Goal: Information Seeking & Learning: Learn about a topic

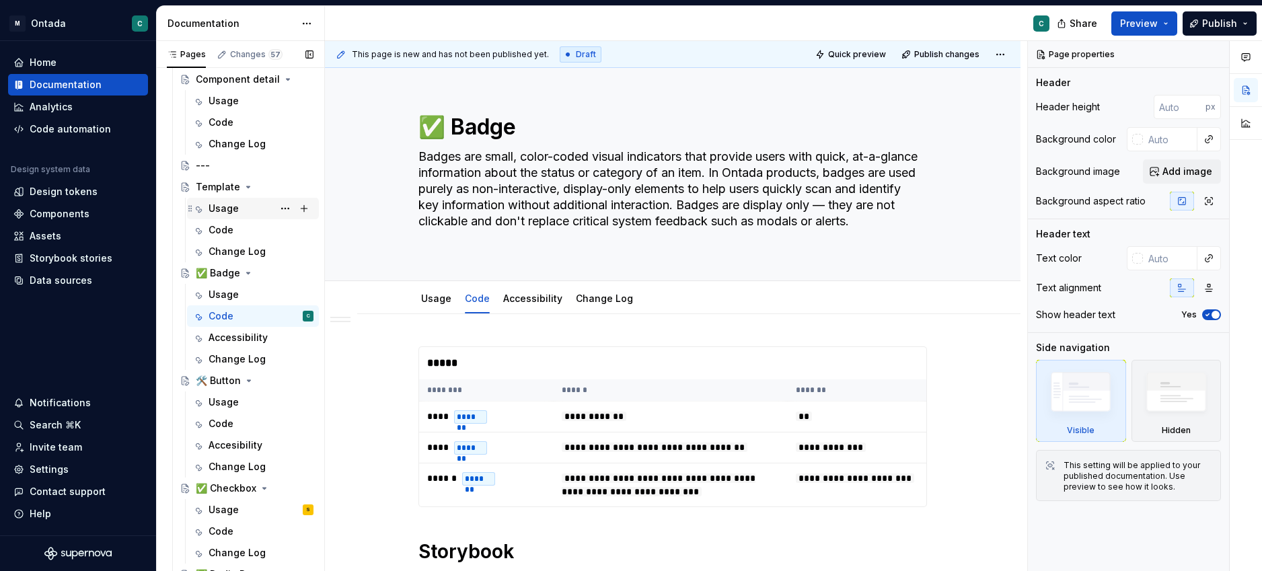
scroll to position [482, 0]
click at [219, 152] on div "Change Log" at bounding box center [253, 143] width 132 height 22
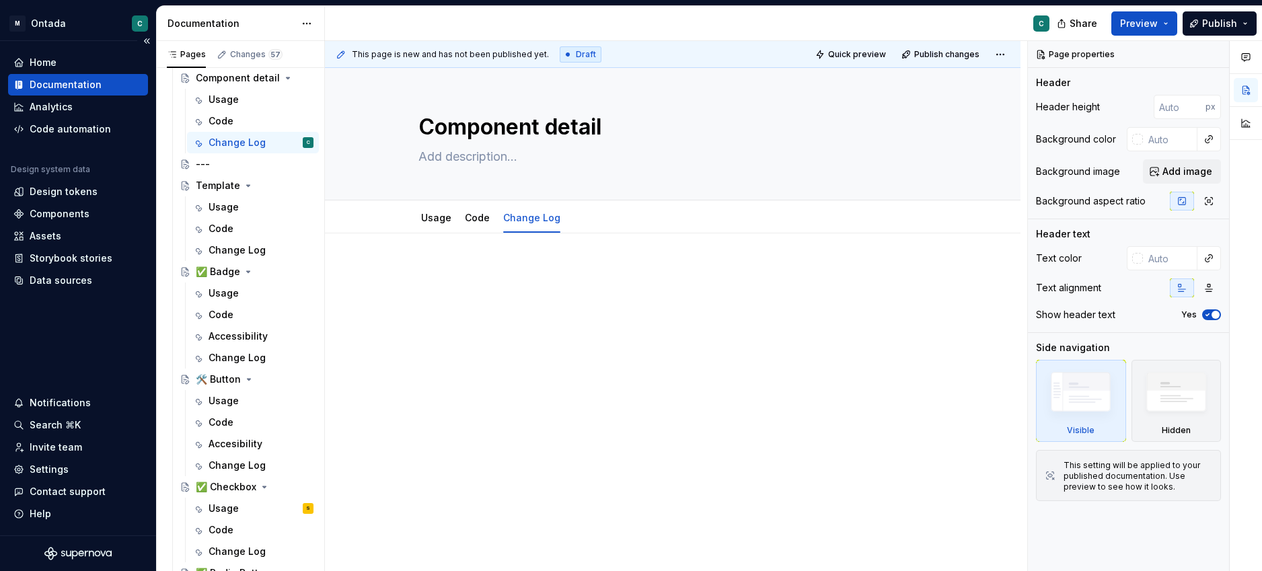
scroll to position [482, 0]
type textarea "*"
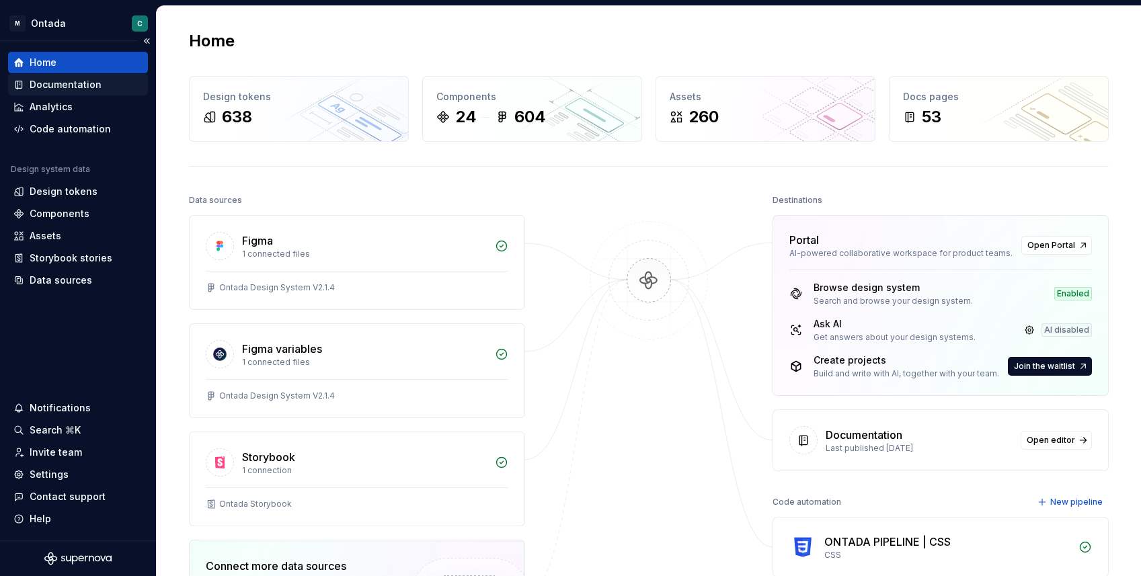
click at [75, 94] on div "Documentation" at bounding box center [78, 85] width 140 height 22
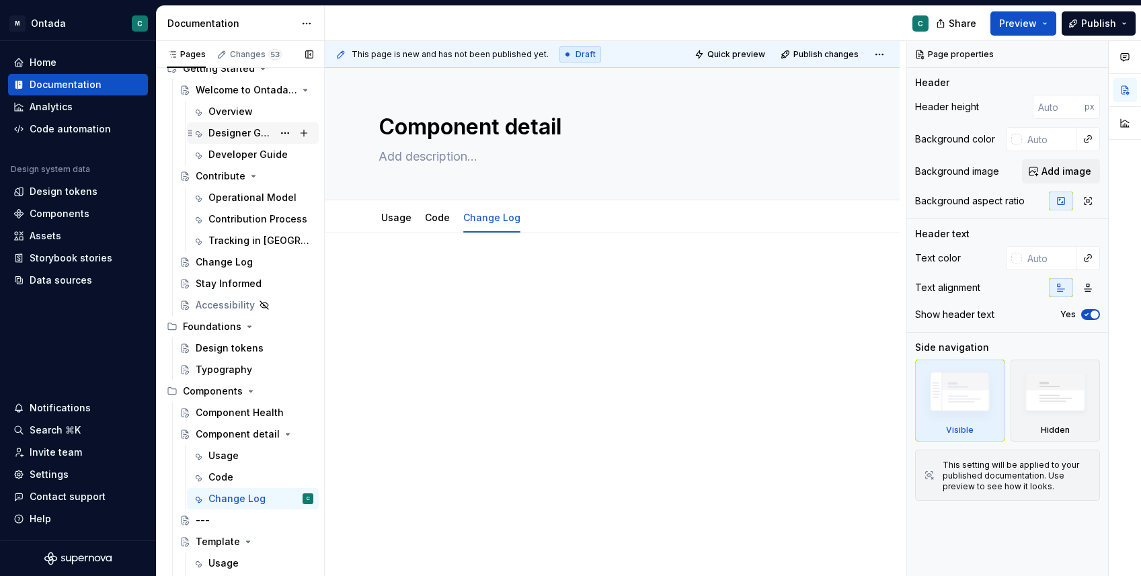
scroll to position [65, 0]
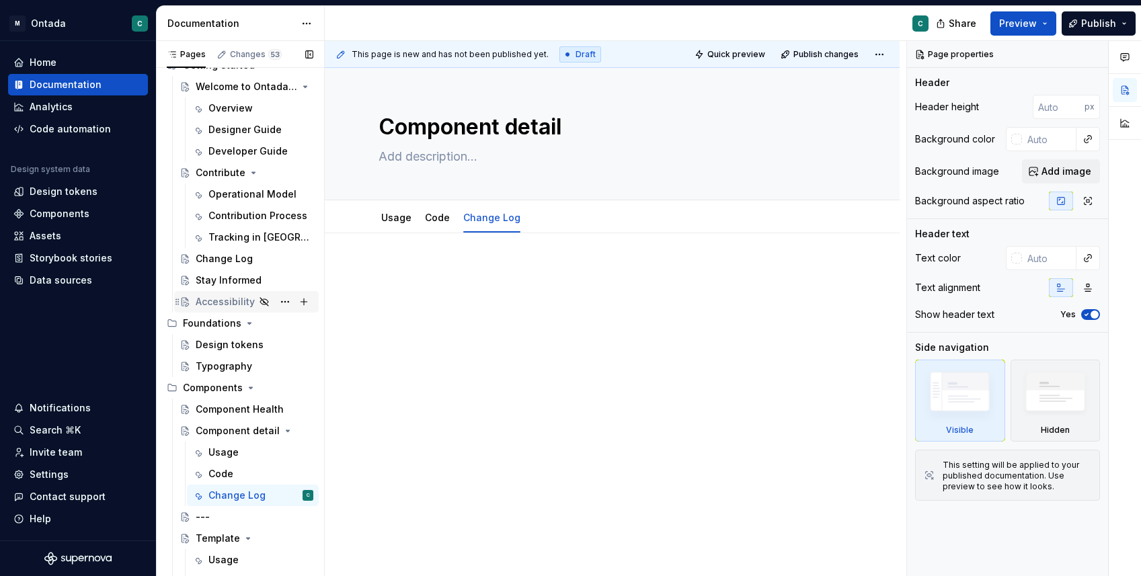
click at [215, 301] on div "Accessibility" at bounding box center [225, 301] width 59 height 13
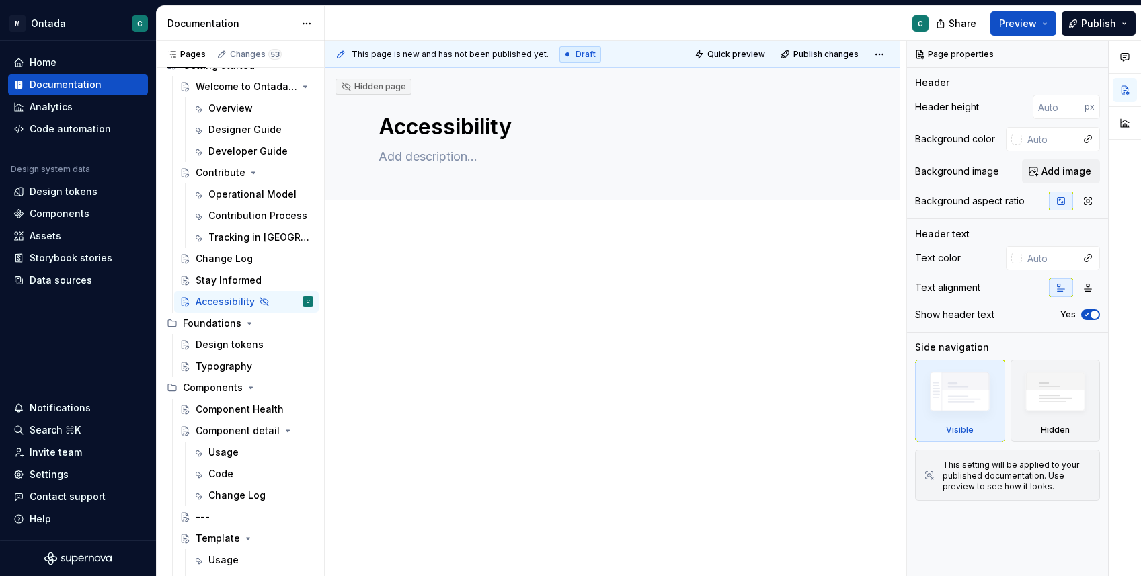
click at [492, 234] on div at bounding box center [612, 366] width 575 height 272
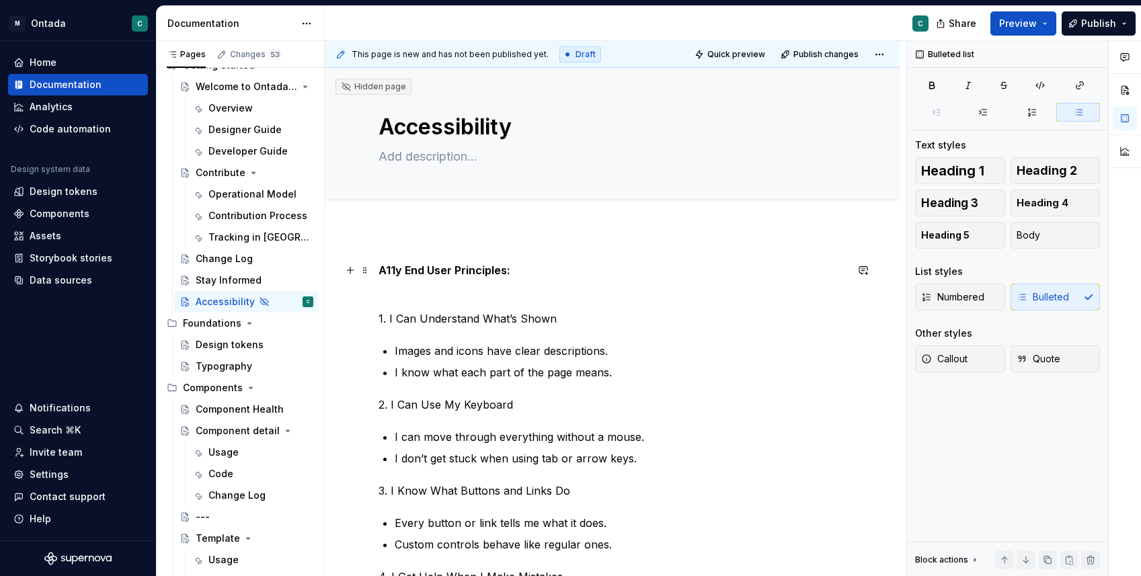
scroll to position [2, 0]
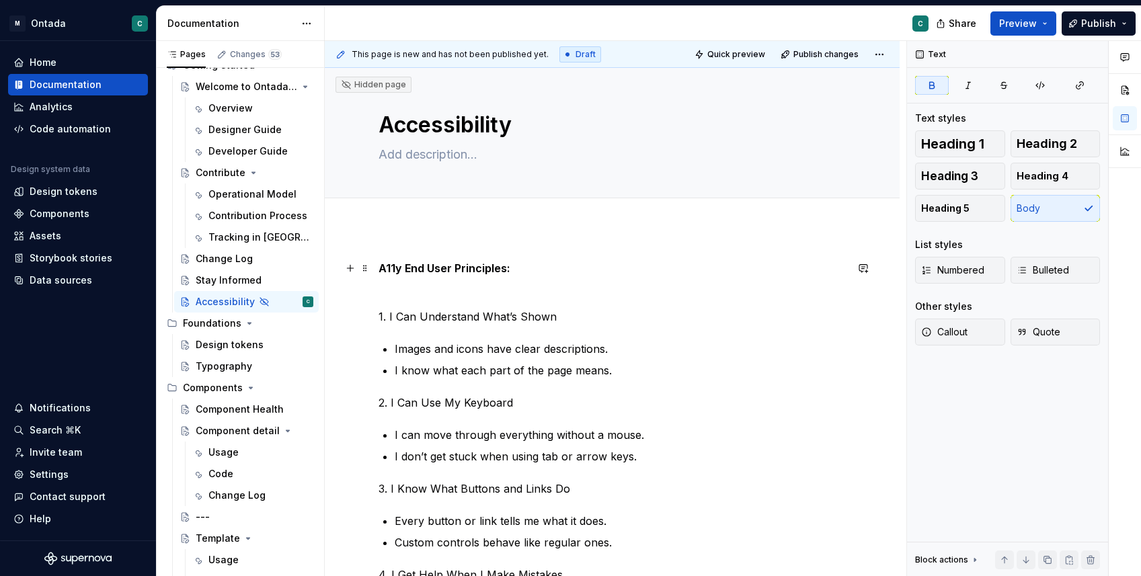
click at [482, 267] on strong "A11y End User Principles:" at bounding box center [445, 268] width 132 height 13
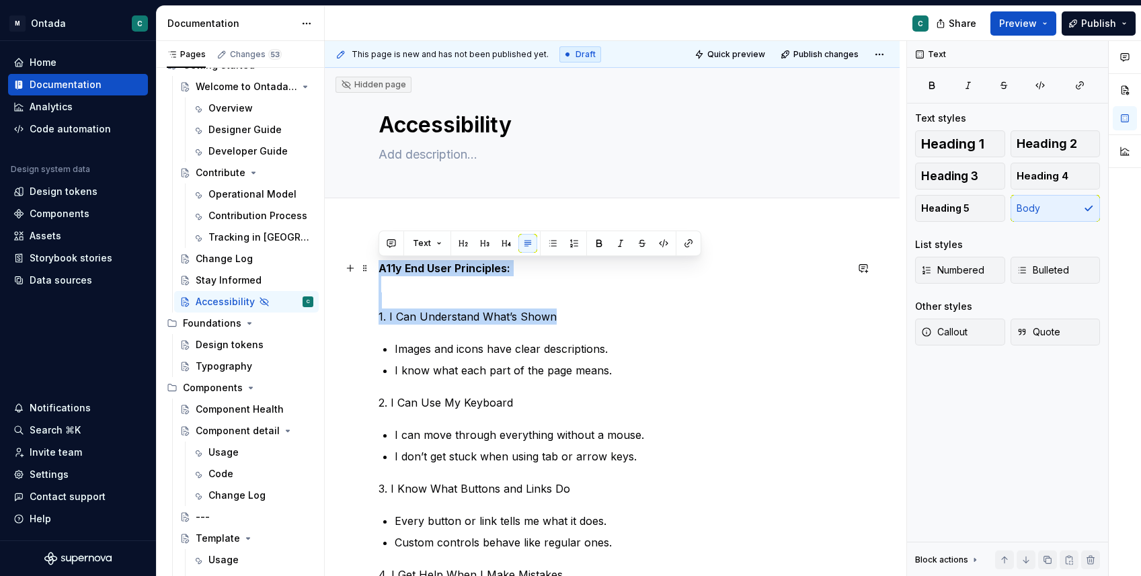
click at [482, 267] on strong "A11y End User Principles:" at bounding box center [445, 268] width 132 height 13
click at [506, 284] on p "A11y End User Principles: 1. I Can Understand What’s Shown" at bounding box center [612, 292] width 467 height 65
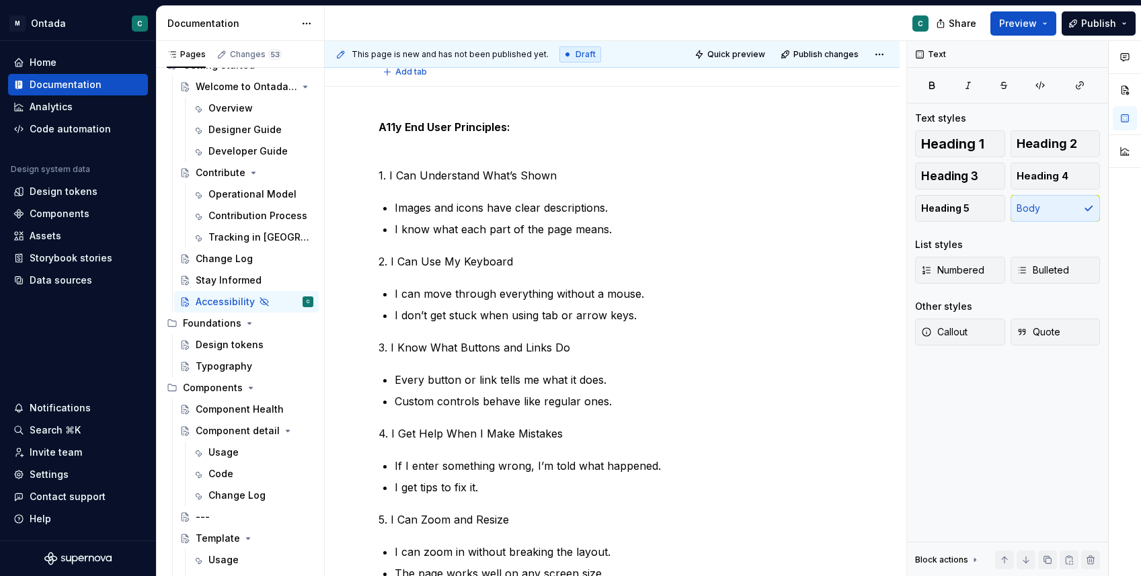
scroll to position [0, 0]
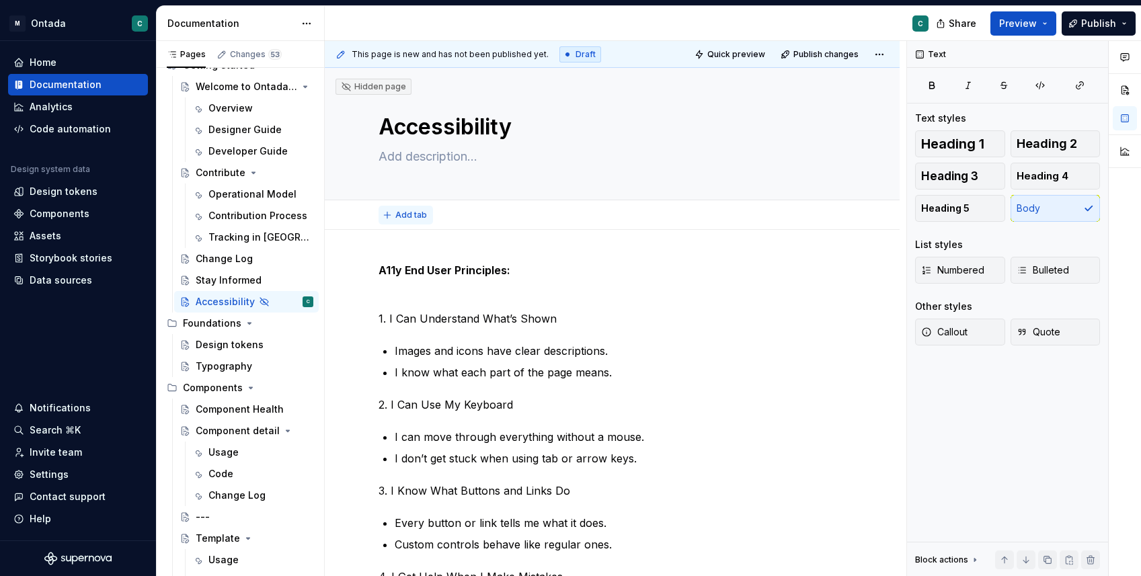
click at [406, 213] on span "Add tab" at bounding box center [411, 215] width 32 height 11
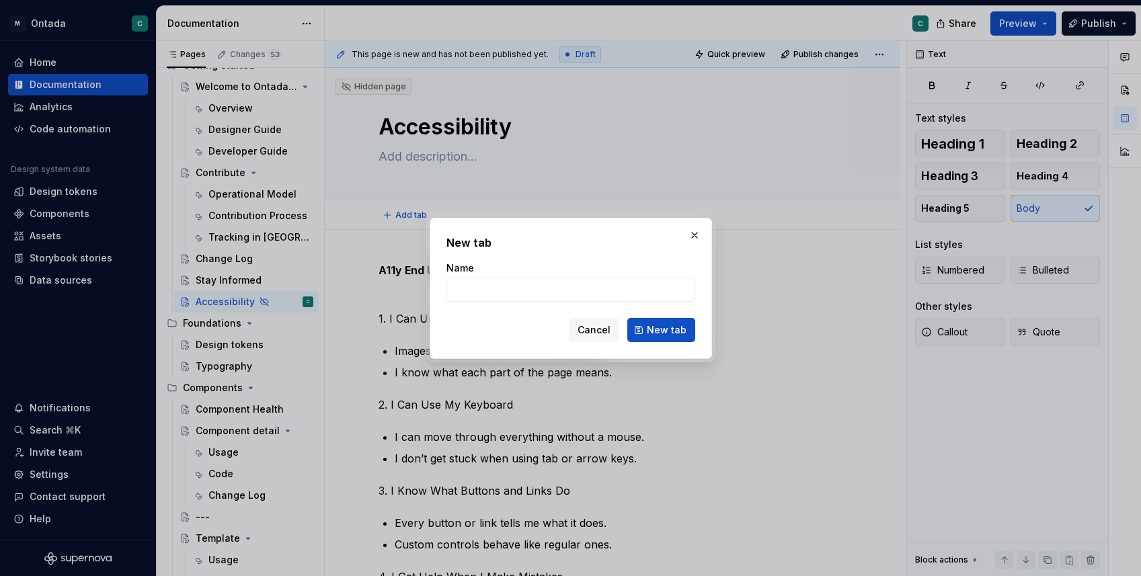
type textarea "*"
type input "End User Principles"
click at [638, 334] on button "New tab" at bounding box center [662, 330] width 68 height 24
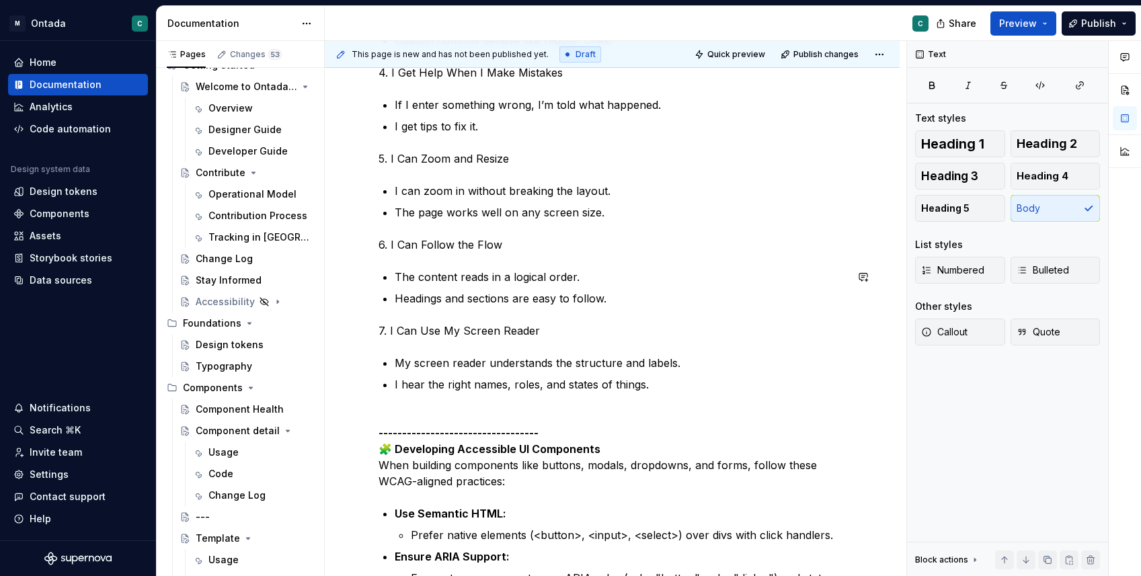
scroll to position [542, 0]
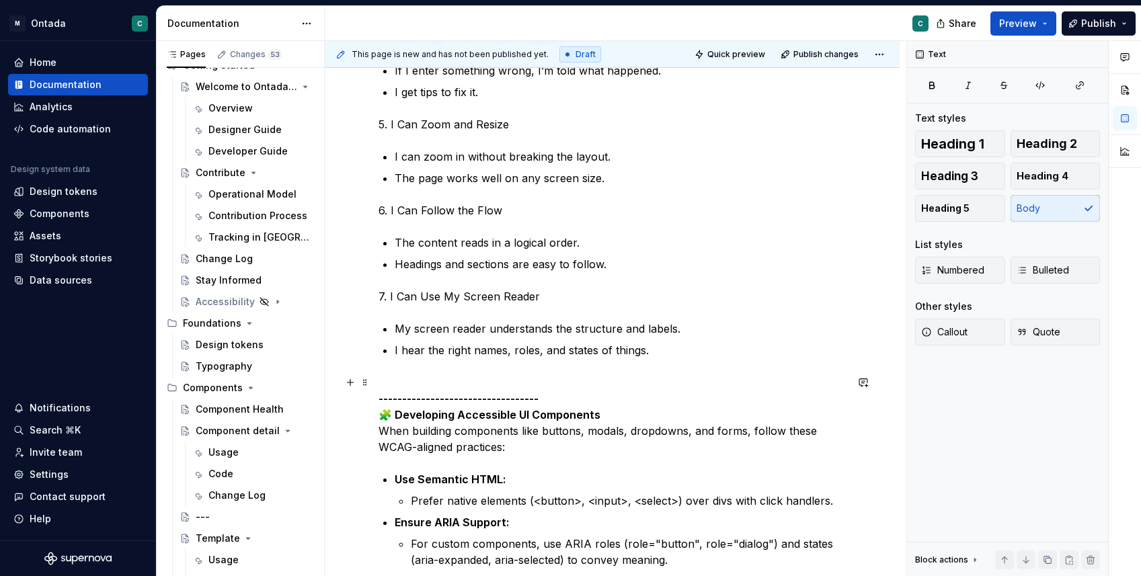
click at [386, 387] on p "---------------------------------- 🧩 Developing Accessible UI Components When b…" at bounding box center [612, 415] width 467 height 81
type textarea "*"
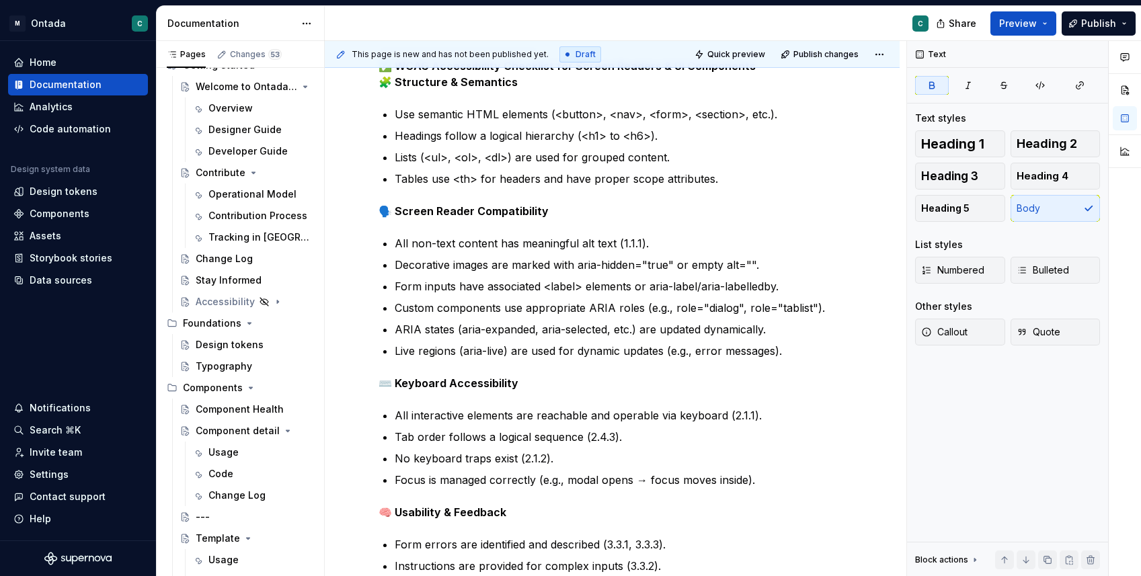
scroll to position [1772, 0]
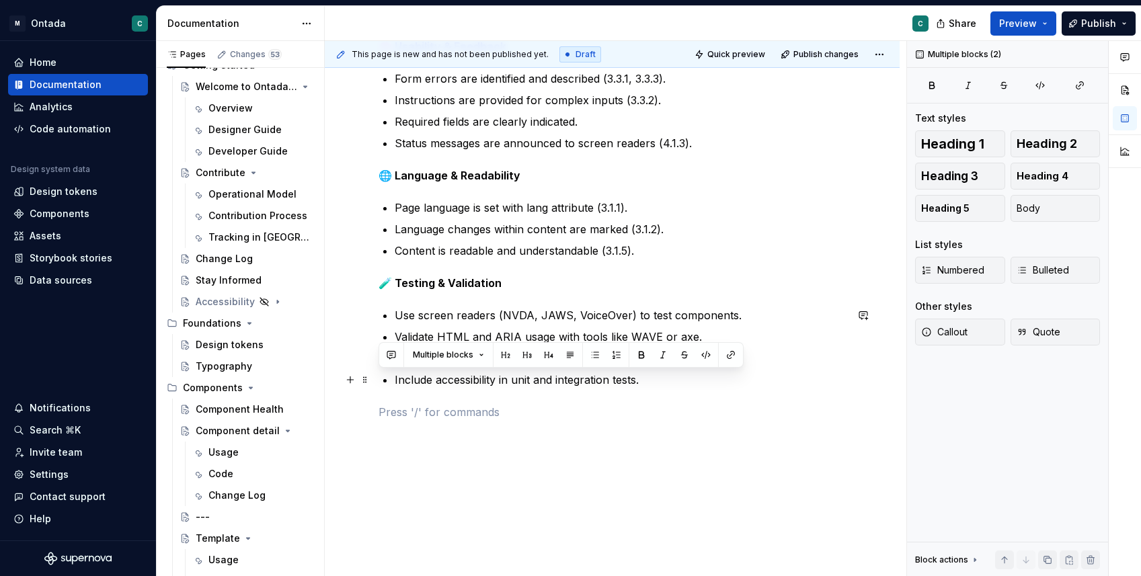
click at [677, 379] on p "Include accessibility in unit and integration tests." at bounding box center [620, 380] width 451 height 16
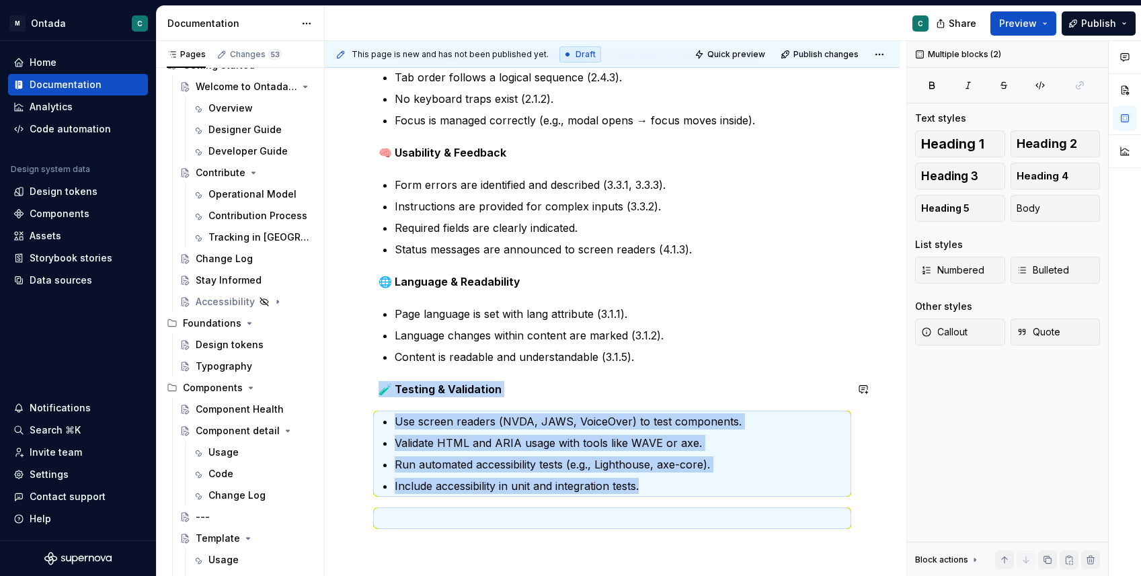
scroll to position [1667, 0]
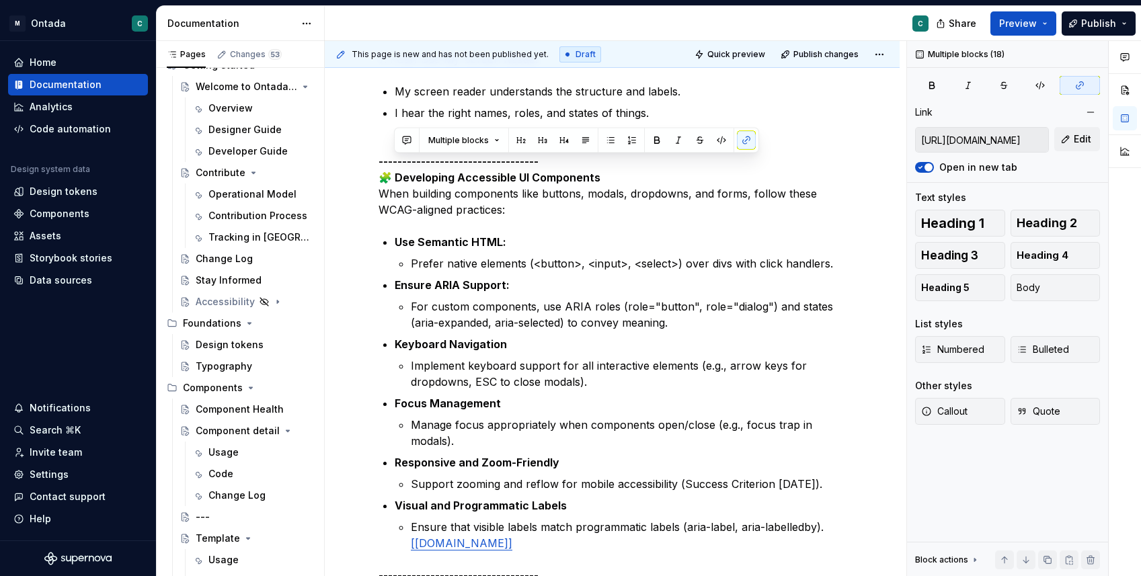
scroll to position [496, 0]
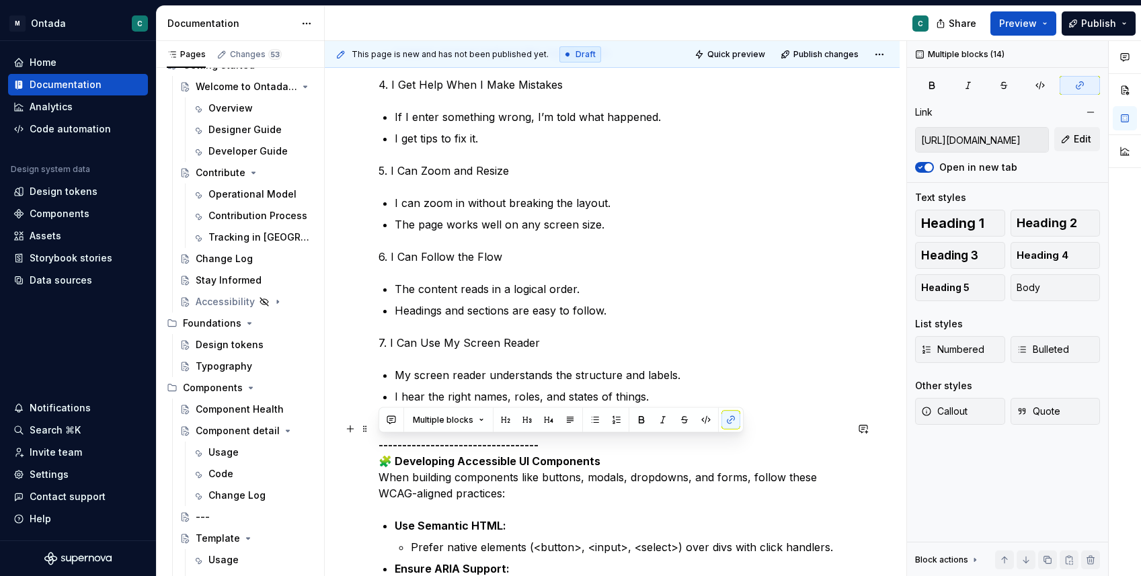
drag, startPoint x: 705, startPoint y: 487, endPoint x: 345, endPoint y: 445, distance: 362.3
copy div "---------------------------------- 🧩 Developing Accessible UI Components When b…"
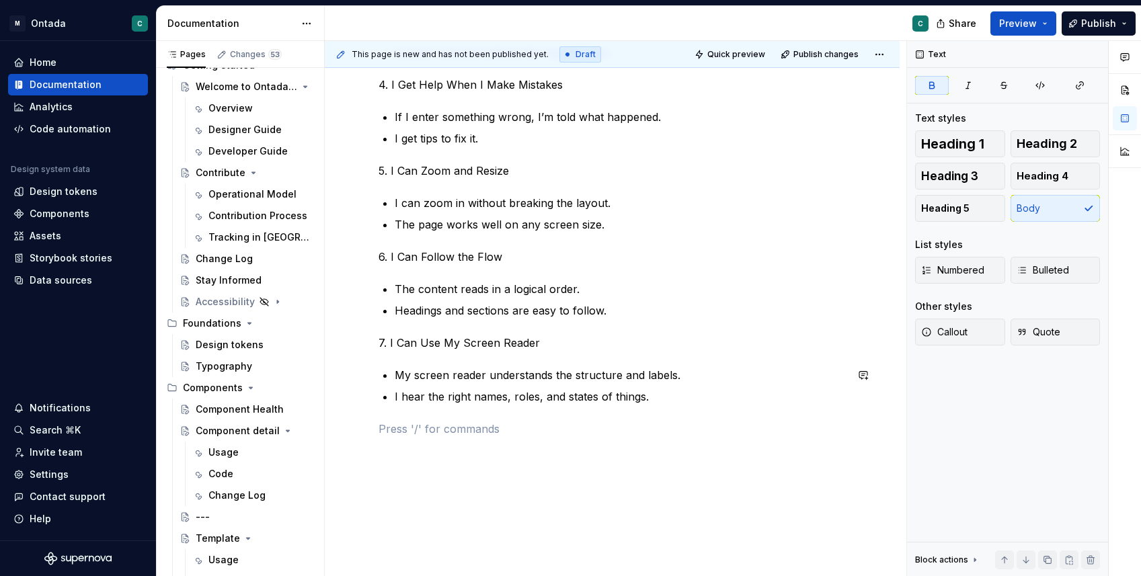
scroll to position [0, 0]
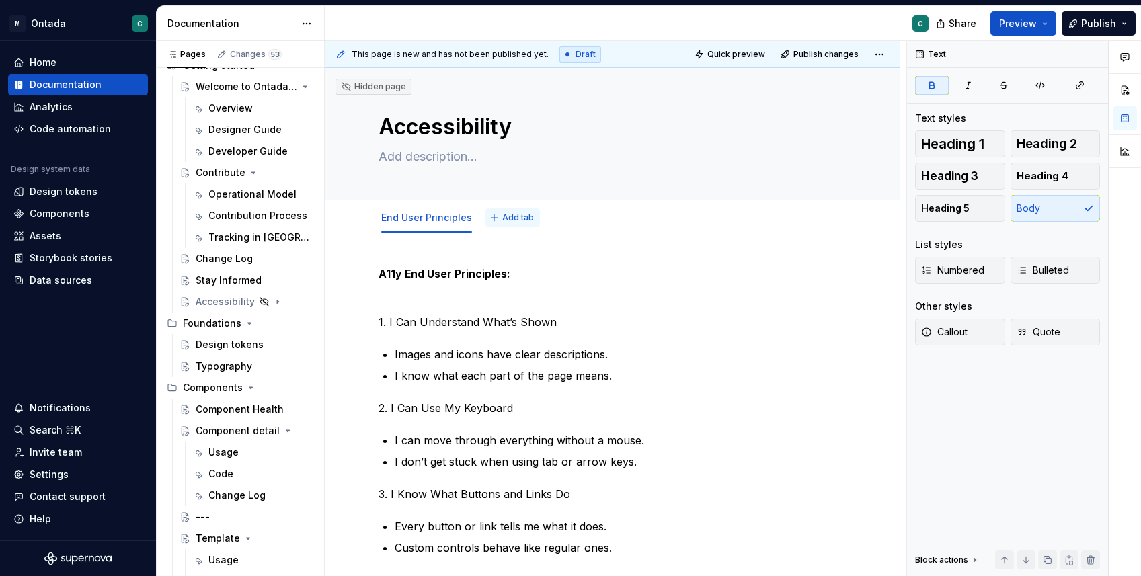
click at [513, 217] on span "Add tab" at bounding box center [518, 218] width 32 height 11
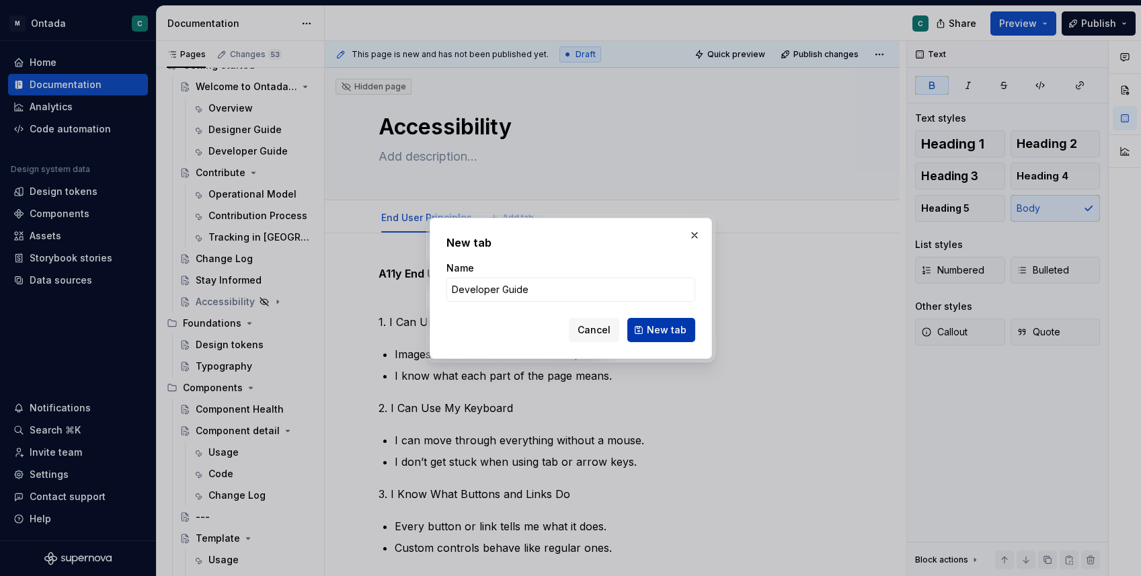
type input "Developer Guide"
click at [654, 329] on span "New tab" at bounding box center [667, 330] width 40 height 13
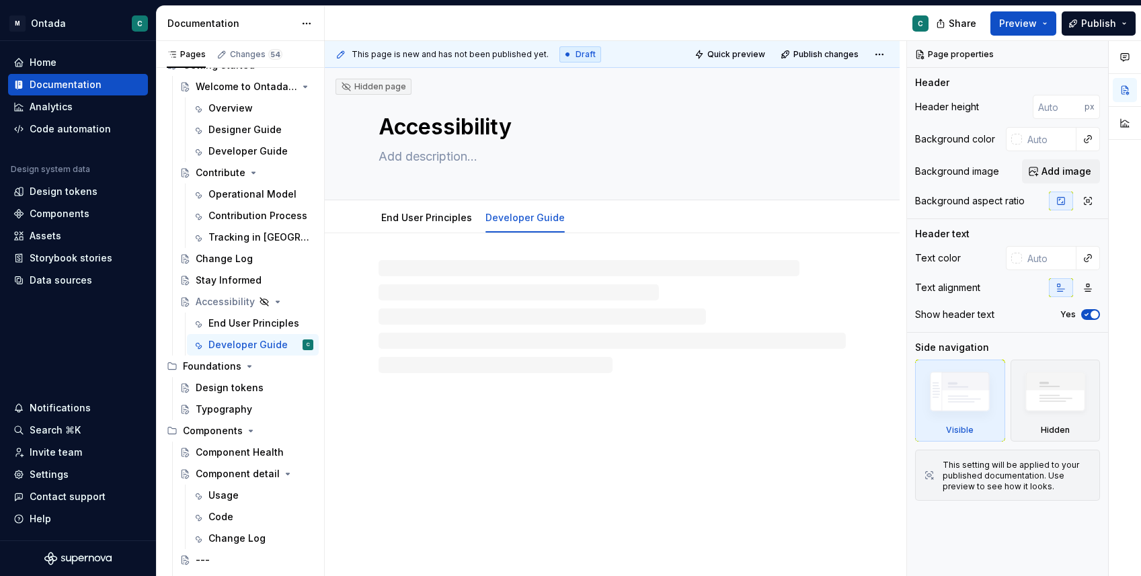
click at [447, 319] on div at bounding box center [612, 316] width 467 height 113
click at [450, 309] on div at bounding box center [612, 316] width 467 height 113
click at [494, 294] on div at bounding box center [612, 316] width 467 height 113
click at [414, 221] on link "End User Principles" at bounding box center [426, 217] width 91 height 11
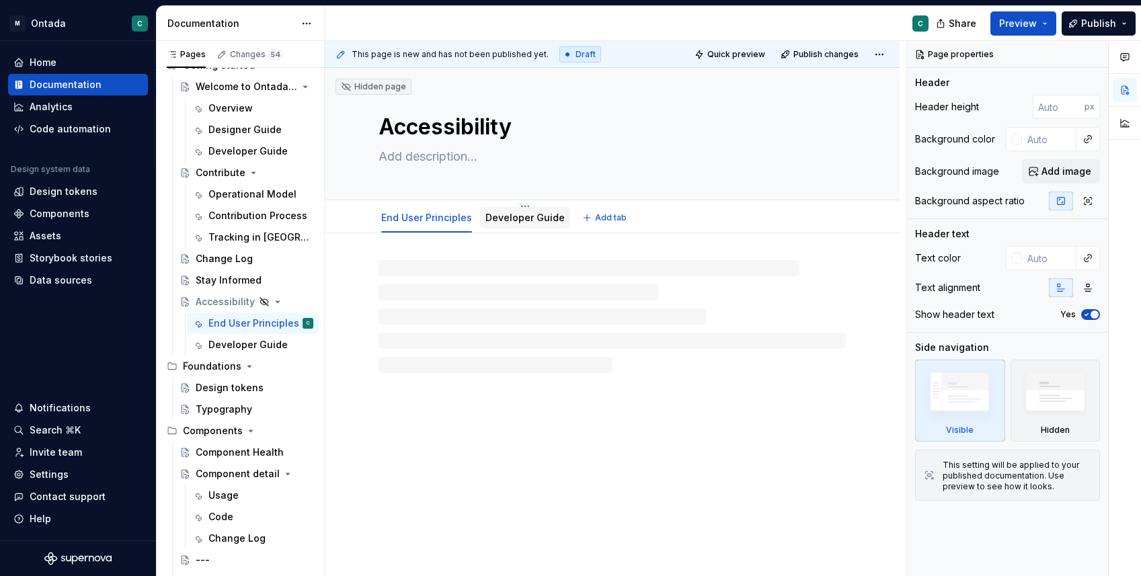
click at [531, 223] on link "Developer Guide" at bounding box center [525, 217] width 79 height 11
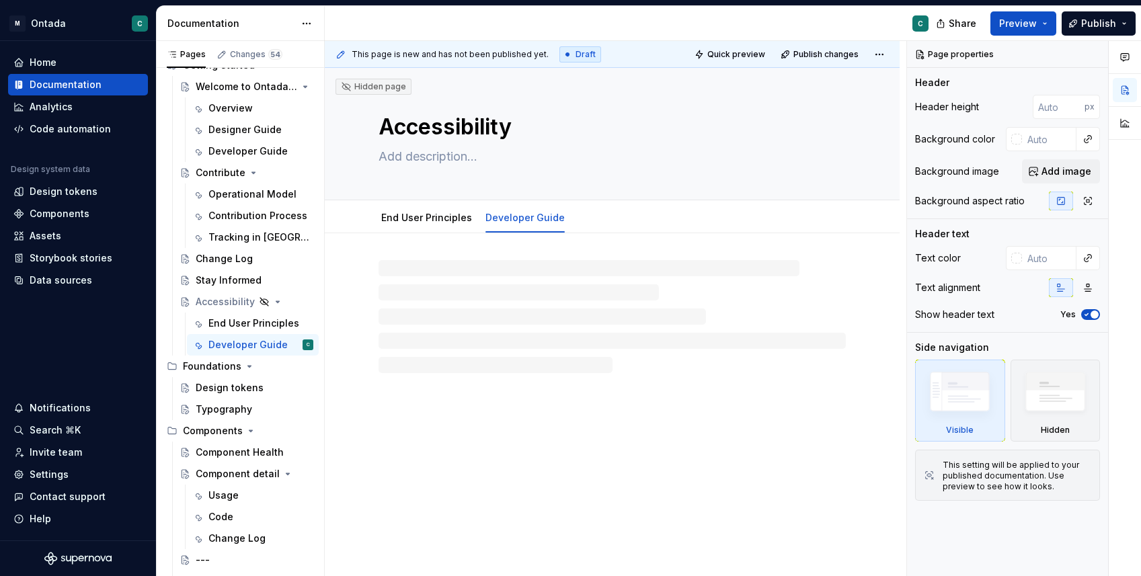
click at [522, 319] on div at bounding box center [612, 316] width 467 height 113
type textarea "*"
click at [522, 319] on div at bounding box center [612, 299] width 467 height 67
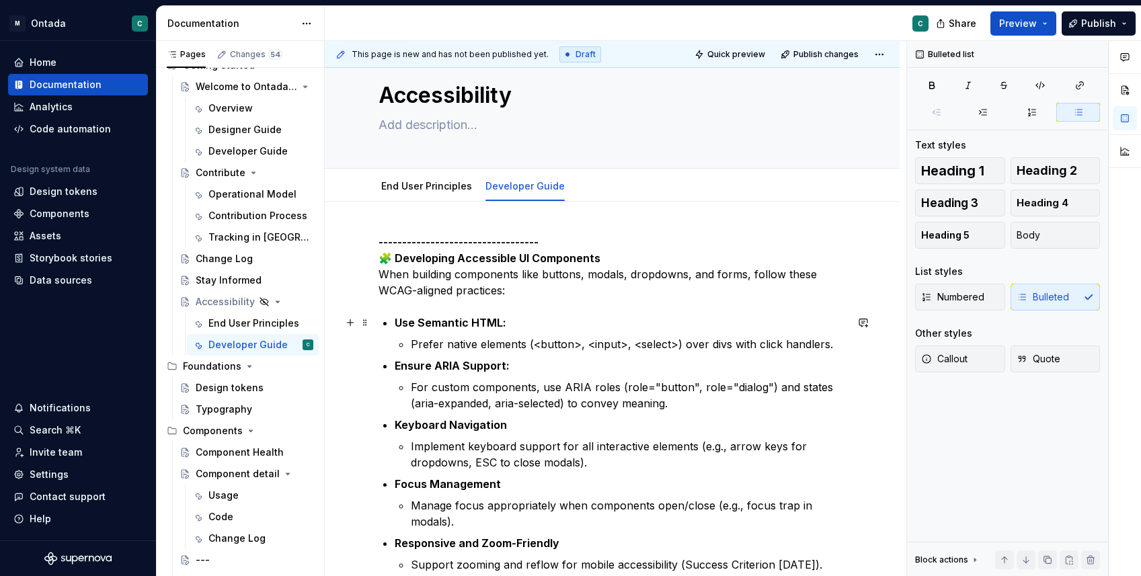
scroll to position [35, 0]
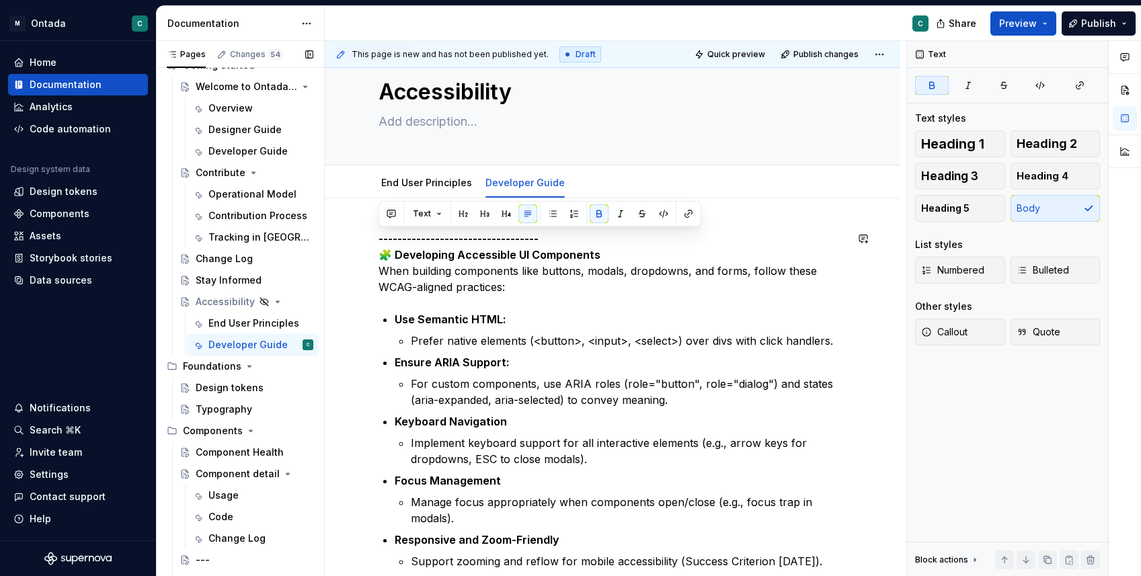
drag, startPoint x: 572, startPoint y: 235, endPoint x: 319, endPoint y: 221, distance: 254.0
click at [319, 221] on div "Pages Changes 54 Add Accessibility guide for tree Page tree. Navigate the tree …" at bounding box center [649, 311] width 985 height 541
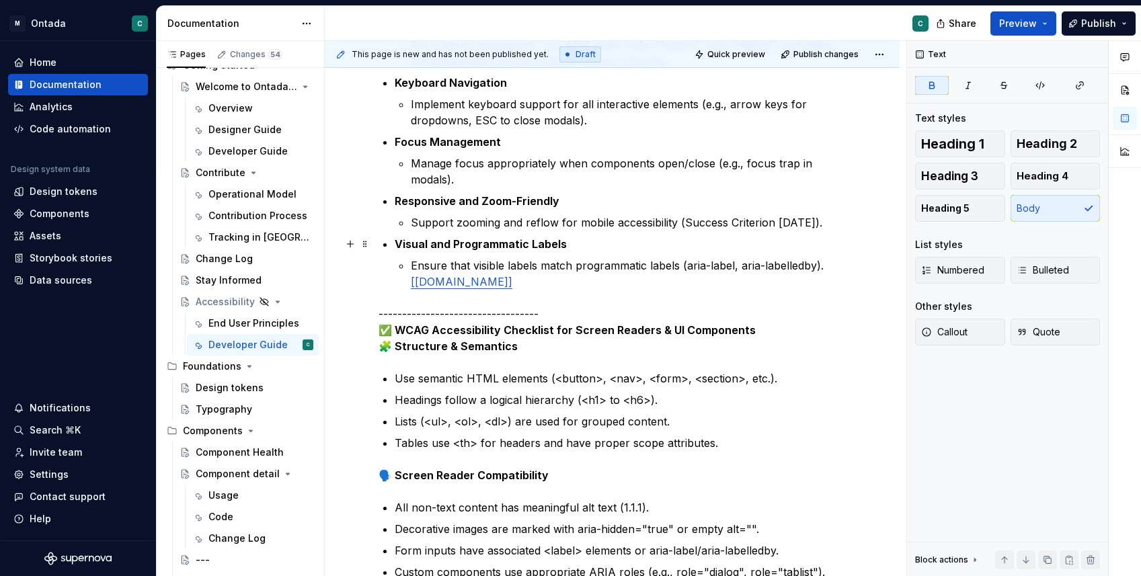
scroll to position [369, 0]
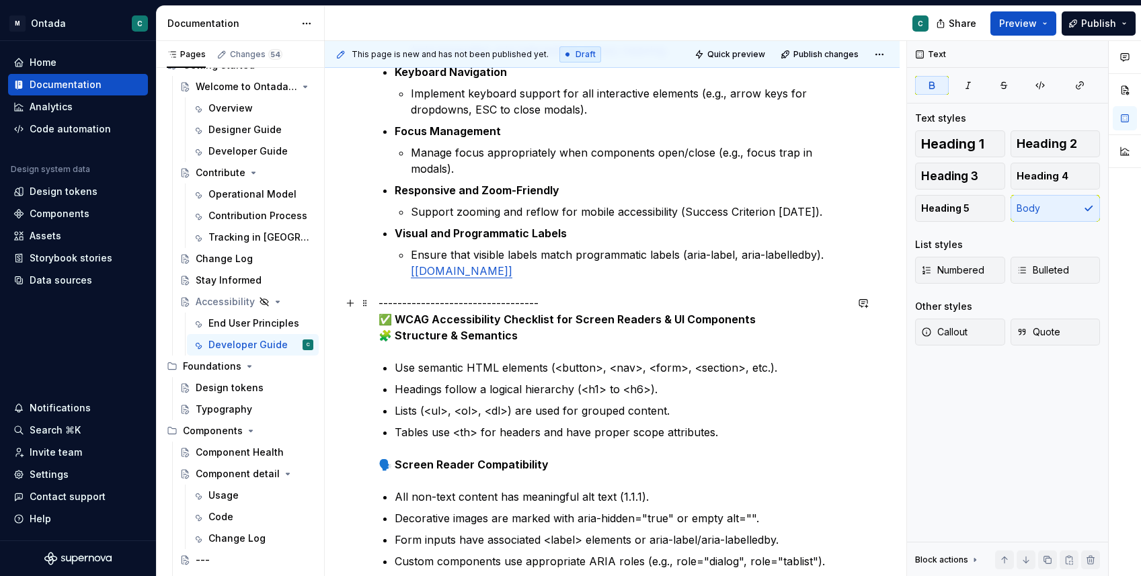
click at [456, 305] on p "---------------------------------- ✅ WCAG Accessibility Checklist for Screen Re…" at bounding box center [612, 319] width 467 height 48
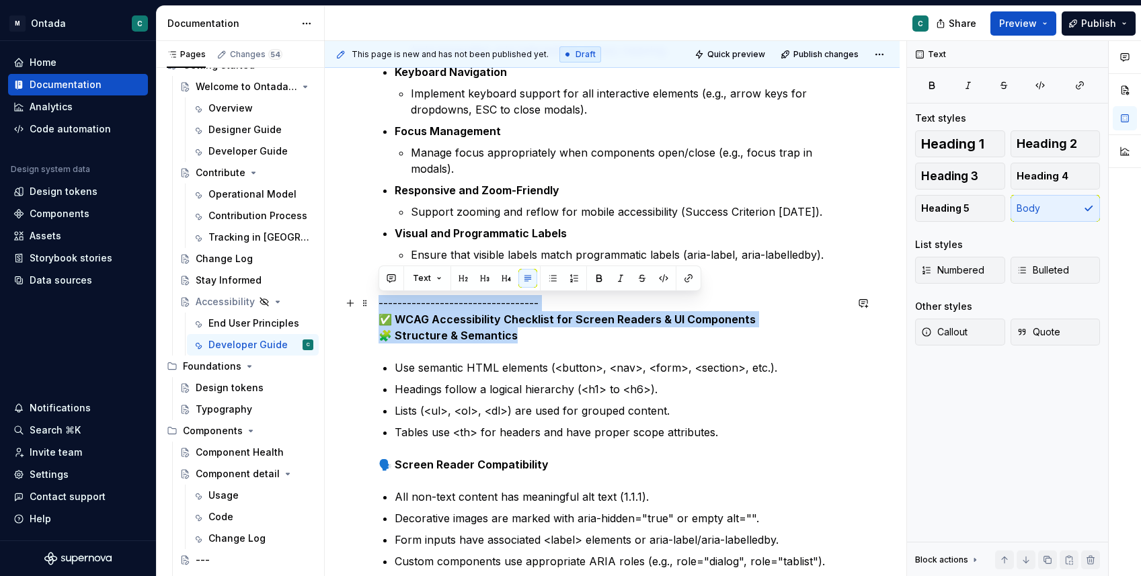
click at [456, 305] on p "---------------------------------- ✅ WCAG Accessibility Checklist for Screen Re…" at bounding box center [612, 319] width 467 height 48
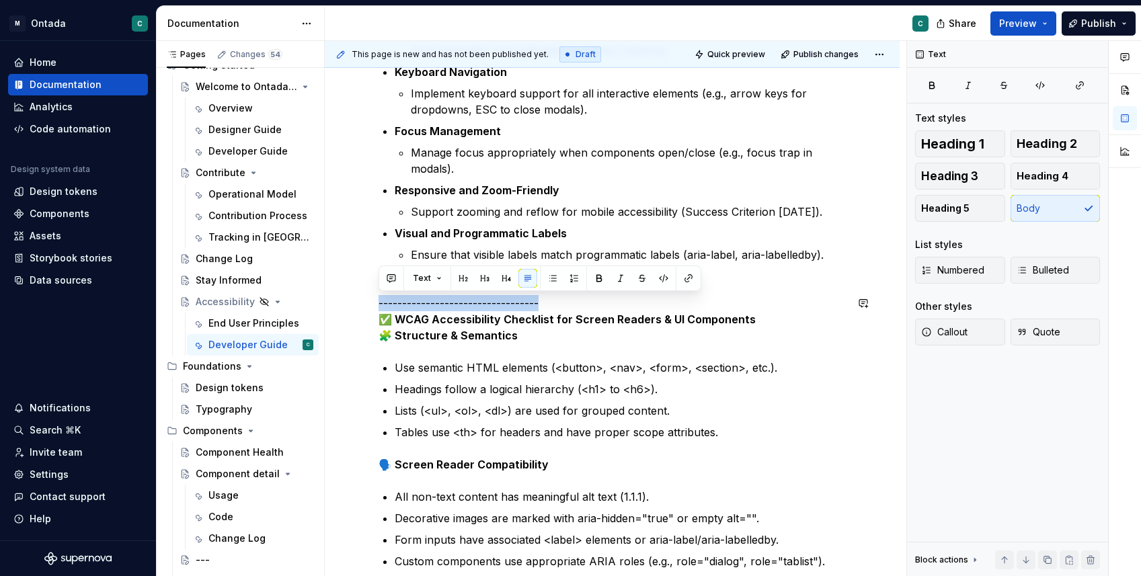
drag, startPoint x: 554, startPoint y: 307, endPoint x: 361, endPoint y: 282, distance: 194.5
click at [361, 282] on div "Developing Accessible UI Components When building components like buttons, moda…" at bounding box center [612, 581] width 575 height 1432
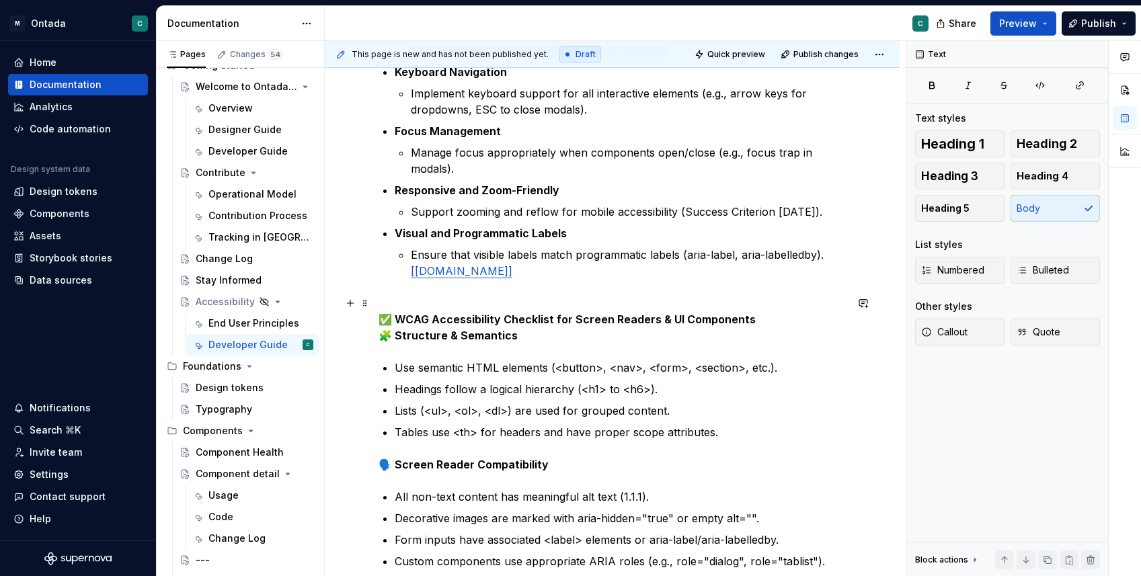
click at [391, 319] on strong "✅ WCAG Accessibility Checklist for Screen Readers & UI Components" at bounding box center [567, 319] width 377 height 13
click at [436, 319] on strong "WCAG Accessibility Checklist for Screen Readers & UI Components" at bounding box center [559, 319] width 361 height 13
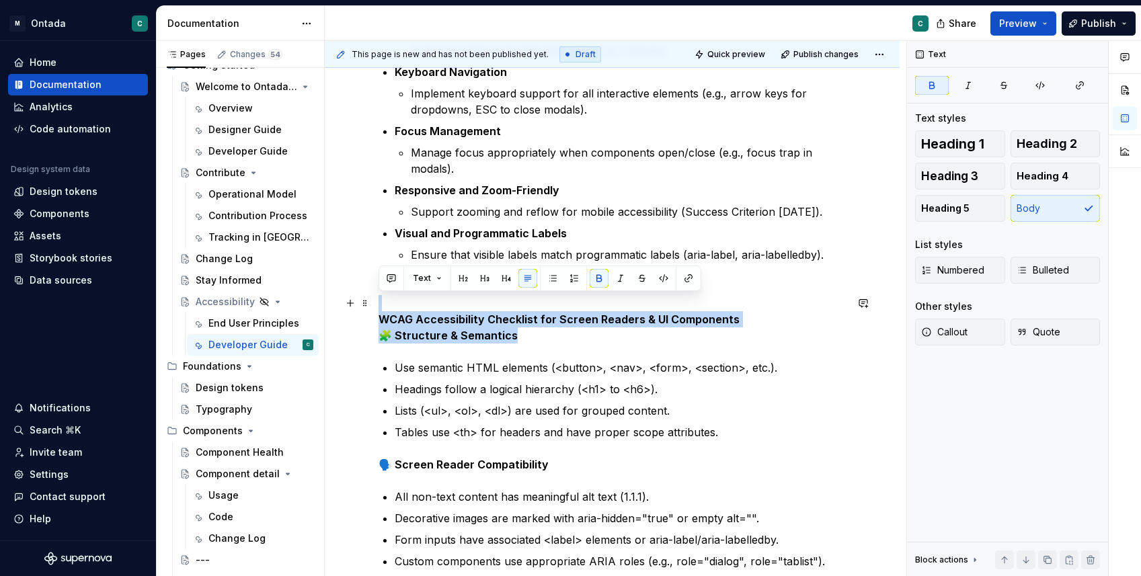
click at [436, 319] on strong "WCAG Accessibility Checklist for Screen Readers & UI Components" at bounding box center [559, 319] width 361 height 13
click at [432, 318] on strong "WCAG Accessibility Checklist for Screen Readers & UI Components" at bounding box center [559, 319] width 361 height 13
drag, startPoint x: 379, startPoint y: 319, endPoint x: 760, endPoint y: 322, distance: 381.4
click at [760, 322] on p "WCAG Accessibility Checklist for Screen Readers & UI Components 🧩 Structure & S…" at bounding box center [612, 319] width 467 height 48
click at [488, 299] on button "button" at bounding box center [485, 294] width 19 height 19
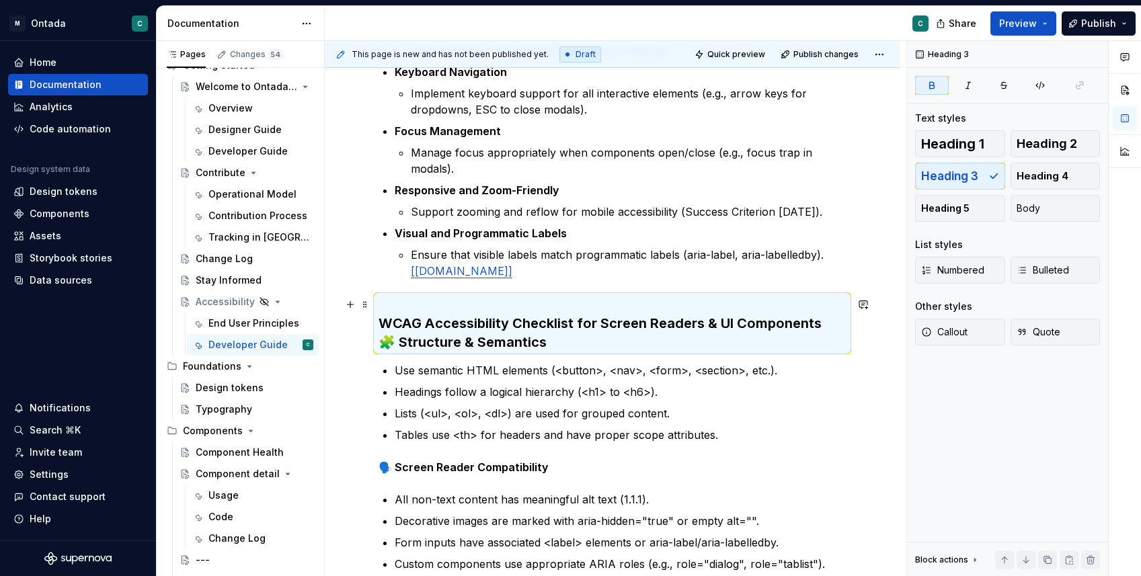
click at [829, 328] on h3 "WCAG Accessibility Checklist for Screen Readers & UI Components 🧩 Structure & S…" at bounding box center [612, 323] width 467 height 56
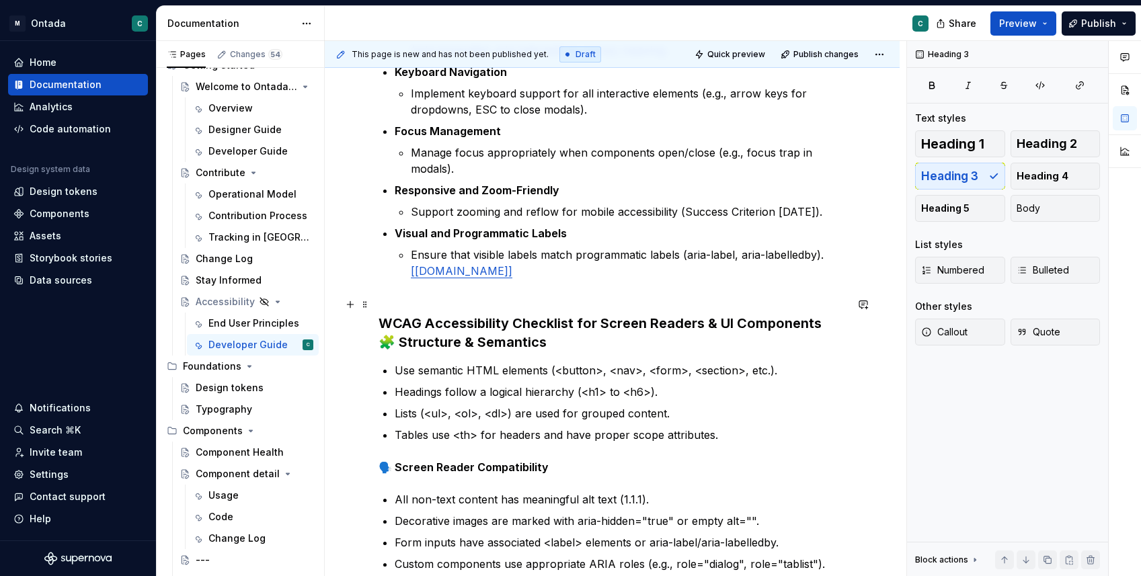
click at [381, 346] on strong "🧩 Structure & Semantics" at bounding box center [463, 342] width 168 height 16
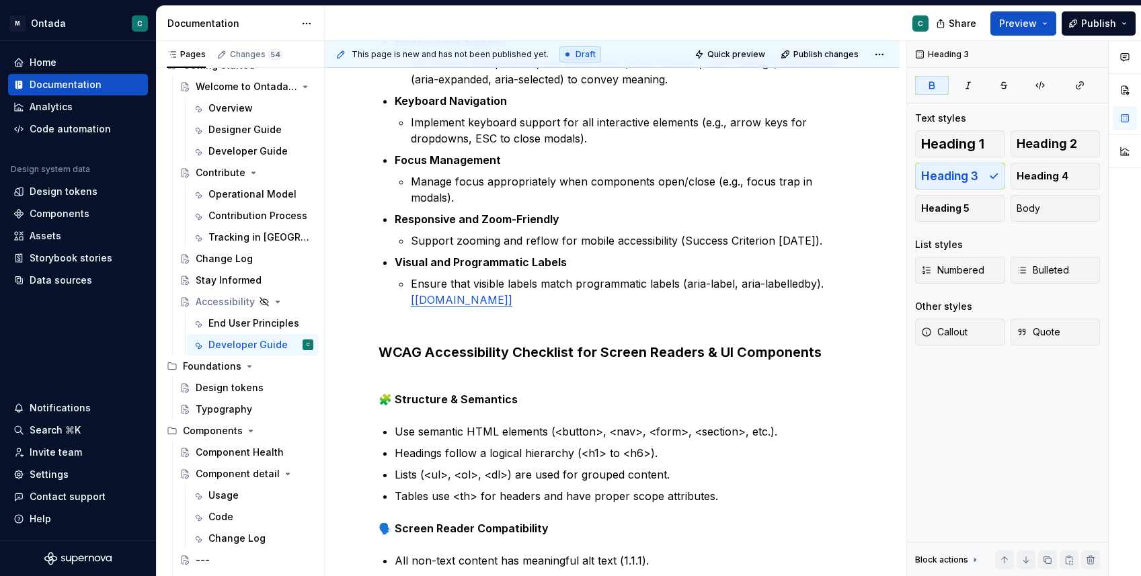
scroll to position [0, 0]
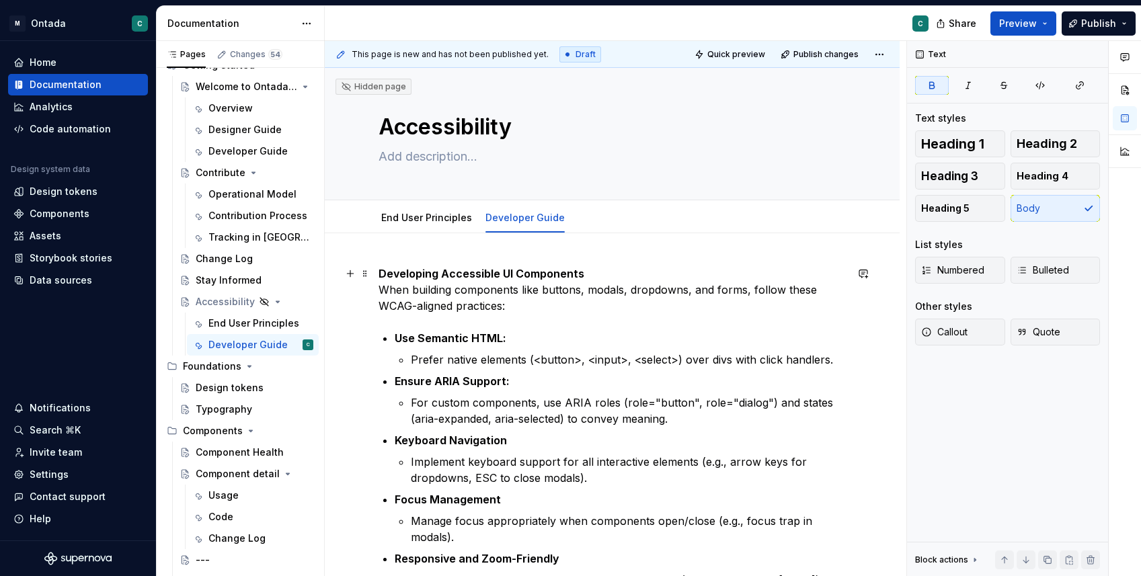
click at [408, 270] on strong "Developing Accessible UI Components" at bounding box center [482, 273] width 206 height 13
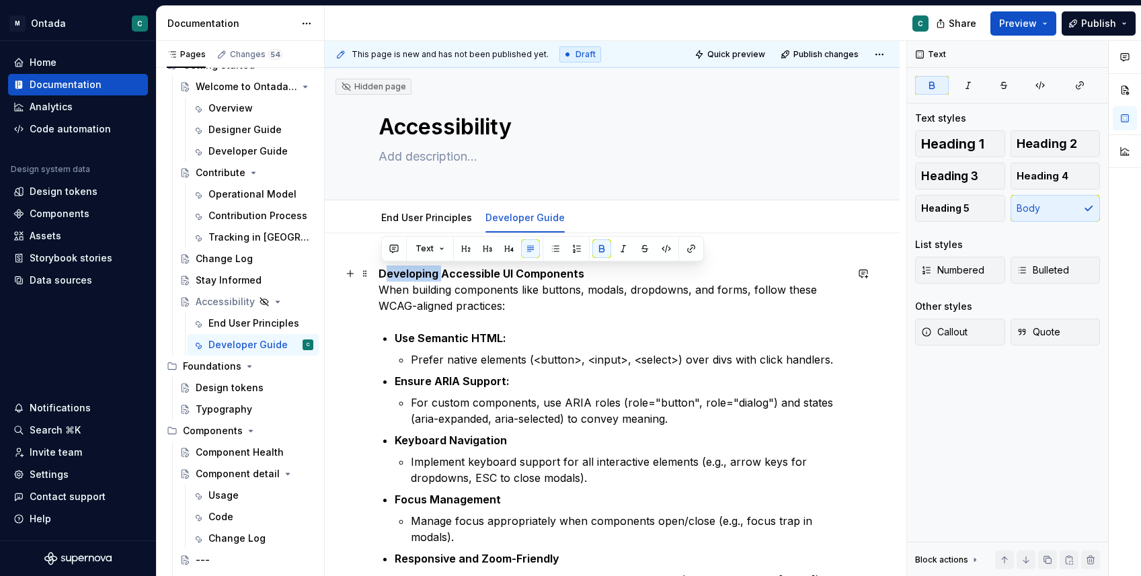
click at [408, 270] on strong "Developing Accessible UI Components" at bounding box center [482, 273] width 206 height 13
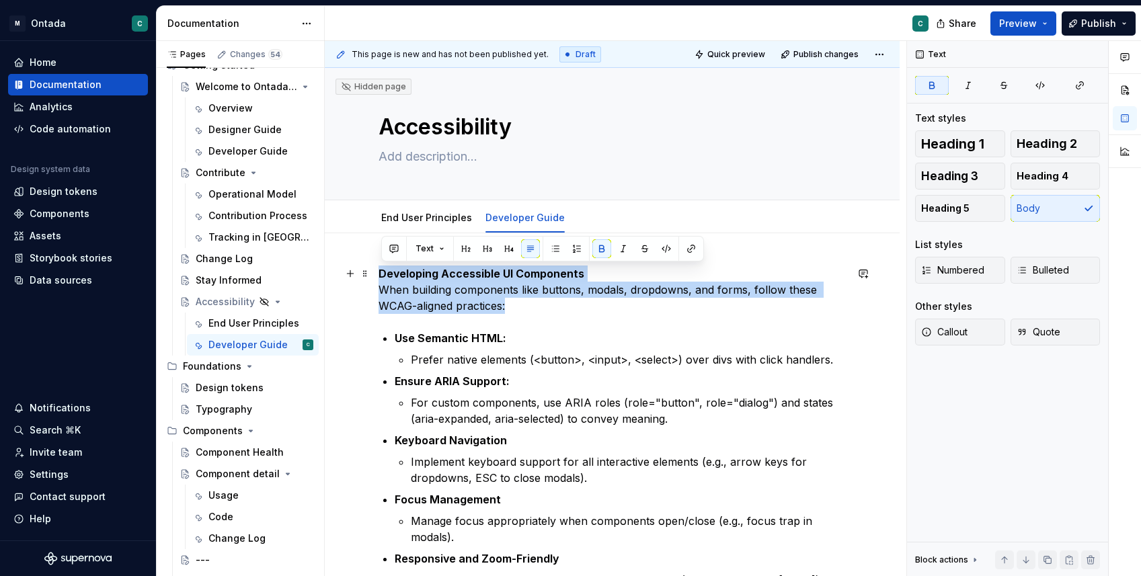
click at [408, 270] on strong "Developing Accessible UI Components" at bounding box center [482, 273] width 206 height 13
drag, startPoint x: 640, startPoint y: 268, endPoint x: 320, endPoint y: 273, distance: 319.5
click at [320, 273] on div "Pages Changes 54 Add Accessibility guide for tree Page tree. Navigate the tree …" at bounding box center [649, 311] width 985 height 541
click at [486, 254] on button "button" at bounding box center [485, 248] width 19 height 19
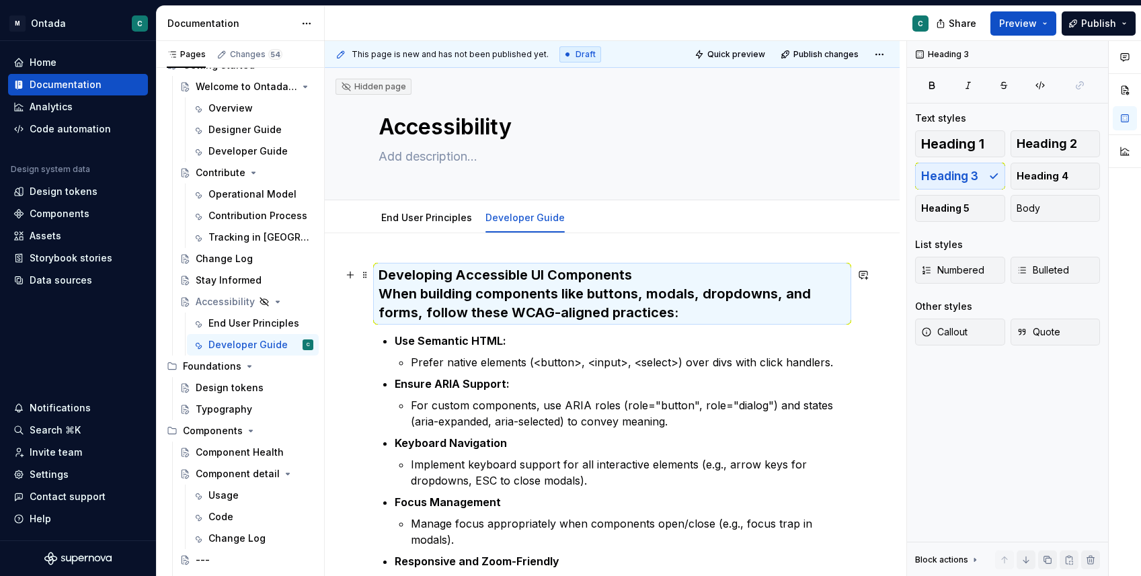
click at [675, 274] on h3 "Developing Accessible UI Components When building components like buttons, moda…" at bounding box center [612, 294] width 467 height 56
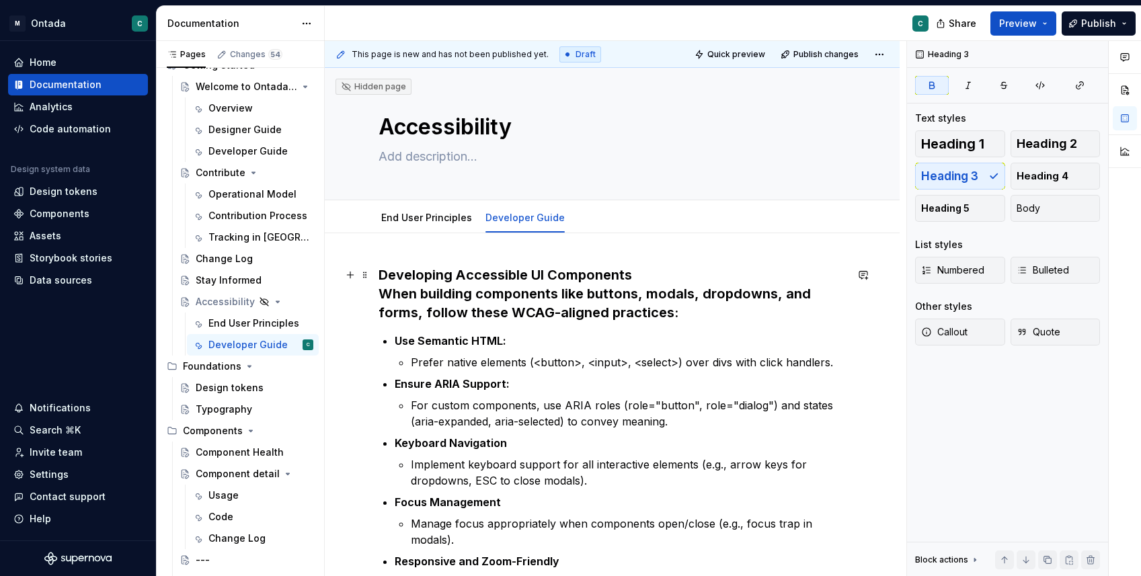
click at [673, 273] on h3 "Developing Accessible UI Components When building components like buttons, moda…" at bounding box center [612, 294] width 467 height 56
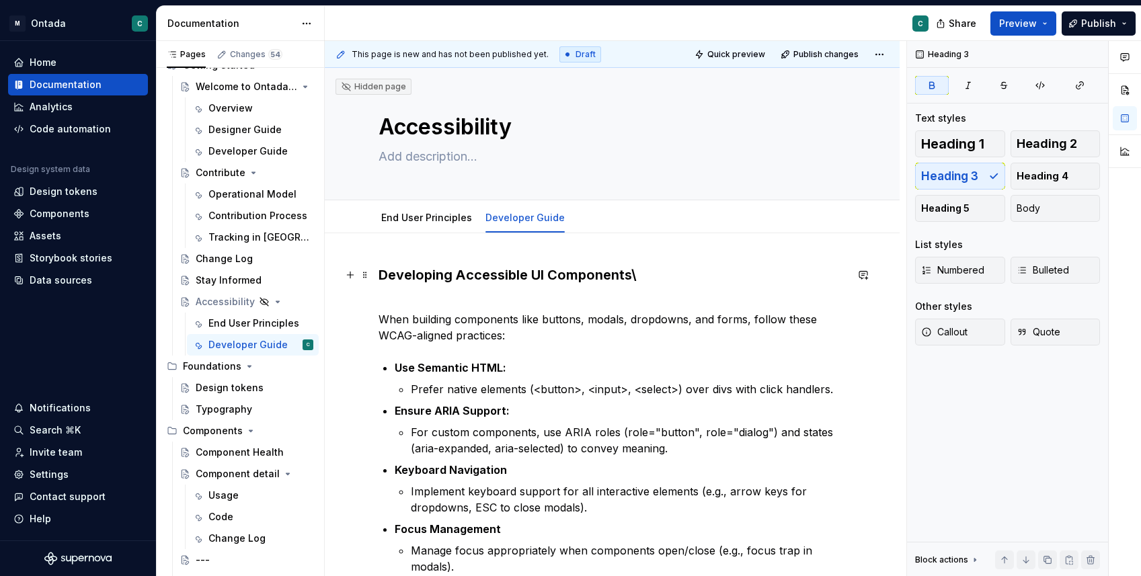
click at [666, 273] on h3 "Developing Accessible UI Components\" at bounding box center [612, 275] width 467 height 19
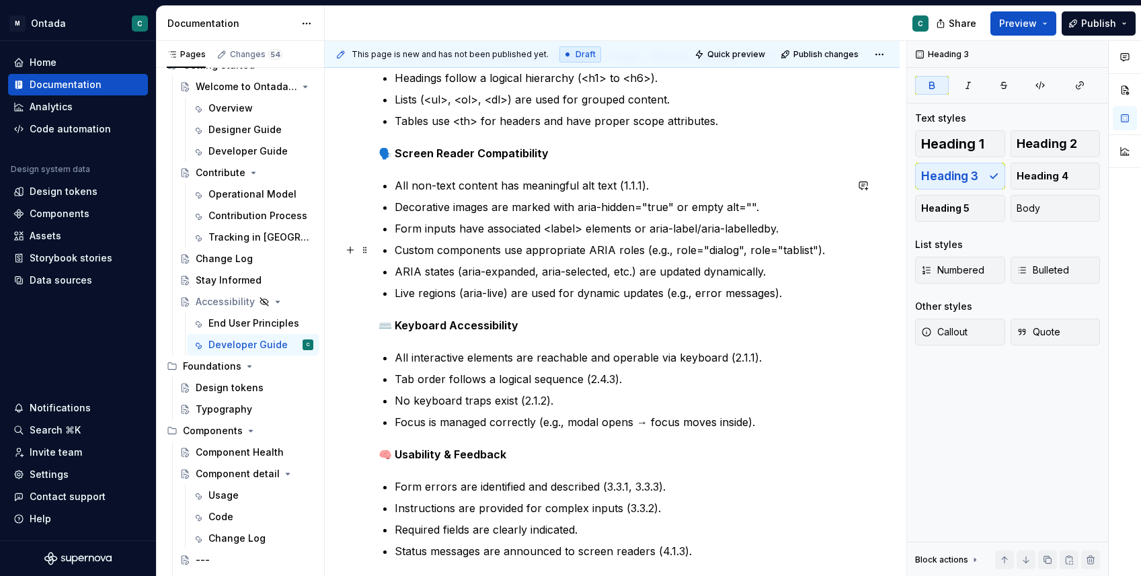
scroll to position [369, 0]
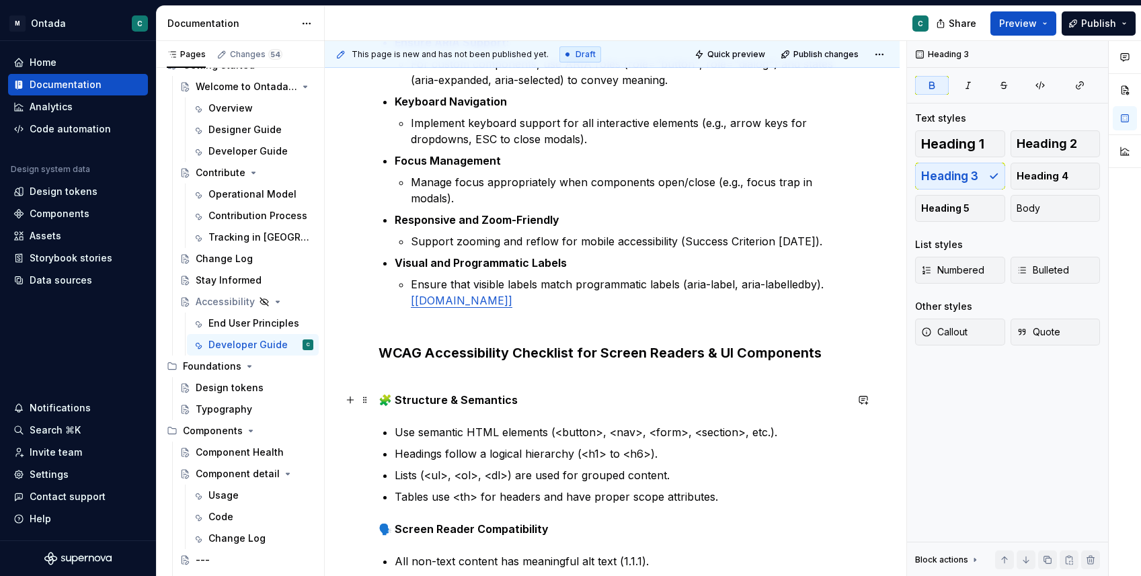
click at [392, 404] on strong "🧩 Structure & Semantics" at bounding box center [448, 399] width 139 height 13
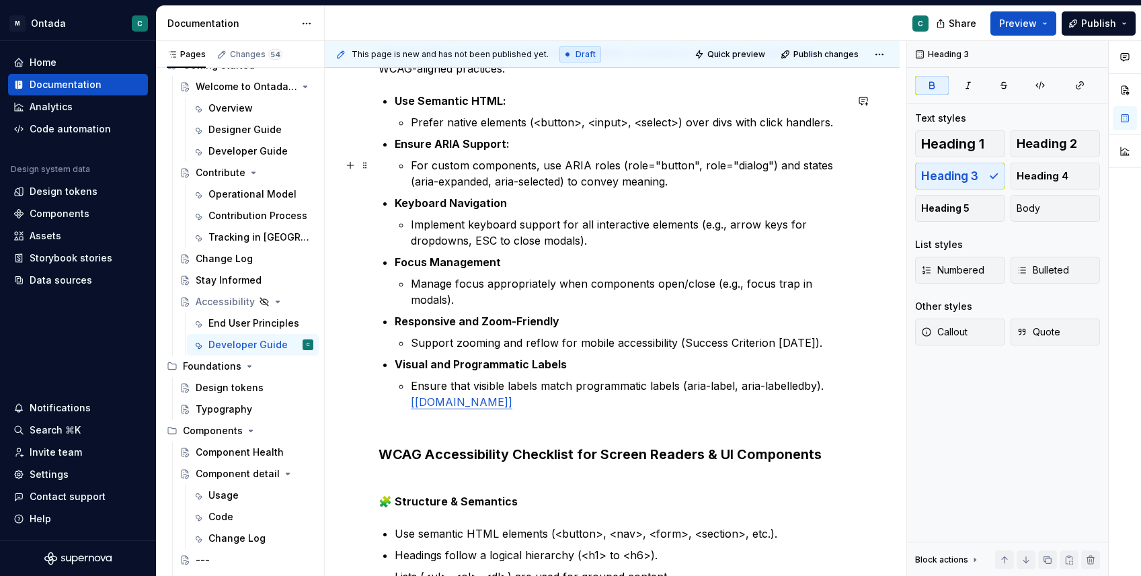
scroll to position [0, 0]
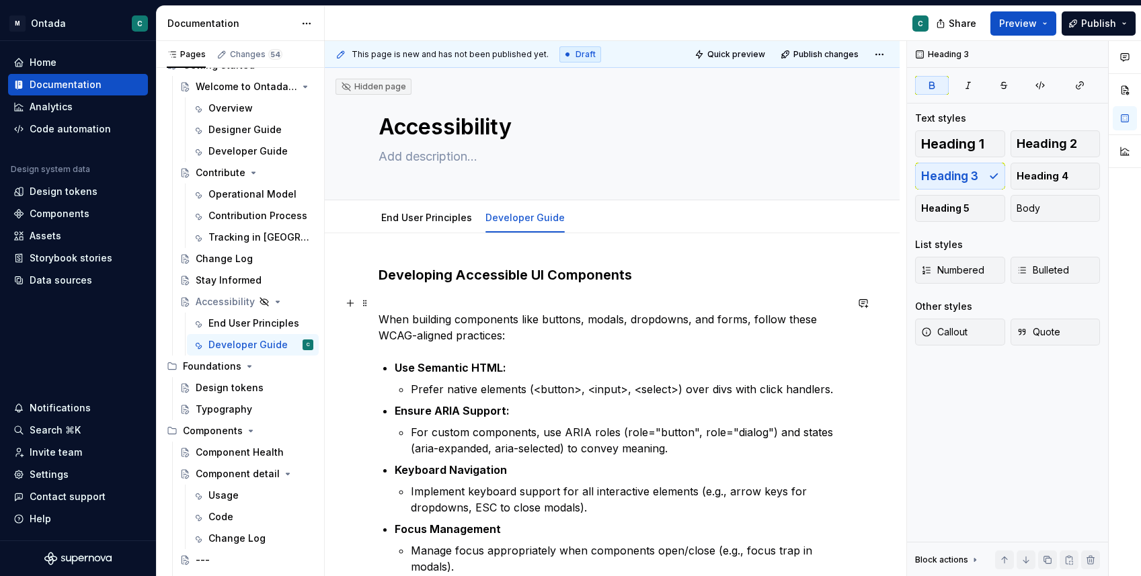
click at [412, 306] on p "When building components like buttons, modals, dropdowns, and forms, follow the…" at bounding box center [612, 319] width 467 height 48
click at [382, 276] on strong "Developing Accessible UI Components" at bounding box center [506, 275] width 254 height 16
type textarea "*"
click at [603, 213] on span "Add tab" at bounding box center [611, 218] width 32 height 11
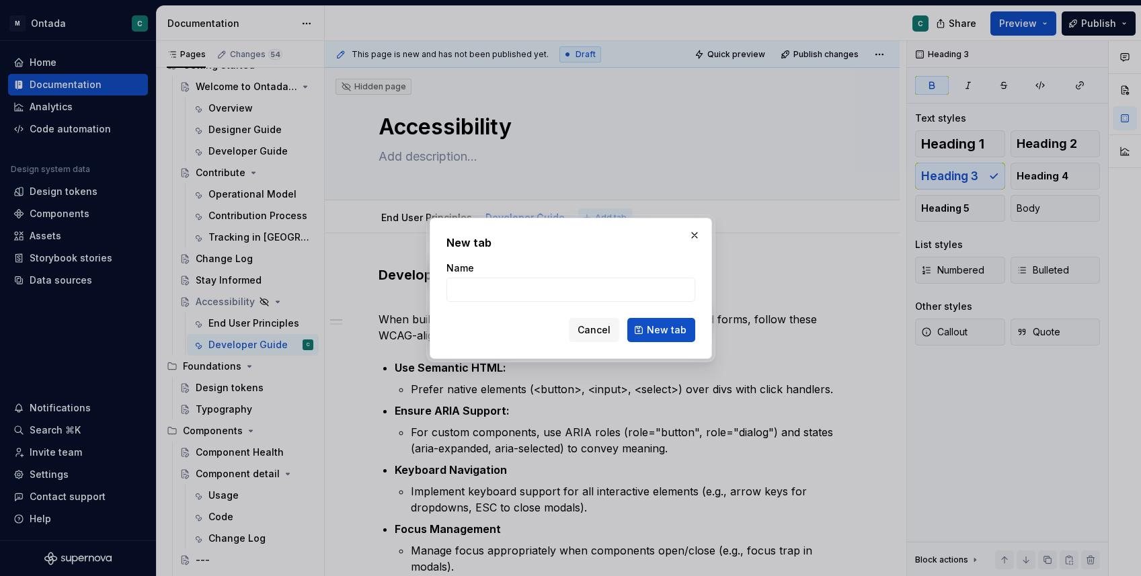
type input "D"
type textarea "*"
type input "Designer Guide"
click at [668, 326] on span "New tab" at bounding box center [667, 330] width 40 height 13
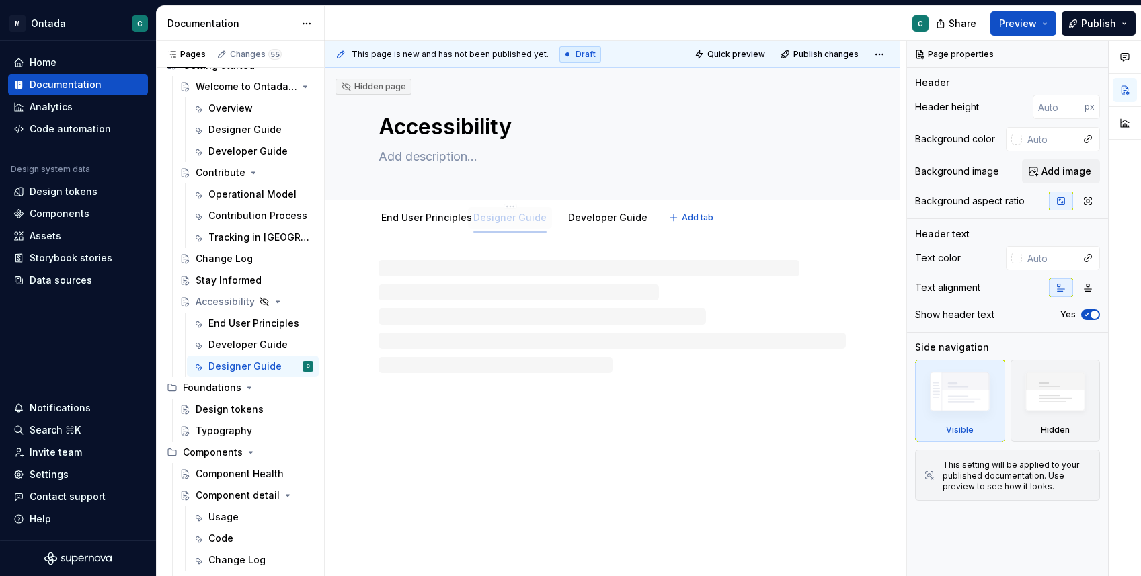
drag, startPoint x: 614, startPoint y: 217, endPoint x: 509, endPoint y: 217, distance: 104.9
click at [413, 226] on div "End User Principles" at bounding box center [427, 218] width 102 height 22
click at [410, 214] on link "End User Principles" at bounding box center [426, 217] width 91 height 11
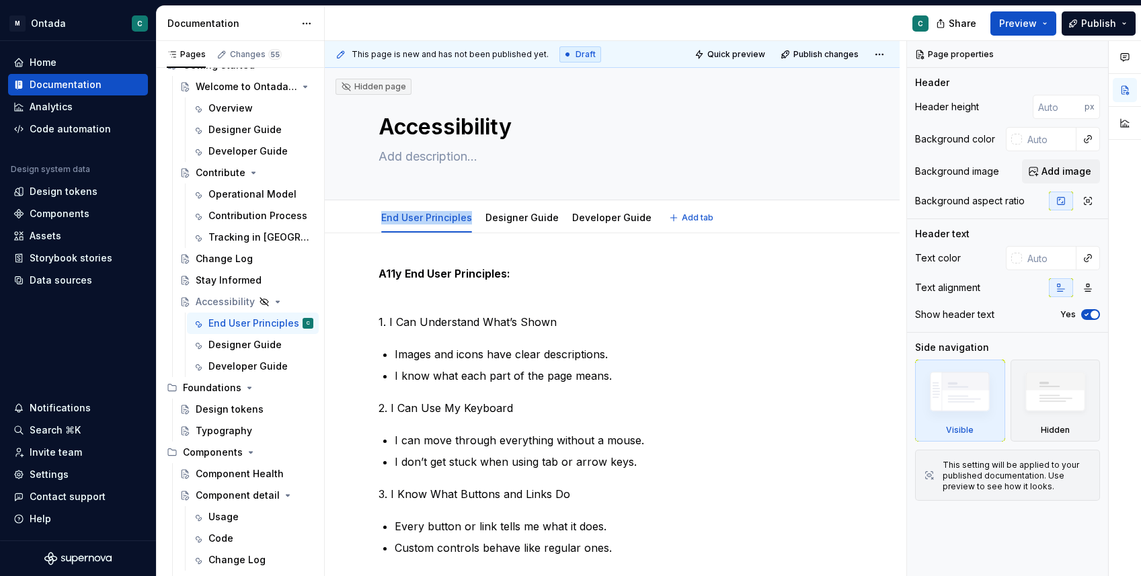
type textarea "*"
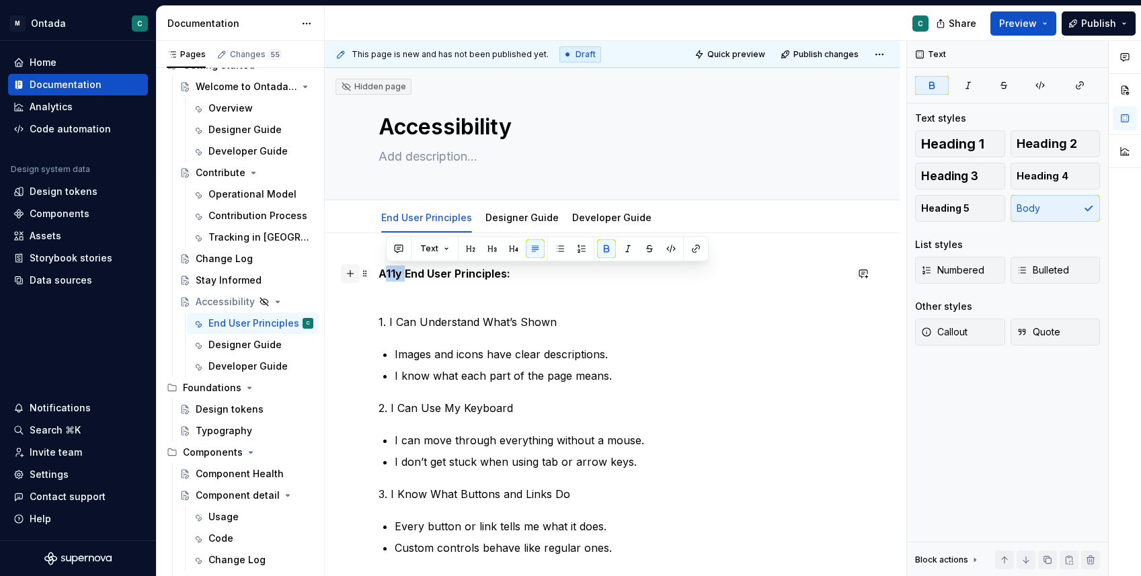
drag, startPoint x: 406, startPoint y: 278, endPoint x: 356, endPoint y: 278, distance: 49.1
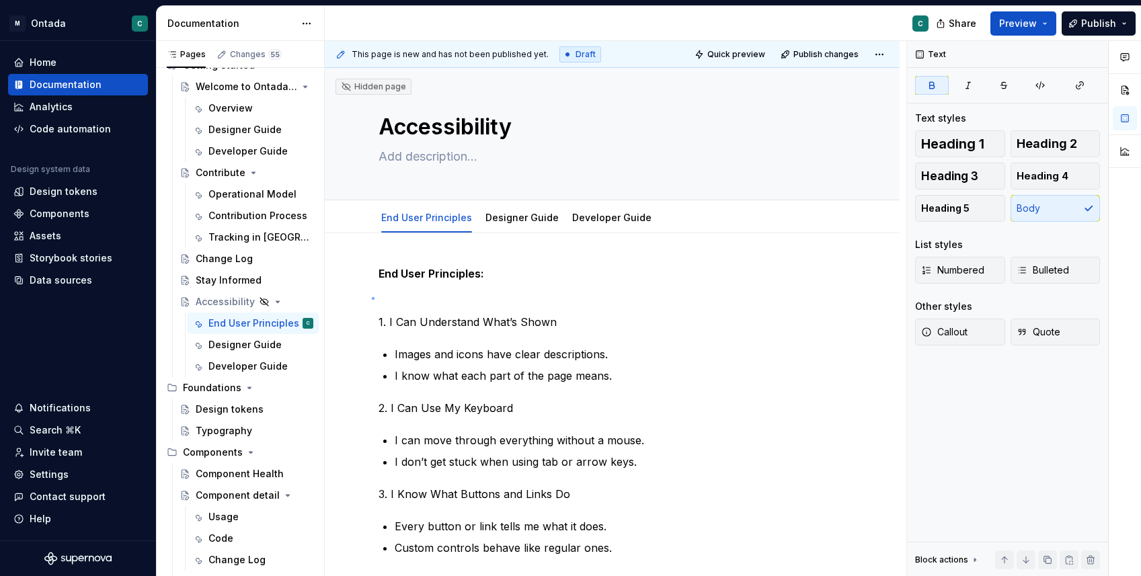
click at [373, 297] on div "This page is new and has not been published yet. Draft Quick preview Publish ch…" at bounding box center [616, 309] width 582 height 536
click at [383, 301] on p "End User Principles: 1. I Can Understand What’s Shown" at bounding box center [612, 298] width 467 height 65
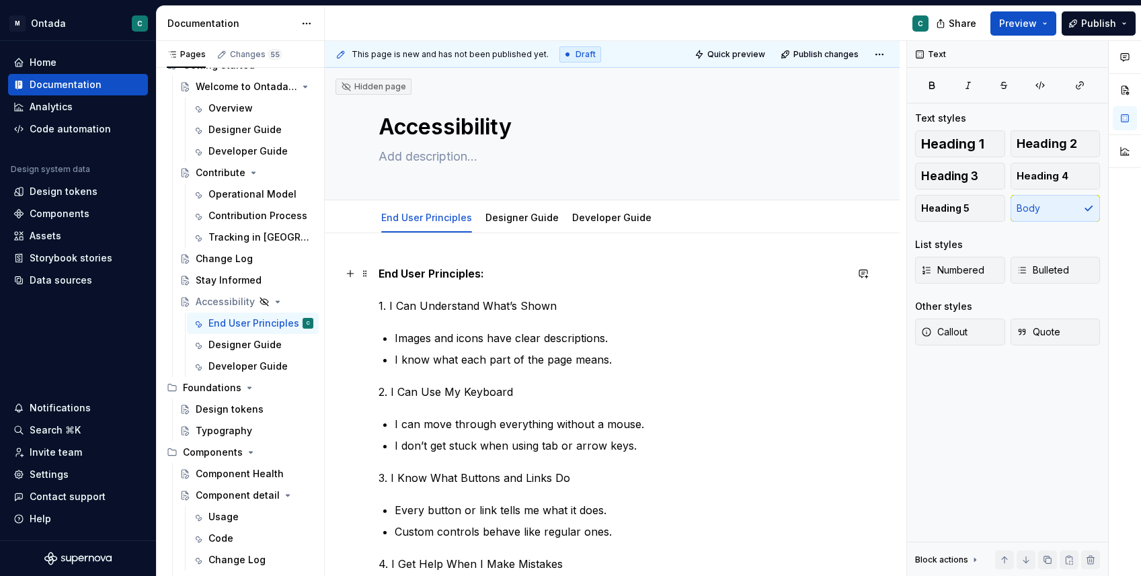
click at [410, 270] on strong "End User Principles:" at bounding box center [432, 273] width 106 height 13
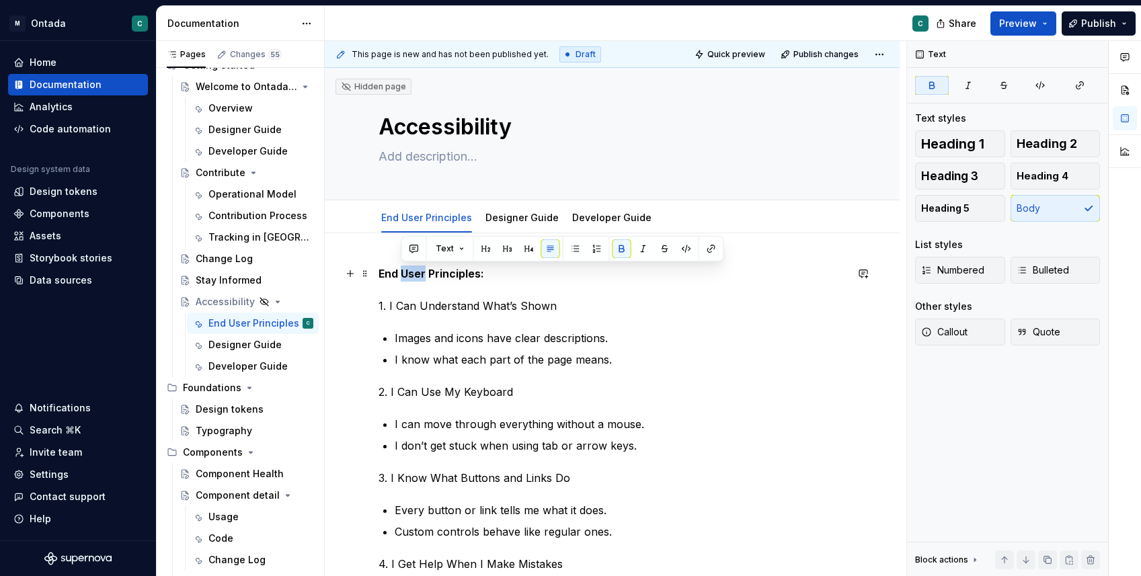
click at [410, 270] on strong "End User Principles:" at bounding box center [432, 273] width 106 height 13
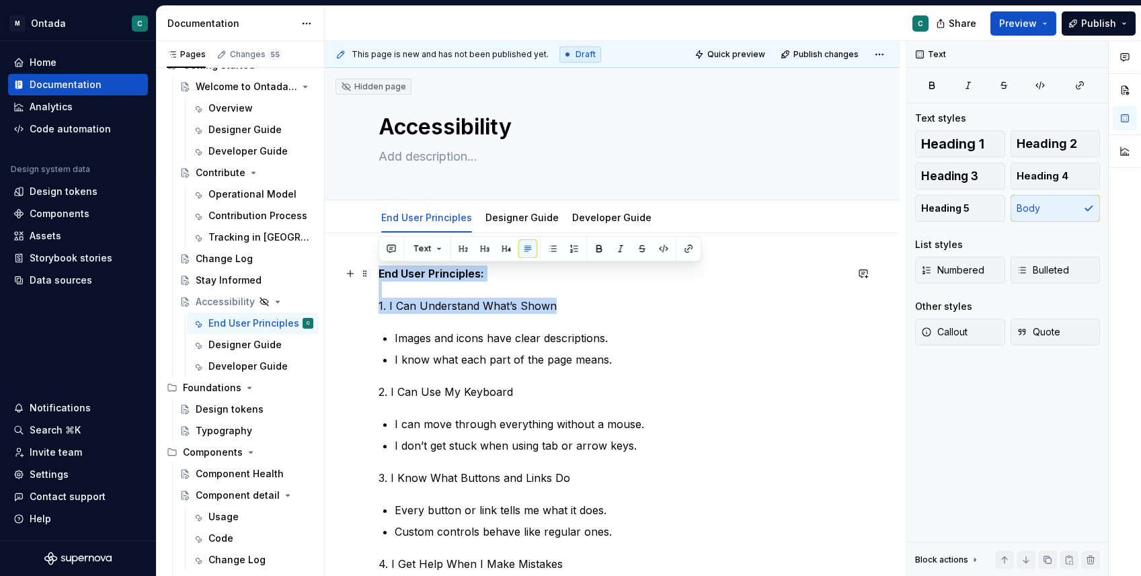
click at [453, 268] on strong "End User Principles:" at bounding box center [432, 273] width 106 height 13
drag, startPoint x: 508, startPoint y: 278, endPoint x: 339, endPoint y: 279, distance: 168.8
click at [483, 253] on button "button" at bounding box center [485, 248] width 19 height 19
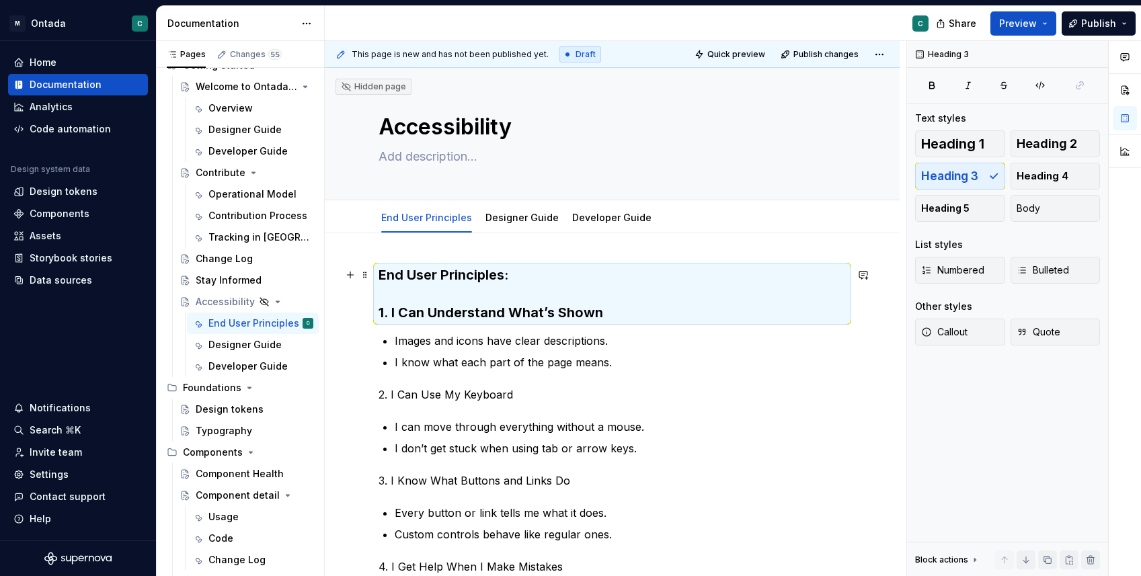
click at [424, 309] on h3 "End User Principles: 1. I Can Understand What’s Shown" at bounding box center [612, 294] width 467 height 56
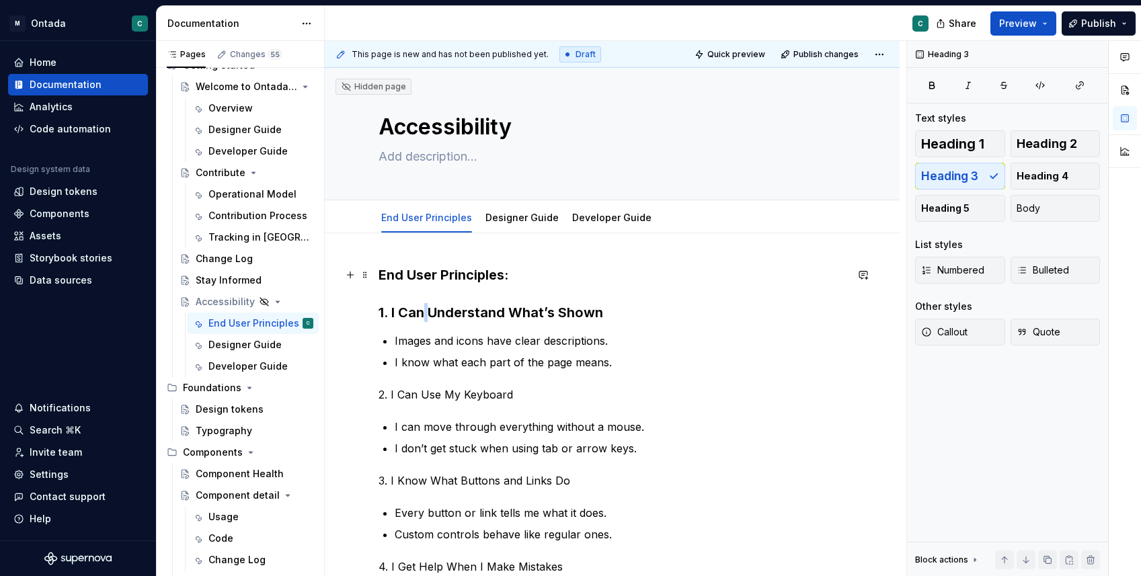
click at [424, 309] on h3 "End User Principles: 1. I Can Understand What’s Shown" at bounding box center [612, 294] width 467 height 56
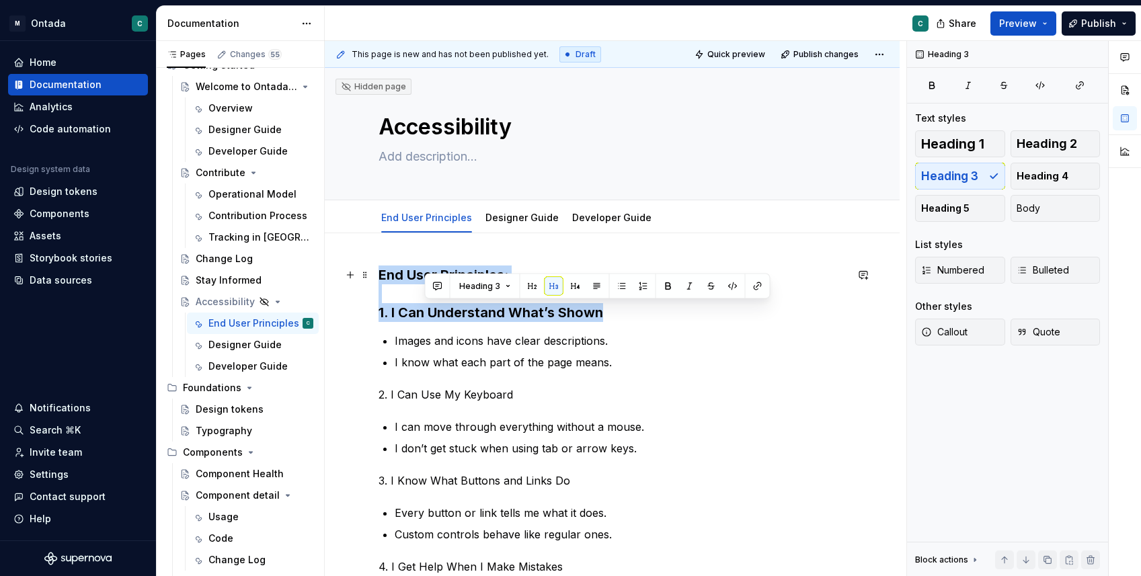
click at [424, 309] on h3 "End User Principles: 1. I Can Understand What’s Shown" at bounding box center [612, 294] width 467 height 56
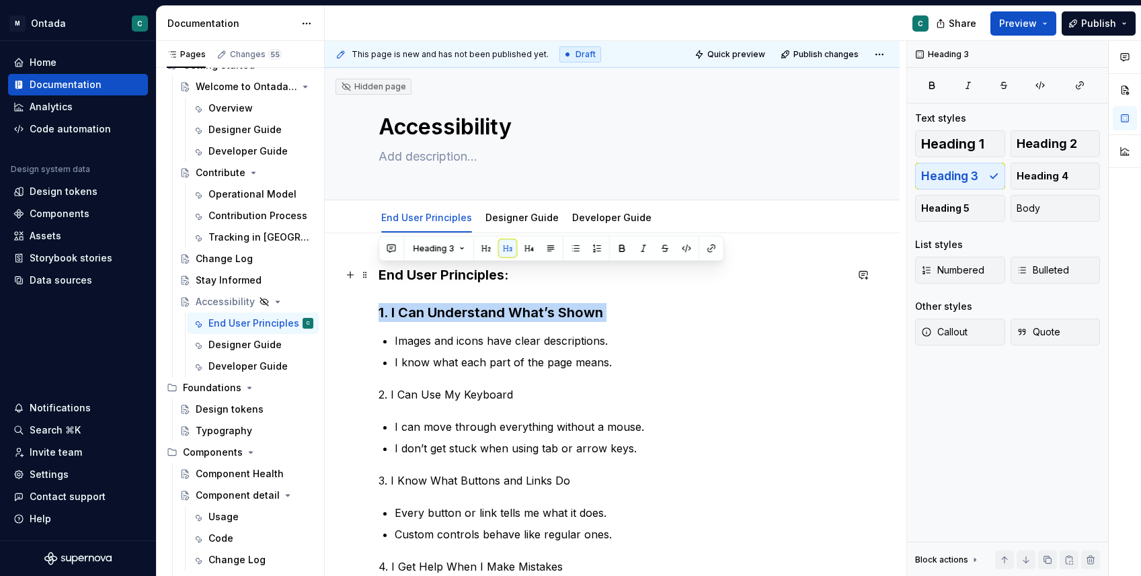
click at [424, 309] on h3 "End User Principles: 1. I Can Understand What’s Shown" at bounding box center [612, 294] width 467 height 56
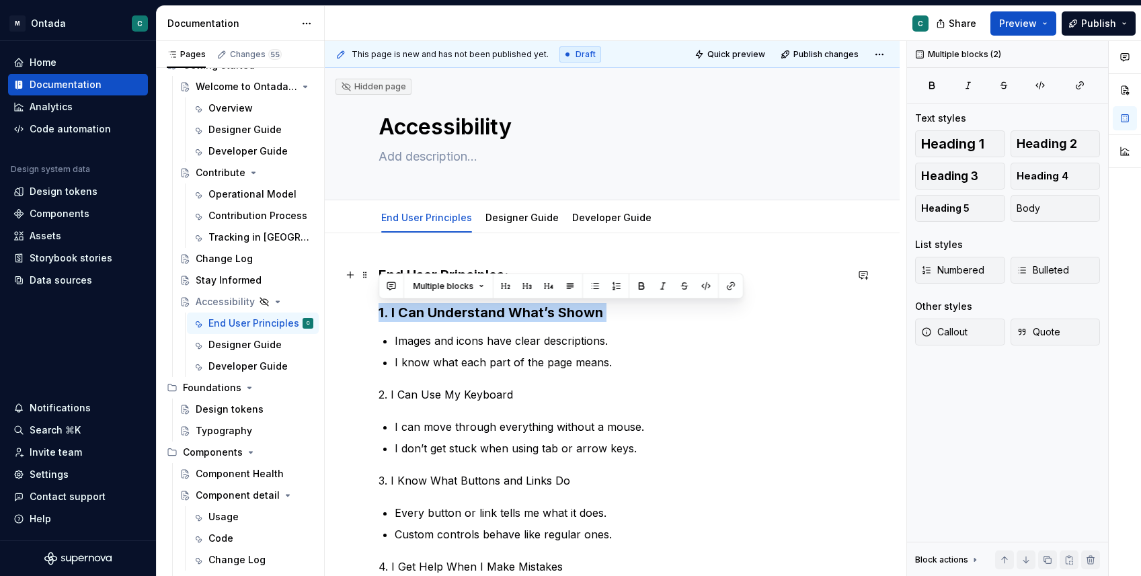
click at [624, 313] on h3 "End User Principles: 1. I Can Understand What’s Shown" at bounding box center [612, 294] width 467 height 56
drag, startPoint x: 620, startPoint y: 313, endPoint x: 369, endPoint y: 311, distance: 251.6
click at [533, 288] on button "button" at bounding box center [529, 286] width 19 height 19
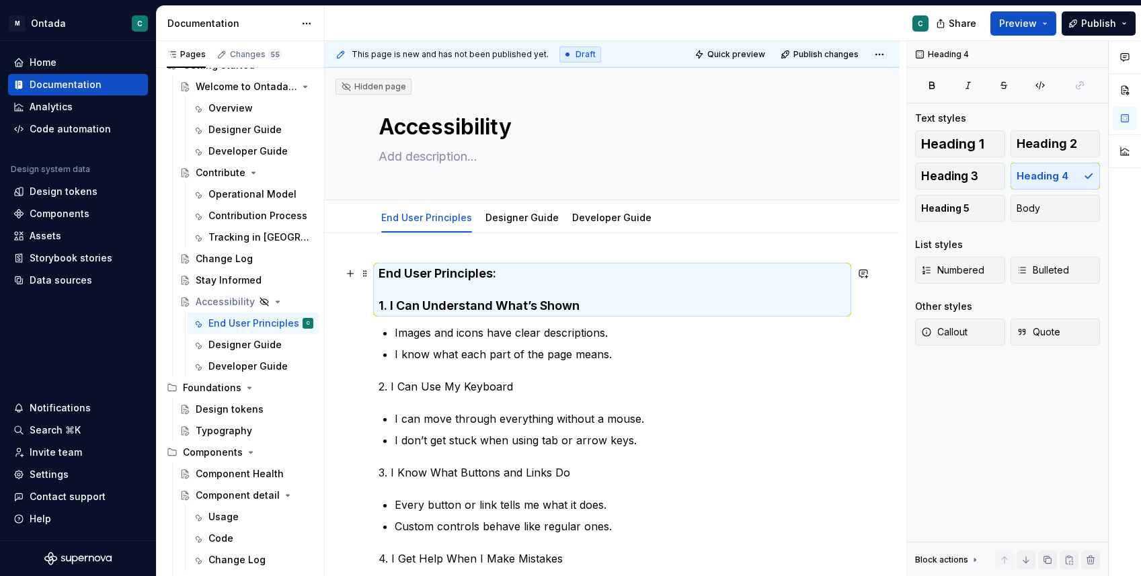
click at [455, 299] on h4 "End User Principles: 1. I Can Understand What’s Shown" at bounding box center [612, 290] width 467 height 48
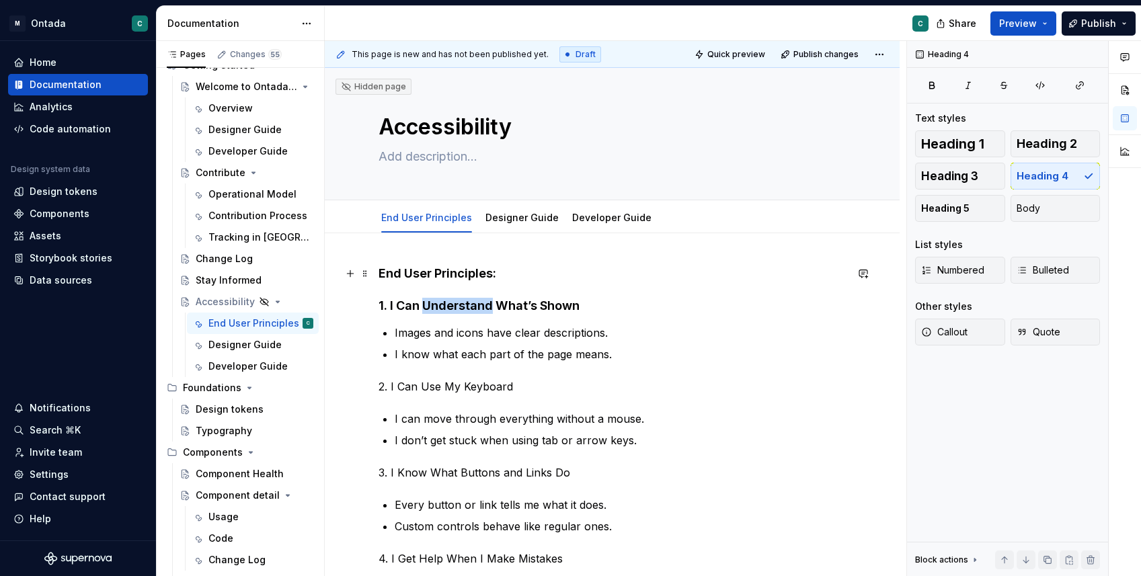
click at [455, 299] on h4 "End User Principles: 1. I Can Understand What’s Shown" at bounding box center [612, 290] width 467 height 48
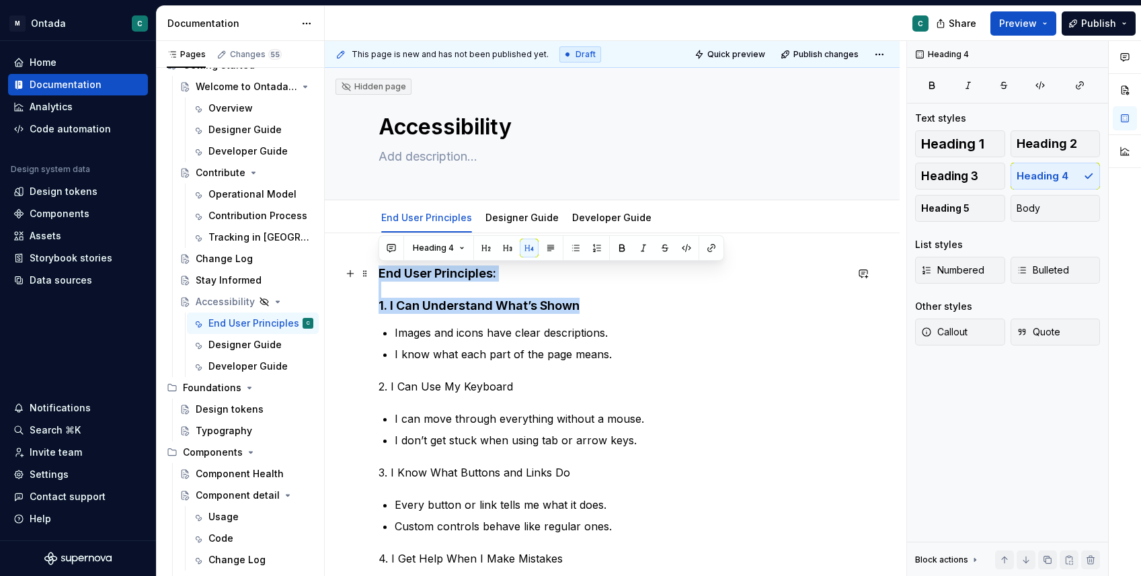
click at [455, 299] on h4 "End User Principles: 1. I Can Understand What’s Shown" at bounding box center [612, 290] width 467 height 48
click at [451, 297] on h4 "End User Principles: 1. I Can Understand What’s Shown" at bounding box center [612, 290] width 467 height 48
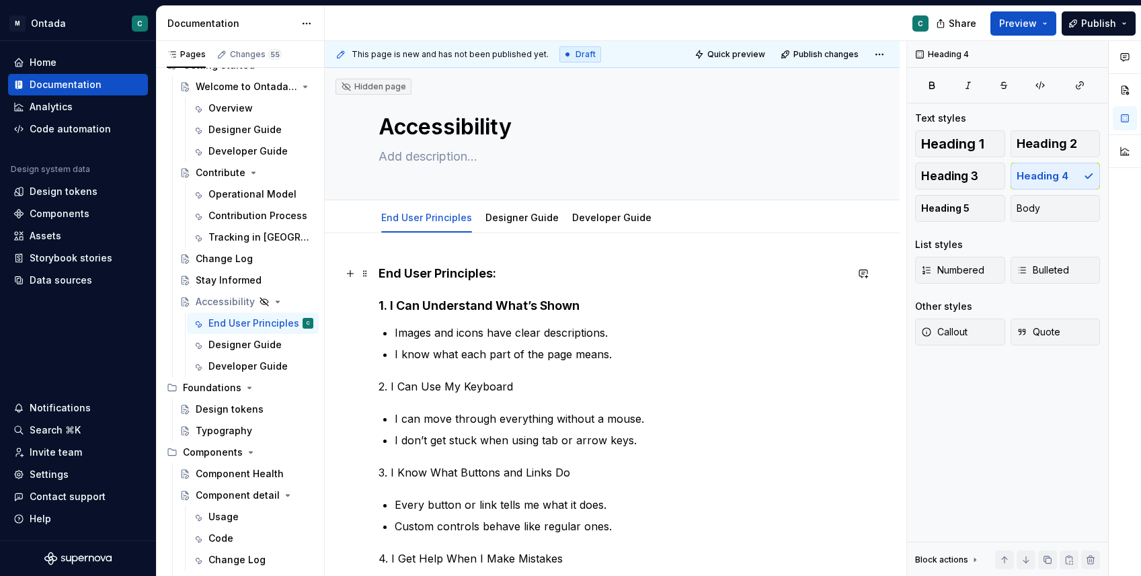
click at [380, 306] on h4 "End User Principles: 1. I Can Understand What’s Shown" at bounding box center [612, 290] width 467 height 48
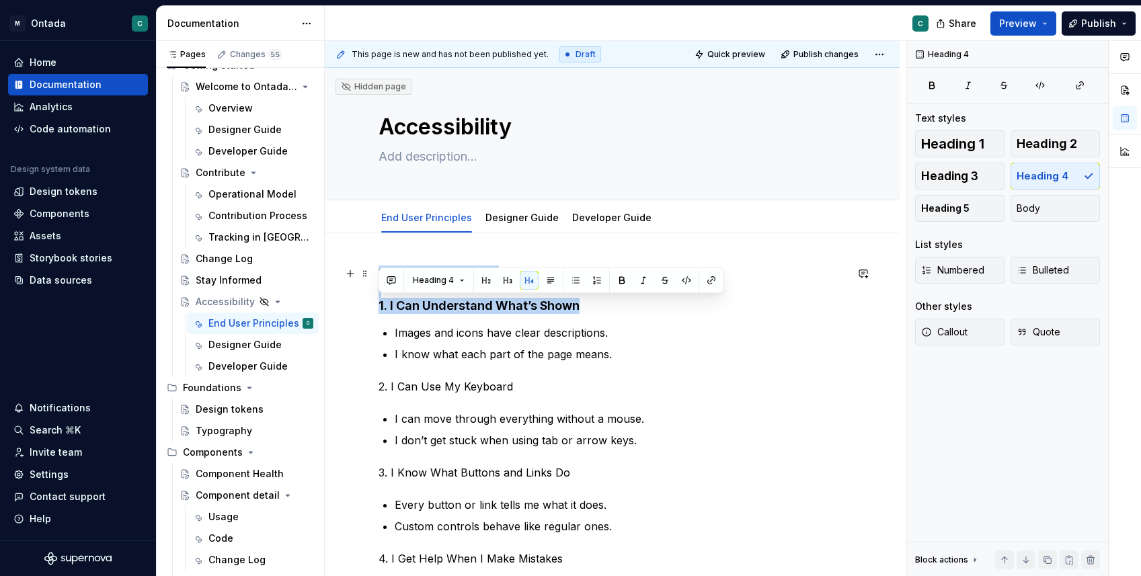
click at [380, 306] on h4 "End User Principles: 1. I Can Understand What’s Shown" at bounding box center [612, 290] width 467 height 48
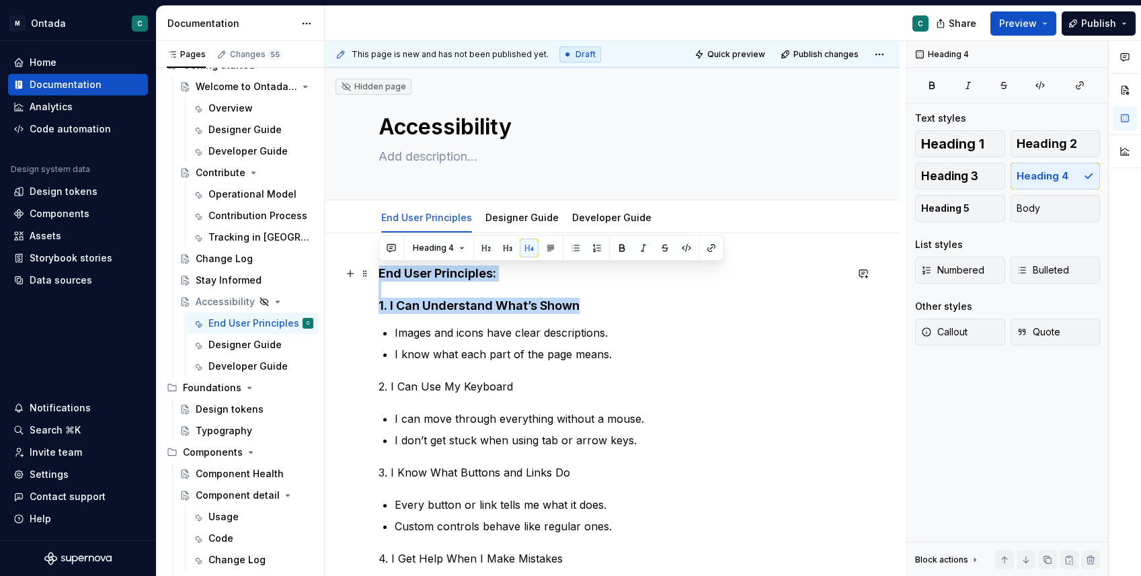
click at [380, 306] on h4 "End User Principles: 1. I Can Understand What’s Shown" at bounding box center [612, 290] width 467 height 48
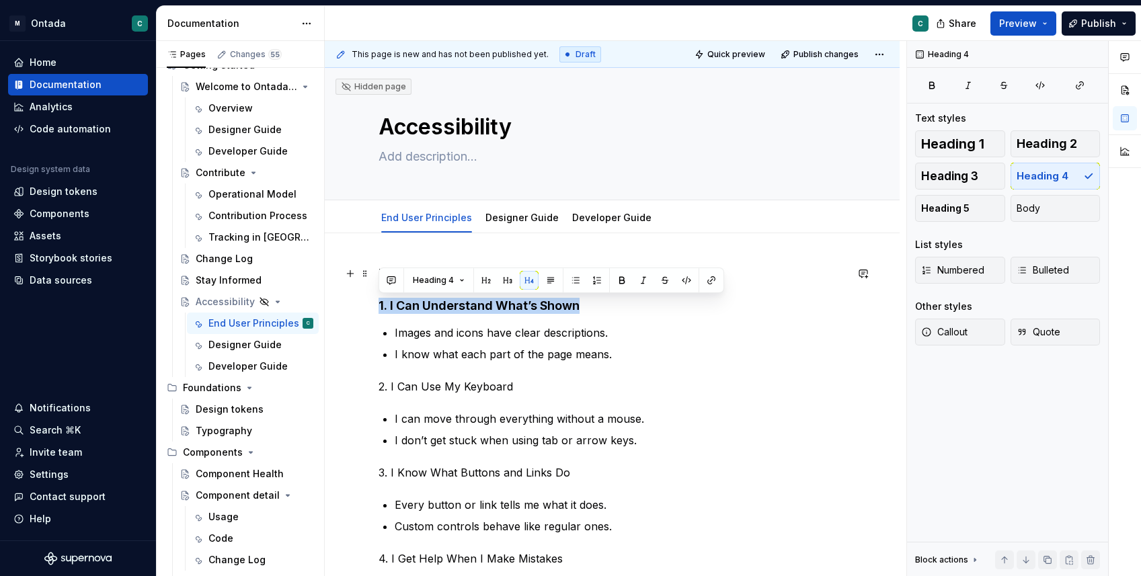
drag, startPoint x: 379, startPoint y: 307, endPoint x: 642, endPoint y: 304, distance: 263.7
click at [642, 304] on h4 "End User Principles: 1. I Can Understand What’s Shown" at bounding box center [612, 290] width 467 height 48
click at [533, 278] on button "button" at bounding box center [529, 280] width 19 height 19
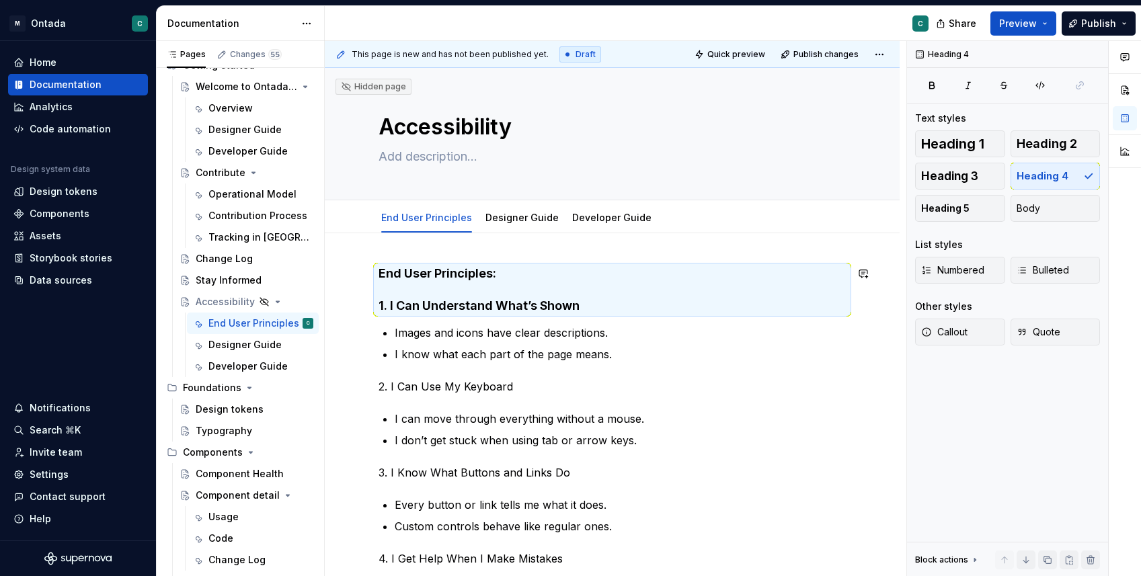
click at [533, 278] on h4 "End User Principles: 1. I Can Understand What’s Shown" at bounding box center [612, 290] width 467 height 48
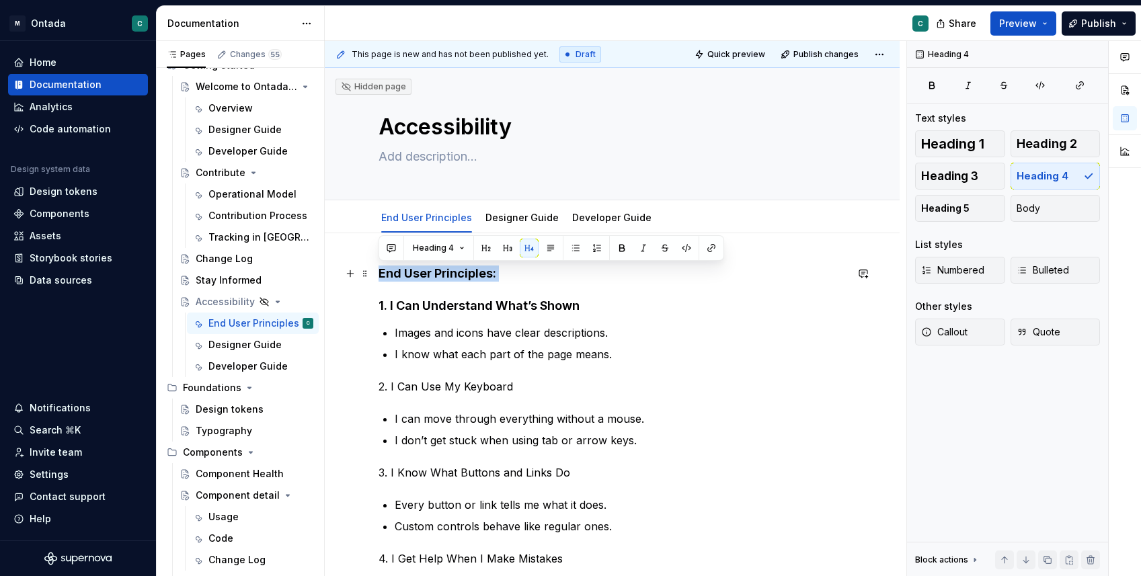
drag, startPoint x: 521, startPoint y: 278, endPoint x: 560, endPoint y: 286, distance: 39.8
click at [560, 286] on h4 "End User Principles: 1. I Can Understand What’s Shown" at bounding box center [612, 290] width 467 height 48
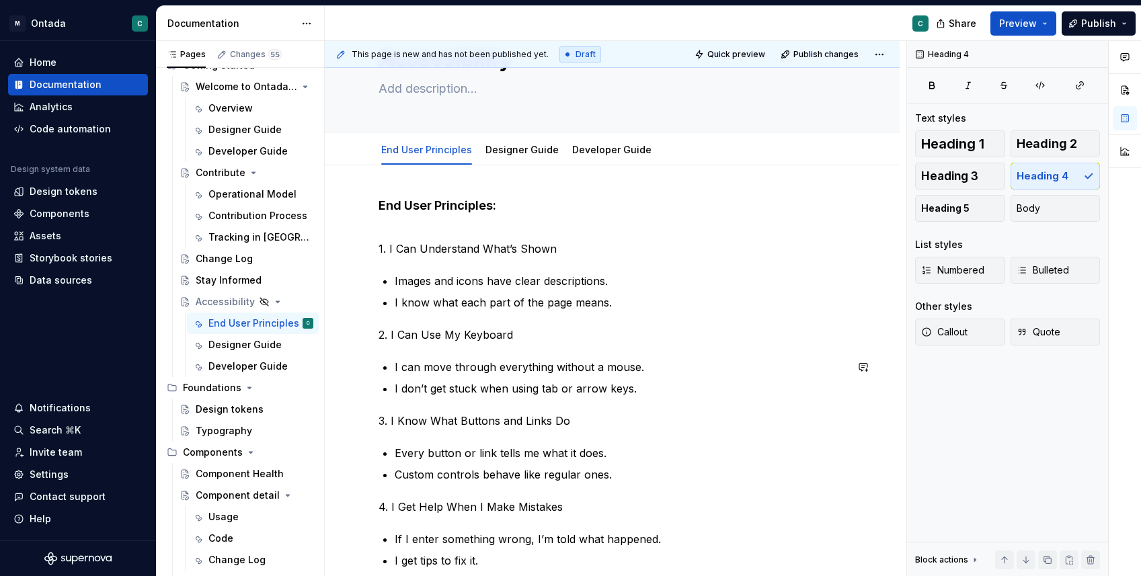
scroll to position [42, 0]
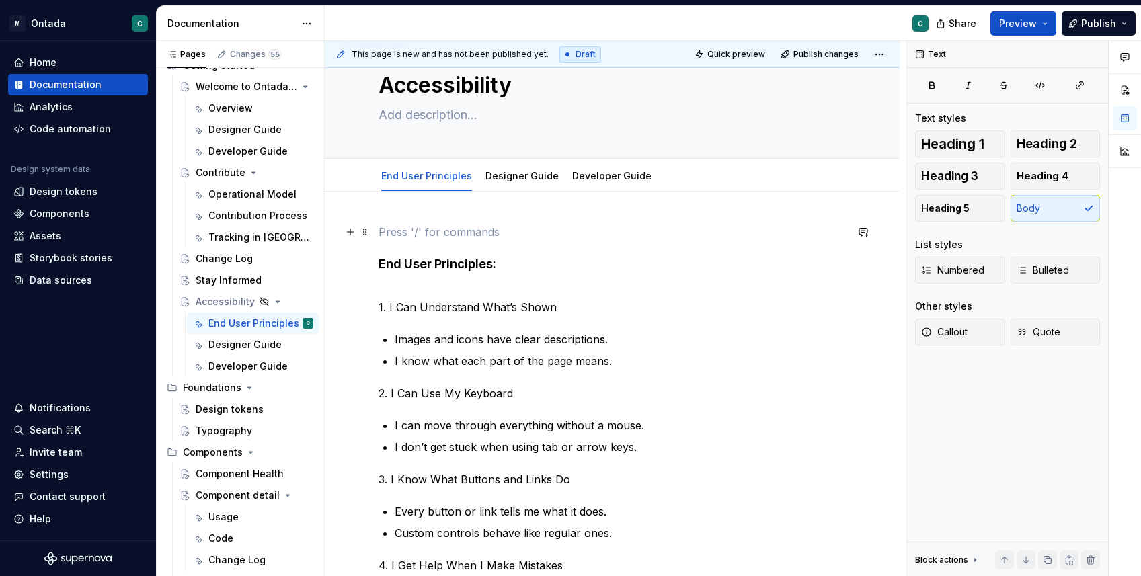
click at [412, 231] on p at bounding box center [612, 232] width 467 height 16
click at [256, 303] on icon "Page tree" at bounding box center [254, 302] width 8 height 8
click at [255, 300] on icon "Page tree" at bounding box center [254, 302] width 11 height 11
click at [267, 302] on icon "Page tree" at bounding box center [267, 301] width 3 height 1
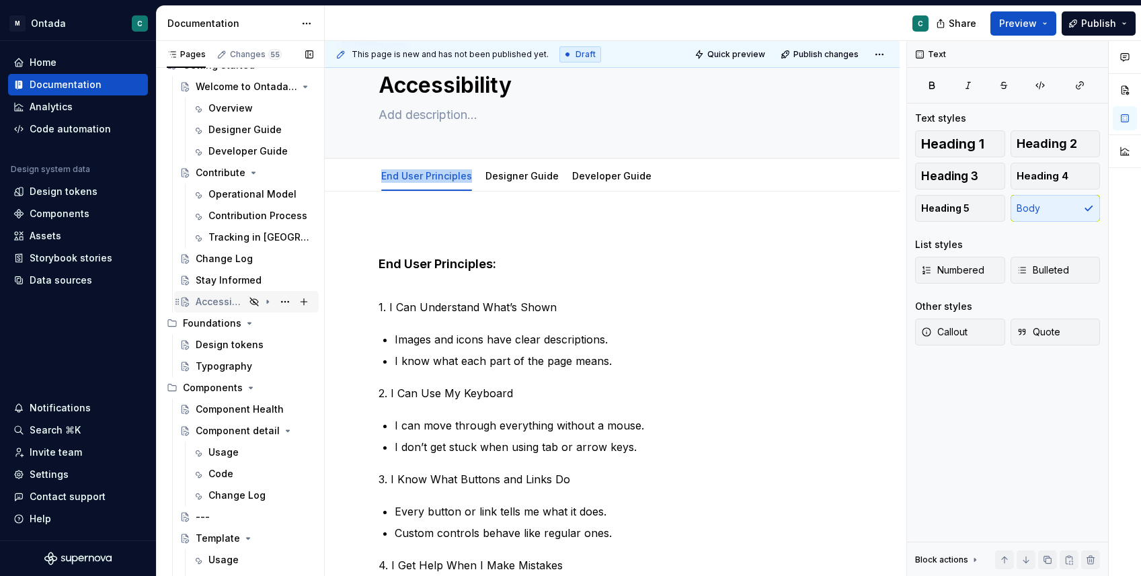
click at [267, 302] on icon "Page tree" at bounding box center [267, 302] width 1 height 3
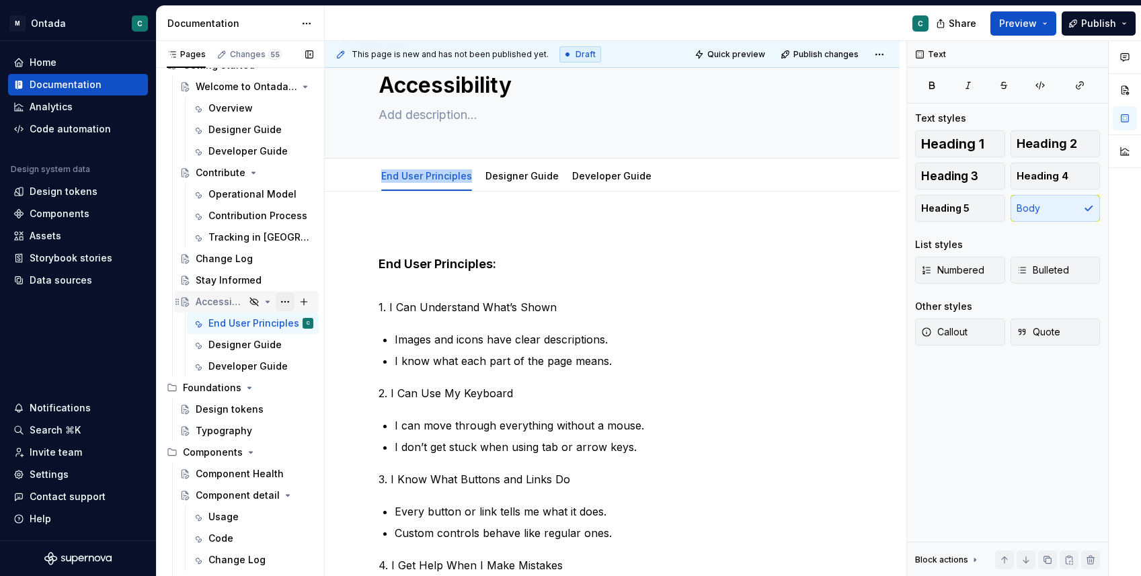
click at [285, 303] on button "Page tree" at bounding box center [285, 302] width 19 height 19
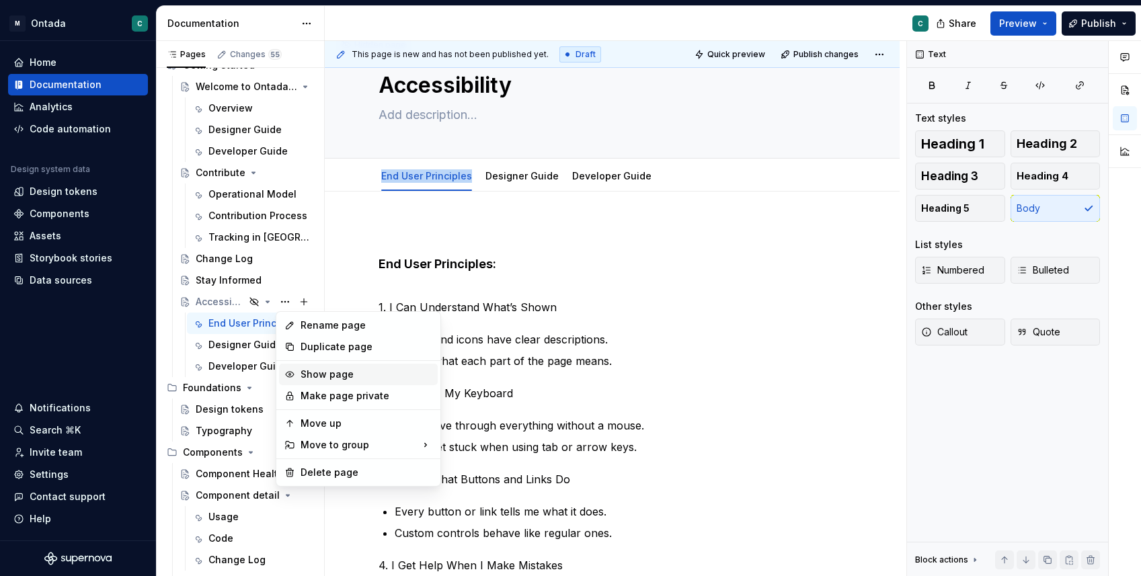
click at [340, 377] on div "Show page" at bounding box center [367, 374] width 132 height 13
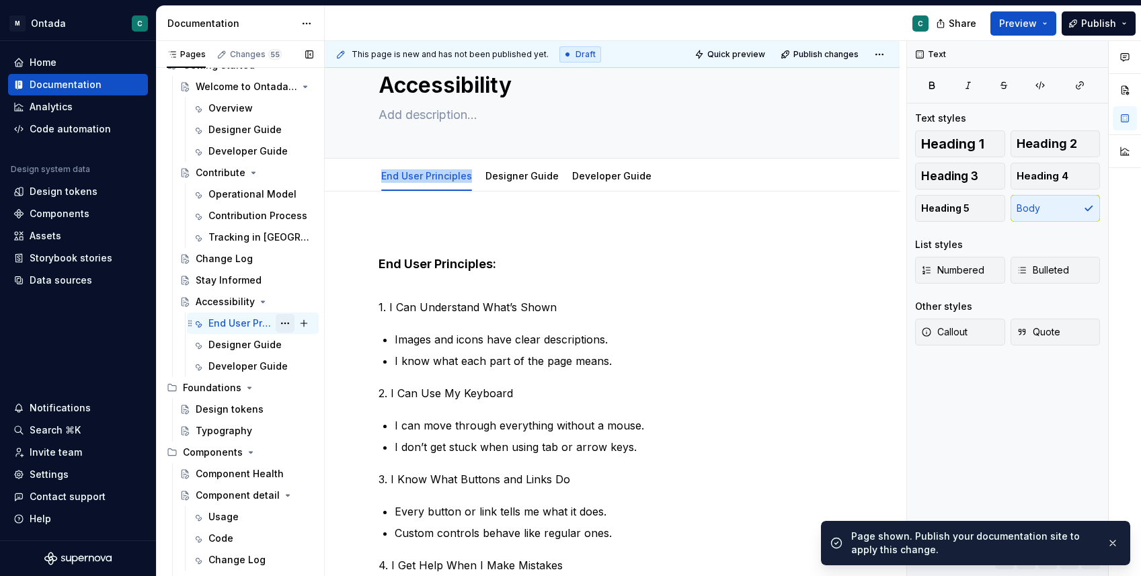
click at [285, 322] on button "Page tree" at bounding box center [285, 323] width 19 height 19
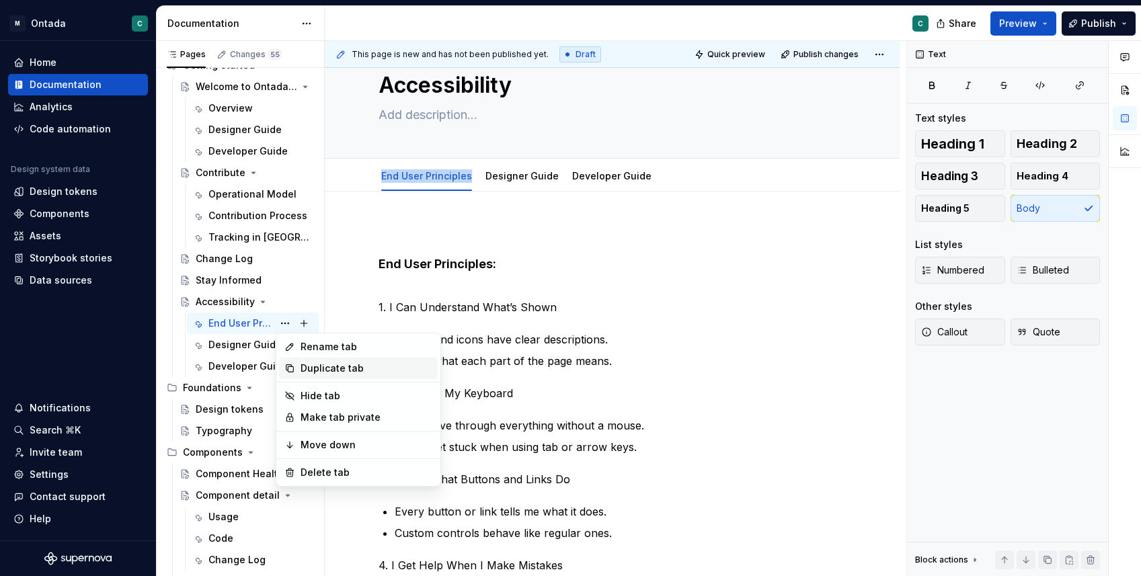
type textarea "*"
click at [313, 348] on div "Rename tab" at bounding box center [367, 346] width 132 height 13
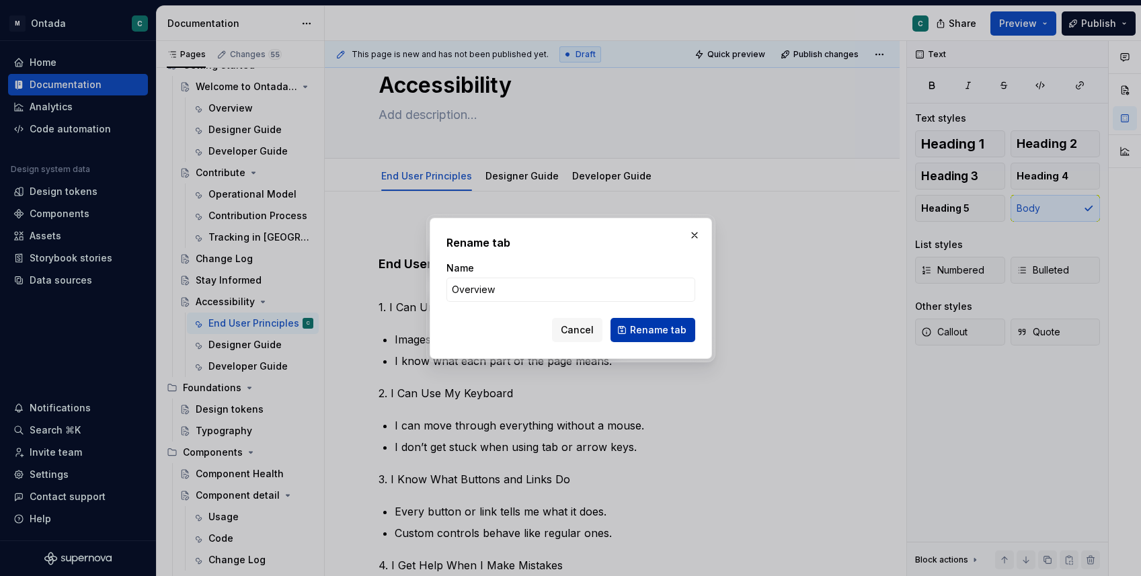
type input "Overview"
click at [656, 331] on span "Rename tab" at bounding box center [658, 330] width 56 height 13
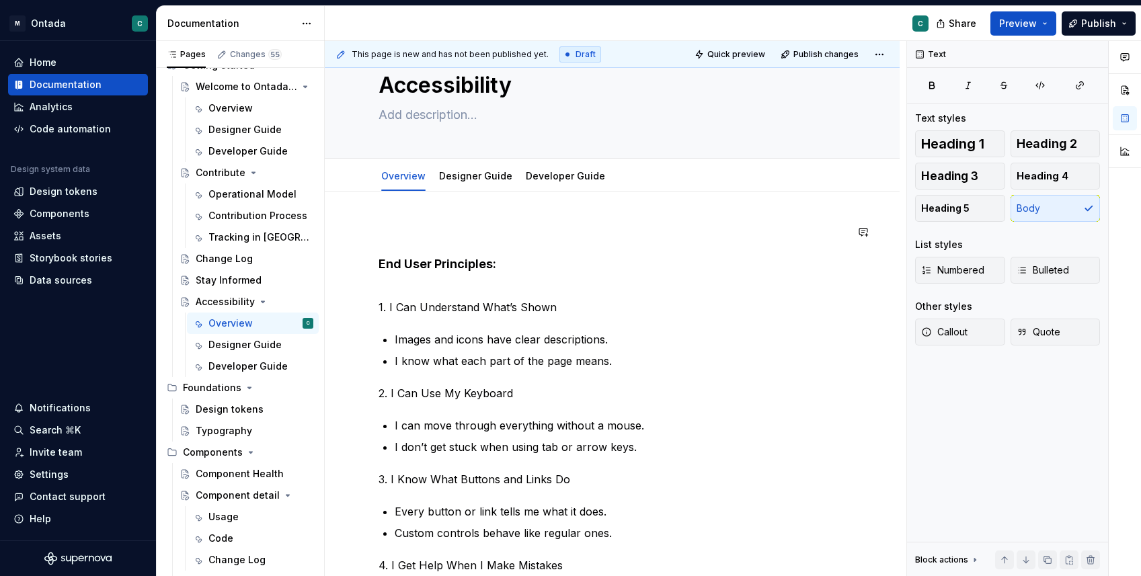
click at [420, 222] on div "This page is new and has not been published yet. Draft Quick preview Publish ch…" at bounding box center [616, 309] width 582 height 536
click at [395, 237] on p at bounding box center [612, 232] width 467 height 16
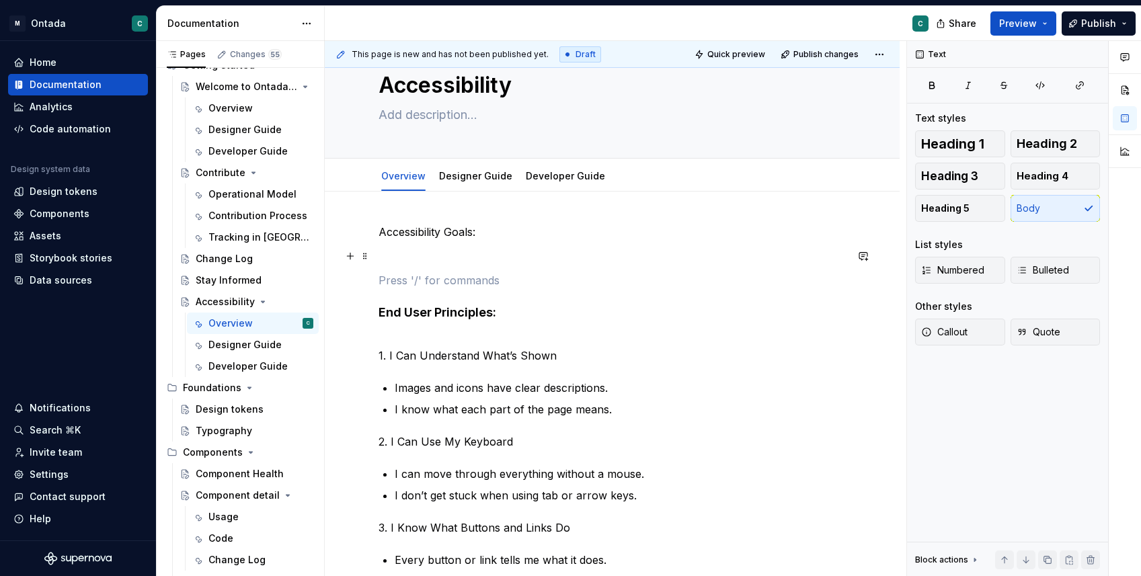
click at [407, 253] on p at bounding box center [612, 256] width 467 height 16
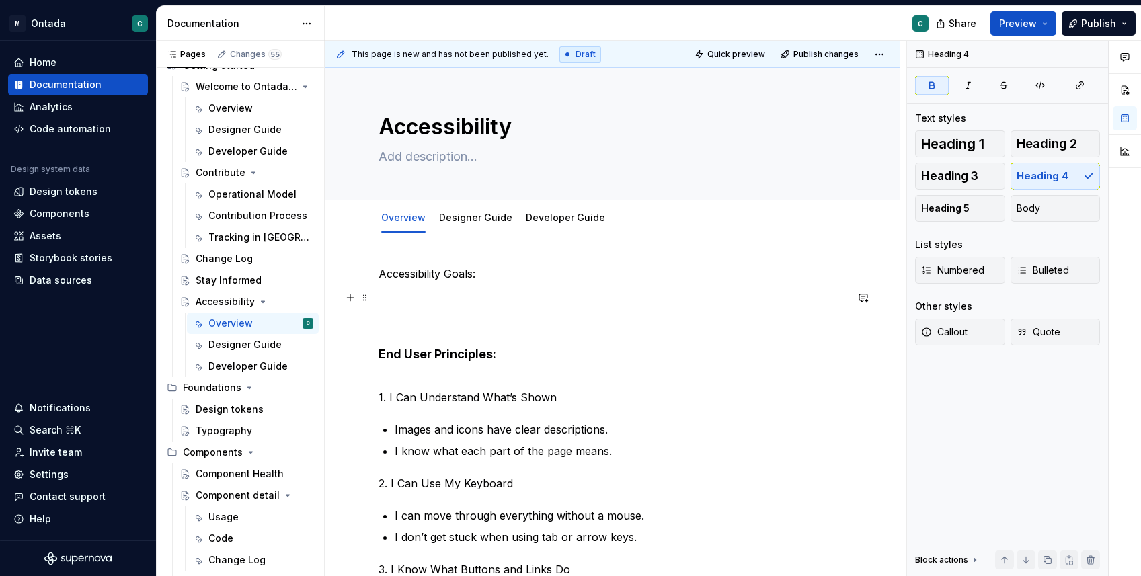
scroll to position [3, 0]
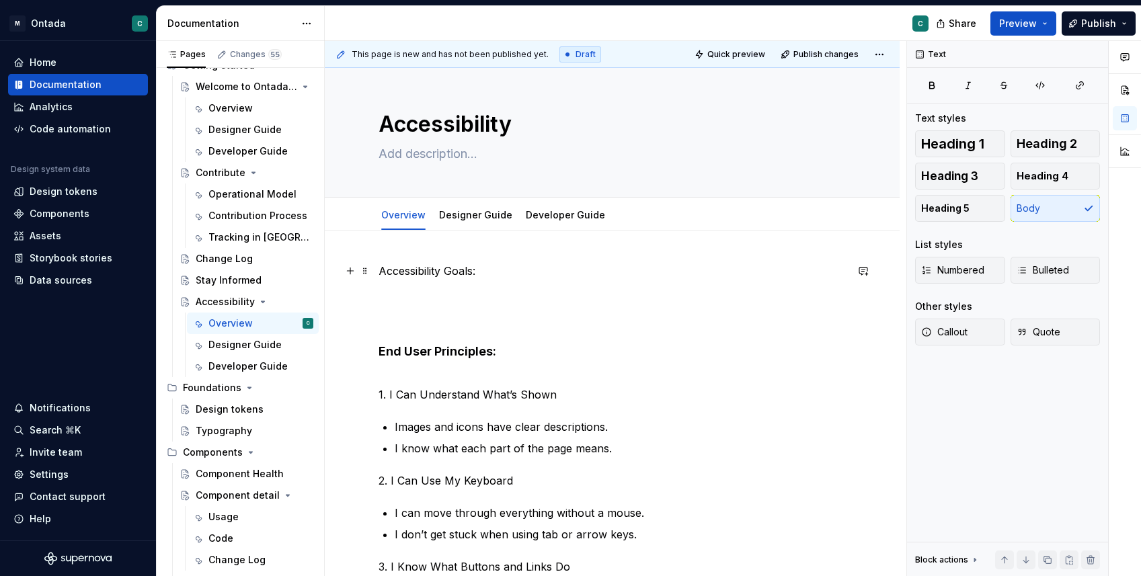
click at [380, 272] on p "Accessibility Goals:" at bounding box center [612, 271] width 467 height 16
click at [440, 293] on p at bounding box center [612, 295] width 467 height 16
type textarea "*"
click at [397, 266] on p "Accessibility Goals:" at bounding box center [612, 271] width 467 height 16
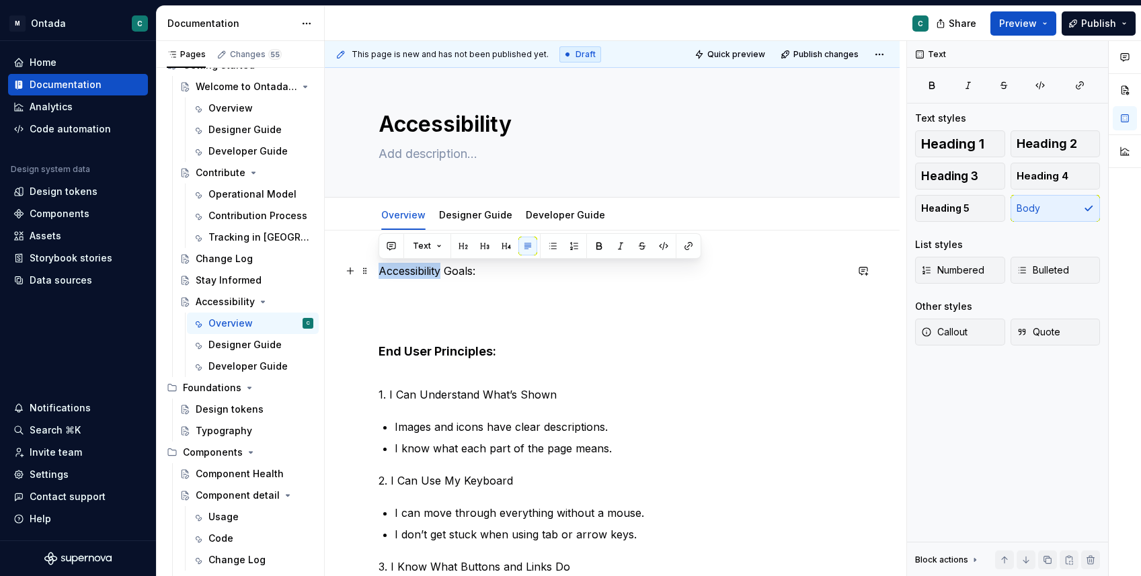
click at [397, 266] on p "Accessibility Goals:" at bounding box center [612, 271] width 467 height 16
click at [488, 250] on button "button" at bounding box center [485, 246] width 19 height 19
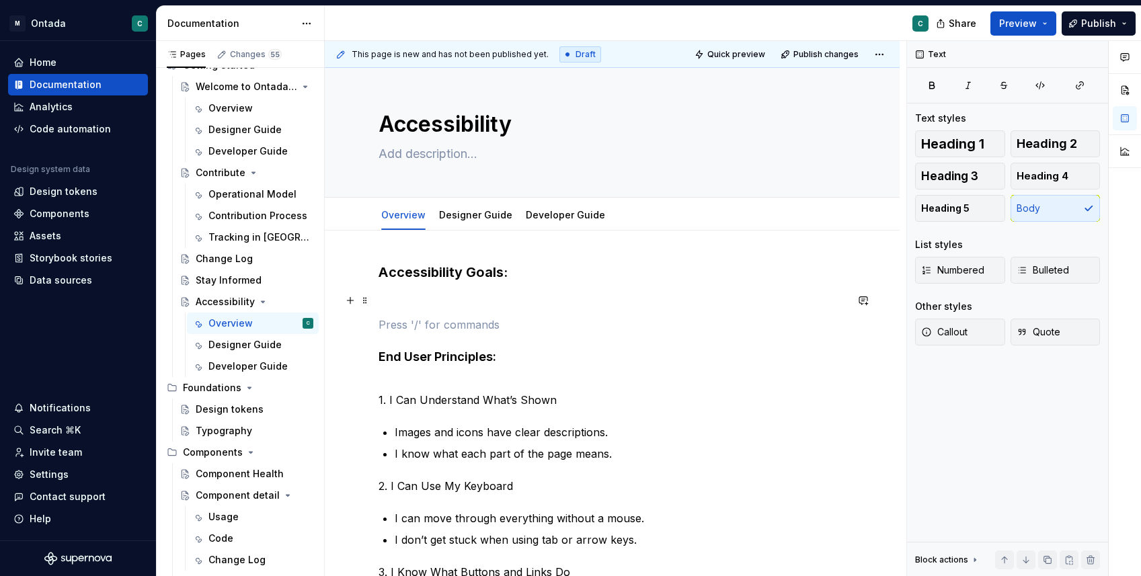
click at [422, 295] on p at bounding box center [612, 301] width 467 height 16
click at [353, 305] on button "button" at bounding box center [350, 300] width 19 height 19
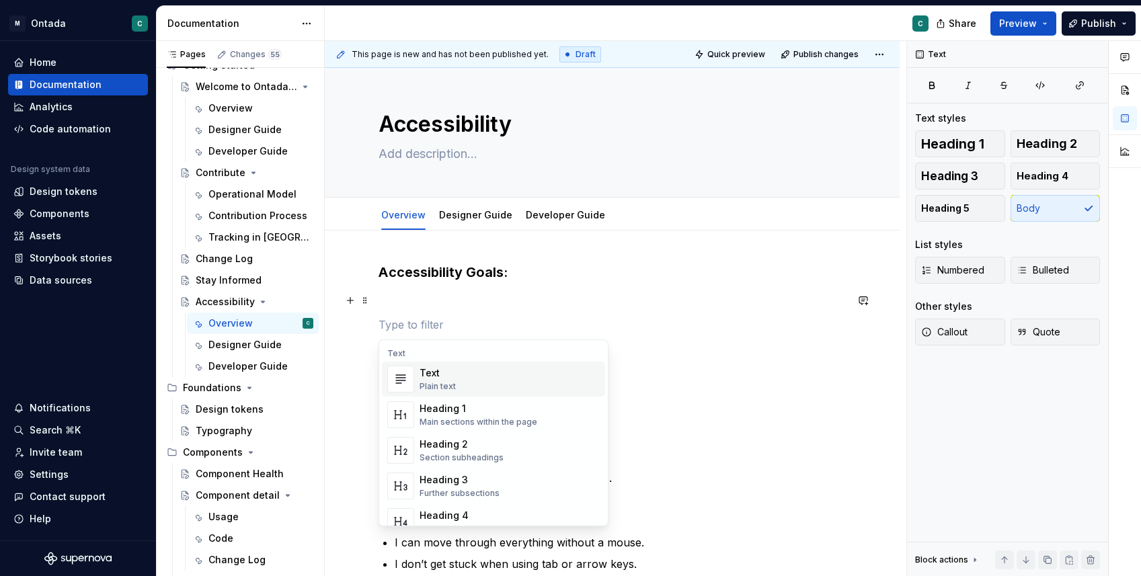
click at [416, 305] on p at bounding box center [612, 301] width 467 height 16
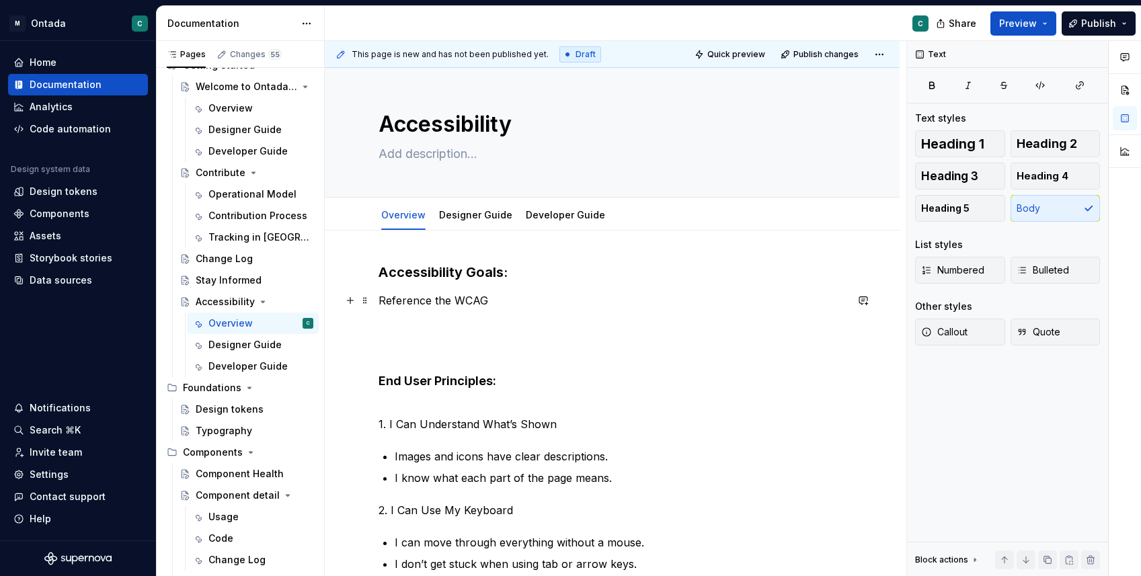
click at [452, 301] on p "Reference the WCAG" at bounding box center [612, 301] width 467 height 16
click at [570, 293] on p "Reference the latest WCAG" at bounding box center [612, 301] width 467 height 16
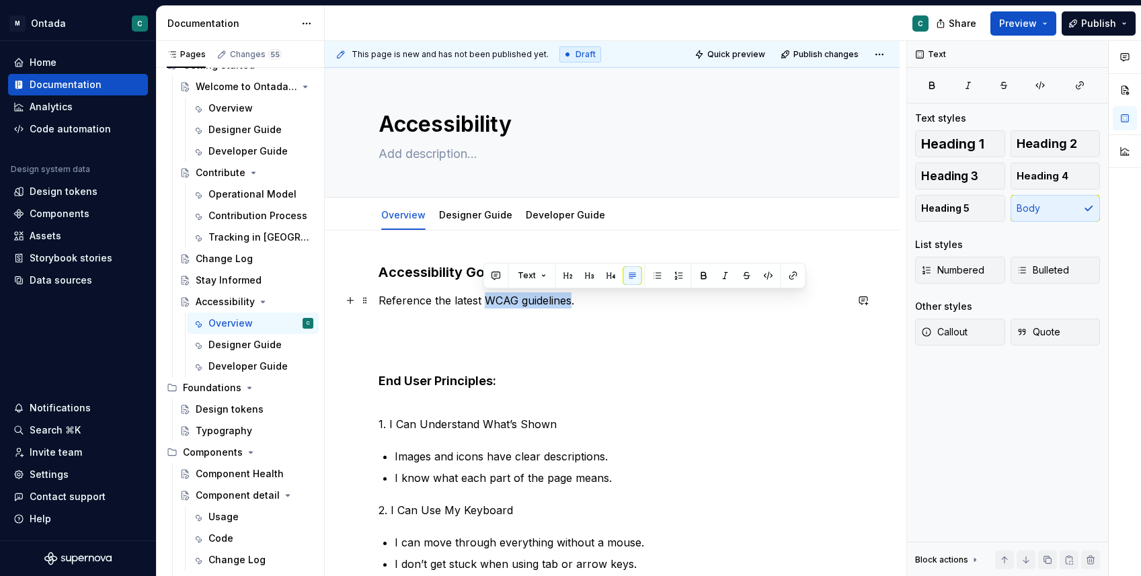
drag, startPoint x: 483, startPoint y: 300, endPoint x: 571, endPoint y: 295, distance: 88.3
click at [571, 295] on p "Reference the latest WCAG guidelines." at bounding box center [612, 301] width 467 height 16
click at [792, 277] on button "button" at bounding box center [793, 275] width 19 height 19
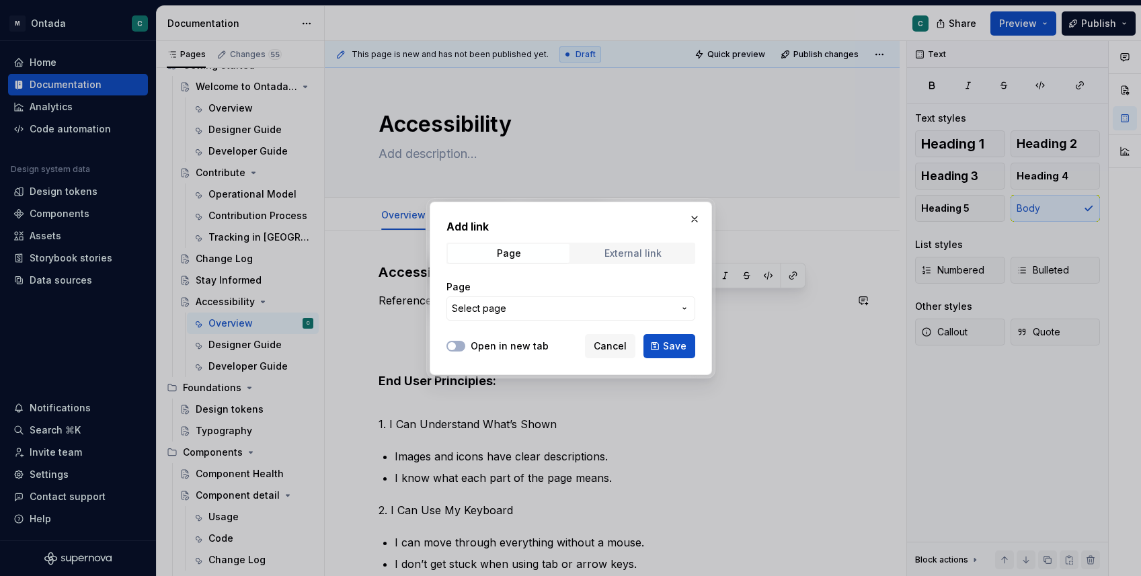
click at [623, 248] on div "External link" at bounding box center [633, 253] width 57 height 11
click at [459, 348] on button "Open in new tab" at bounding box center [456, 346] width 19 height 11
click at [494, 315] on input "URL" at bounding box center [571, 309] width 249 height 24
paste input "https://www.w3.org/WAI/standards-guidelines/wcag/"
type input "https://www.w3.org/WAI/standards-guidelines/wcag/"
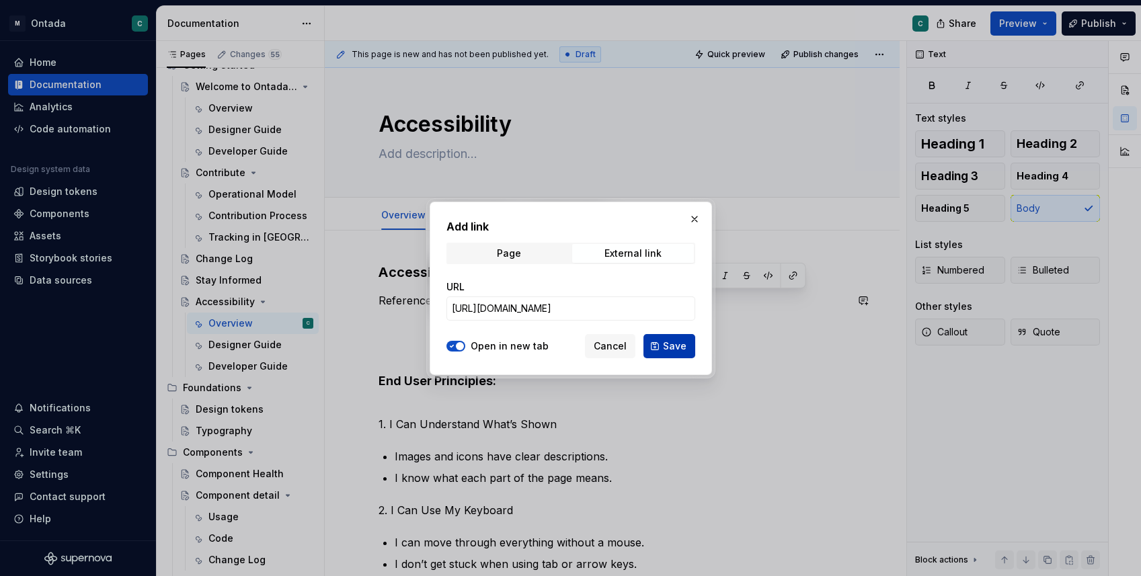
click at [670, 348] on span "Save" at bounding box center [675, 346] width 24 height 13
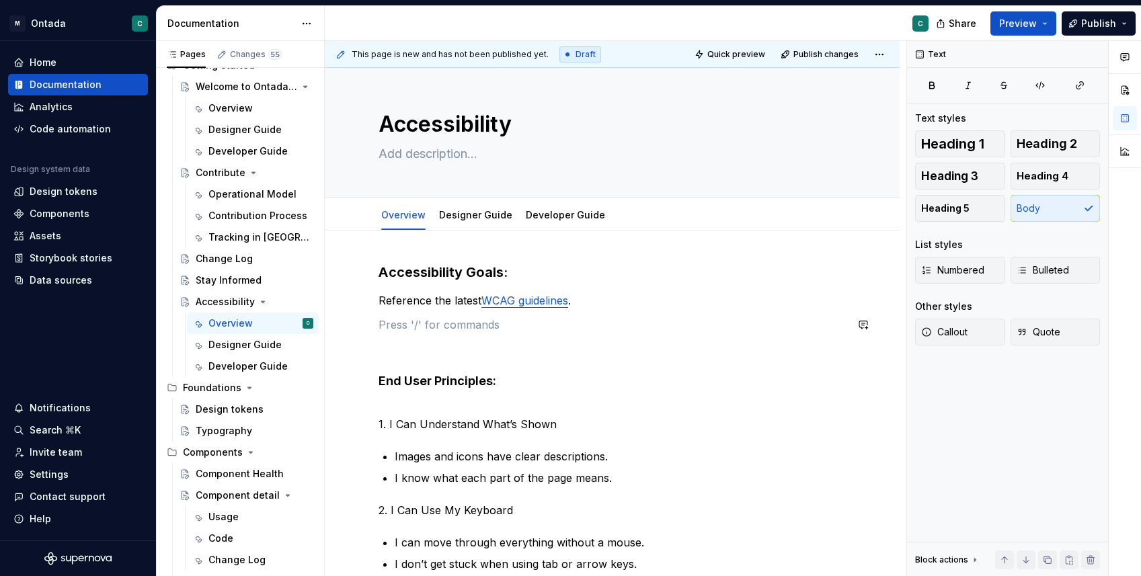
click at [591, 303] on p "Reference the latest WCAG guidelines ." at bounding box center [612, 301] width 467 height 16
click at [716, 299] on p "Reference the latest WCAG guidelines . As a company our goal is for AA accessib…" at bounding box center [612, 301] width 467 height 16
click at [623, 307] on p "Reference the latest WCAG guidelines . As a company our goal is to AA accessibi…" at bounding box center [612, 301] width 467 height 16
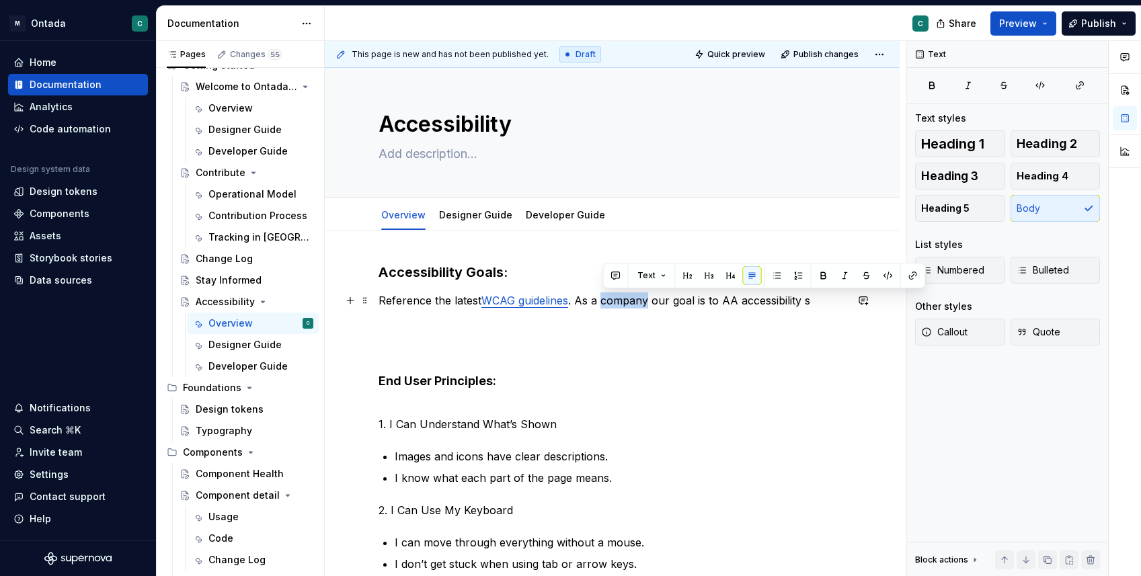
click at [623, 307] on p "Reference the latest WCAG guidelines . As a company our goal is to AA accessibi…" at bounding box center [612, 301] width 467 height 16
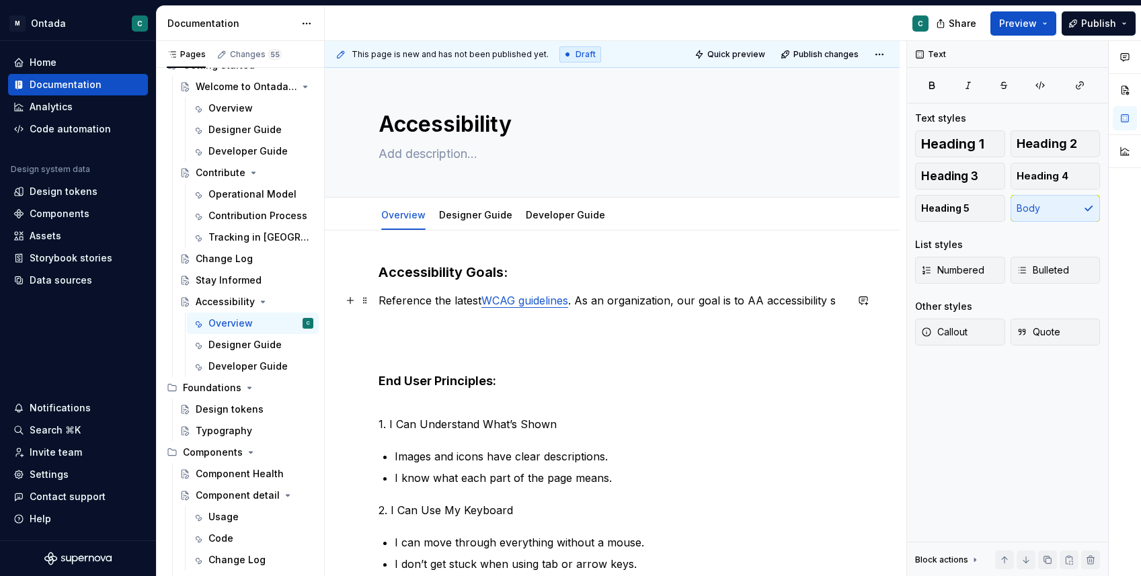
click at [745, 301] on p "Reference the latest WCAG guidelines . As an organization, our goal is to AA ac…" at bounding box center [612, 301] width 467 height 16
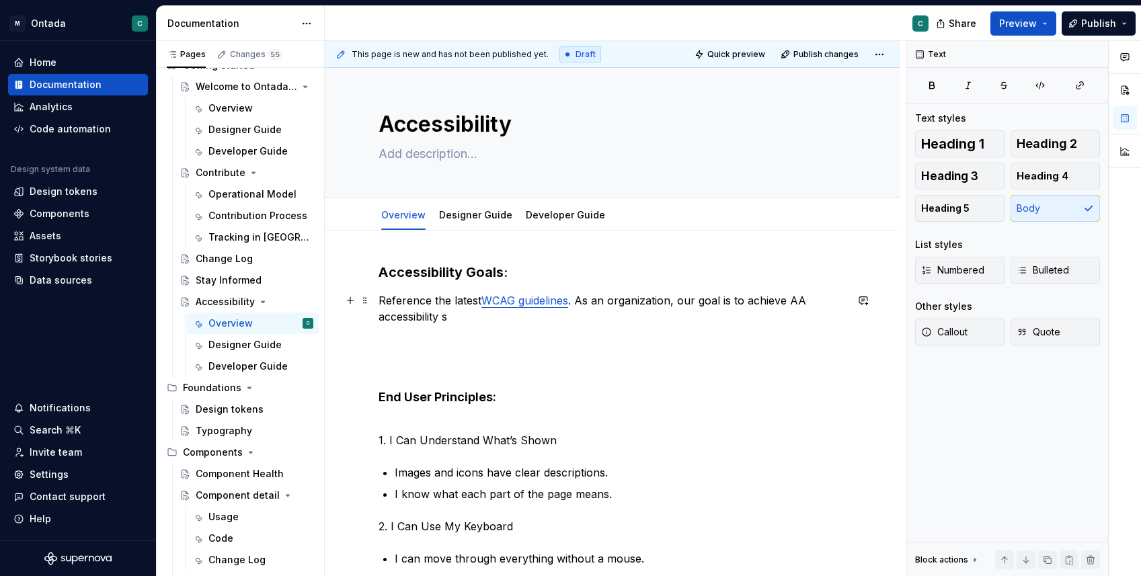
click at [582, 317] on p "Reference the latest WCAG guidelines . As an organization, our goal is to achie…" at bounding box center [612, 309] width 467 height 32
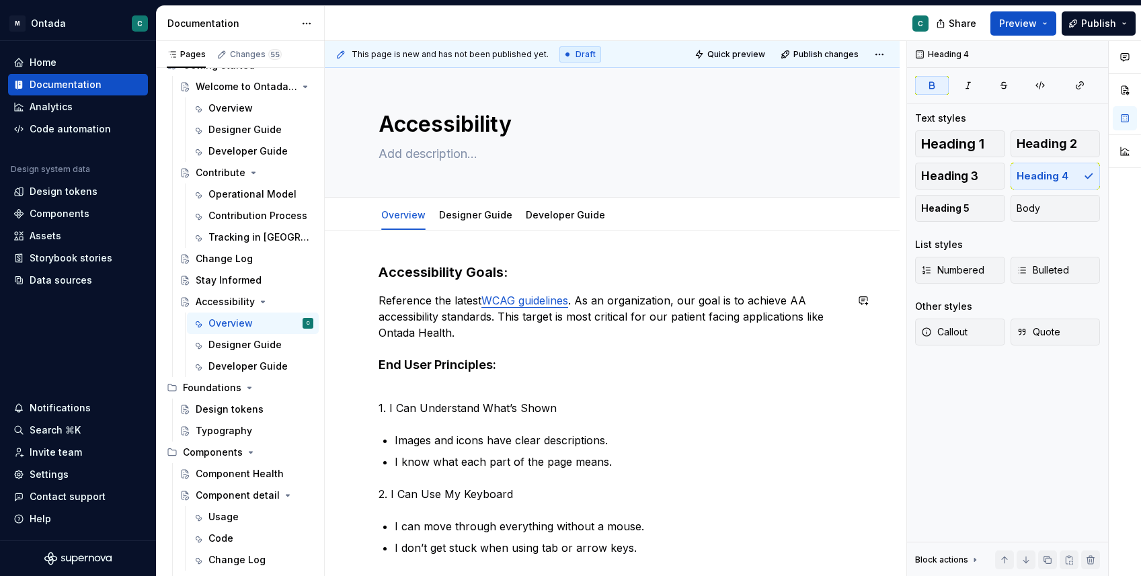
click at [587, 300] on p "Reference the latest WCAG guidelines . As an organization, our goal is to achie…" at bounding box center [612, 317] width 467 height 48
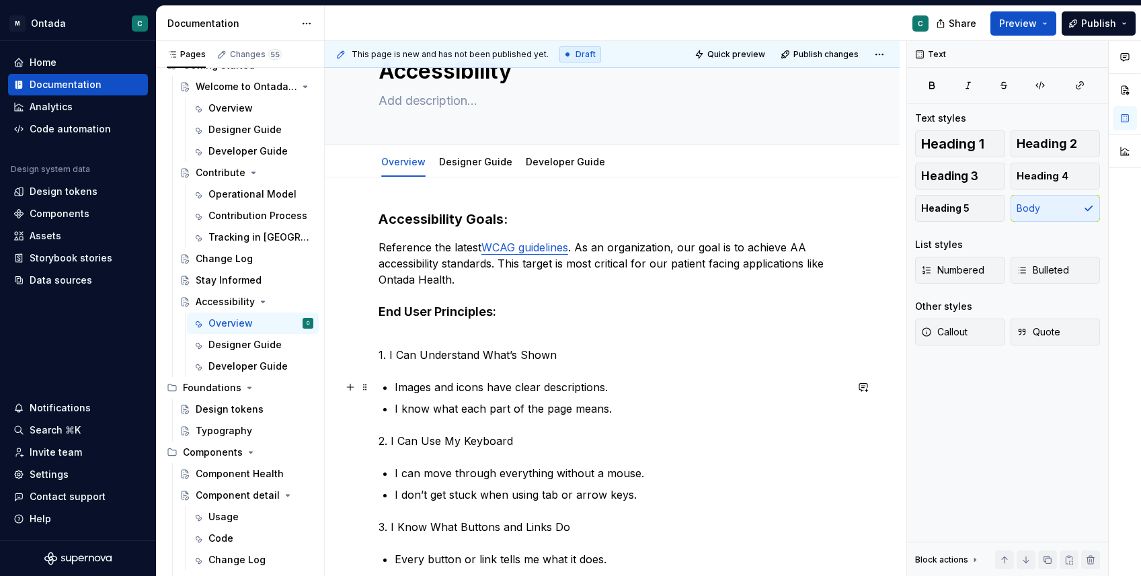
scroll to position [0, 0]
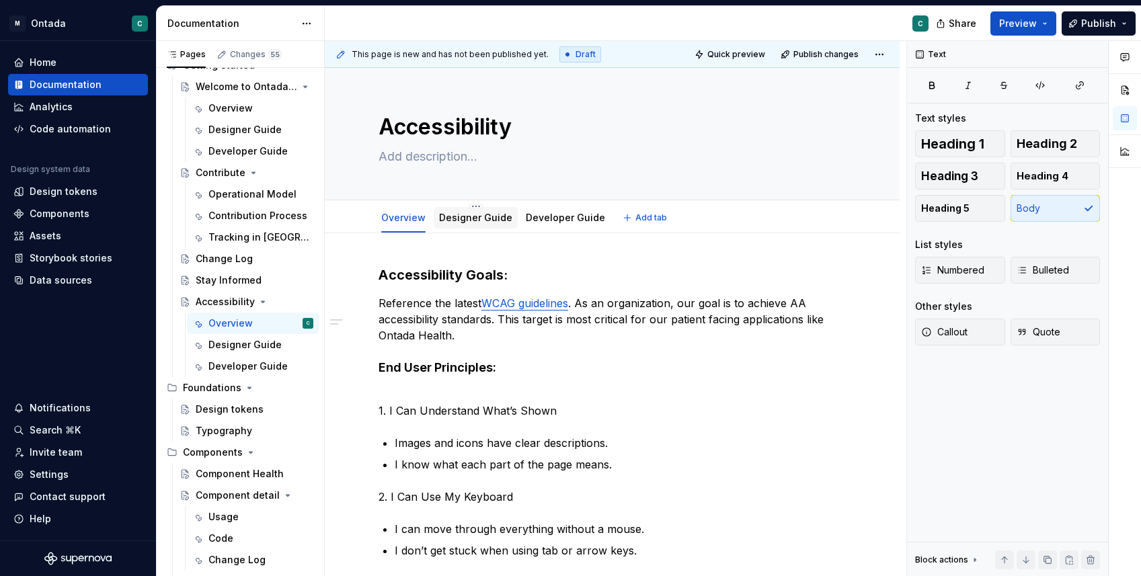
click at [492, 227] on div "Designer Guide" at bounding box center [476, 218] width 84 height 22
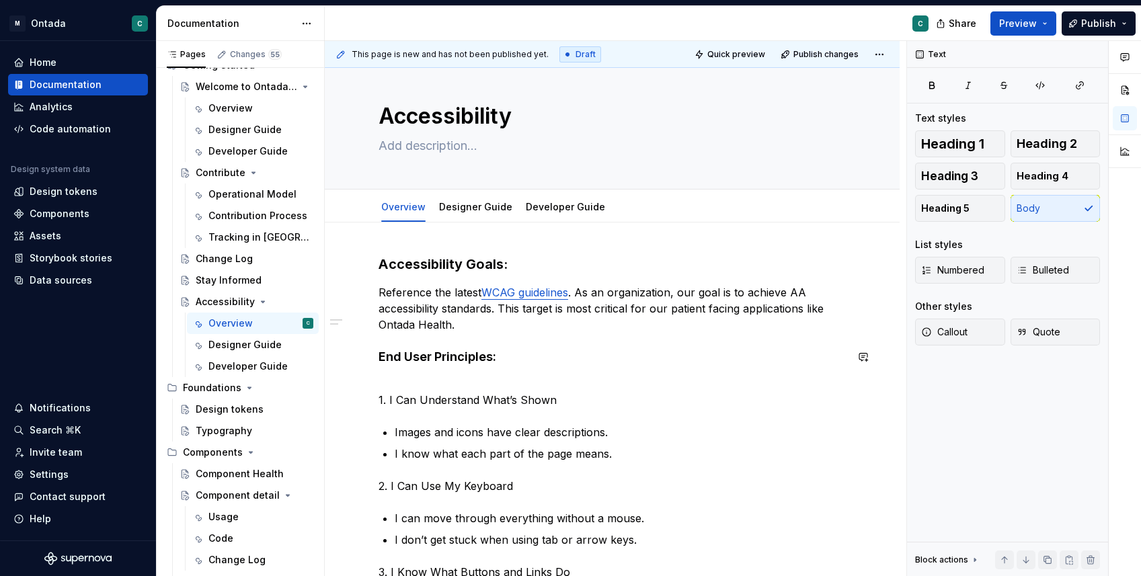
scroll to position [7, 0]
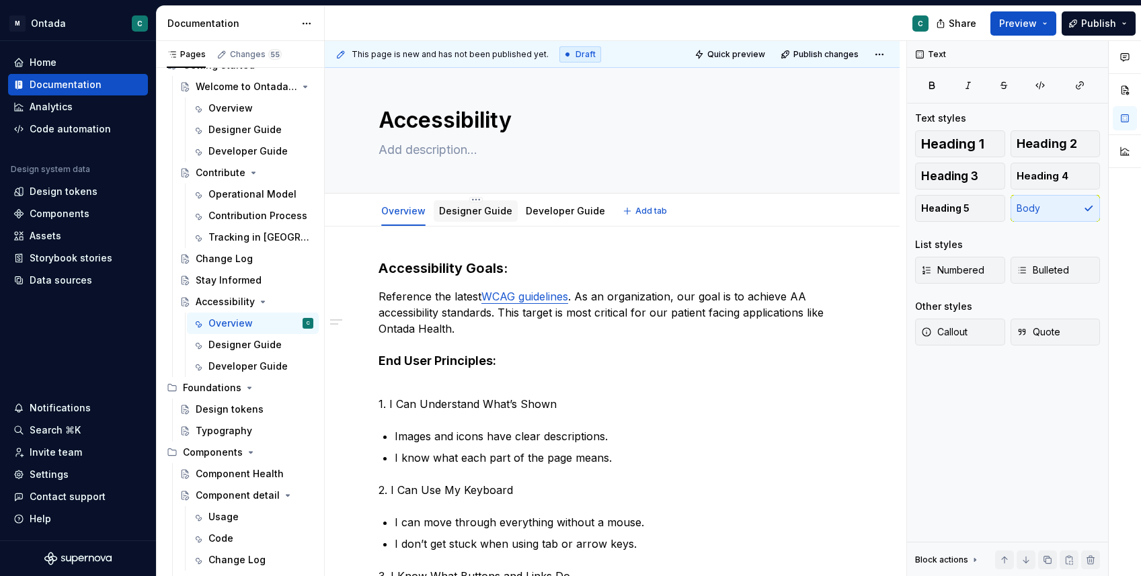
click at [444, 216] on link "Designer Guide" at bounding box center [475, 210] width 73 height 11
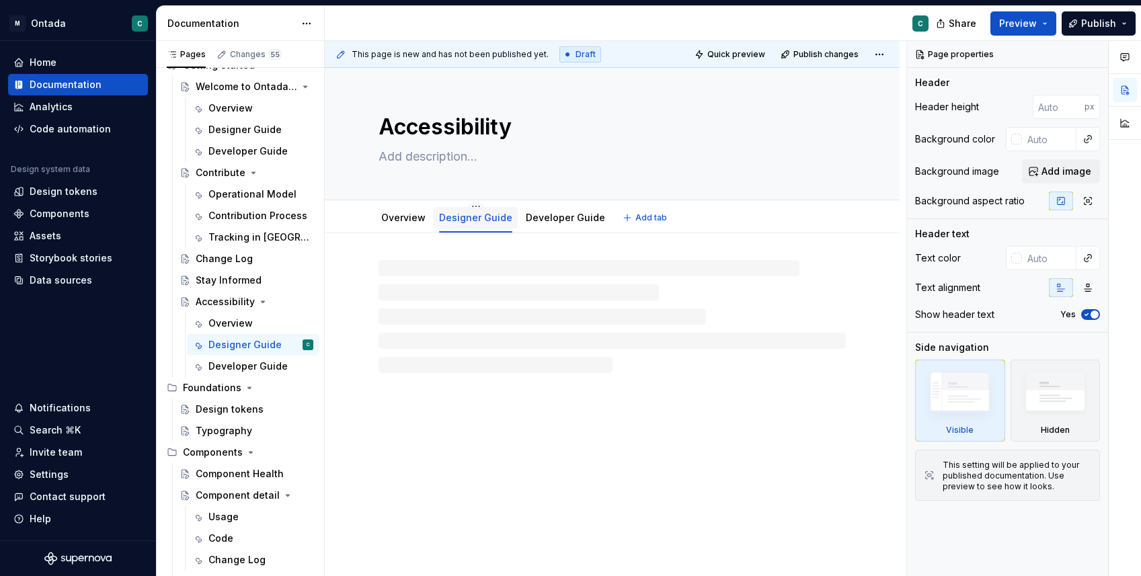
click at [469, 223] on link "Designer Guide" at bounding box center [475, 217] width 73 height 11
click at [413, 325] on div at bounding box center [612, 299] width 467 height 67
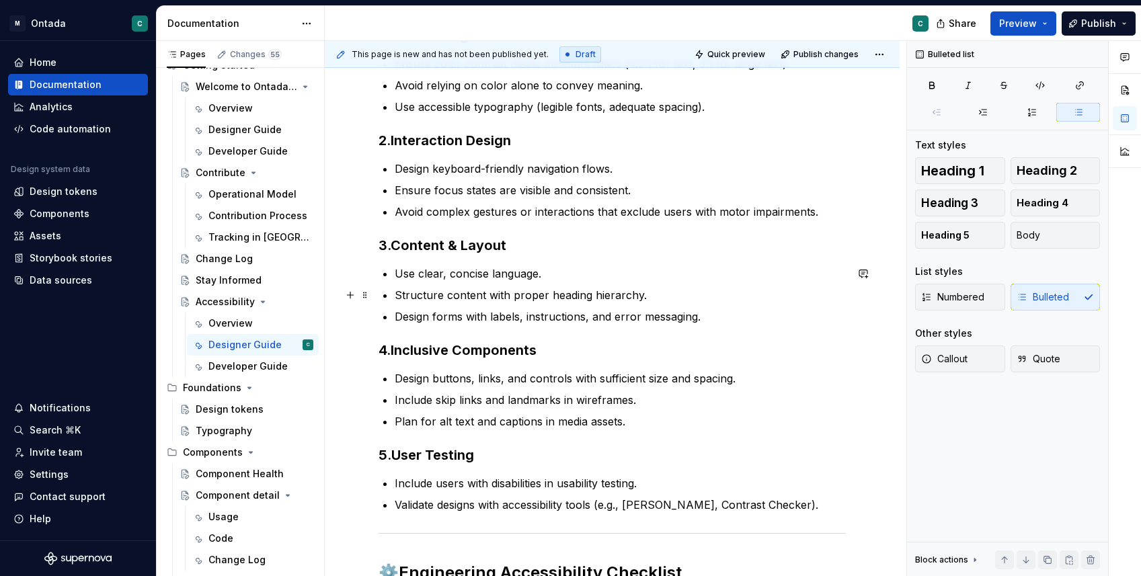
scroll to position [307, 0]
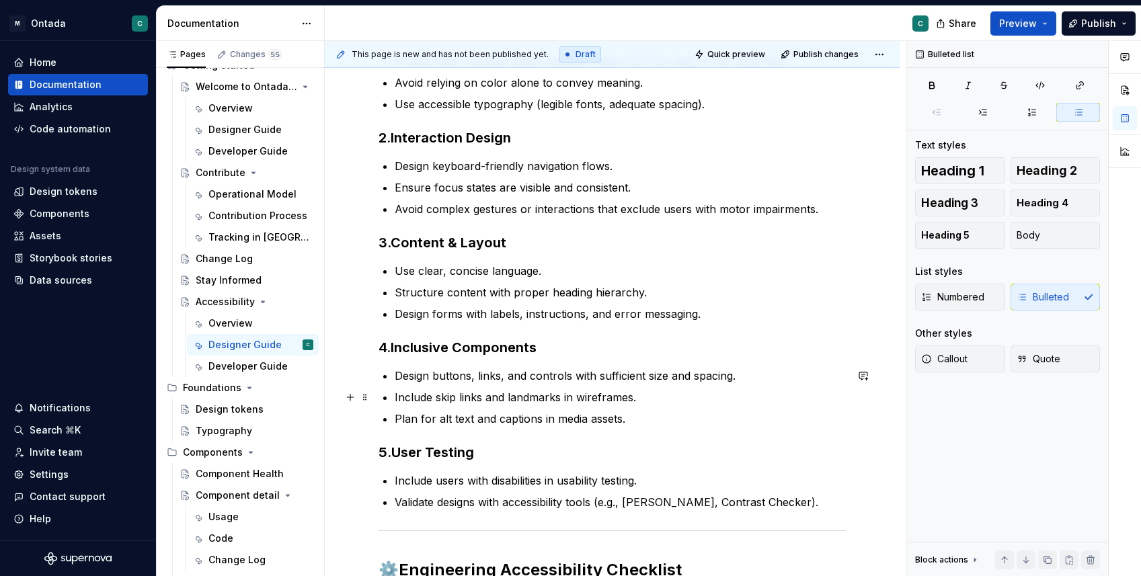
click at [515, 402] on p "Include skip links and landmarks in wireframes." at bounding box center [620, 397] width 451 height 16
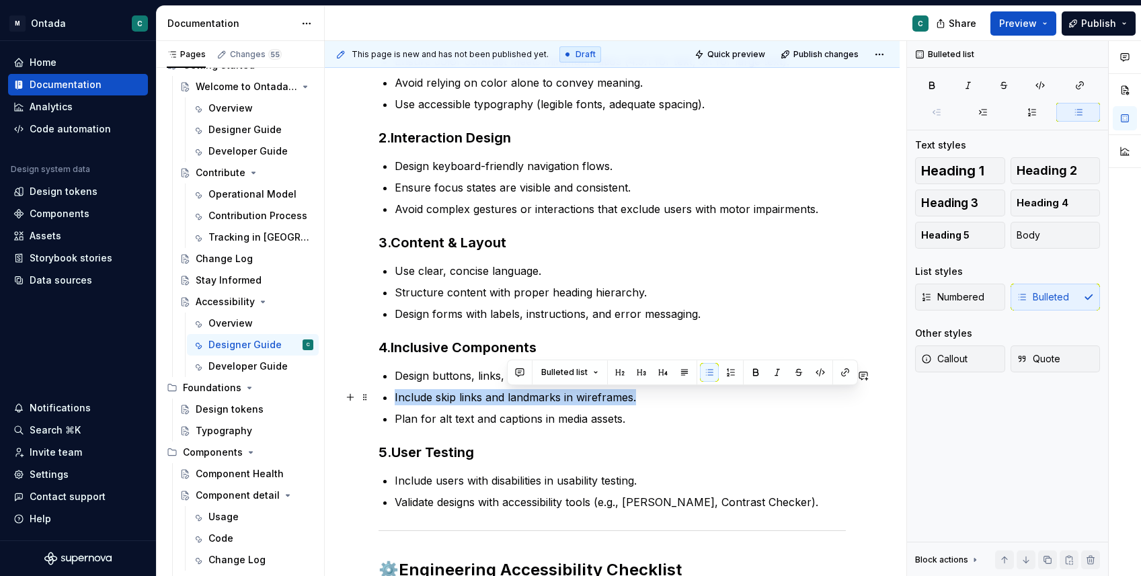
click at [515, 402] on p "Include skip links and landmarks in wireframes." at bounding box center [620, 397] width 451 height 16
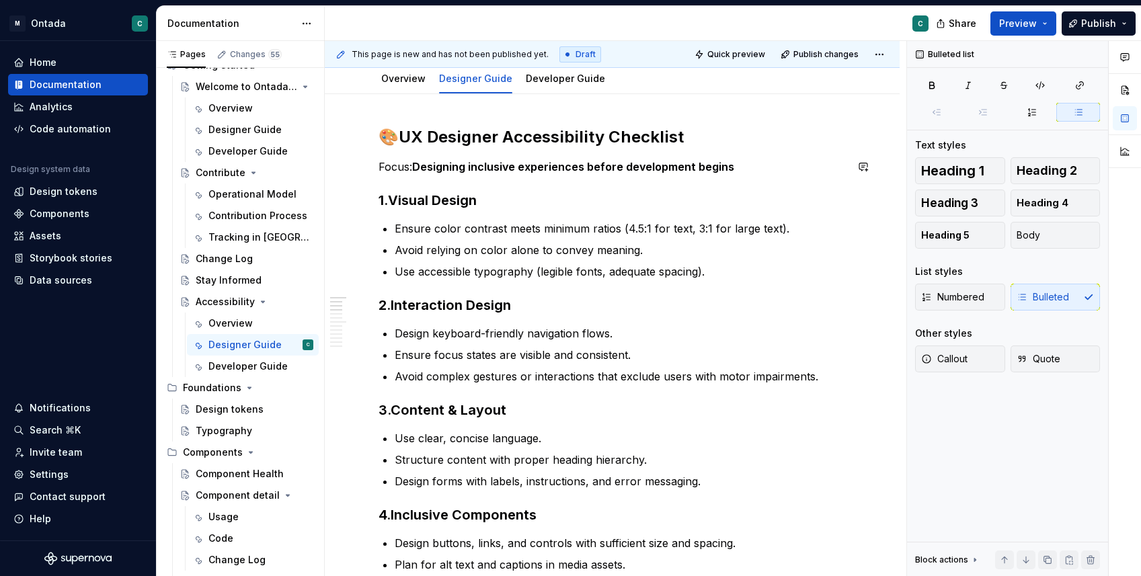
scroll to position [0, 0]
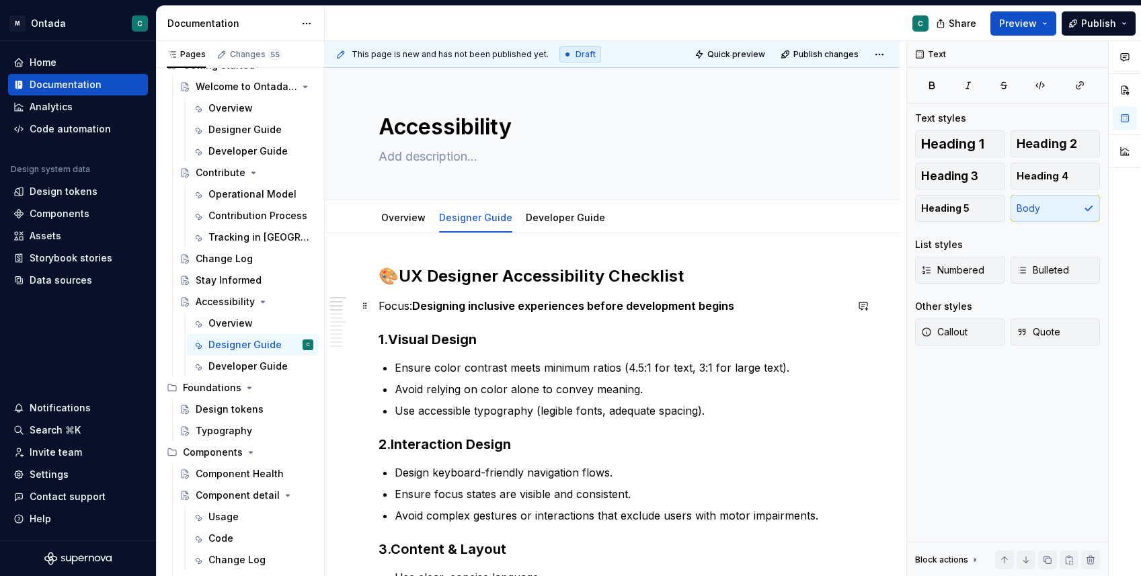
click at [381, 302] on p "Focus: Designing inclusive experiences before development begins" at bounding box center [612, 306] width 467 height 16
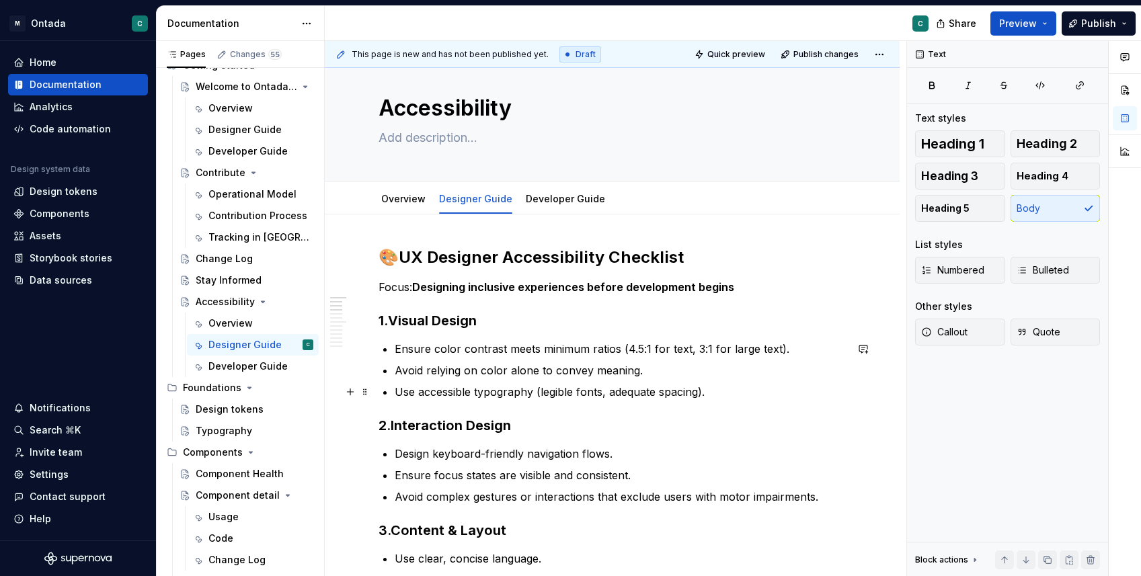
scroll to position [26, 0]
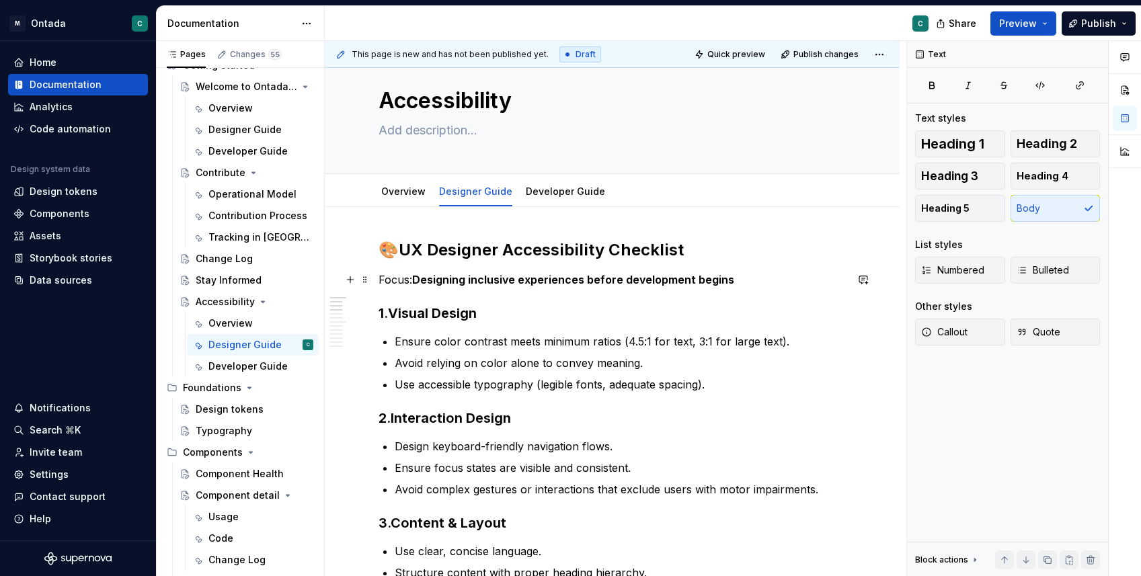
click at [379, 276] on p "Focus: Designing inclusive experiences before development begins" at bounding box center [612, 280] width 467 height 16
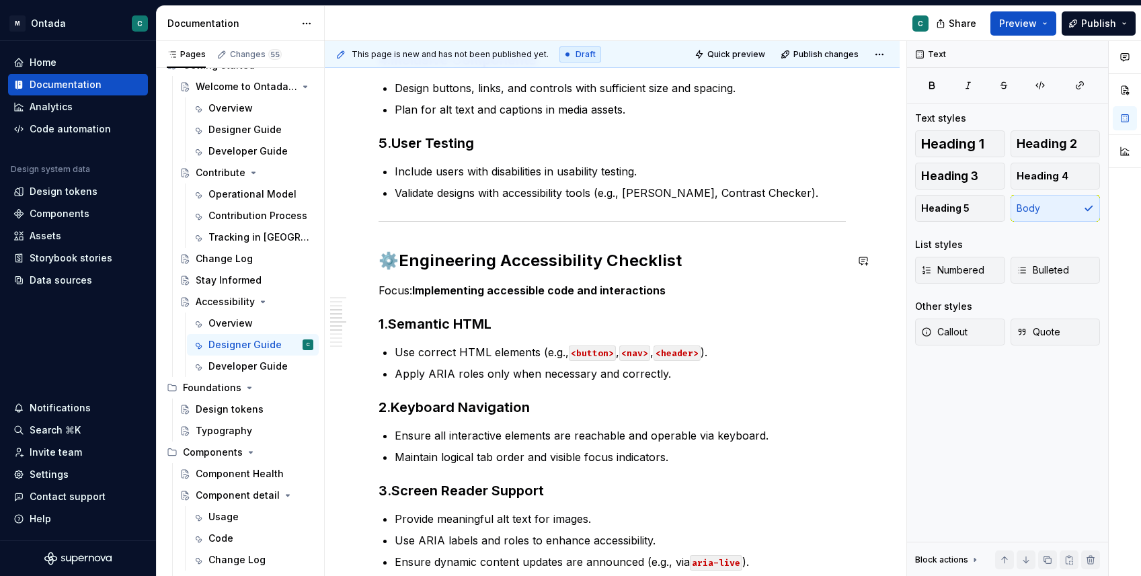
scroll to position [425, 0]
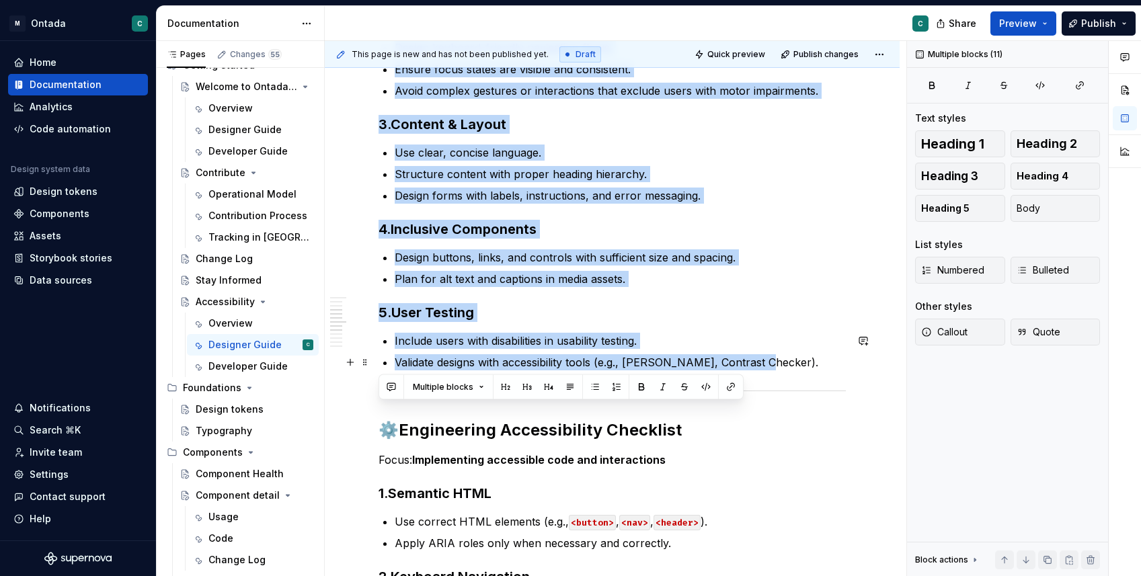
click at [761, 362] on p "Validate designs with accessibility tools (e.g., Stark, Contrast Checker)." at bounding box center [620, 362] width 451 height 16
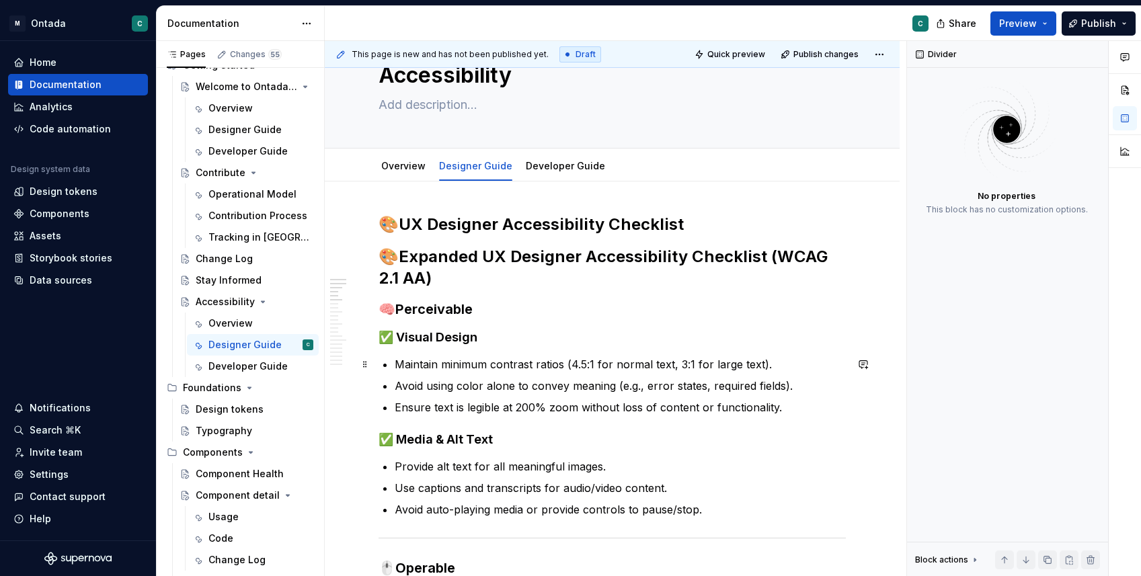
scroll to position [48, 0]
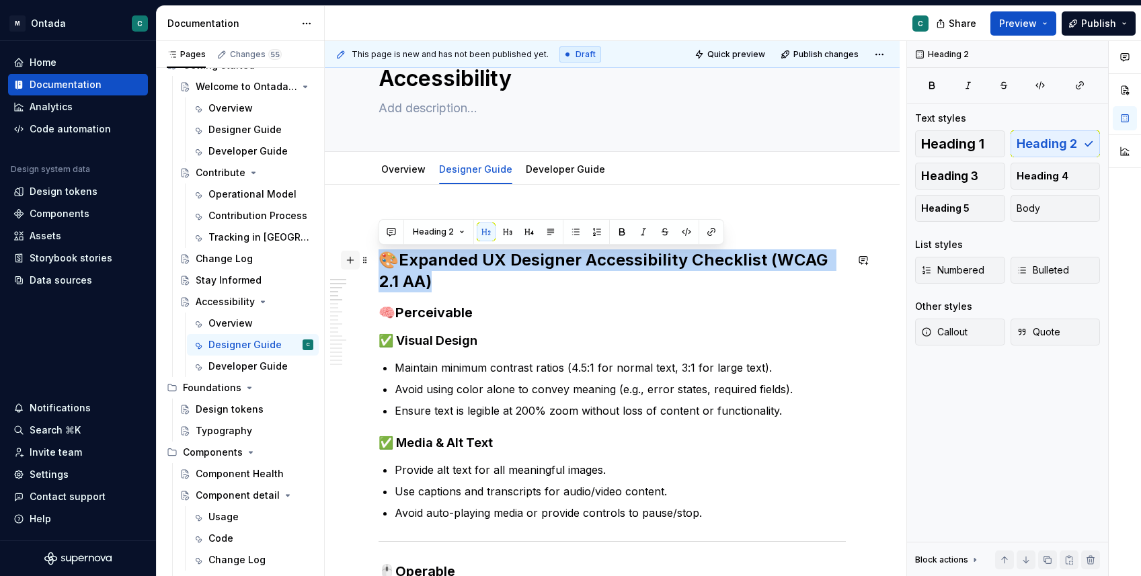
drag, startPoint x: 441, startPoint y: 289, endPoint x: 356, endPoint y: 265, distance: 88.8
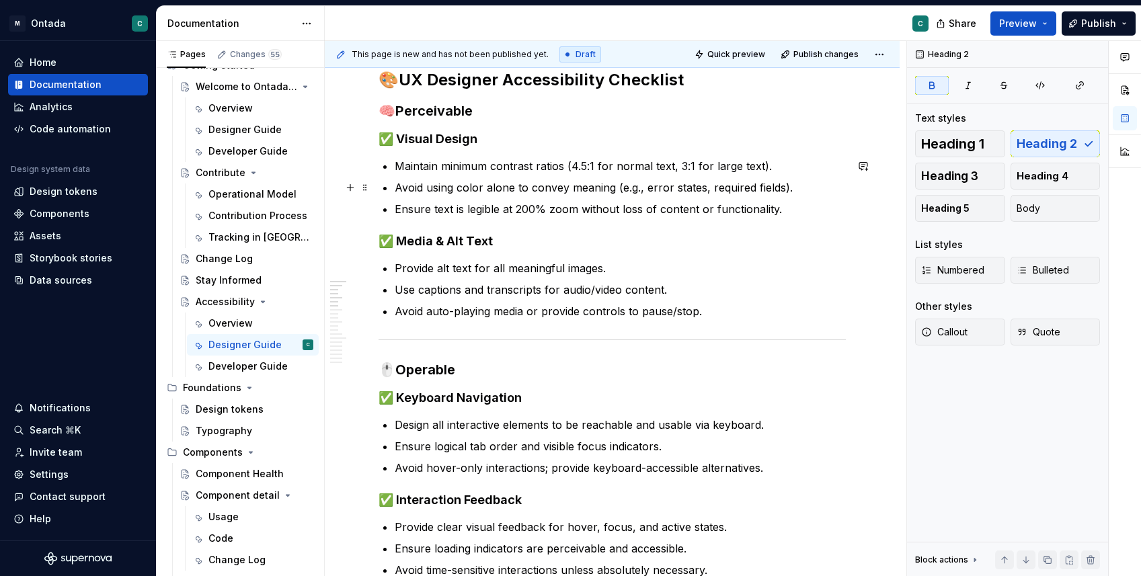
scroll to position [204, 0]
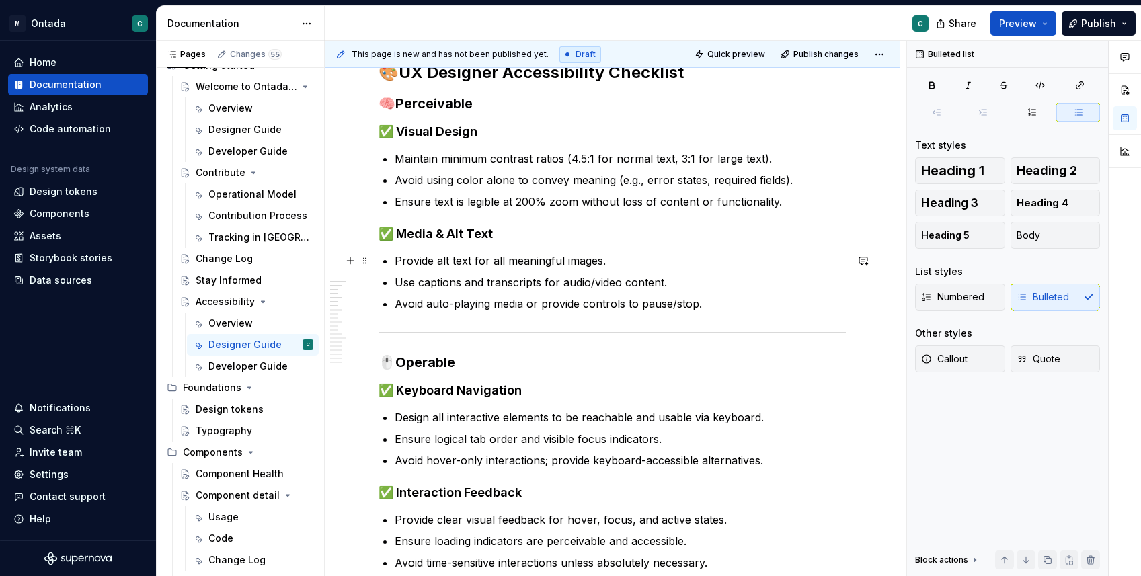
click at [469, 262] on p "Provide alt text for all meaningful images." at bounding box center [620, 261] width 451 height 16
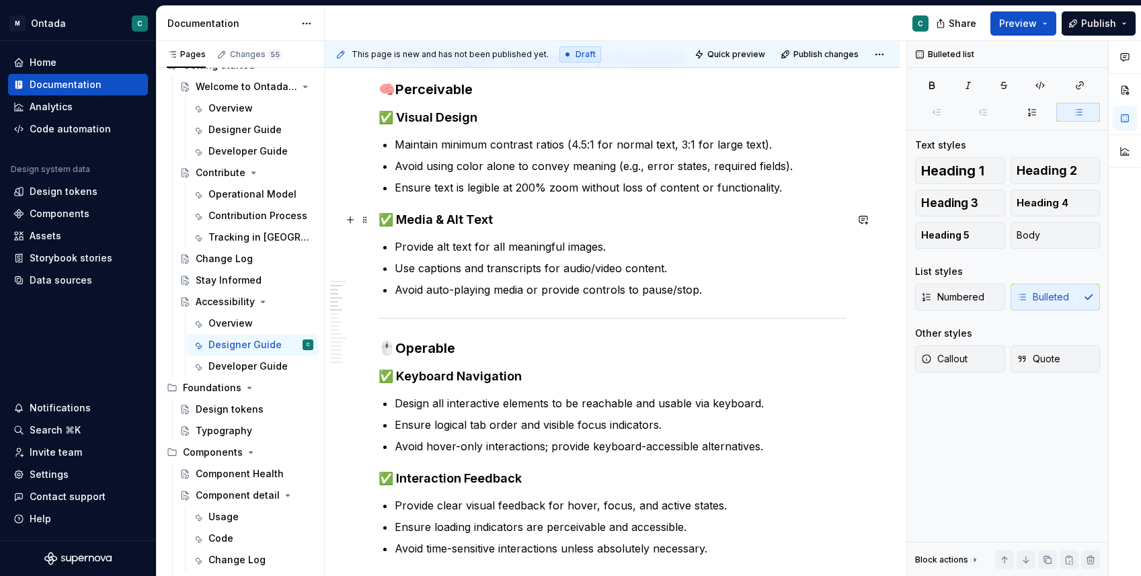
scroll to position [275, 0]
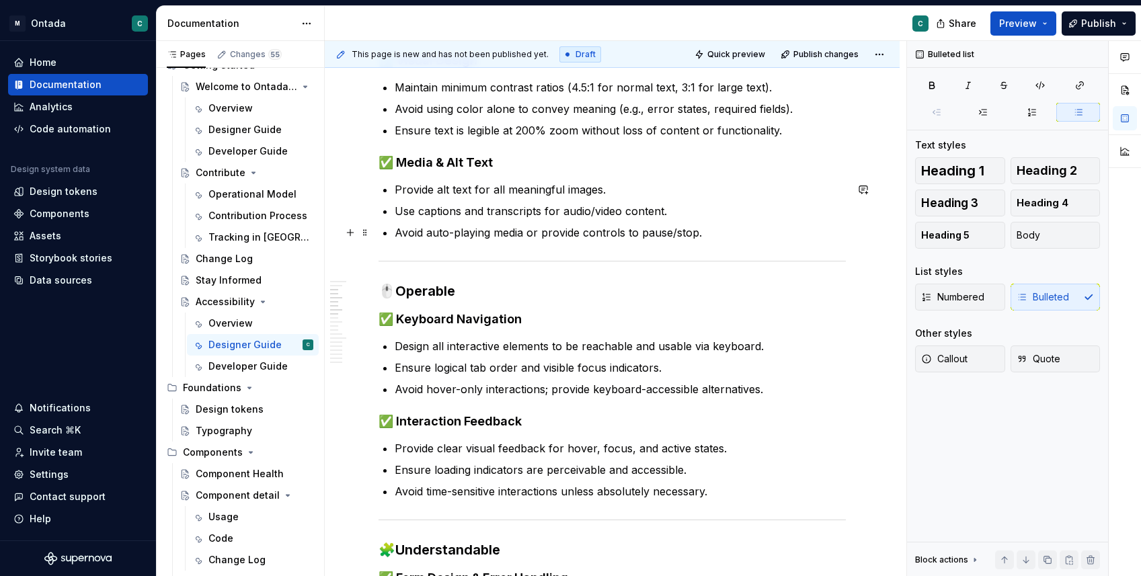
click at [533, 236] on p "Avoid auto-playing media or provide controls to pause/stop." at bounding box center [620, 233] width 451 height 16
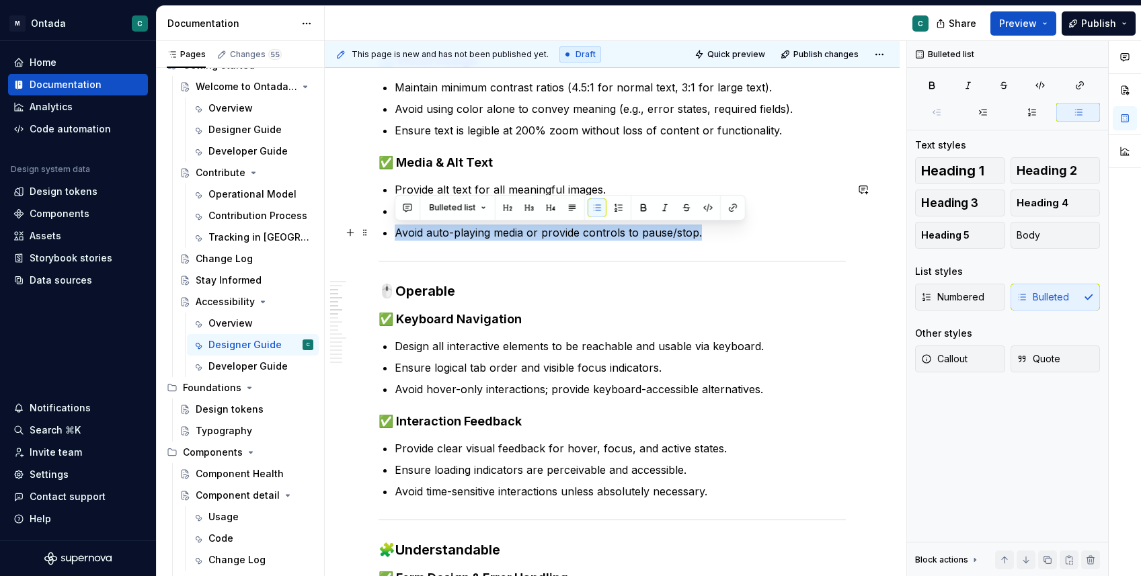
click at [533, 236] on p "Avoid auto-playing media or provide controls to pause/stop." at bounding box center [620, 233] width 451 height 16
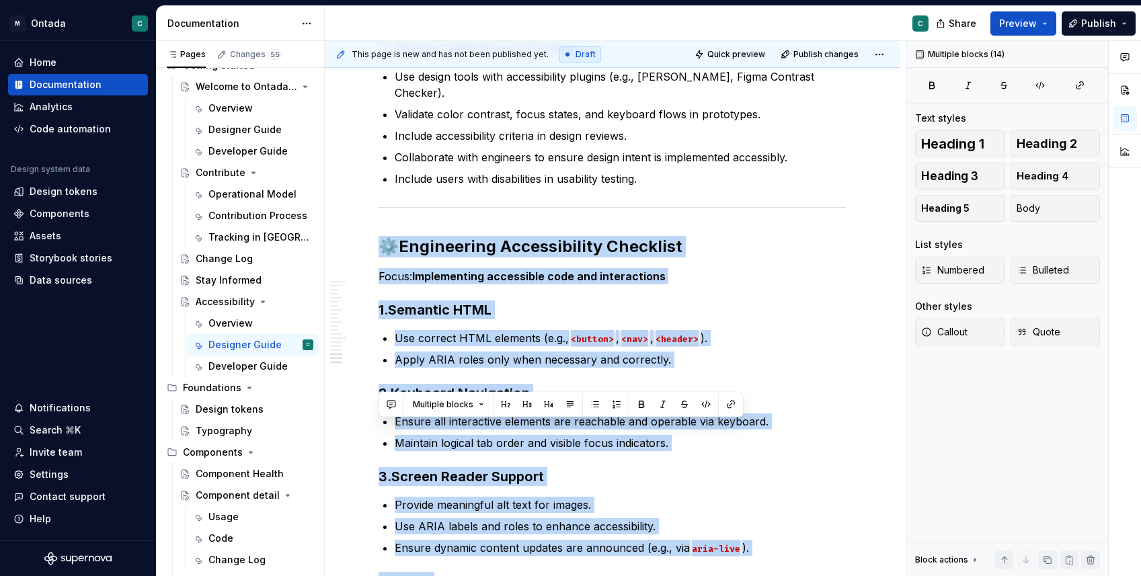
scroll to position [1826, 0]
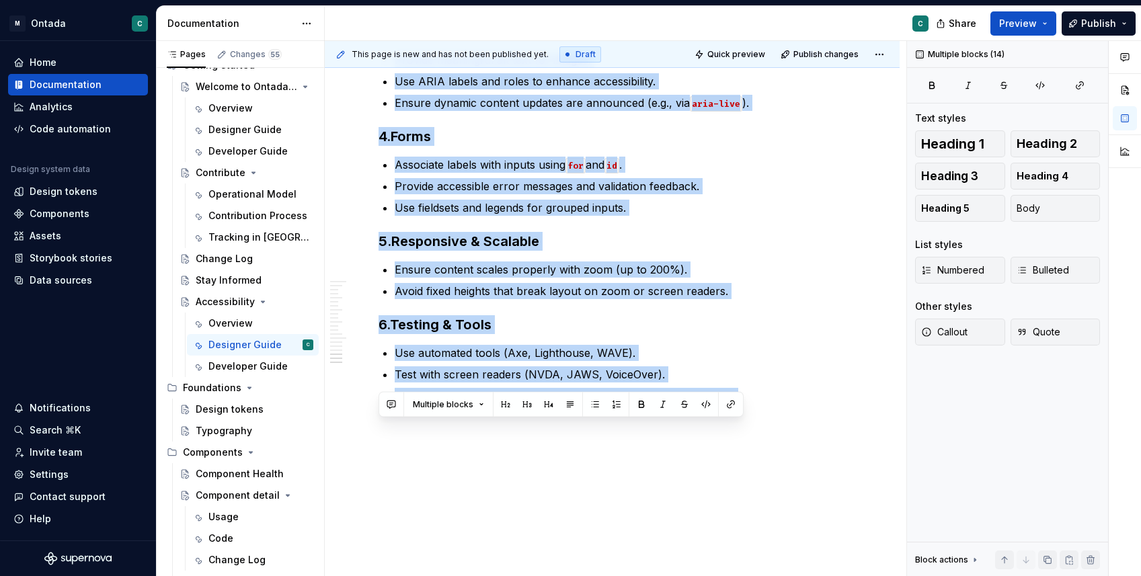
drag, startPoint x: 381, startPoint y: 232, endPoint x: 525, endPoint y: 633, distance: 425.9
click at [525, 576] on html "M Ontada C Home Documentation Analytics Code automation Design system data Desi…" at bounding box center [570, 288] width 1141 height 576
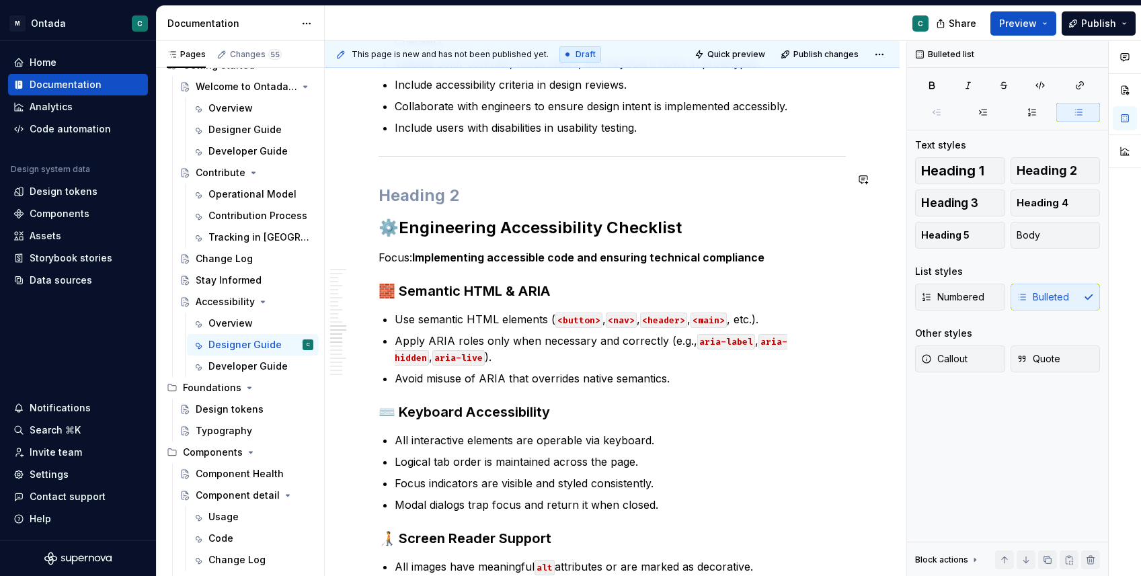
scroll to position [1435, 0]
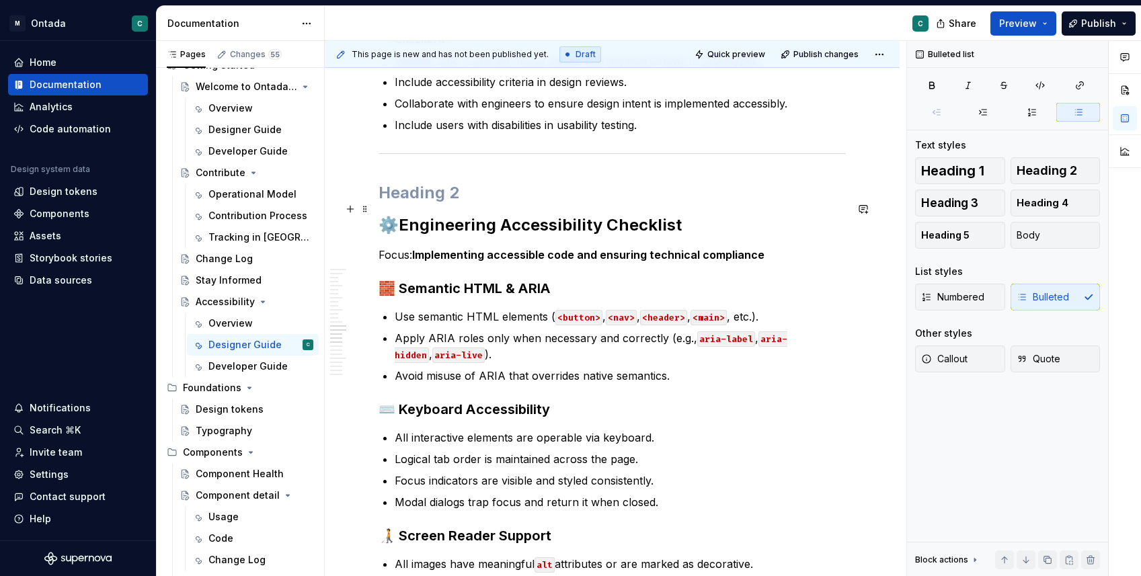
click at [381, 215] on h2 "⚙️ Engineering Accessibility Checklist" at bounding box center [612, 226] width 467 height 22
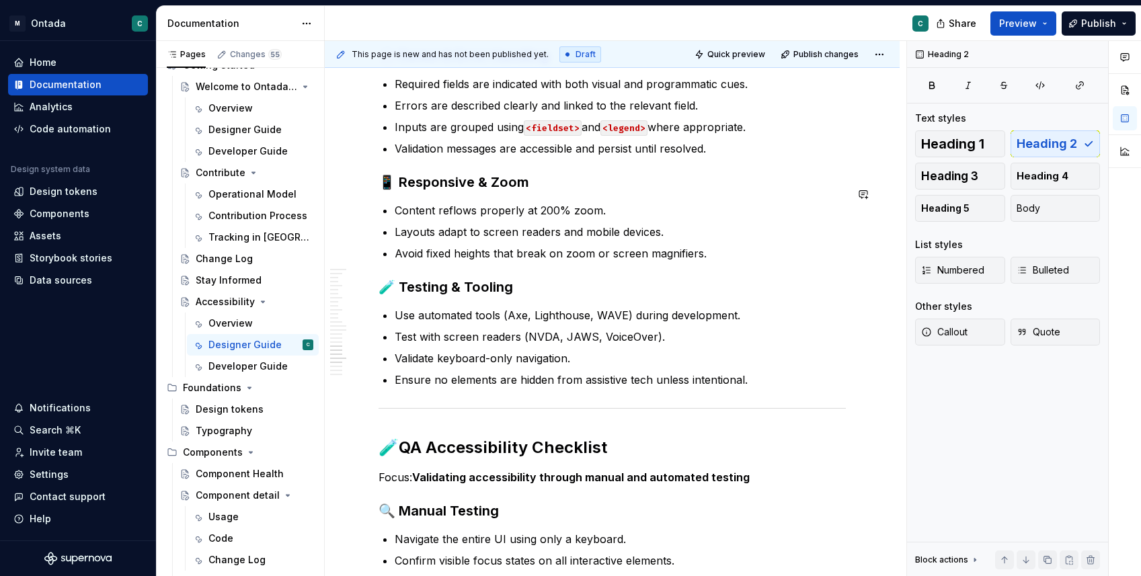
scroll to position [2053, 0]
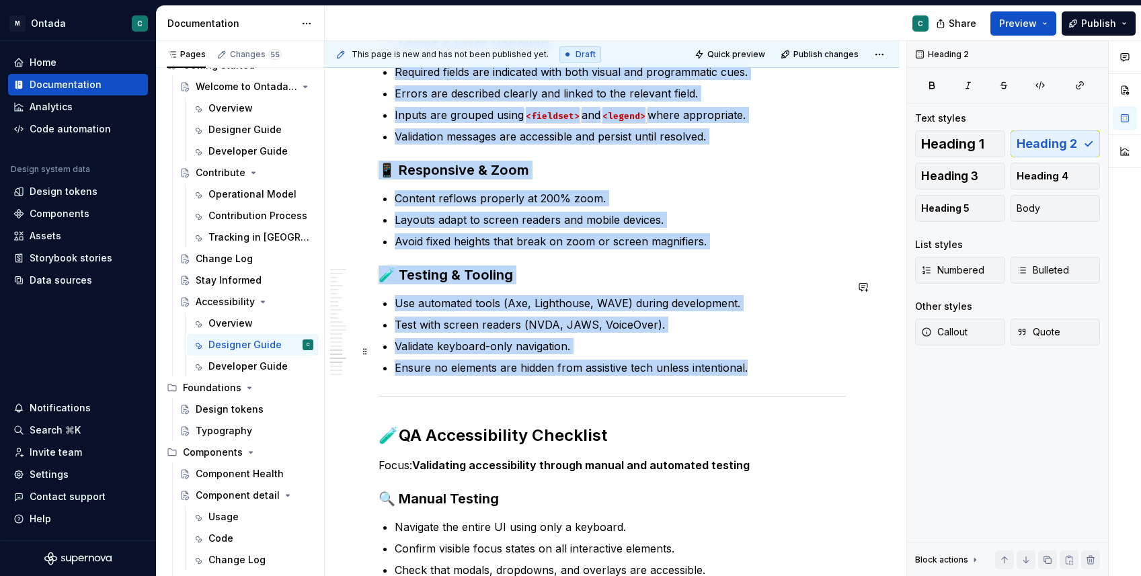
click at [763, 360] on p "Ensure no elements are hidden from assistive tech unless intentional." at bounding box center [620, 368] width 451 height 16
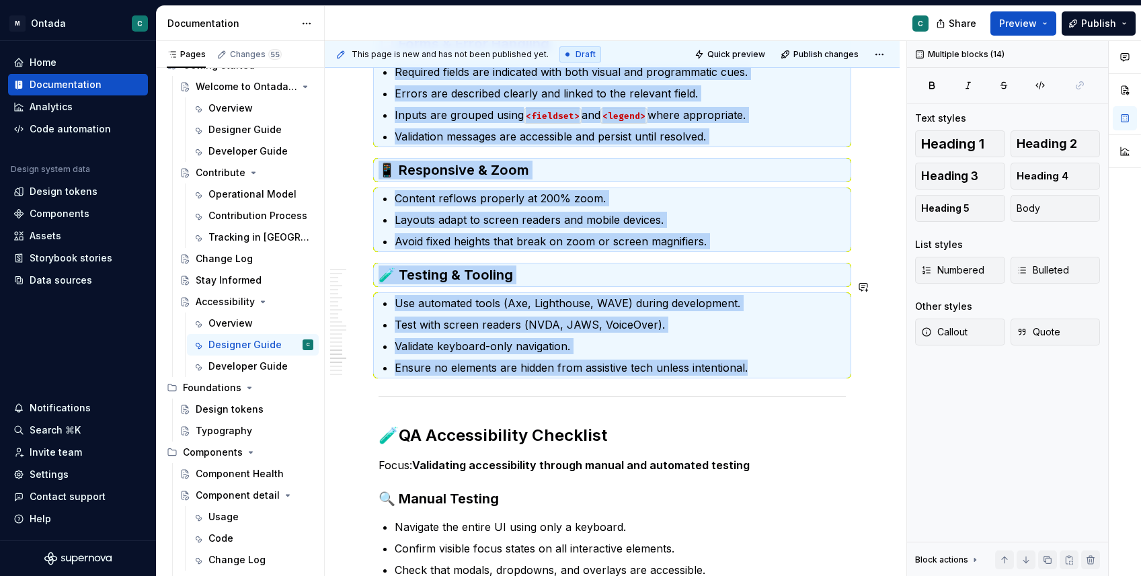
copy div "⚙️ Engineering Accessibility Checklist Focus: Implementing accessible code and …"
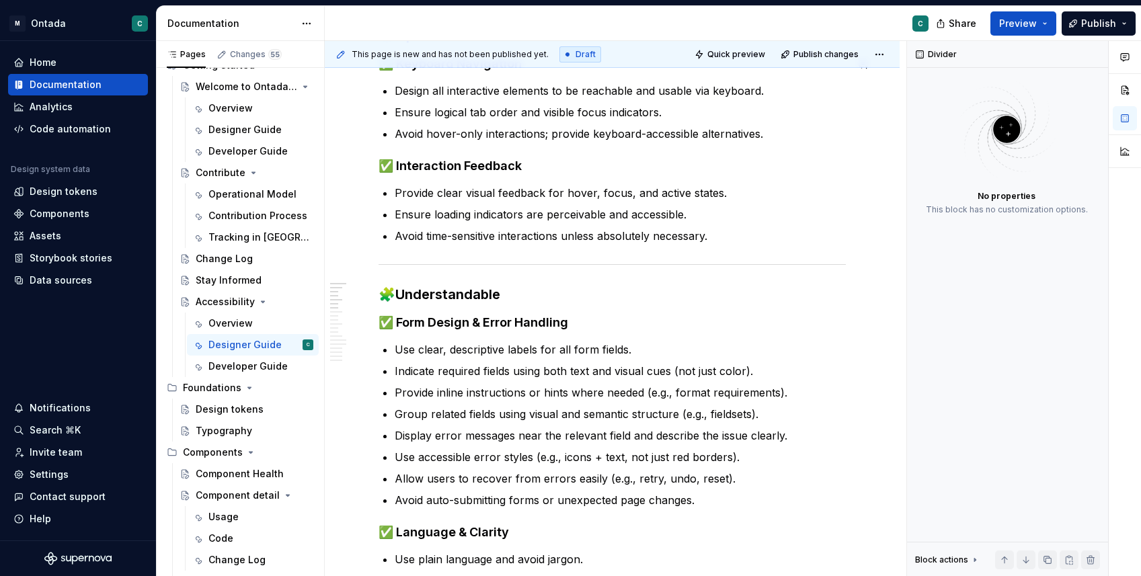
scroll to position [0, 0]
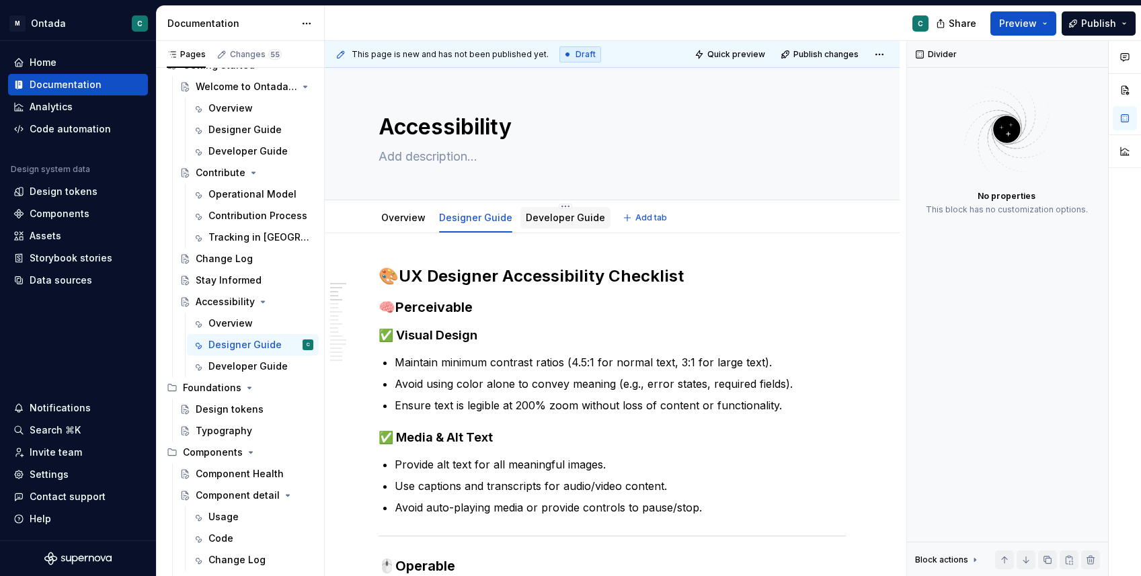
click at [555, 221] on link "Developer Guide" at bounding box center [565, 217] width 79 height 11
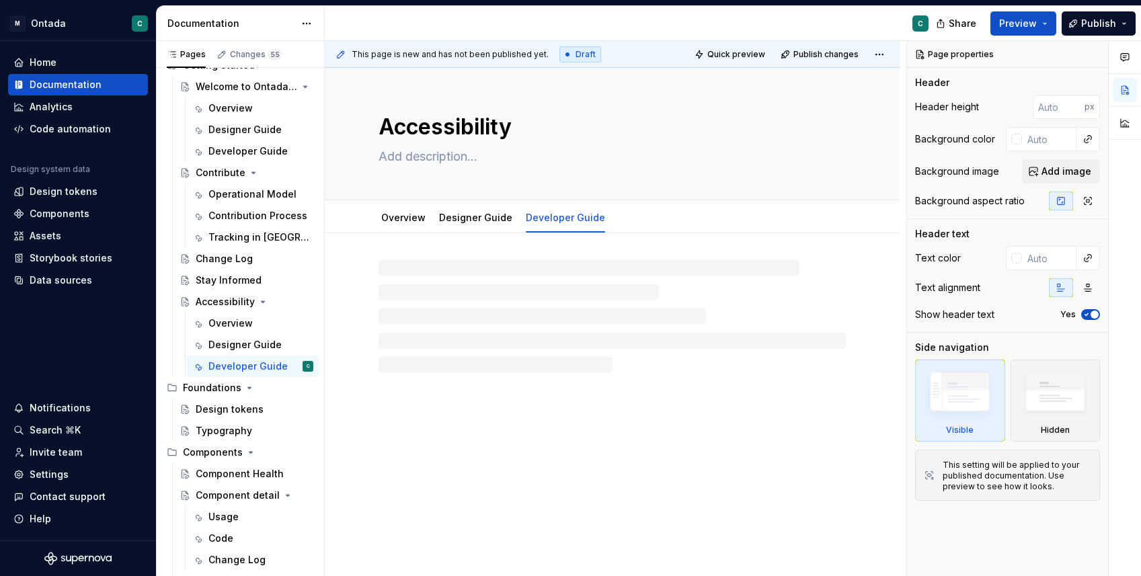
click at [463, 277] on div at bounding box center [612, 316] width 467 height 113
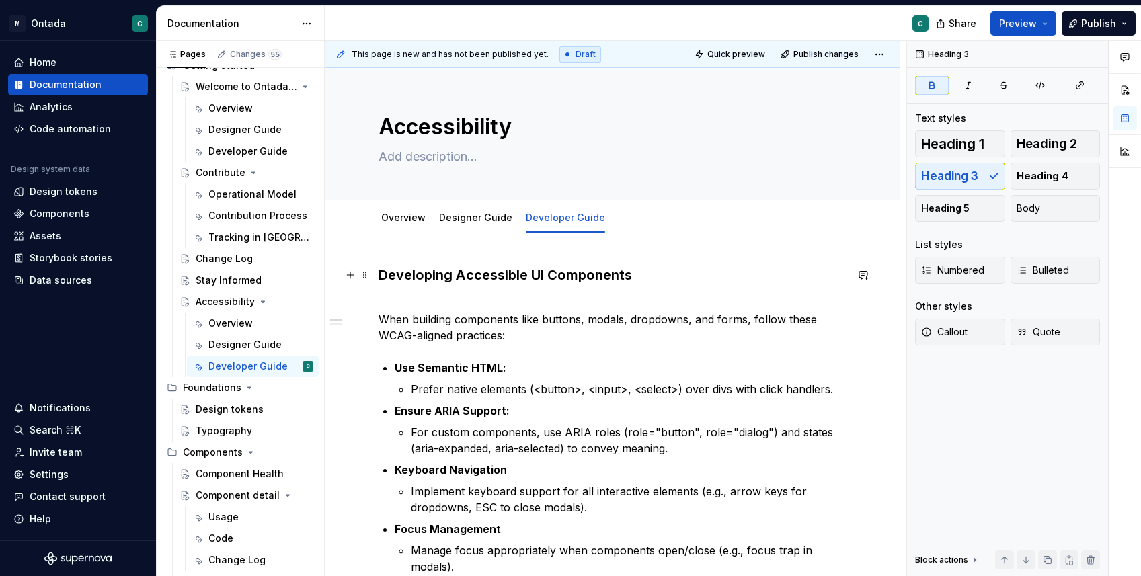
click at [417, 268] on strong "Developing Accessible UI Components" at bounding box center [506, 275] width 254 height 16
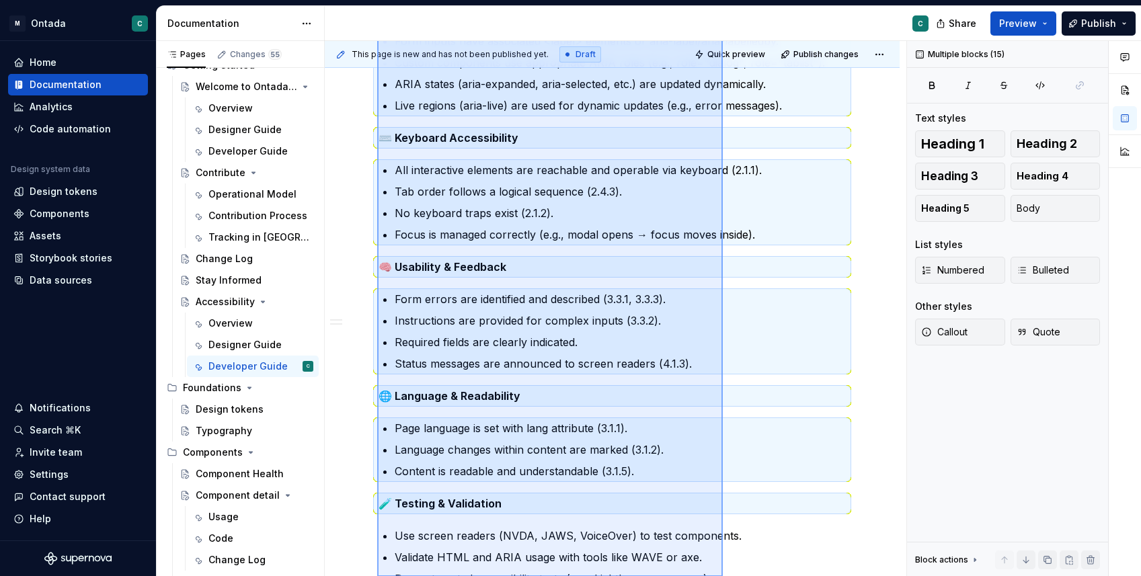
scroll to position [1153, 0]
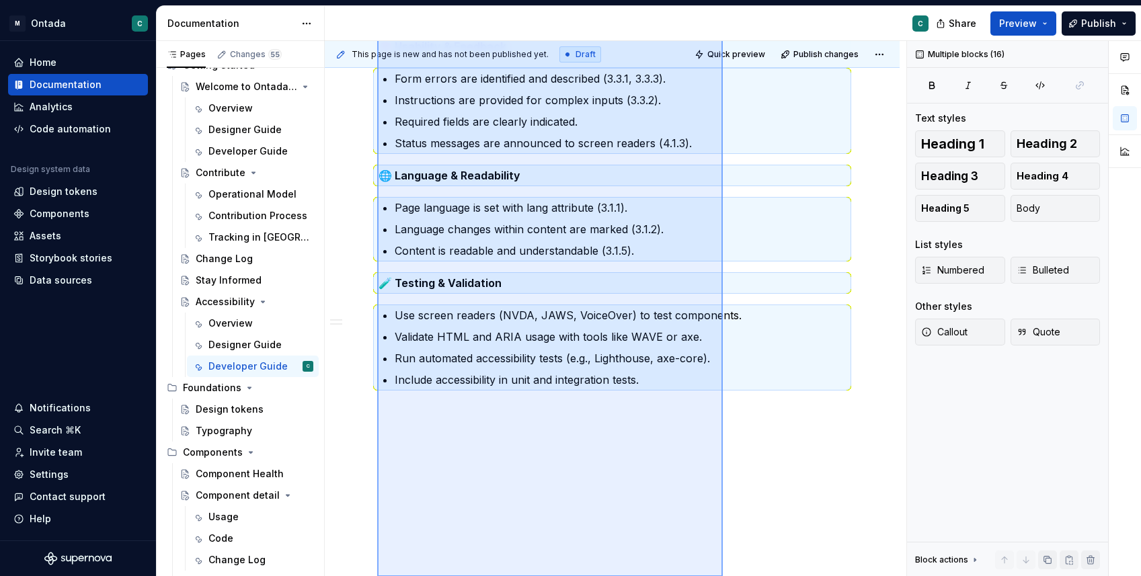
drag, startPoint x: 377, startPoint y: 276, endPoint x: 723, endPoint y: 633, distance: 497.1
click at [723, 576] on html "M Ontada C Home Documentation Analytics Code automation Design system data Desi…" at bounding box center [570, 288] width 1141 height 576
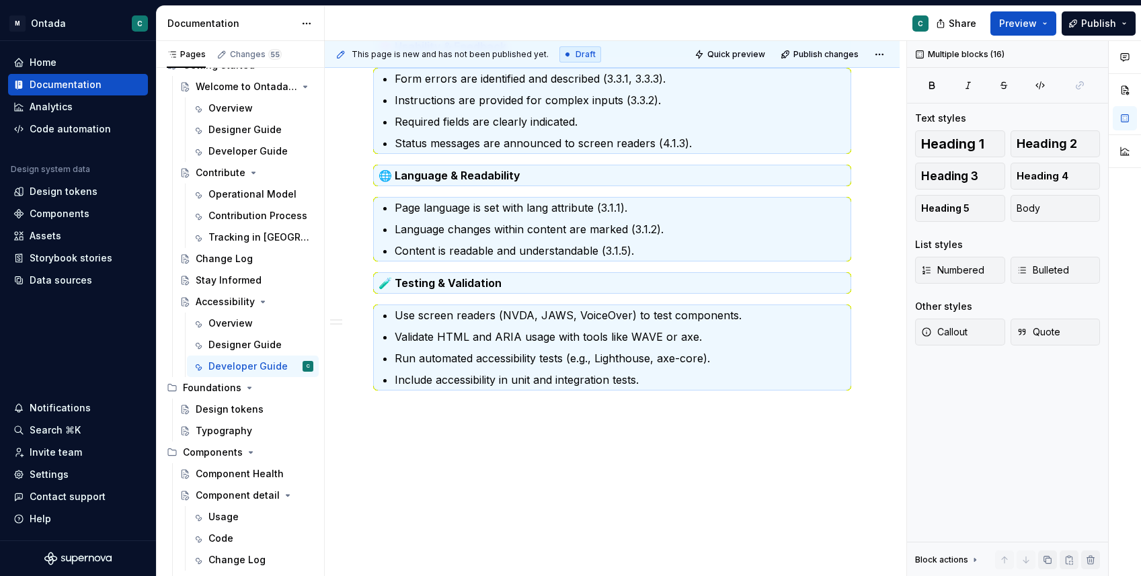
scroll to position [0, 0]
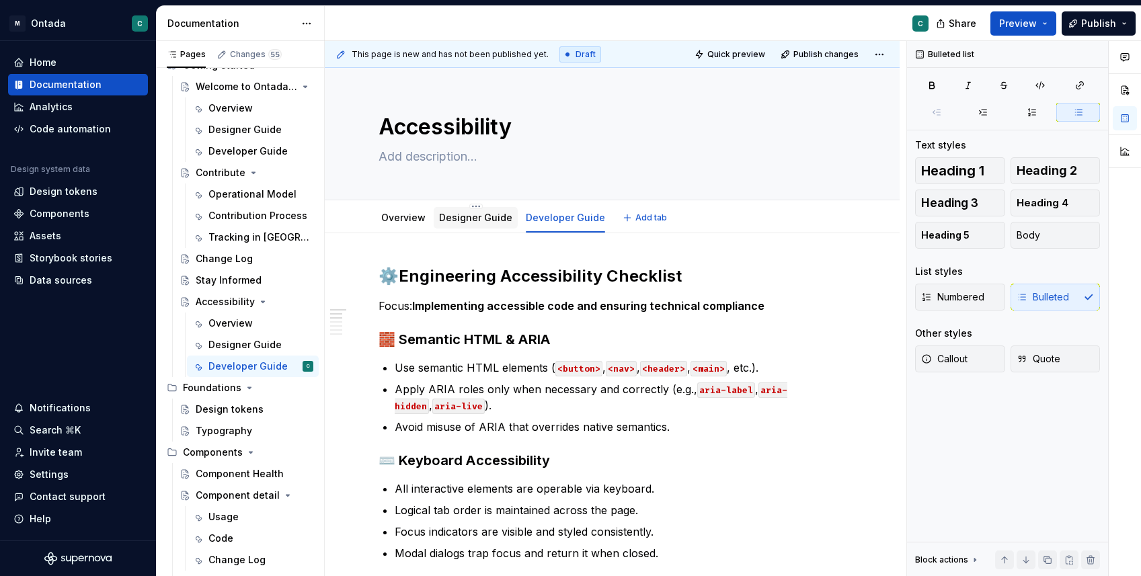
click at [489, 221] on link "Designer Guide" at bounding box center [475, 217] width 73 height 11
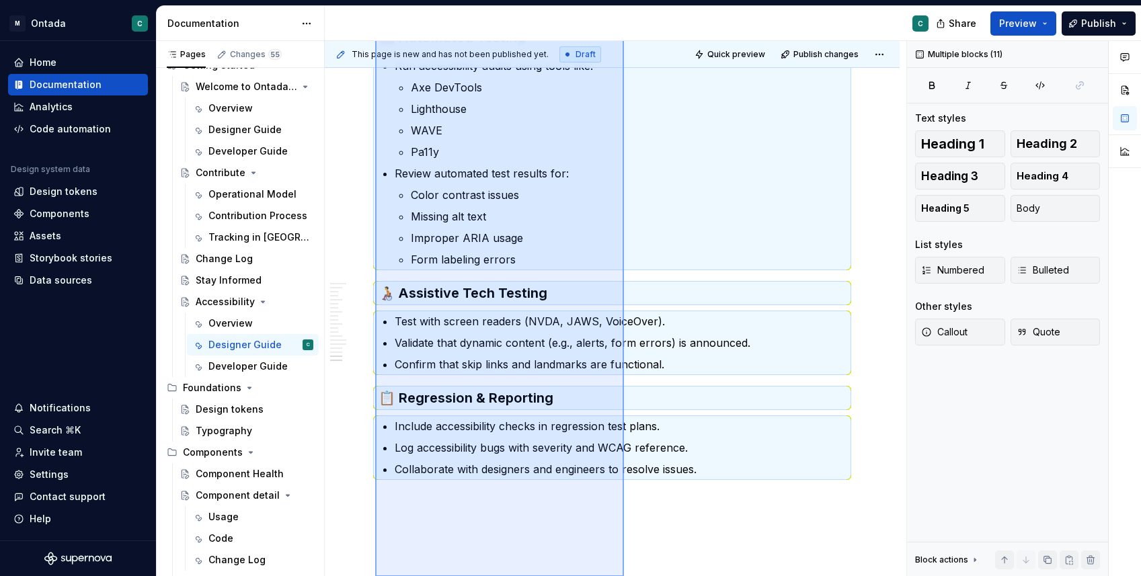
scroll to position [1940, 0]
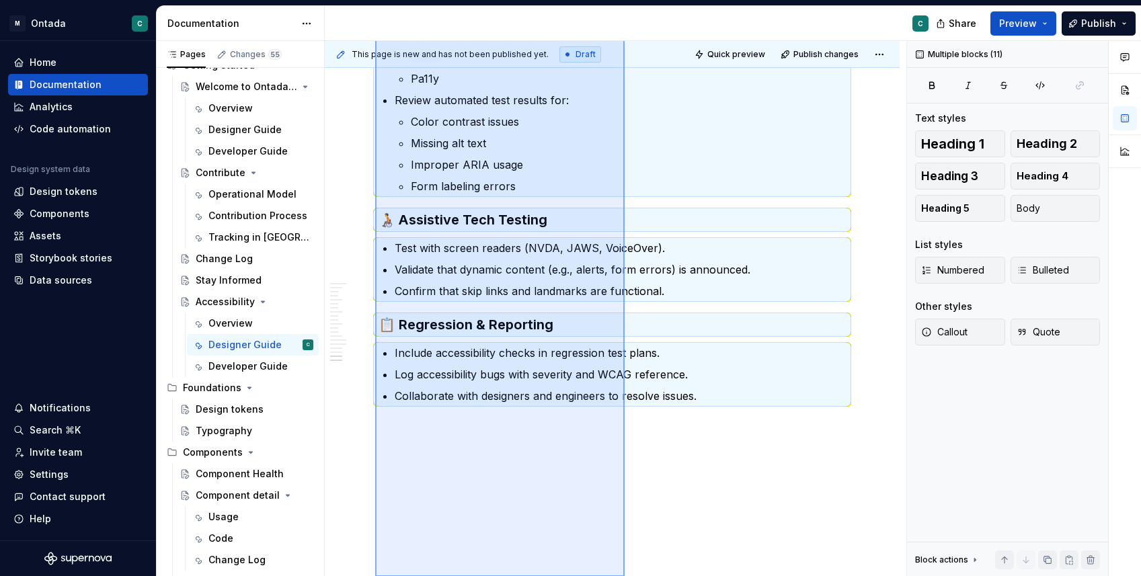
drag, startPoint x: 375, startPoint y: 135, endPoint x: 625, endPoint y: 621, distance: 546.6
click at [625, 576] on html "M Ontada C Home Documentation Analytics Code automation Design system data Desi…" at bounding box center [570, 288] width 1141 height 576
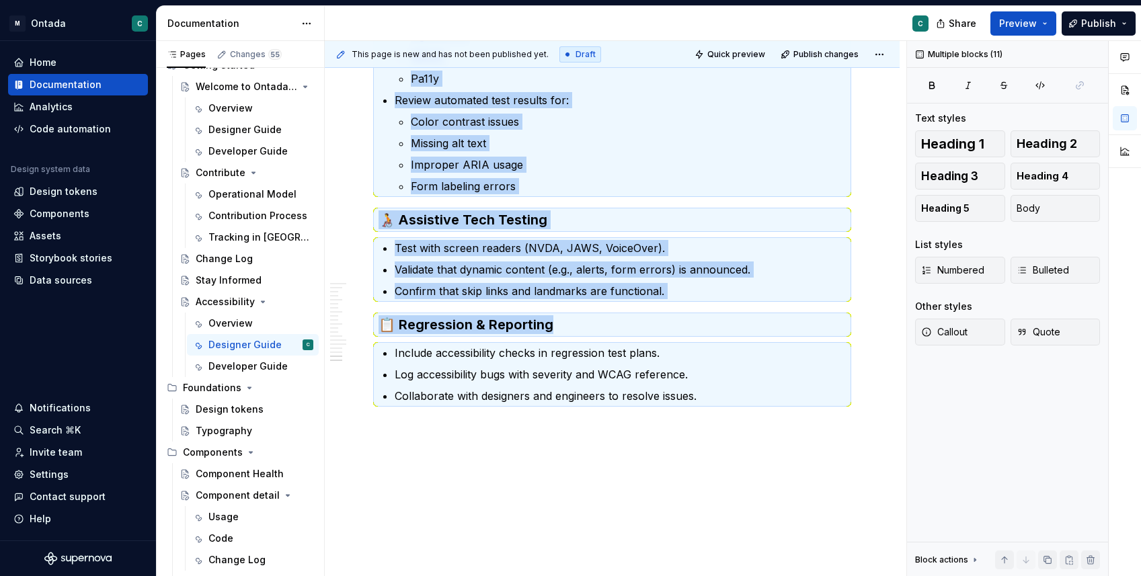
copy div "🧪 QA Accessibility Checklist Focus: Validating accessibility through manual and…"
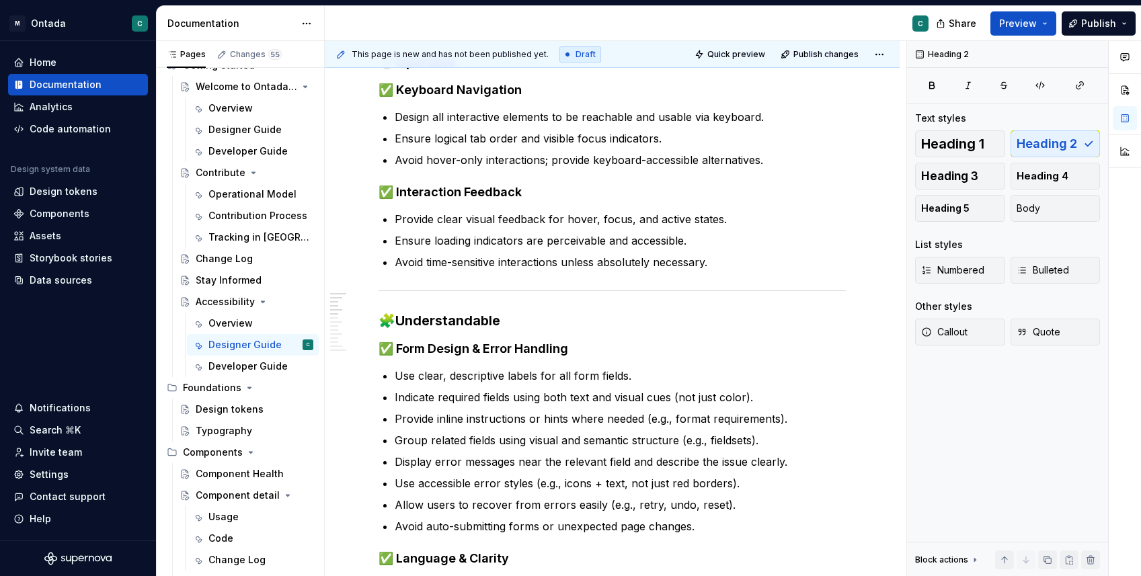
scroll to position [0, 0]
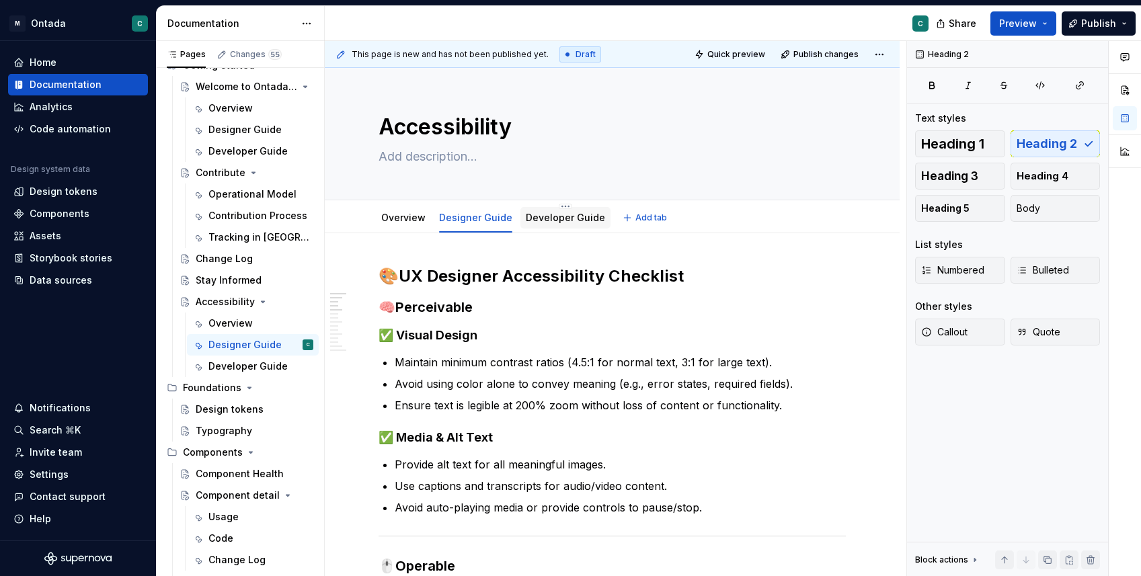
click at [537, 224] on div "Developer Guide" at bounding box center [565, 217] width 79 height 13
click at [529, 217] on link "Developer Guide" at bounding box center [565, 217] width 79 height 11
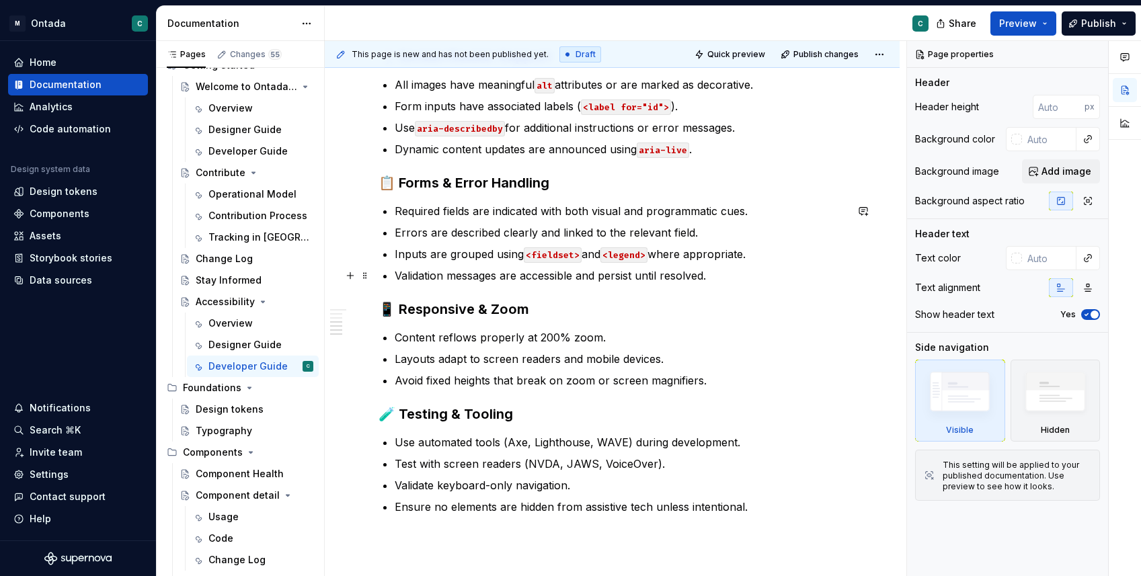
scroll to position [658, 0]
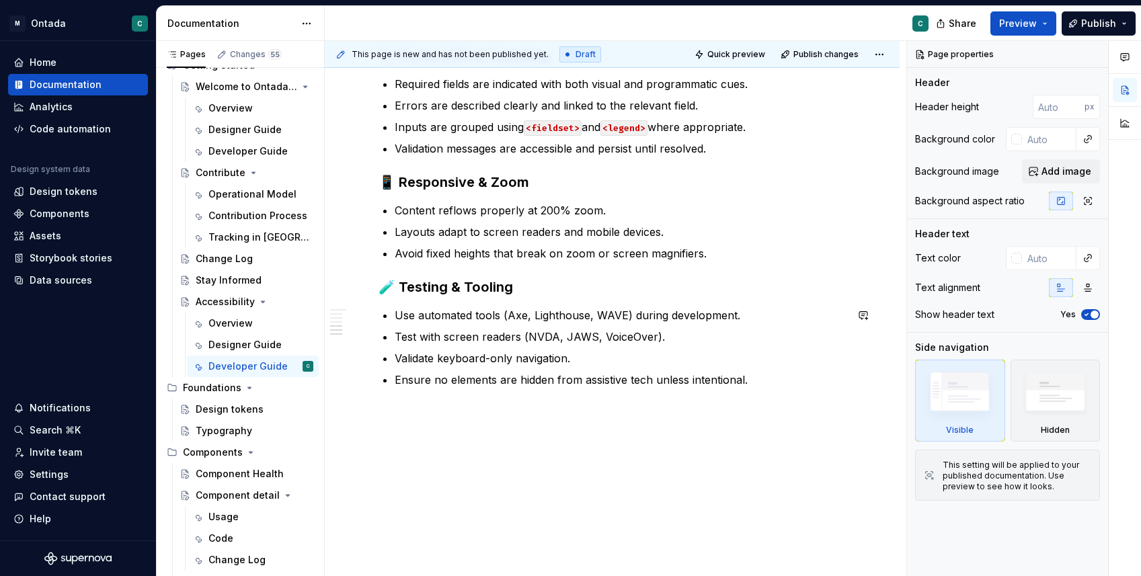
click at [492, 441] on div "⚙️ Engineering Accessibility Checklist Focus: Implementing accessible code and …" at bounding box center [612, 77] width 575 height 1002
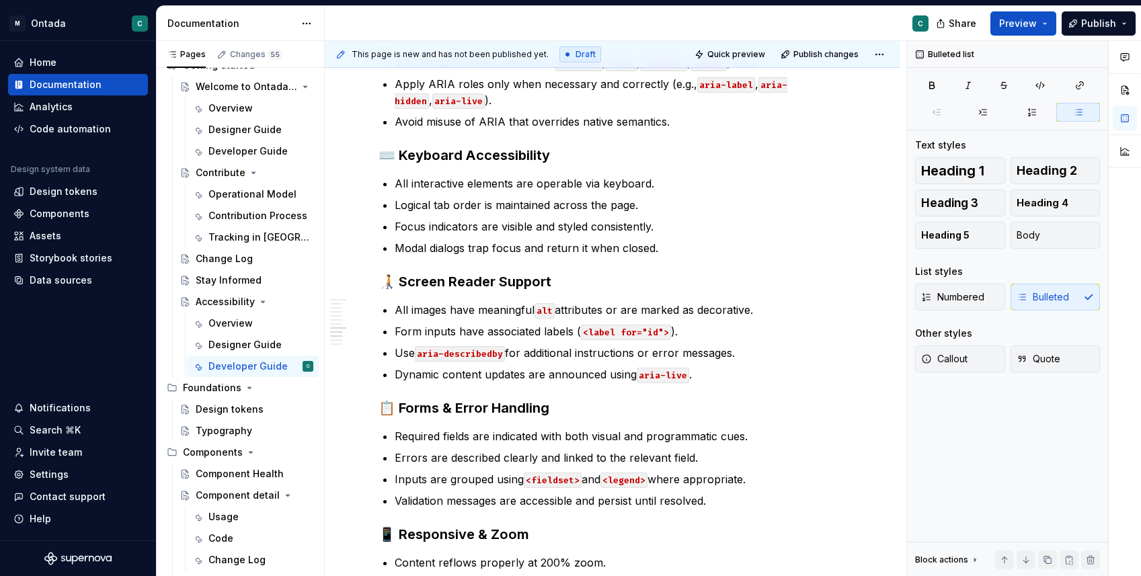
scroll to position [0, 0]
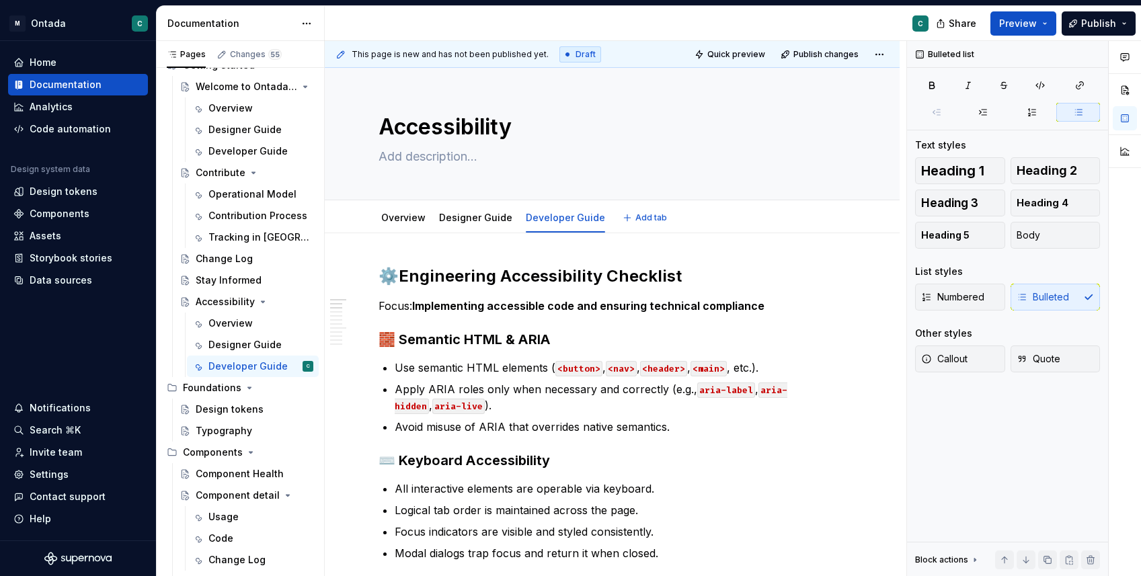
type textarea "*"
click at [455, 279] on strong "Engineering Accessibility Checklist" at bounding box center [540, 276] width 283 height 20
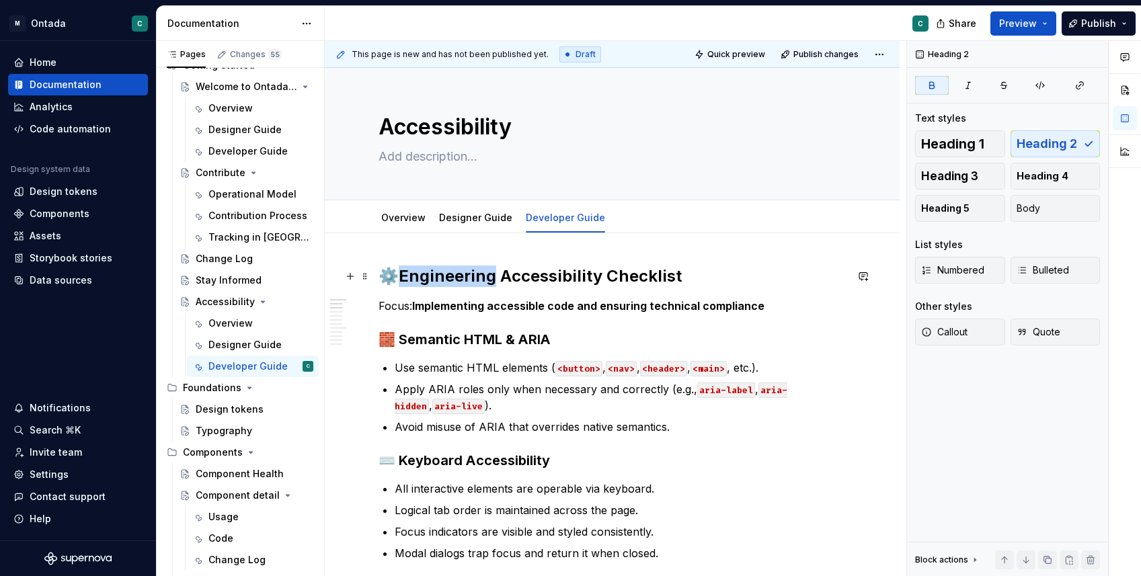
click at [455, 279] on strong "Engineering Accessibility Checklist" at bounding box center [540, 276] width 283 height 20
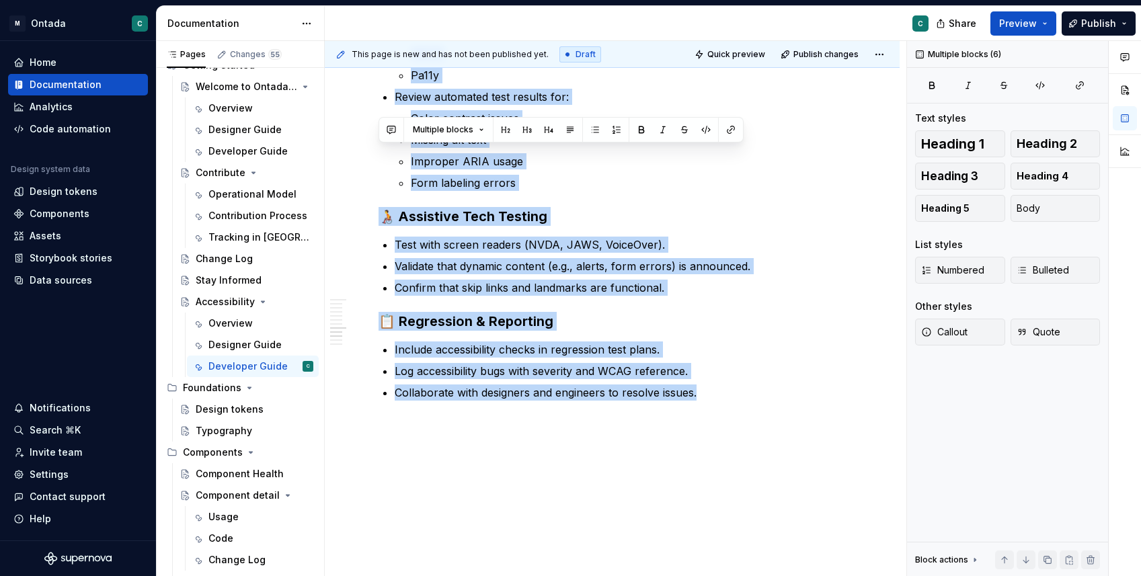
scroll to position [1369, 0]
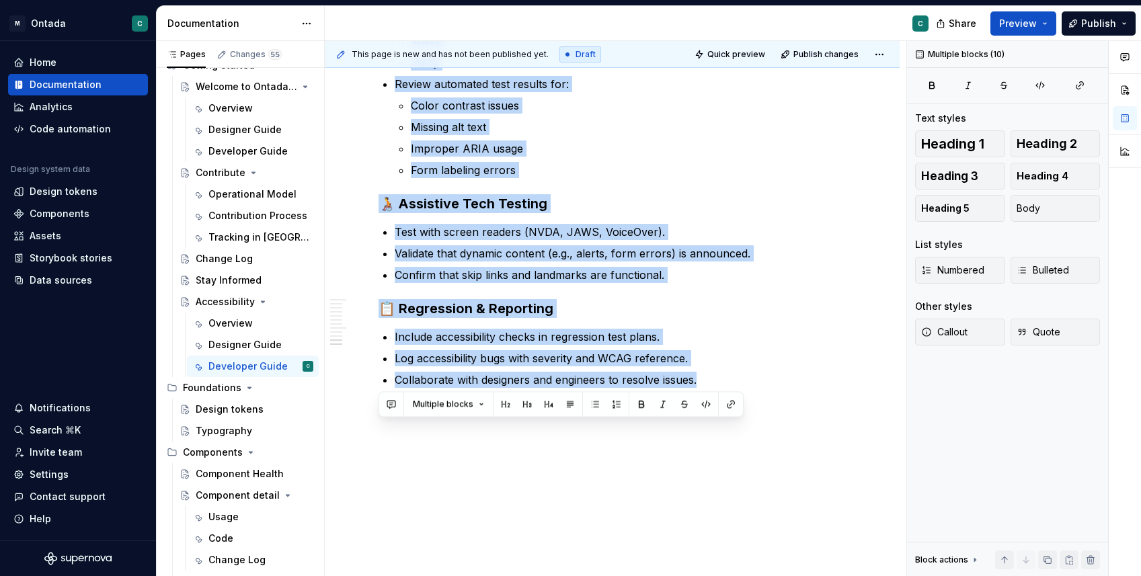
drag, startPoint x: 382, startPoint y: 157, endPoint x: 599, endPoint y: 598, distance: 490.9
click at [599, 576] on html "M Ontada C Home Documentation Analytics Code automation Design system data Desi…" at bounding box center [570, 288] width 1141 height 576
copy div "🧪 QA Accessibility Checklist Focus: Validating accessibility through manual and…"
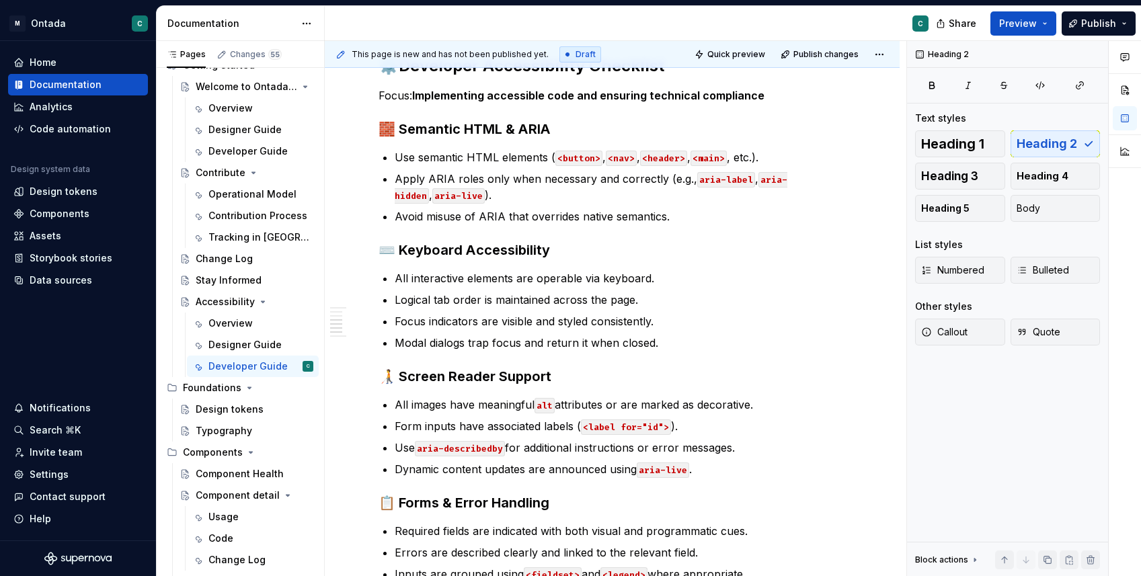
scroll to position [0, 0]
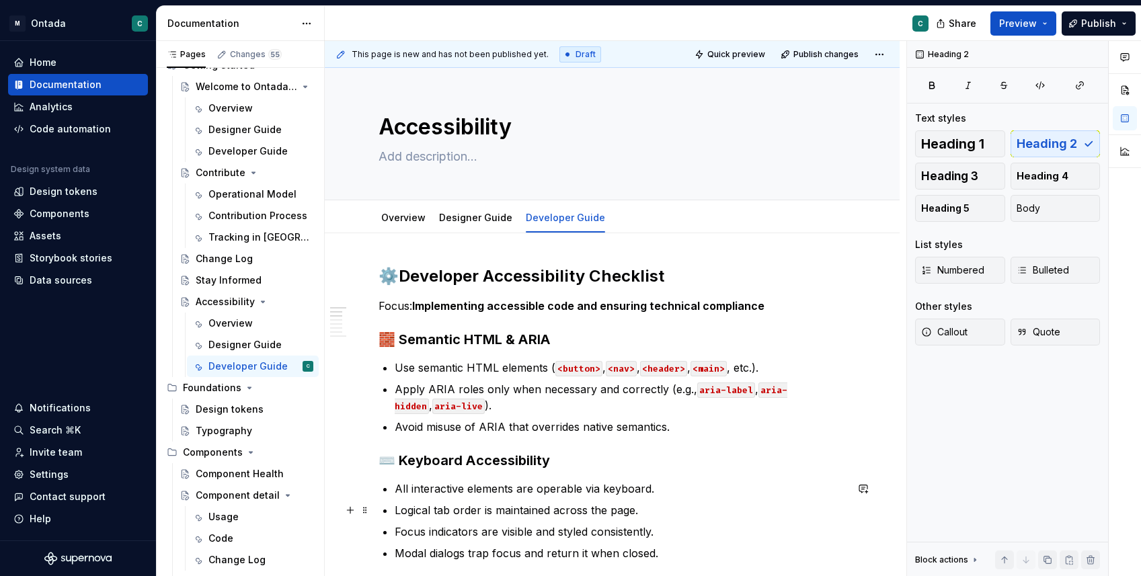
type textarea "*"
click at [624, 223] on button "Add tab" at bounding box center [646, 218] width 54 height 19
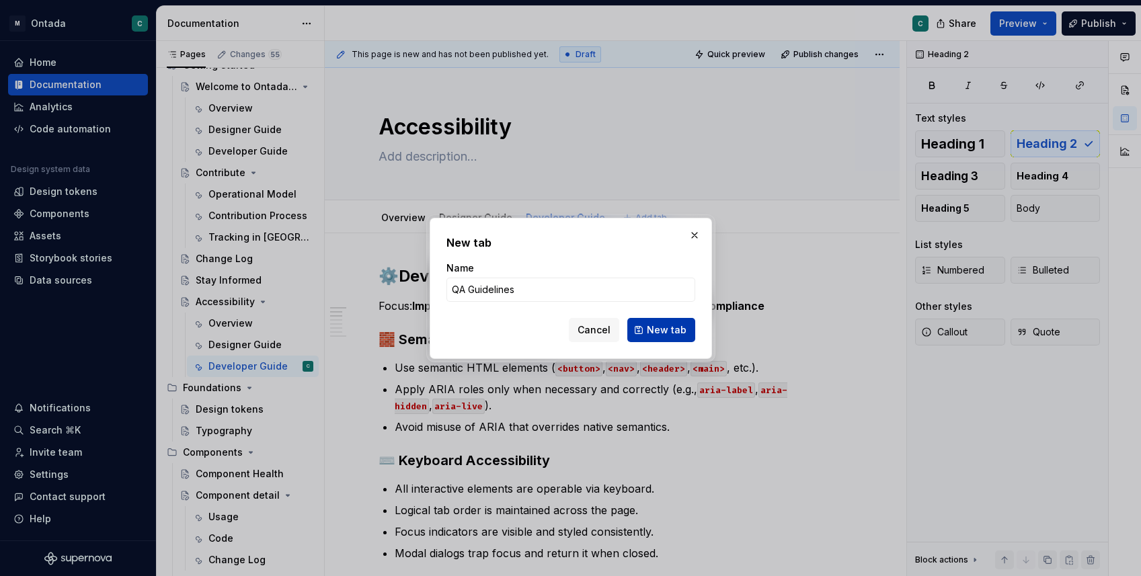
type input "QA Guidelines"
click at [665, 333] on span "New tab" at bounding box center [667, 330] width 40 height 13
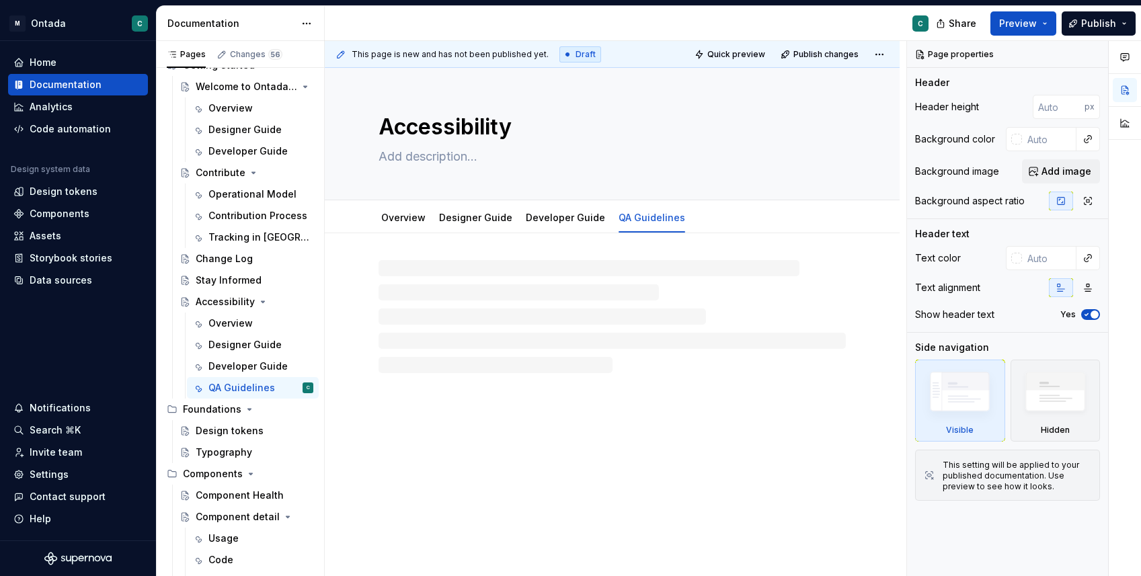
click at [490, 295] on div at bounding box center [612, 316] width 467 height 113
click at [430, 278] on div at bounding box center [612, 316] width 467 height 113
click at [406, 312] on div at bounding box center [612, 291] width 467 height 51
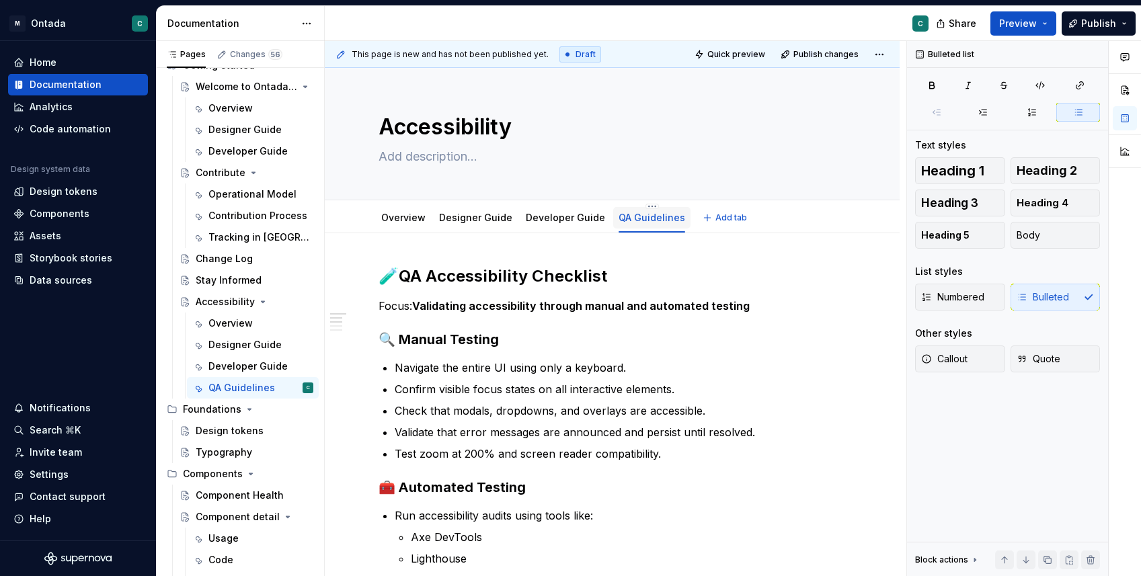
click at [660, 216] on link "QA Guidelines" at bounding box center [652, 217] width 67 height 11
click at [287, 390] on button "Page tree" at bounding box center [285, 388] width 19 height 19
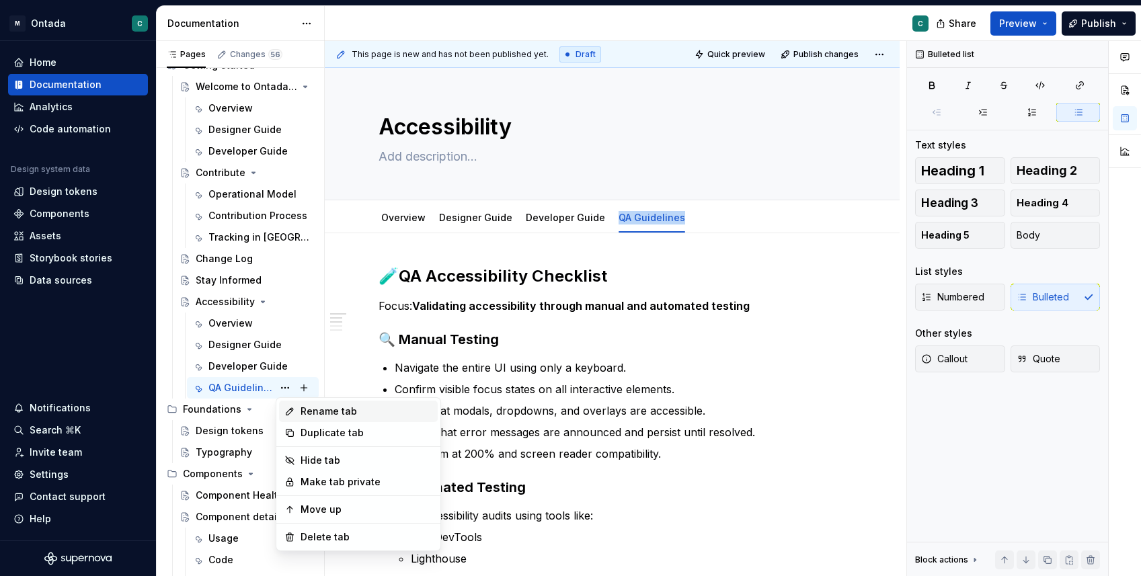
click at [304, 407] on div "Rename tab" at bounding box center [367, 411] width 132 height 13
type textarea "*"
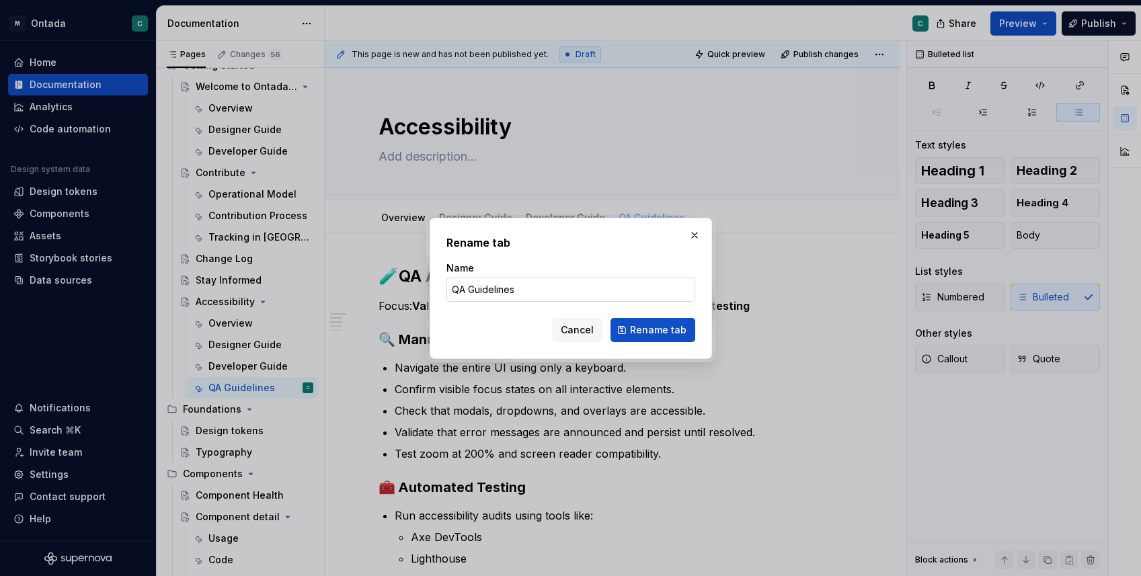
click at [543, 292] on input "QA Guidelines" at bounding box center [571, 290] width 249 height 24
type input "QA Guide"
click at [648, 334] on span "Rename tab" at bounding box center [658, 330] width 56 height 13
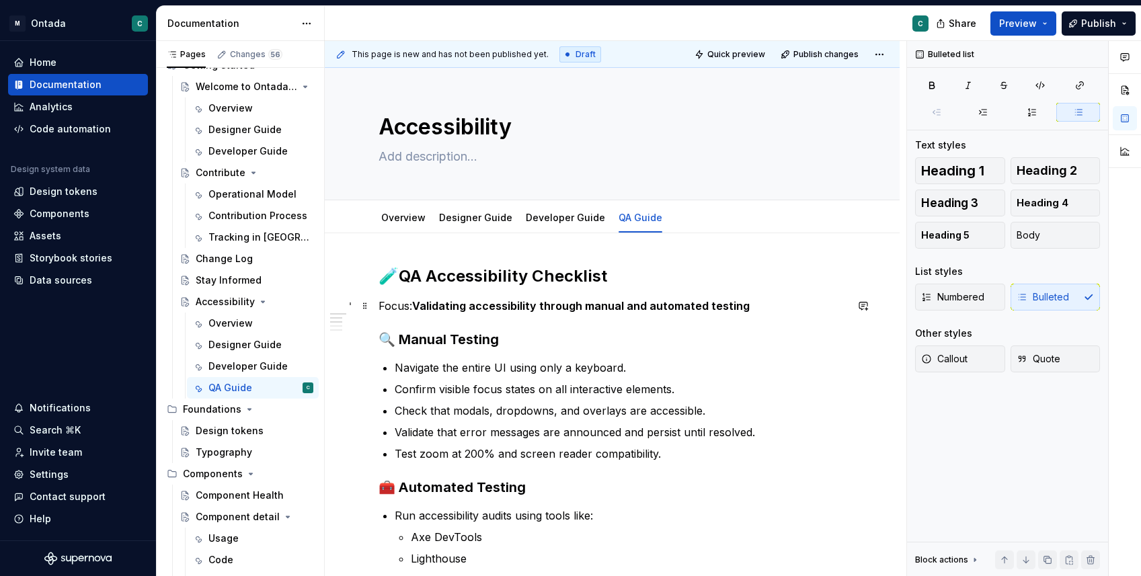
scroll to position [7, 0]
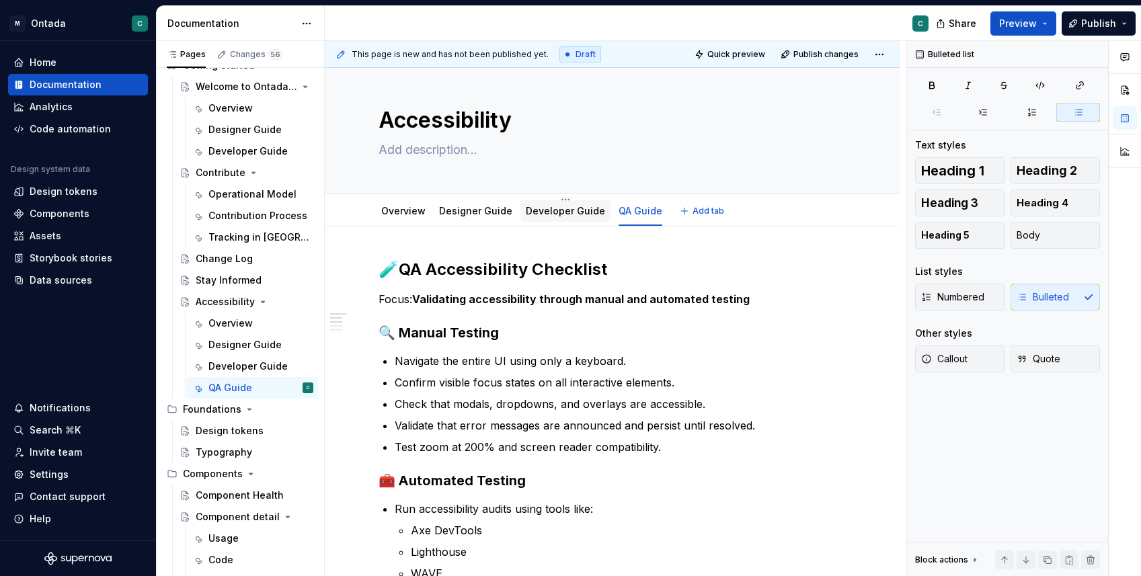
click at [547, 211] on link "Developer Guide" at bounding box center [565, 210] width 79 height 11
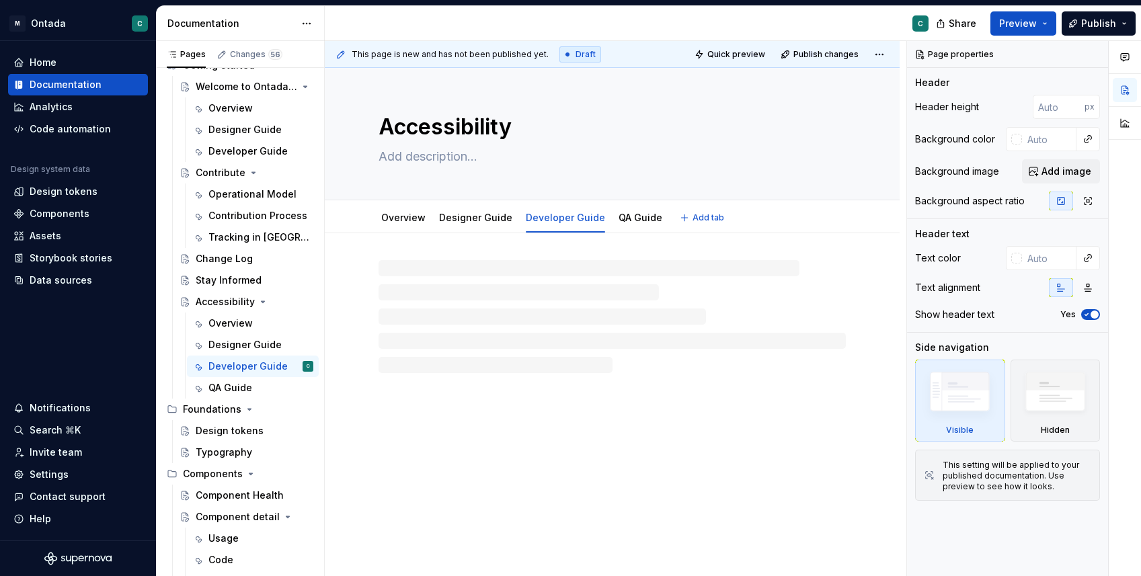
click at [547, 210] on div "Developer Guide" at bounding box center [565, 218] width 79 height 16
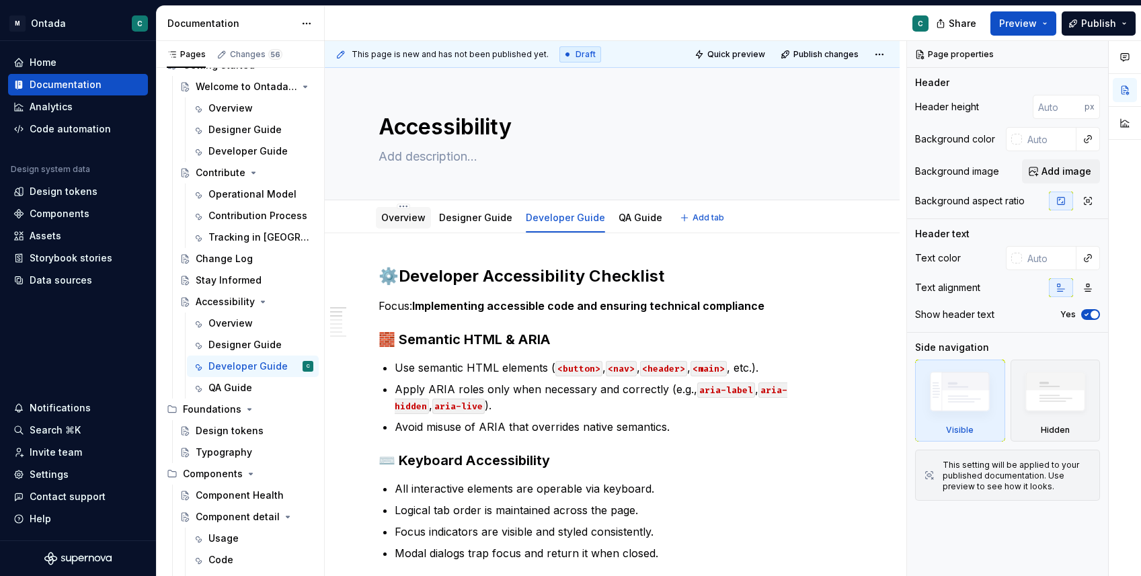
click at [406, 223] on div "Overview" at bounding box center [403, 217] width 44 height 13
click at [384, 221] on link "Overview" at bounding box center [403, 217] width 44 height 11
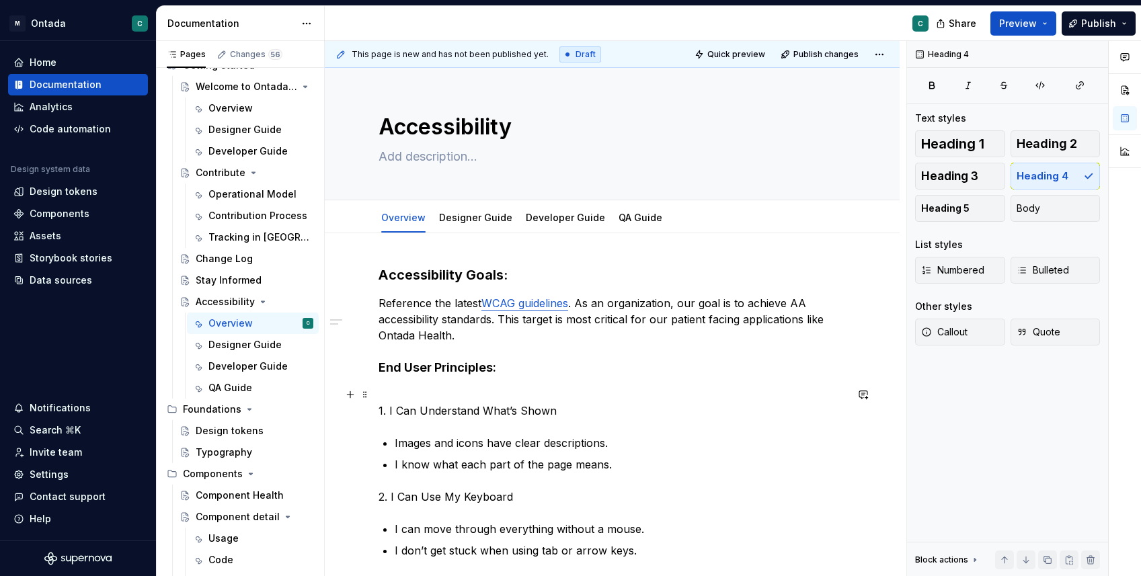
click at [420, 416] on p "1. I Can Understand What’s Shown" at bounding box center [612, 403] width 467 height 32
click at [417, 410] on p "1. I Can Understand What’s Shown" at bounding box center [612, 403] width 467 height 32
click at [462, 221] on link "Designer Guide" at bounding box center [475, 217] width 73 height 11
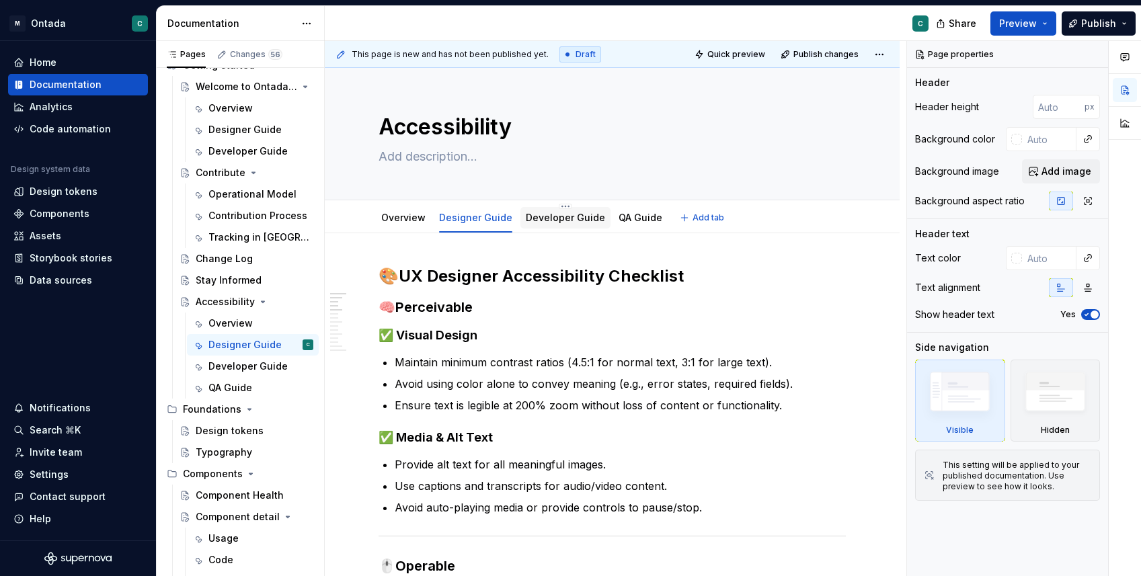
click at [550, 226] on div "Developer Guide" at bounding box center [566, 218] width 90 height 22
click at [529, 219] on link "Developer Guide" at bounding box center [565, 217] width 79 height 11
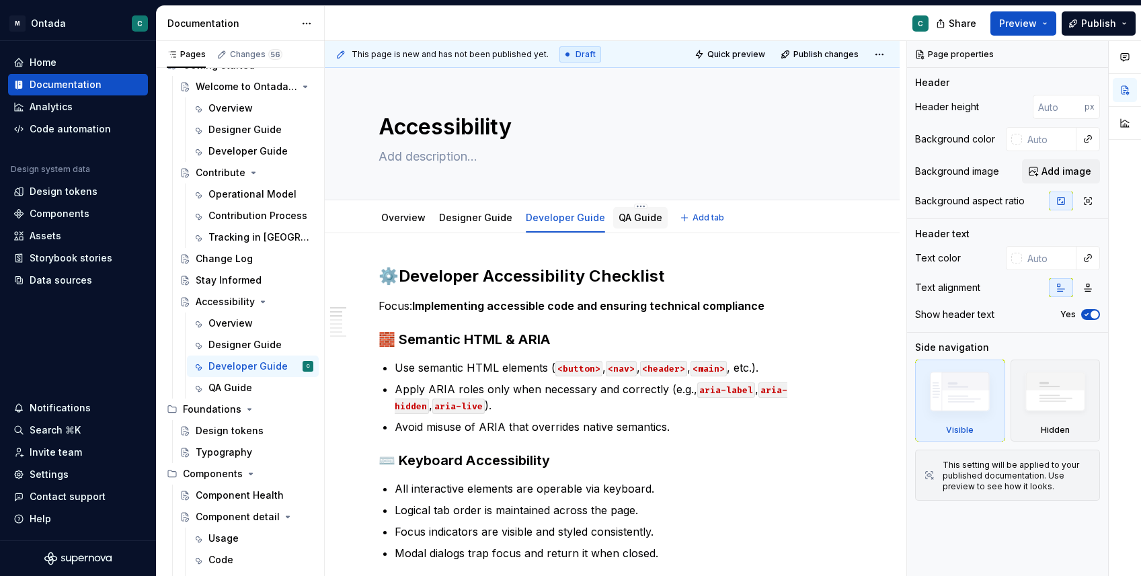
click at [626, 224] on div "QA Guide" at bounding box center [641, 217] width 44 height 13
click at [627, 221] on link "QA Guide" at bounding box center [641, 217] width 44 height 11
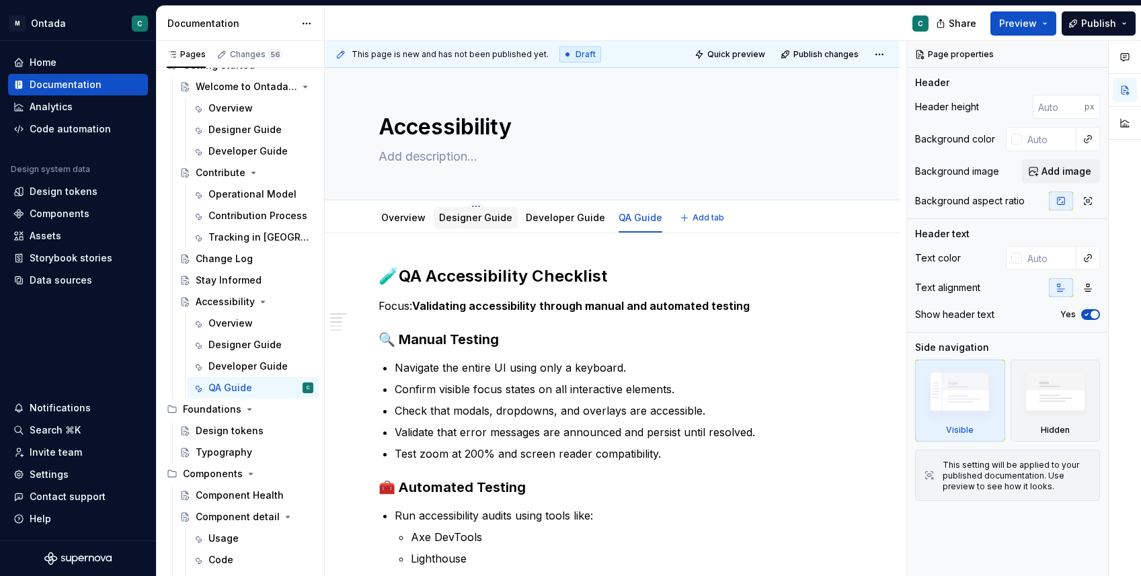
click at [453, 222] on link "Designer Guide" at bounding box center [475, 217] width 73 height 11
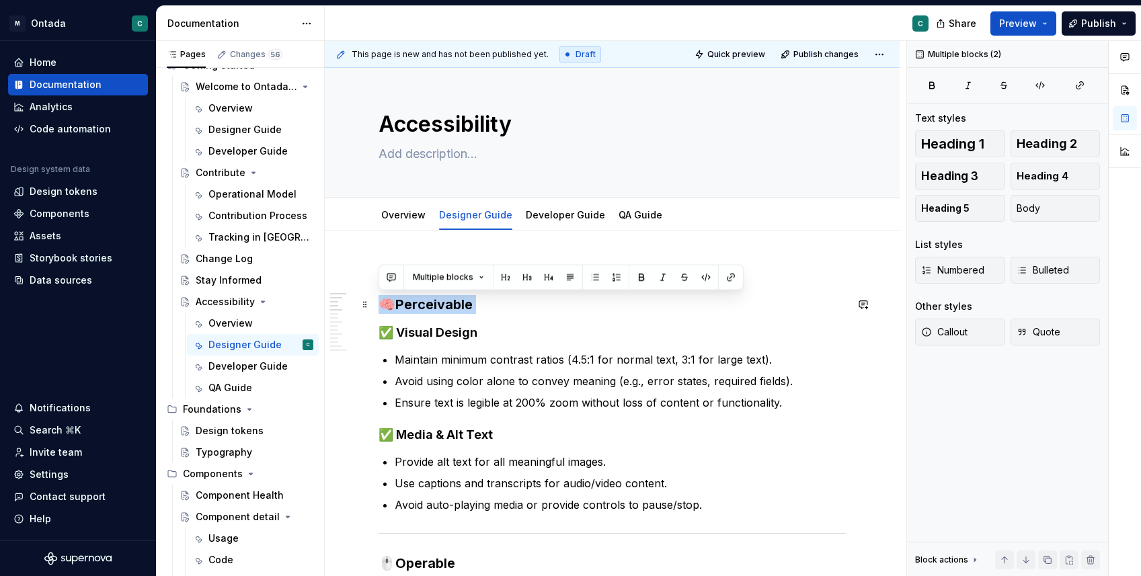
scroll to position [5, 0]
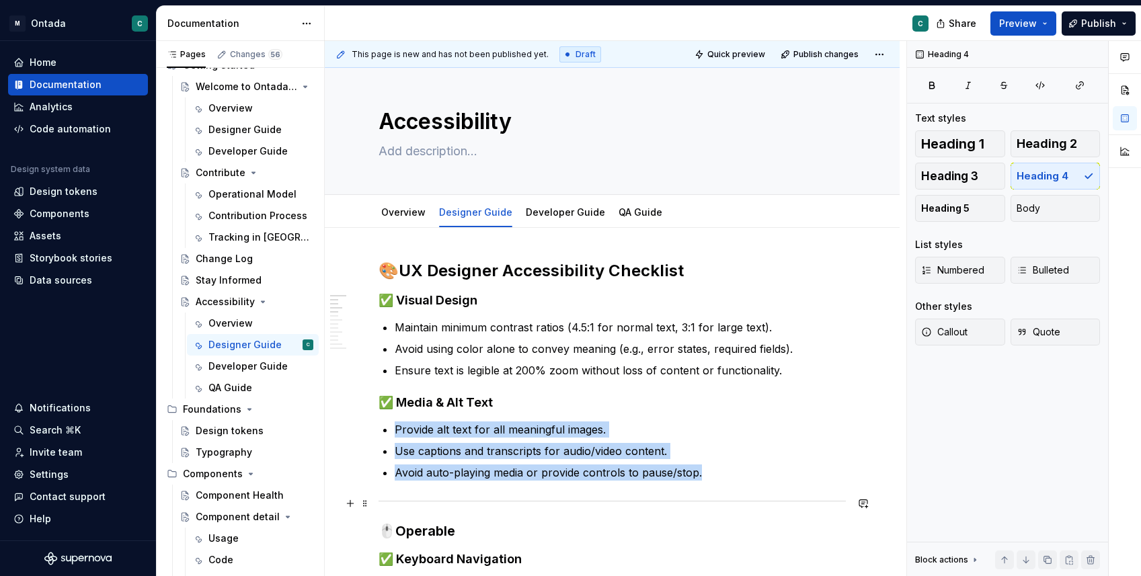
click at [410, 502] on div at bounding box center [612, 501] width 467 height 9
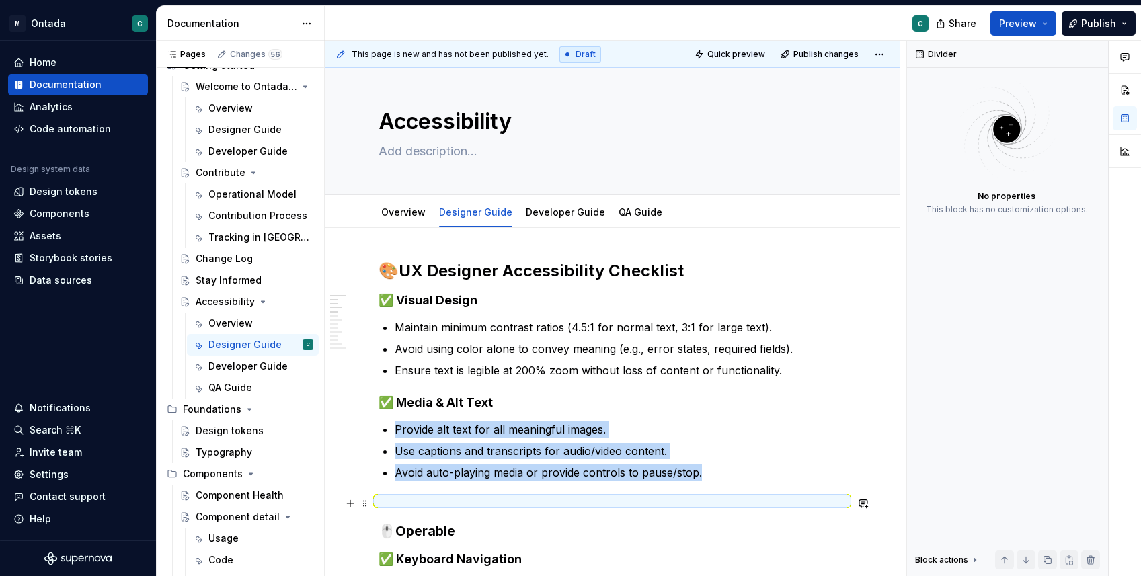
click at [410, 502] on div at bounding box center [612, 501] width 467 height 9
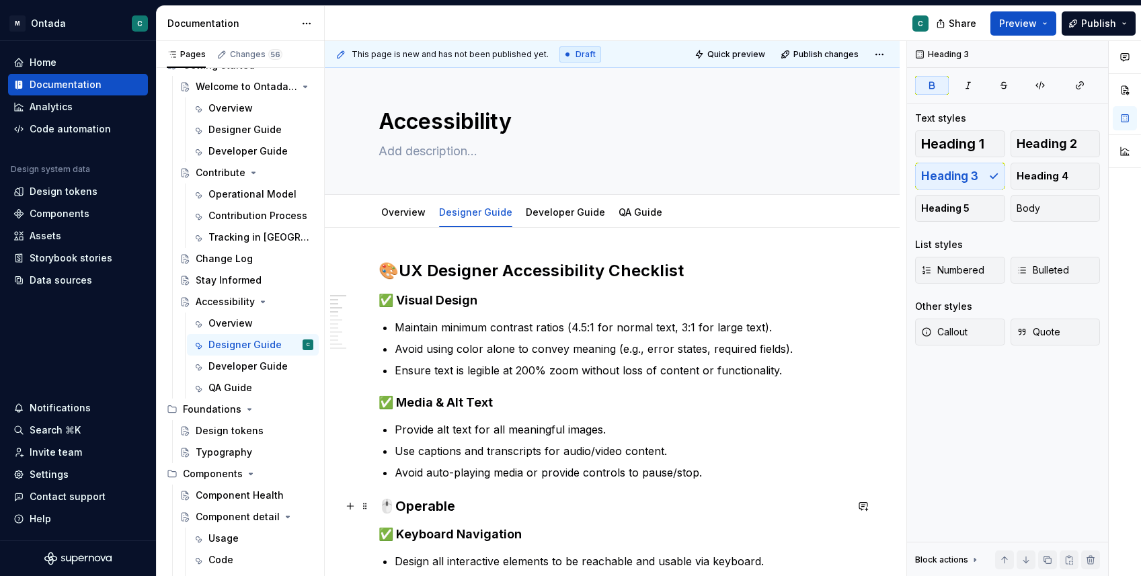
click at [420, 508] on strong "Operable" at bounding box center [425, 506] width 60 height 16
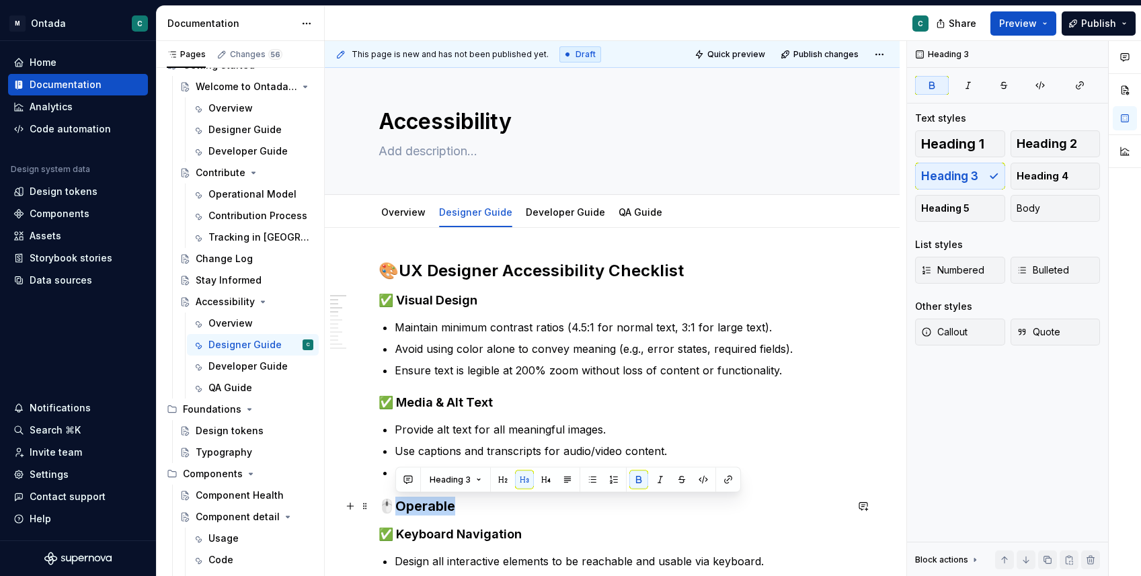
click at [420, 508] on strong "Operable" at bounding box center [425, 506] width 60 height 16
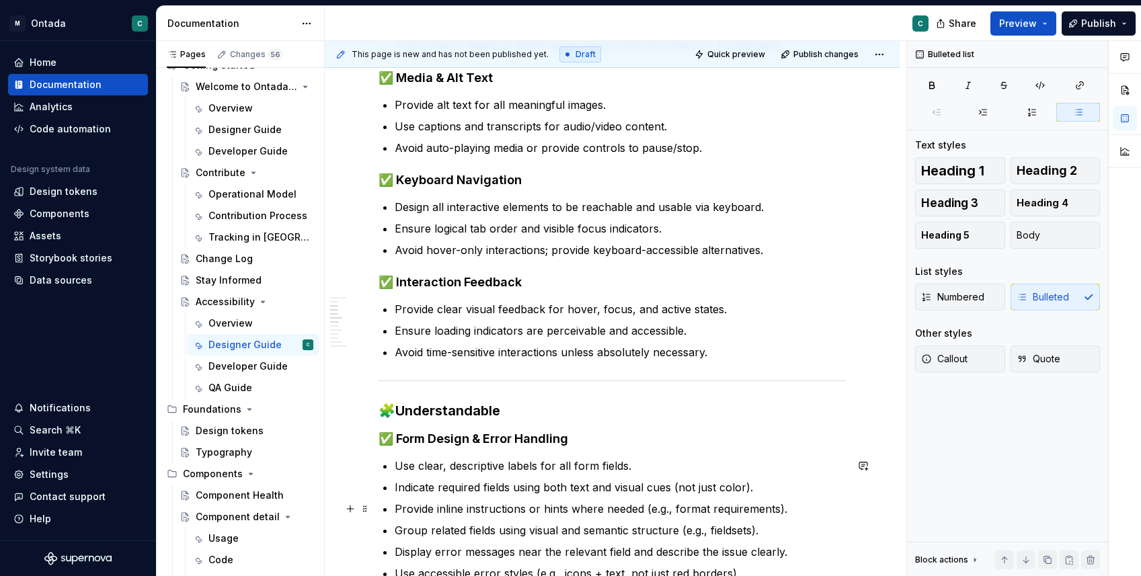
scroll to position [402, 0]
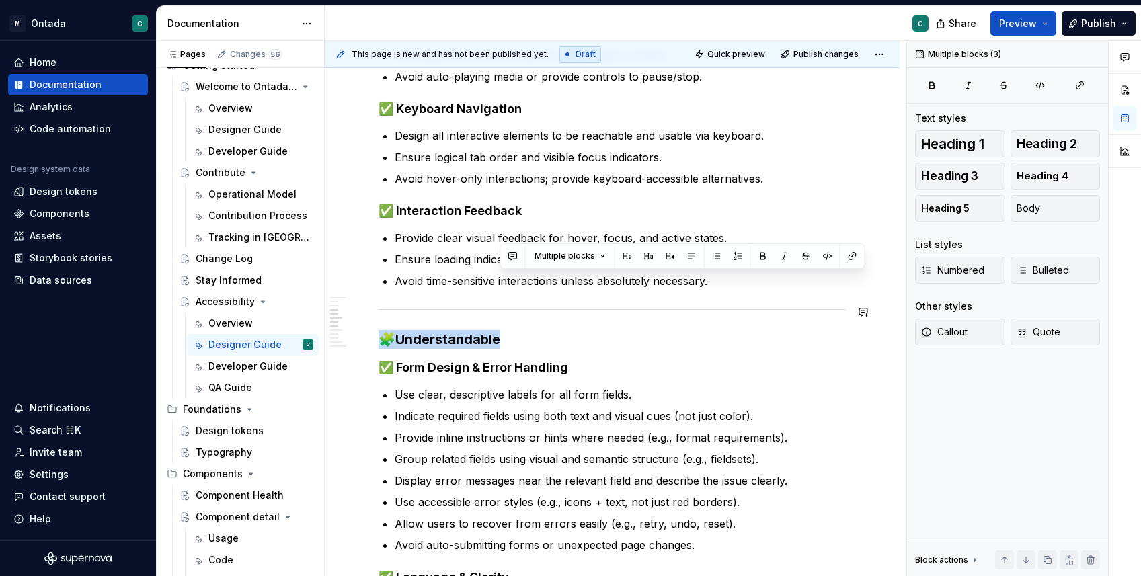
drag, startPoint x: 520, startPoint y: 347, endPoint x: 378, endPoint y: 303, distance: 148.5
click at [378, 303] on div "🎨 UX Designer Accessibility Checklist ✅ Visual Design Maintain minimum contrast…" at bounding box center [612, 587] width 575 height 1510
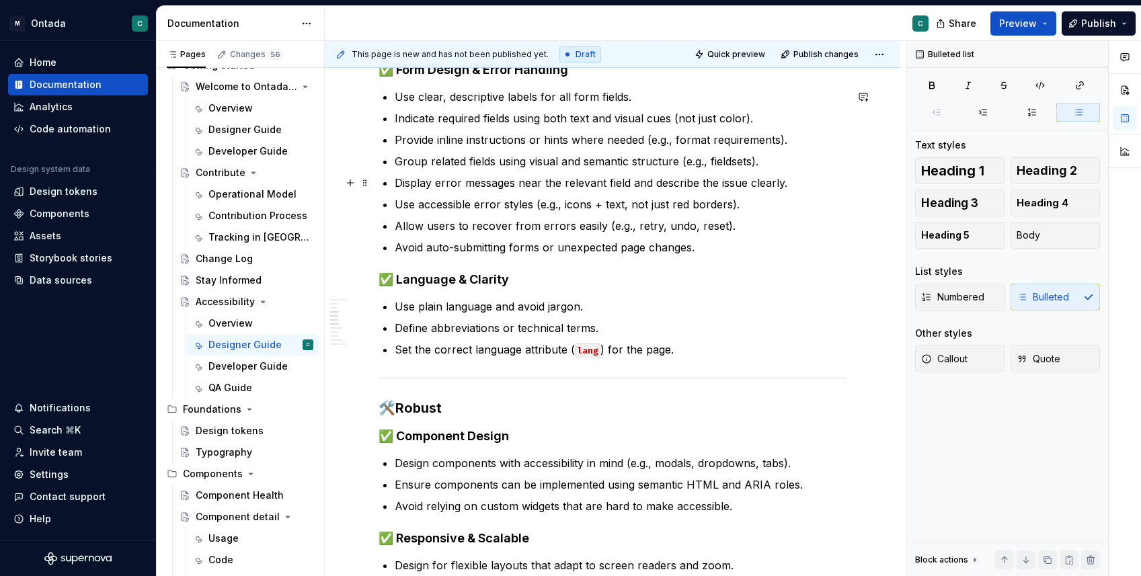
scroll to position [798, 0]
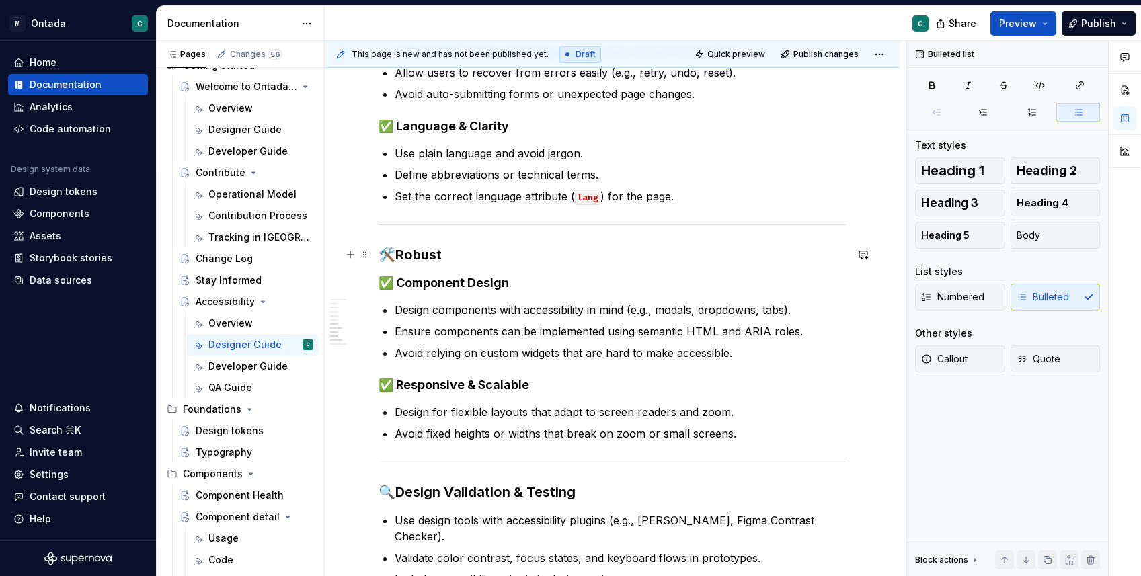
click at [424, 248] on strong "Robust" at bounding box center [418, 255] width 46 height 16
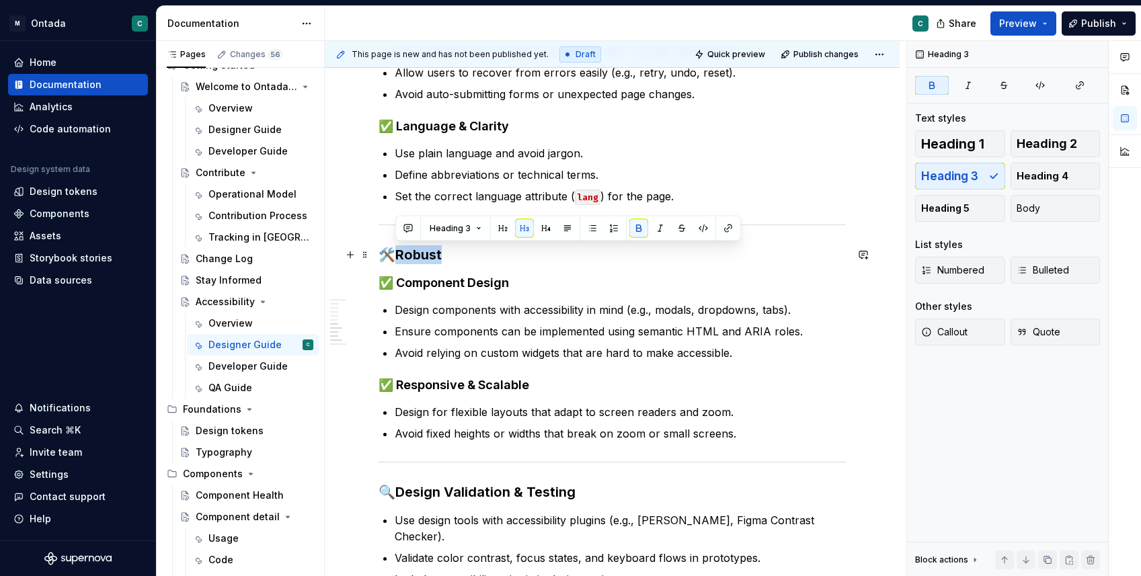
click at [424, 248] on strong "Robust" at bounding box center [418, 255] width 46 height 16
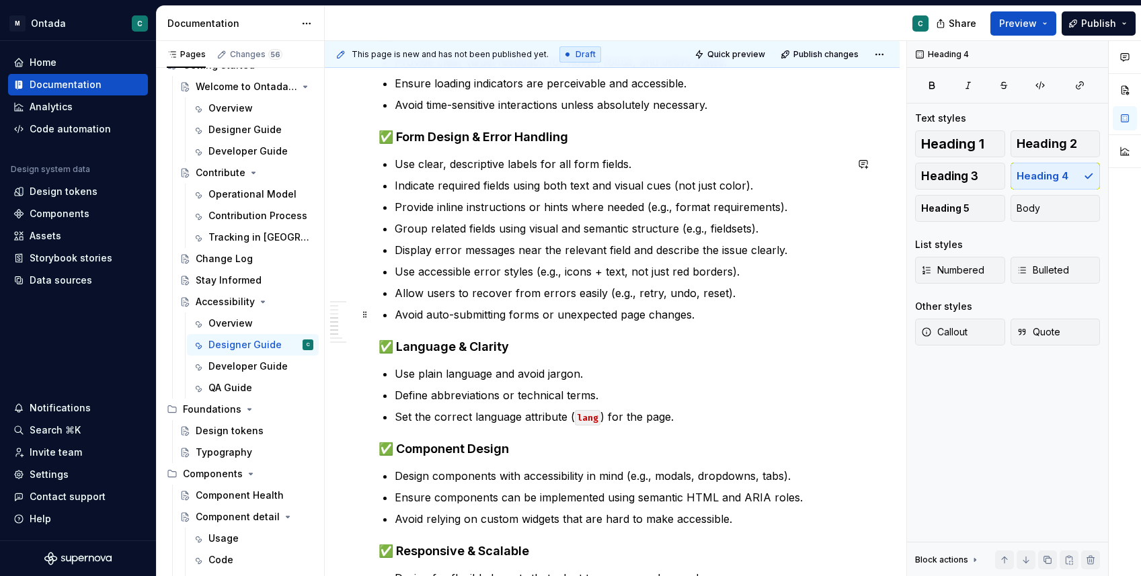
scroll to position [591, 0]
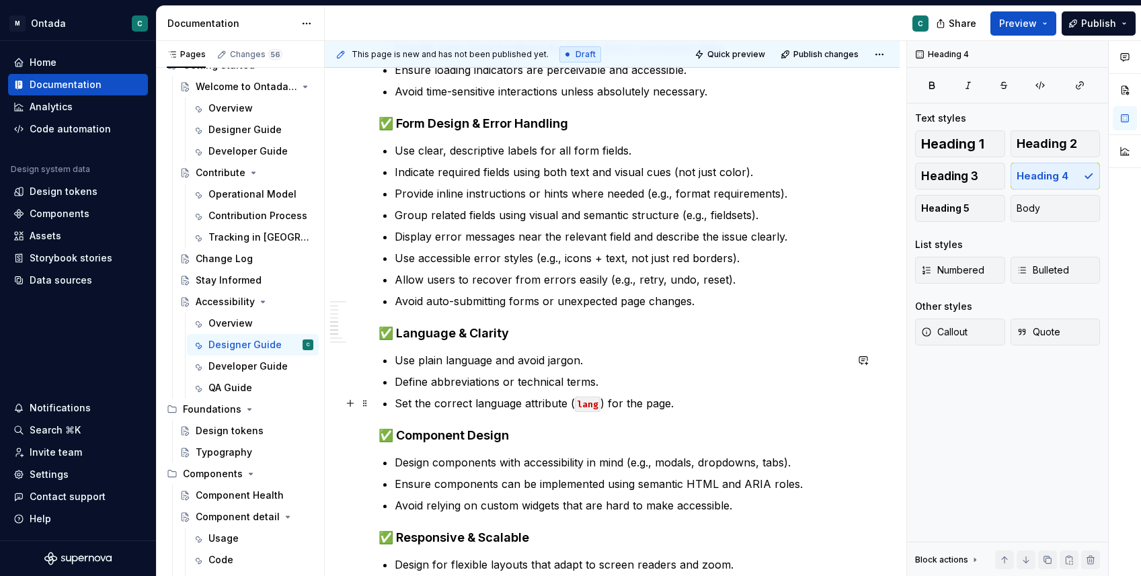
click at [437, 404] on p "Set the correct language attribute ( lang ) for the page." at bounding box center [620, 403] width 451 height 16
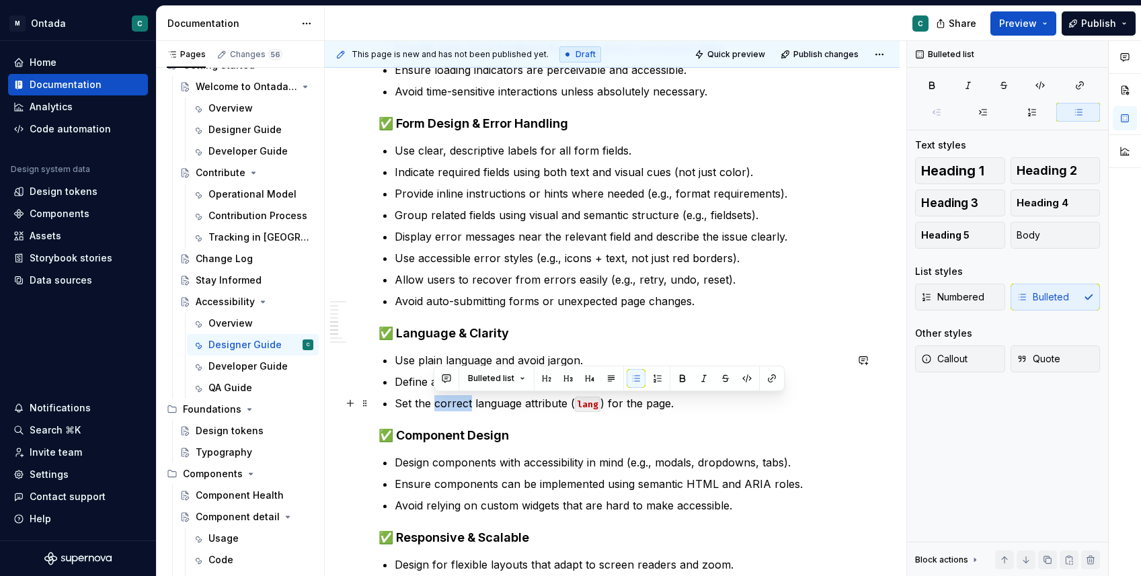
click at [437, 404] on p "Set the correct language attribute ( lang ) for the page." at bounding box center [620, 403] width 451 height 16
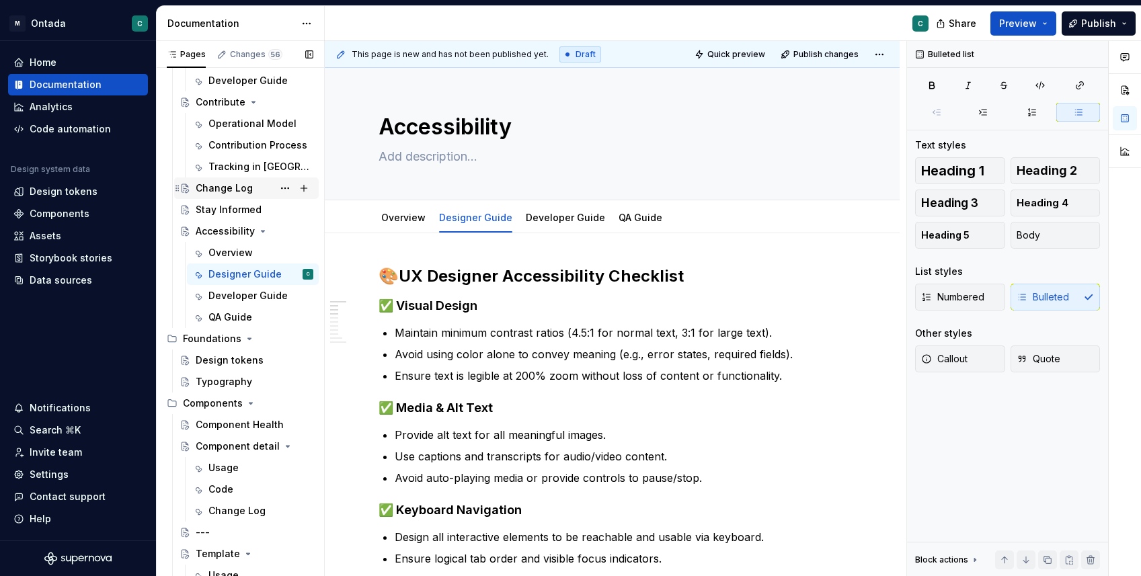
scroll to position [147, 0]
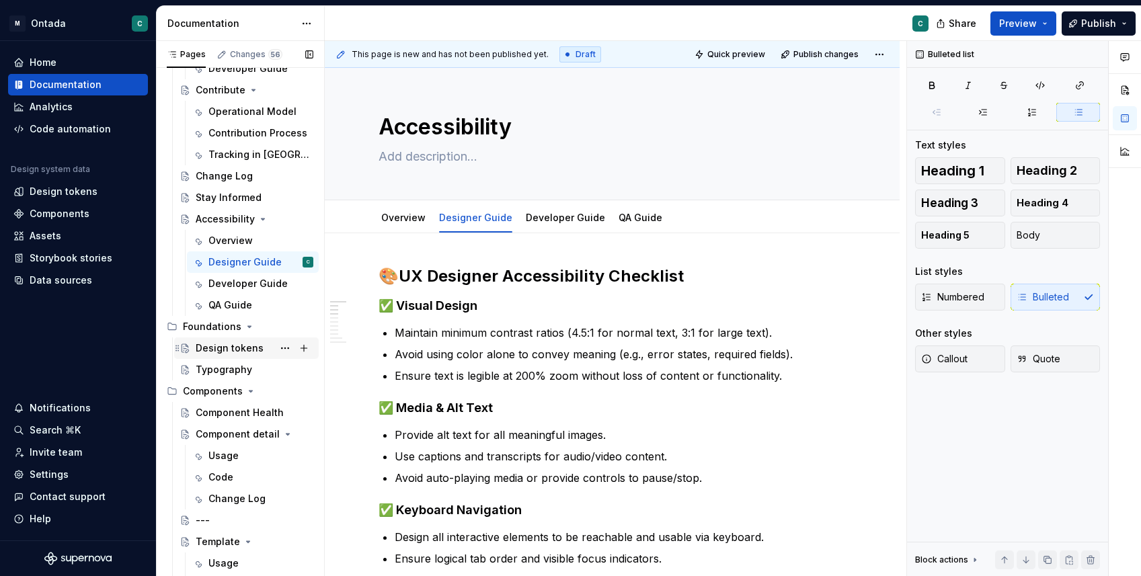
click at [223, 356] on div "Design tokens" at bounding box center [255, 348] width 118 height 19
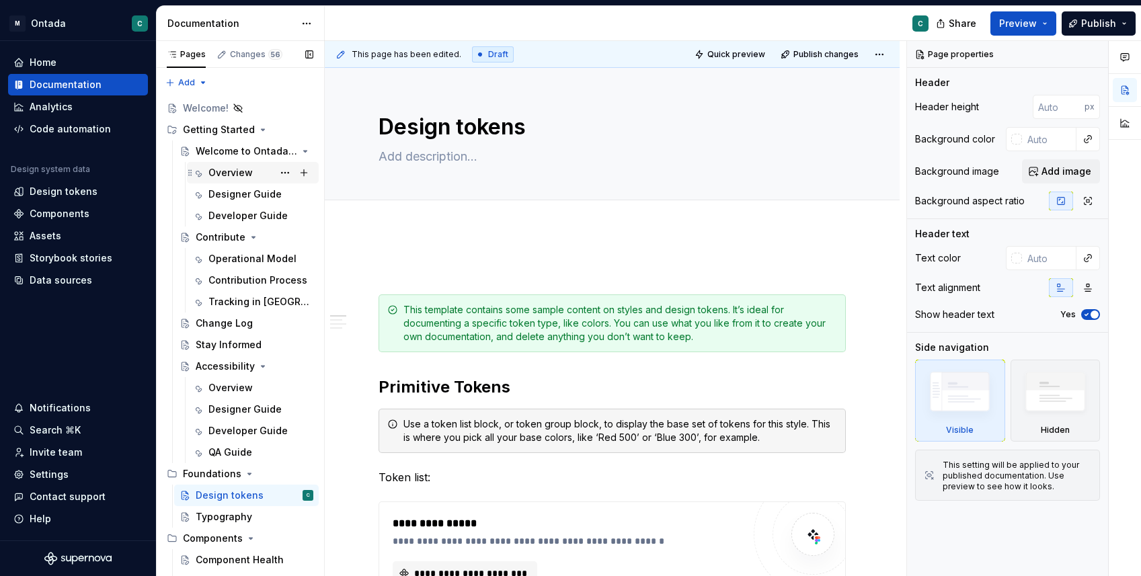
click at [236, 164] on div "Overview" at bounding box center [261, 172] width 105 height 19
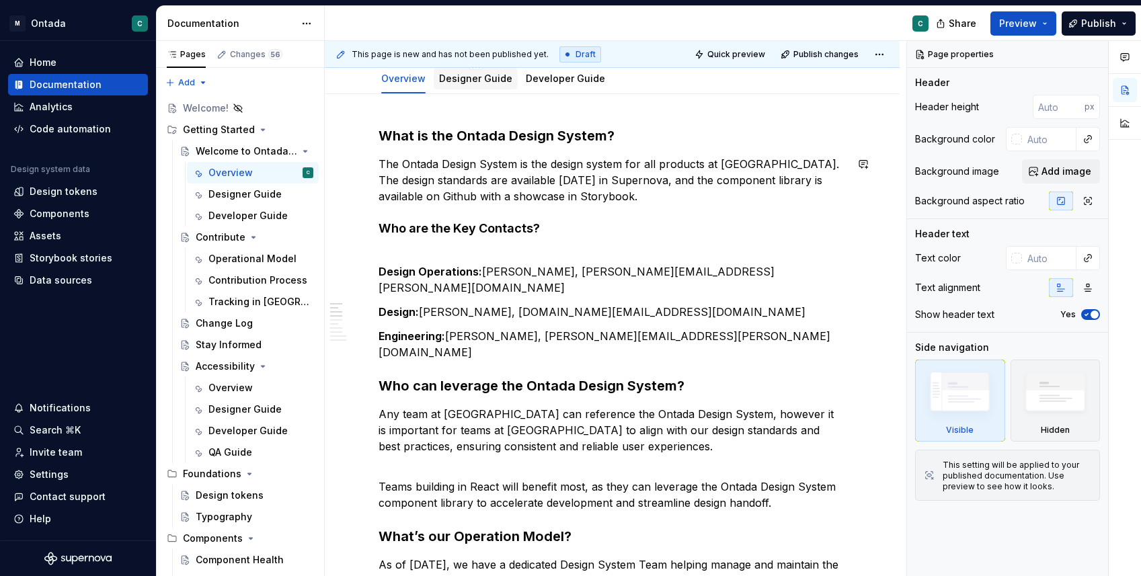
scroll to position [226, 0]
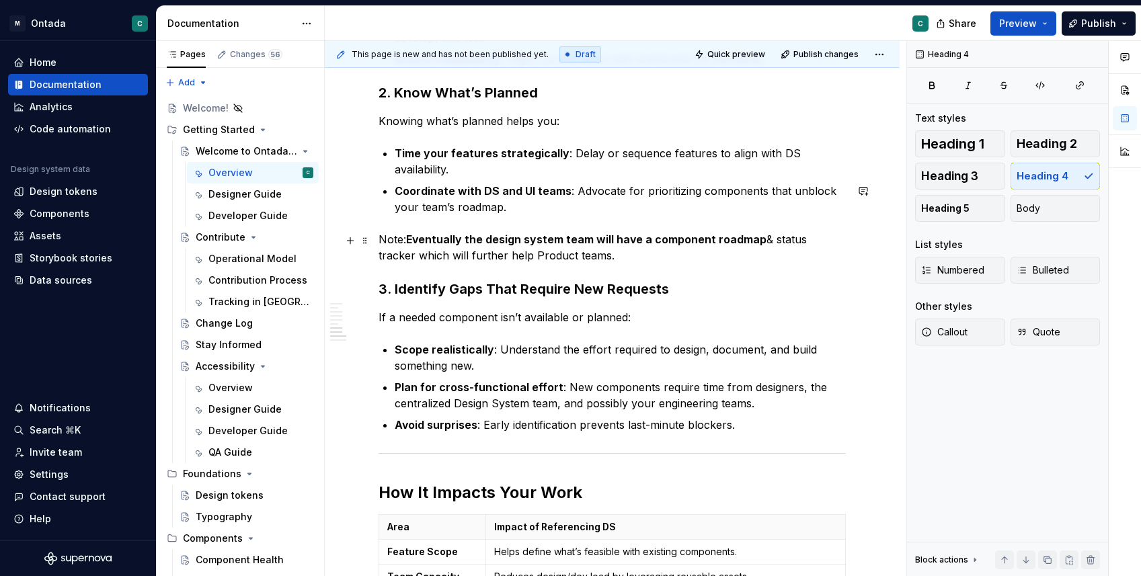
scroll to position [842, 0]
click at [435, 482] on strong "How It Impacts Your Work" at bounding box center [481, 492] width 204 height 20
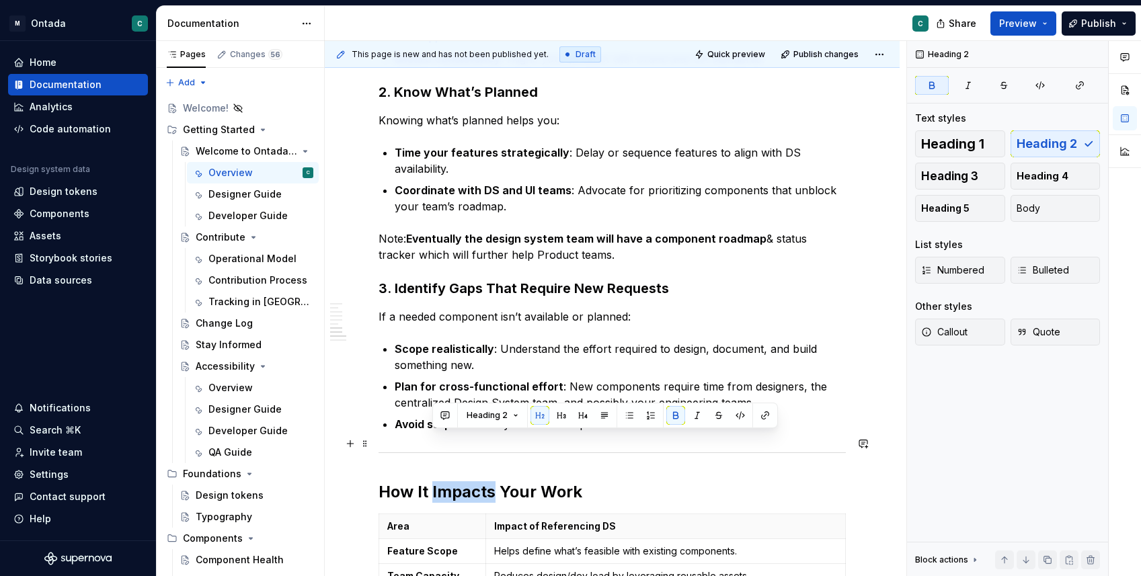
click at [435, 482] on strong "How It Impacts Your Work" at bounding box center [481, 492] width 204 height 20
click at [502, 416] on button "button" at bounding box center [507, 415] width 19 height 19
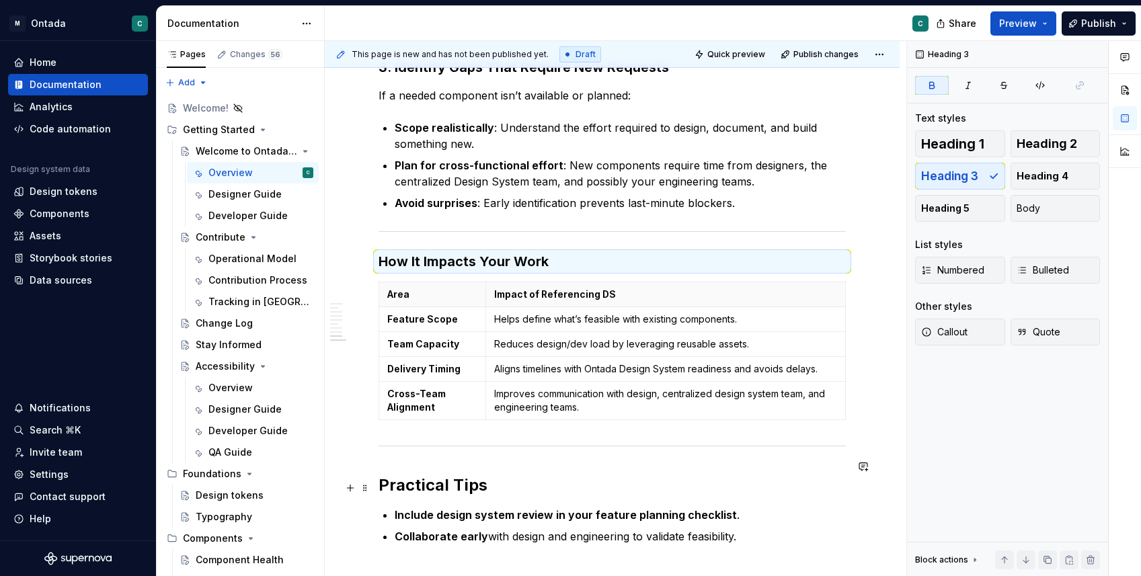
scroll to position [1140, 0]
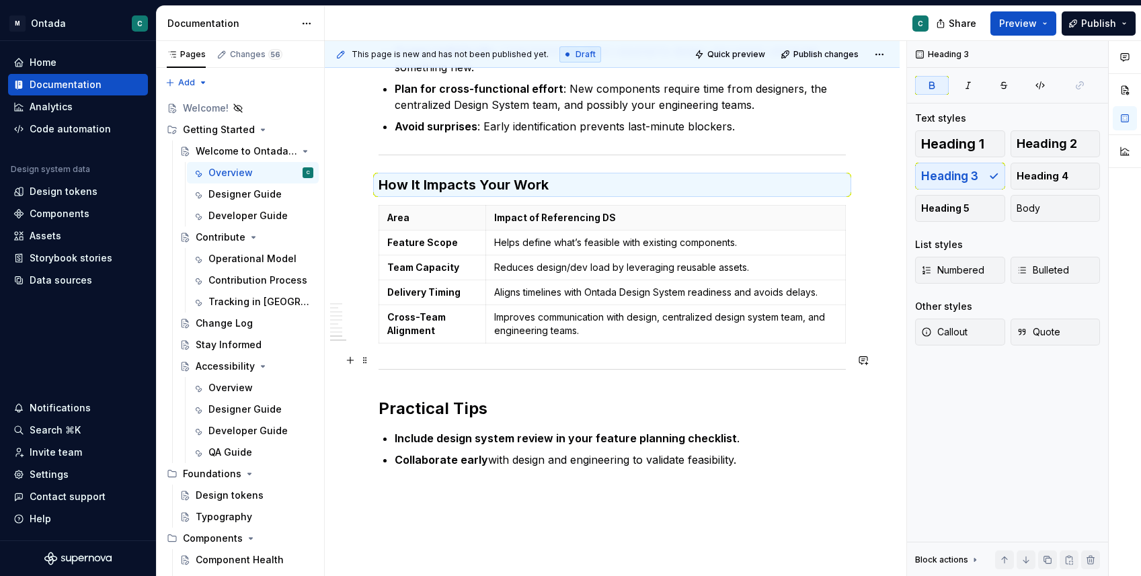
click at [458, 399] on strong "Practical Tips" at bounding box center [433, 409] width 109 height 20
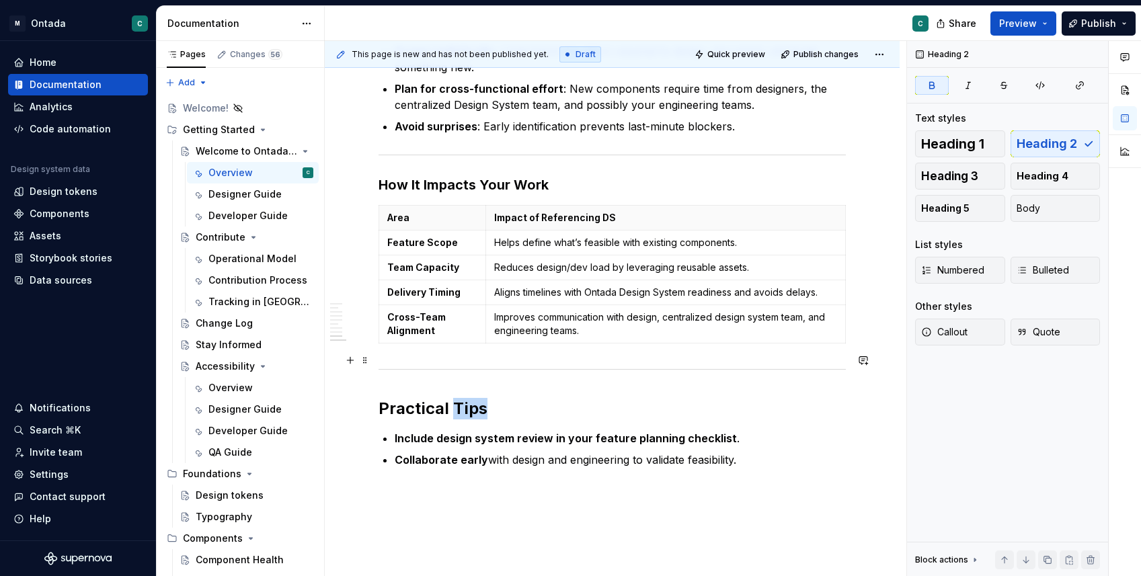
click at [458, 399] on strong "Practical Tips" at bounding box center [433, 409] width 109 height 20
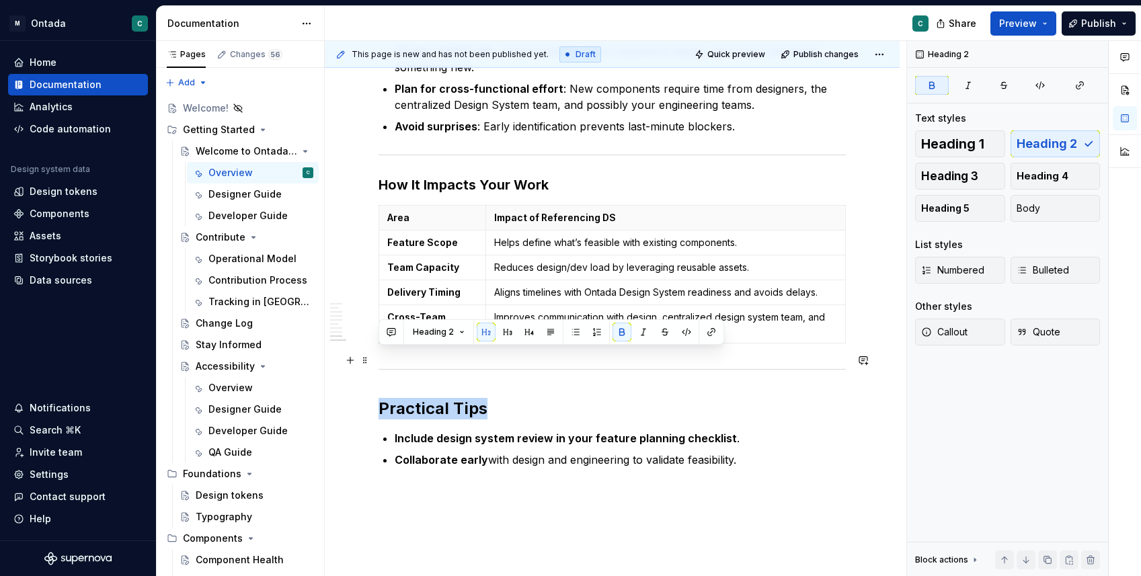
click at [458, 399] on strong "Practical Tips" at bounding box center [433, 409] width 109 height 20
click at [506, 336] on button "button" at bounding box center [507, 332] width 19 height 19
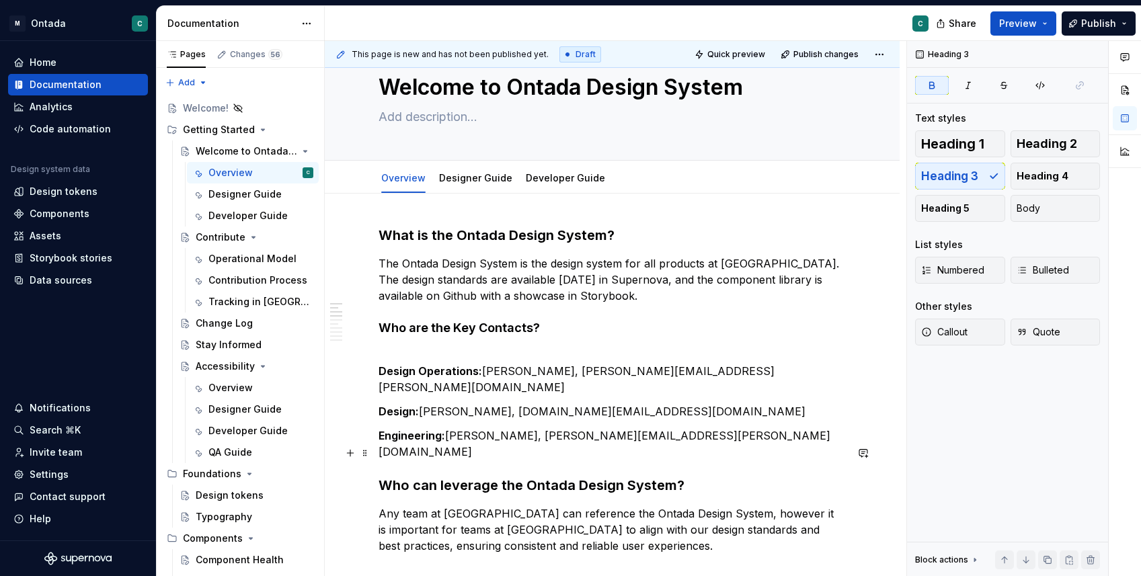
scroll to position [0, 0]
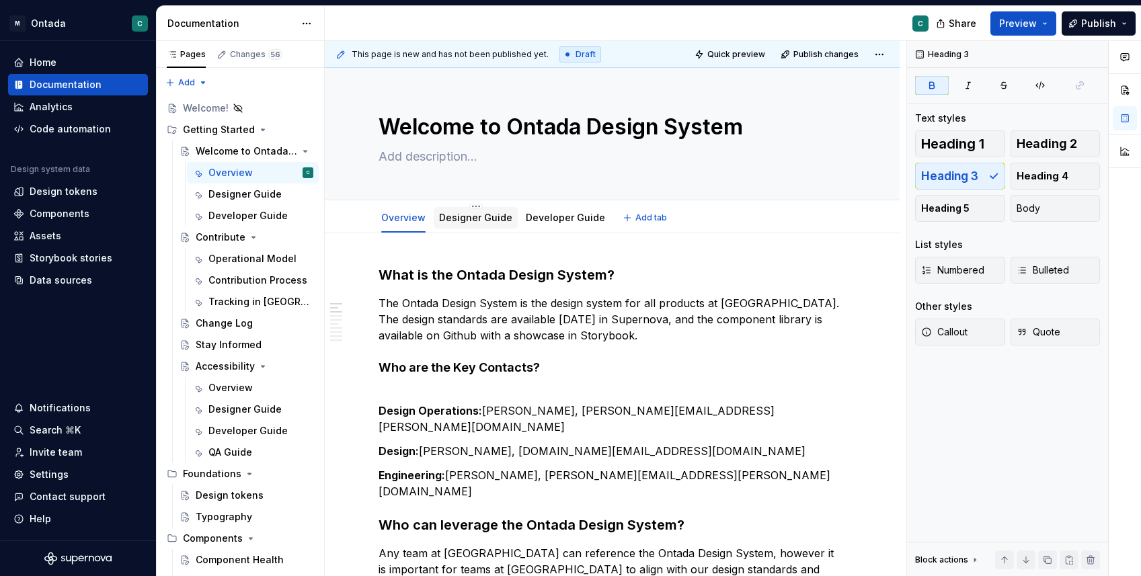
click at [494, 217] on link "Designer Guide" at bounding box center [475, 217] width 73 height 11
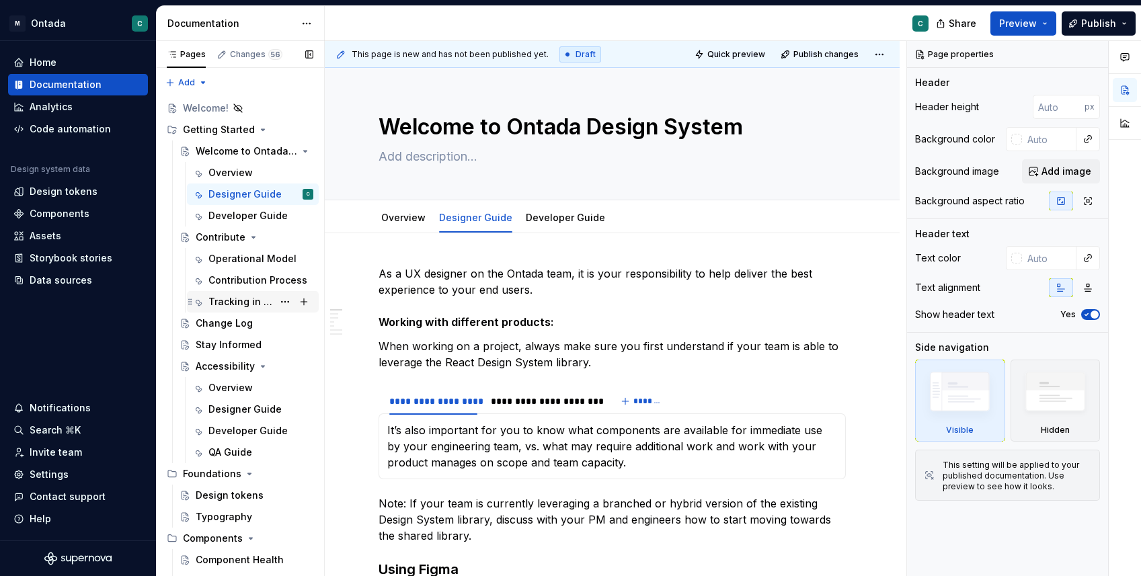
scroll to position [38, 0]
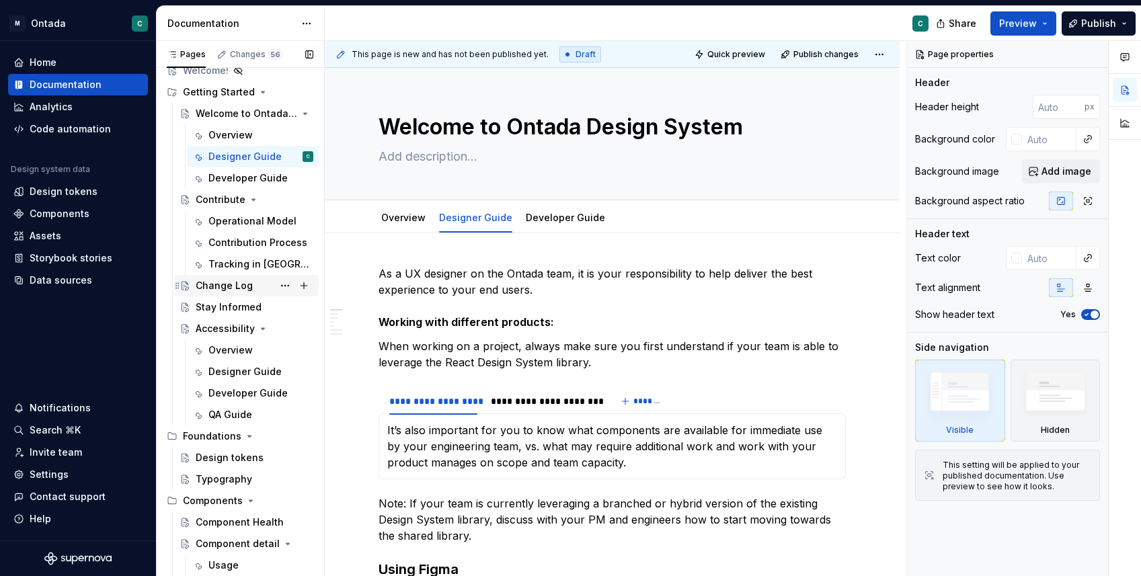
click at [227, 283] on div "Change Log" at bounding box center [224, 285] width 57 height 13
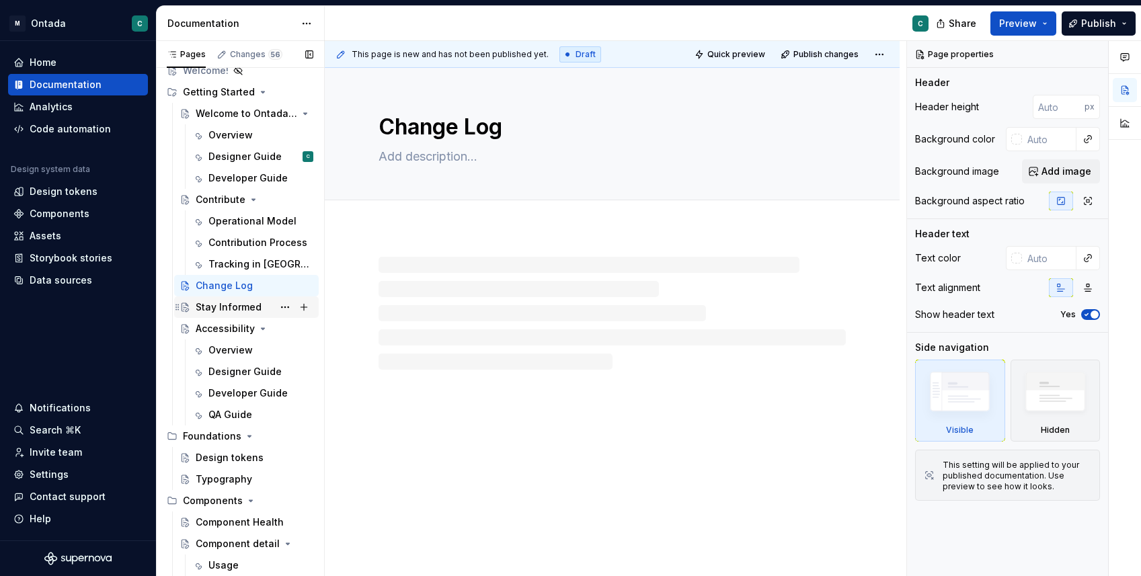
click at [227, 311] on div "Stay Informed" at bounding box center [229, 307] width 66 height 13
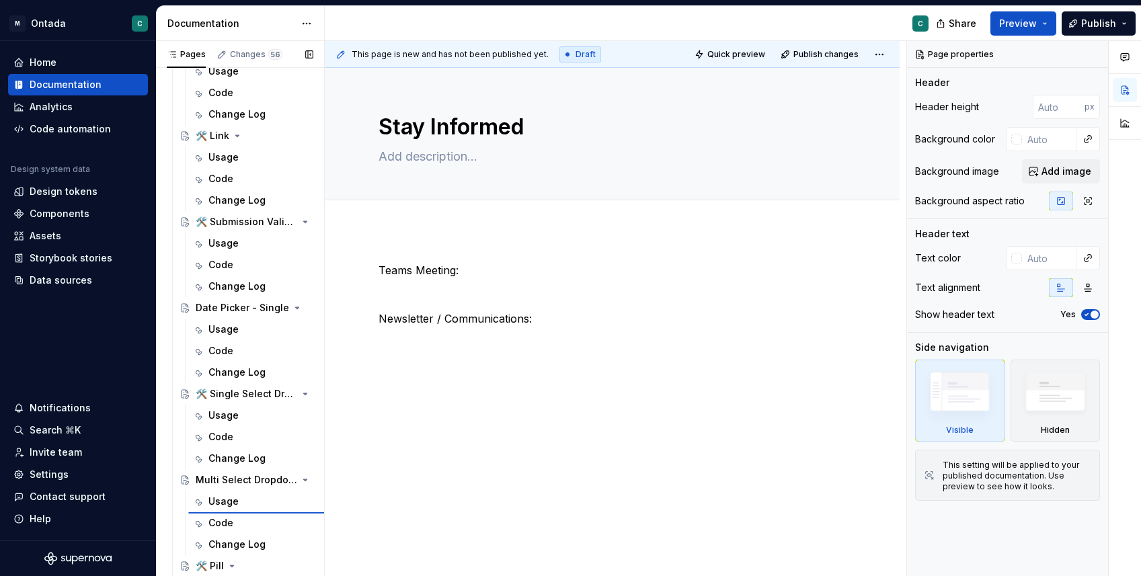
scroll to position [1132, 0]
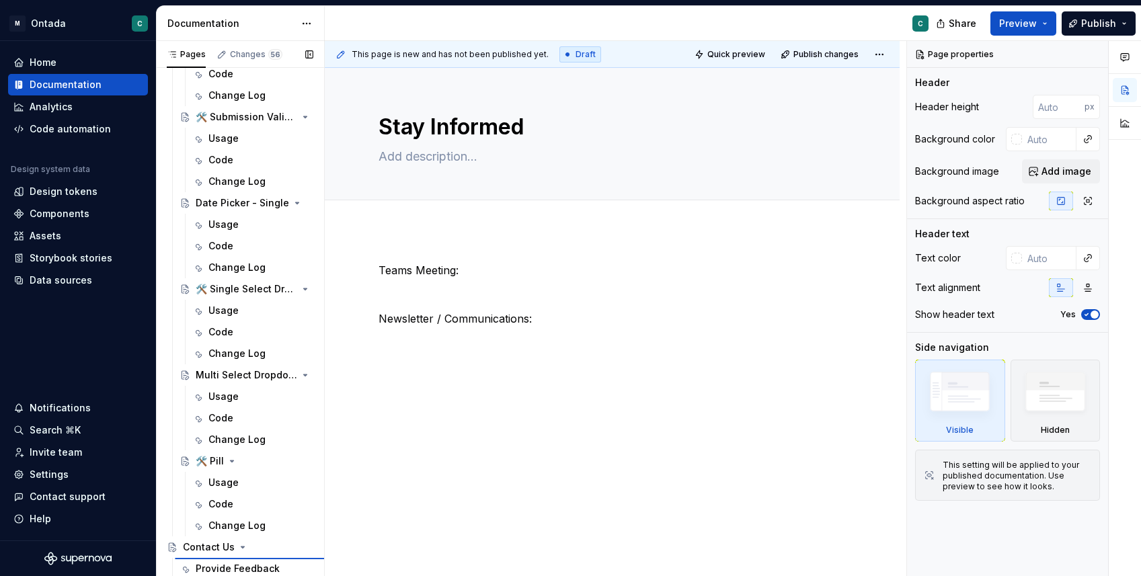
type textarea "*"
type textarea "Contact Us"
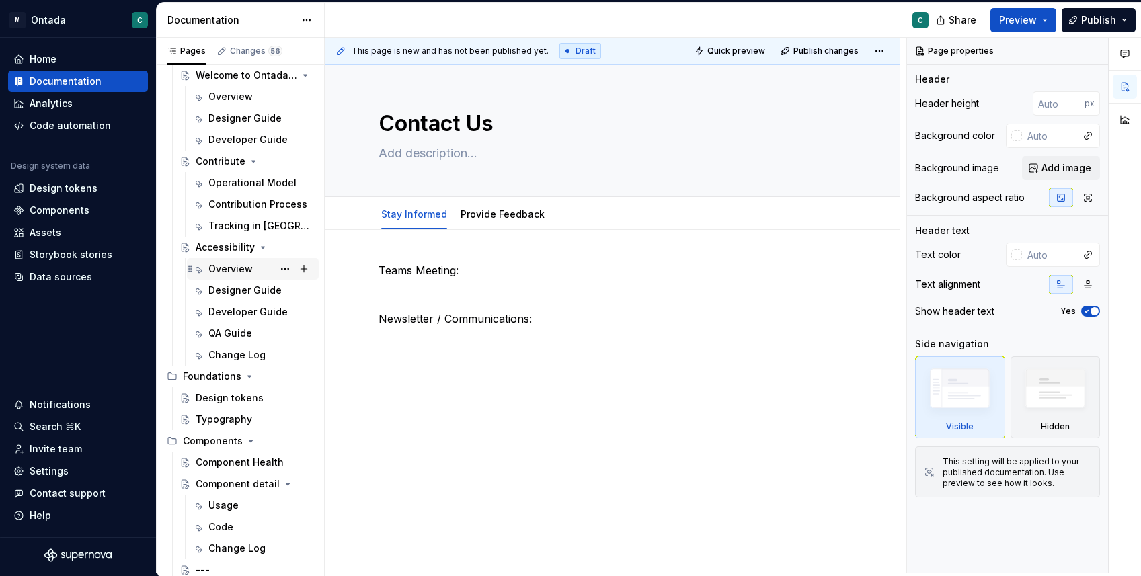
scroll to position [83, 0]
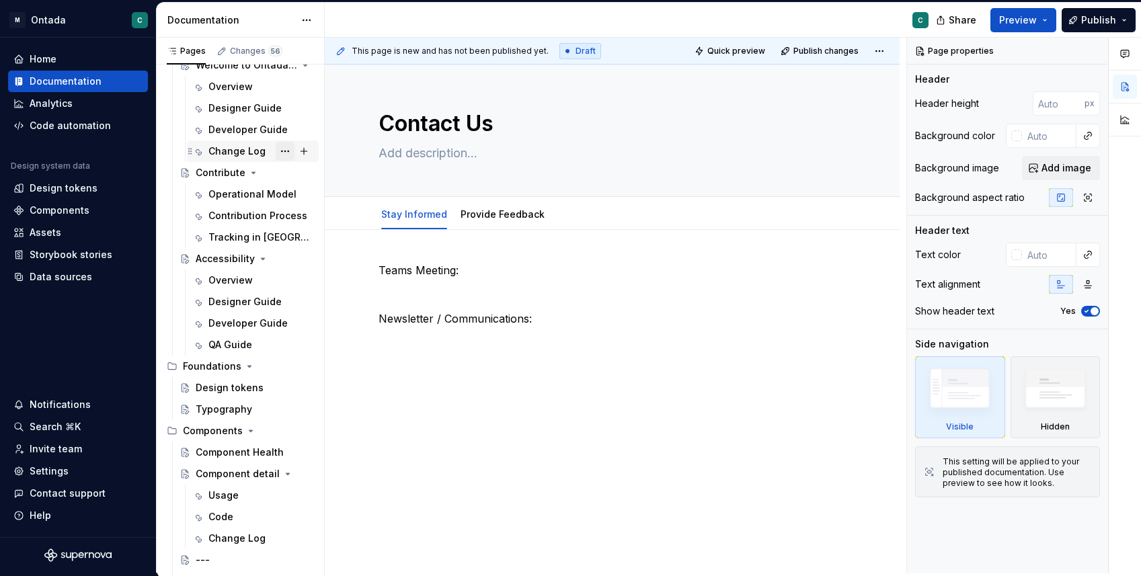
click at [279, 153] on button "Page tree" at bounding box center [285, 151] width 19 height 19
click at [219, 153] on div "Pages Changes 56 Add Accessibility guide for tree Page tree. Navigate the tree …" at bounding box center [240, 308] width 168 height 541
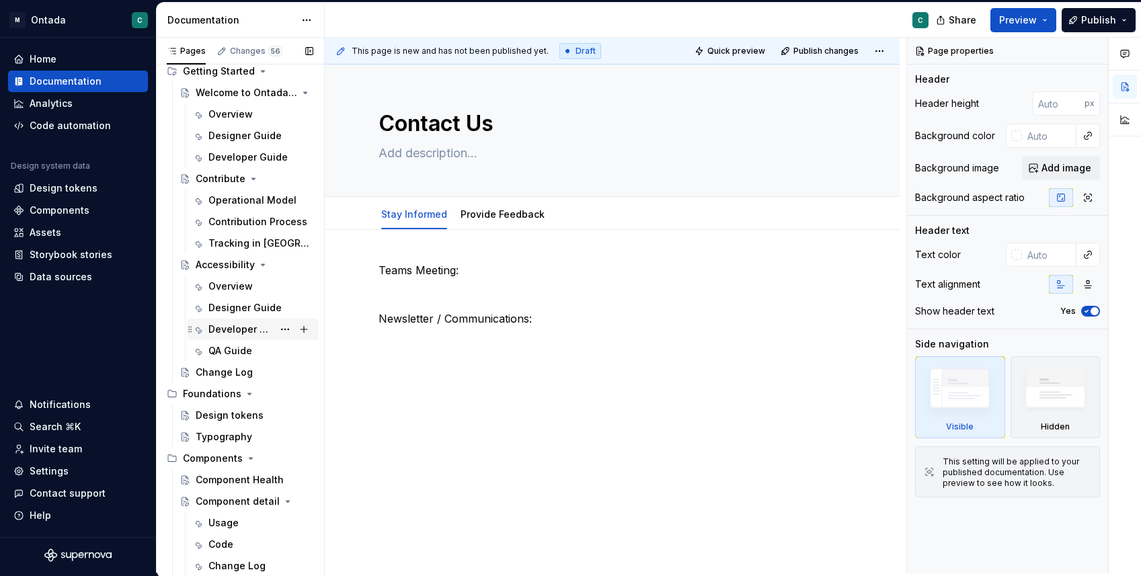
scroll to position [56, 0]
click at [199, 372] on div "Change Log" at bounding box center [224, 371] width 57 height 13
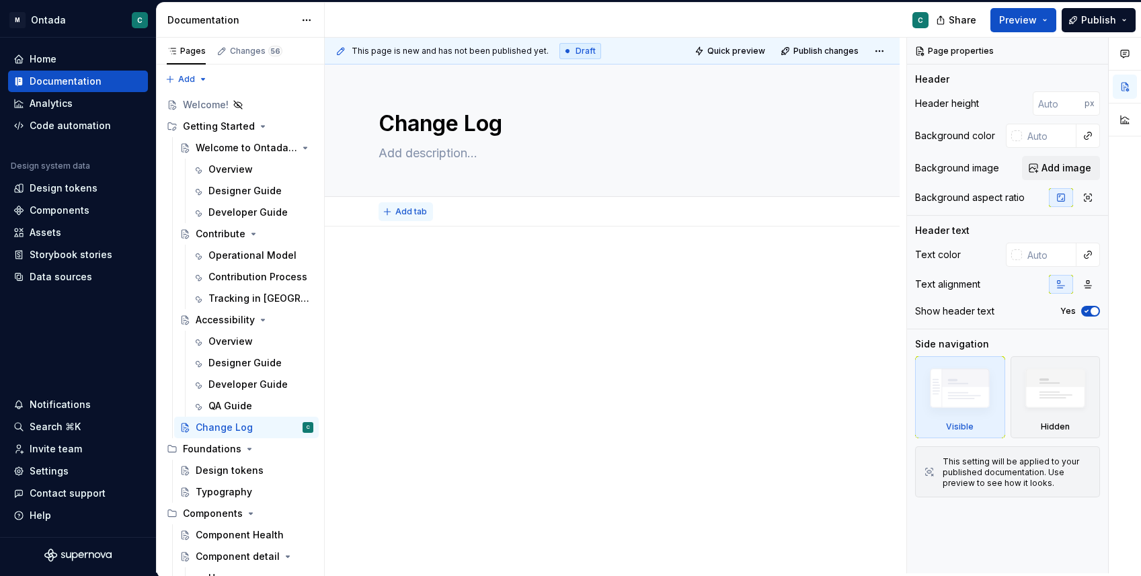
click at [396, 211] on span "Add tab" at bounding box center [411, 211] width 32 height 11
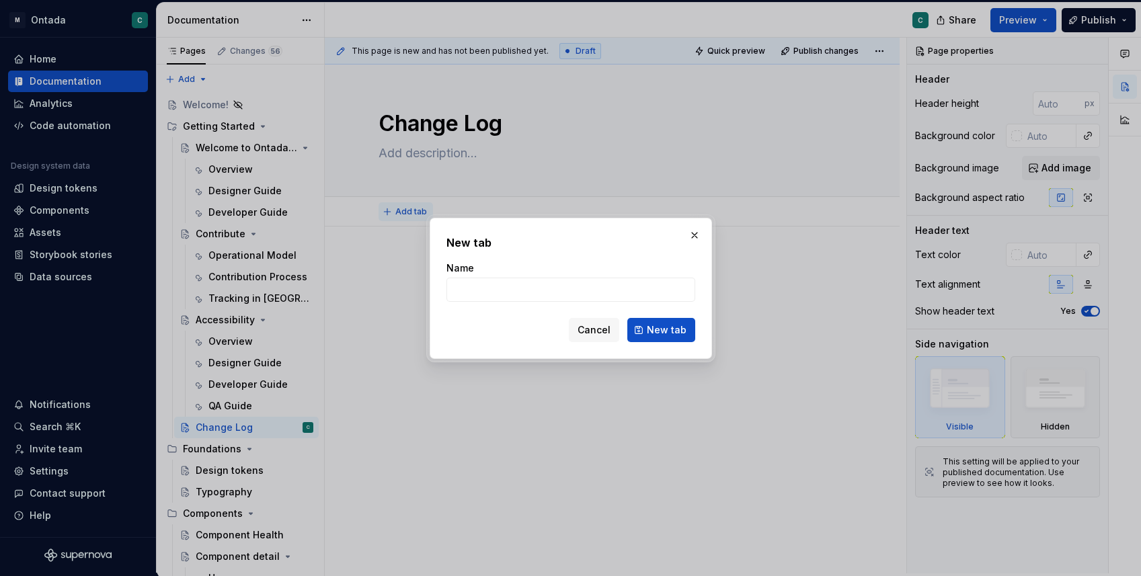
type textarea "*"
type input "Roadmap"
click at [681, 333] on span "New tab" at bounding box center [667, 330] width 40 height 13
type textarea "*"
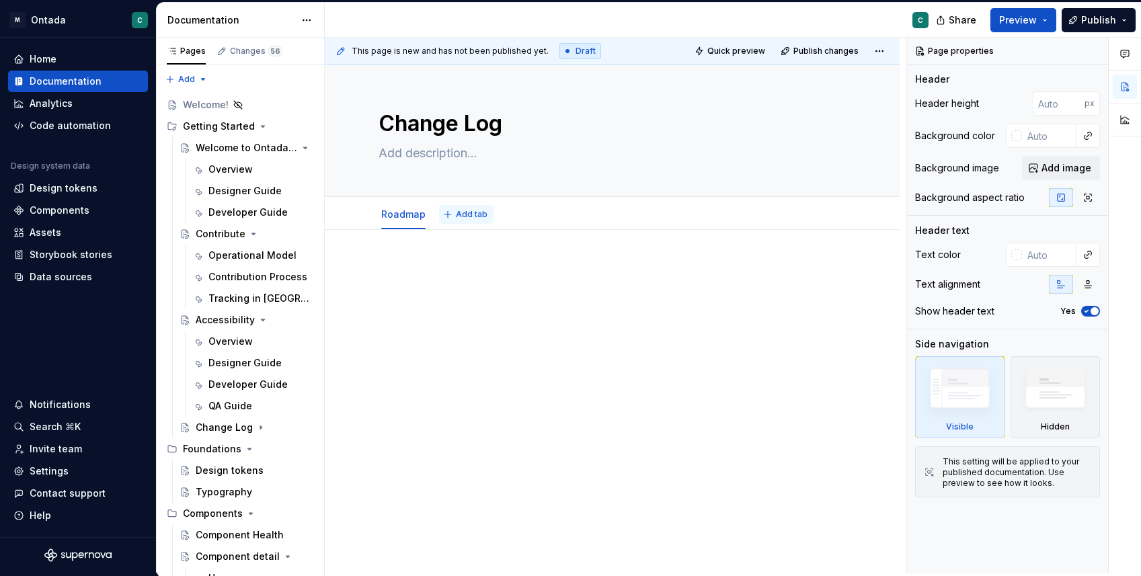
click at [474, 219] on span "Add tab" at bounding box center [472, 214] width 32 height 11
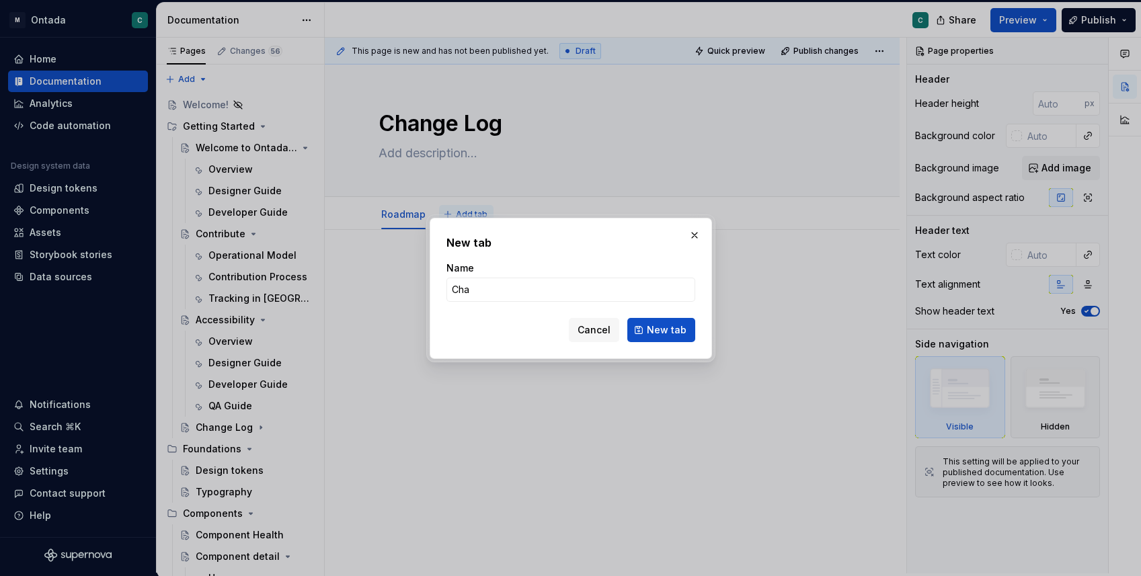
type input "Chan"
type textarea "*"
type input "Change Log"
click at [669, 327] on span "New tab" at bounding box center [667, 330] width 40 height 13
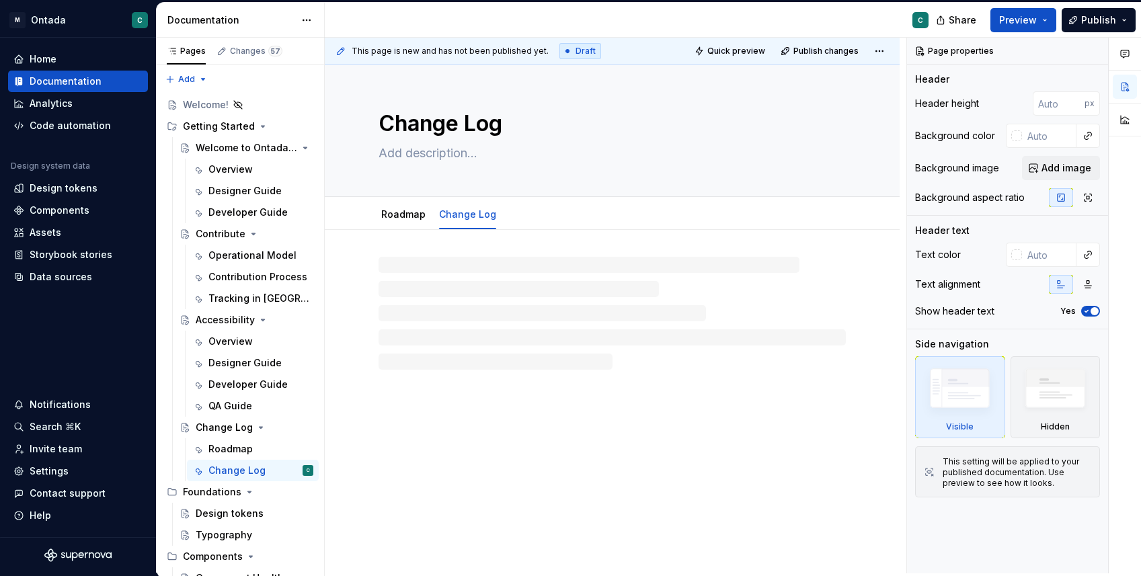
click at [395, 229] on div "Roadmap Change Log" at bounding box center [612, 213] width 575 height 33
click at [395, 221] on div "Roadmap" at bounding box center [403, 214] width 44 height 13
click at [394, 217] on link "Roadmap" at bounding box center [403, 214] width 44 height 11
click at [392, 215] on link "Roadmap" at bounding box center [403, 214] width 44 height 11
click at [389, 212] on link "Roadmap" at bounding box center [403, 214] width 44 height 11
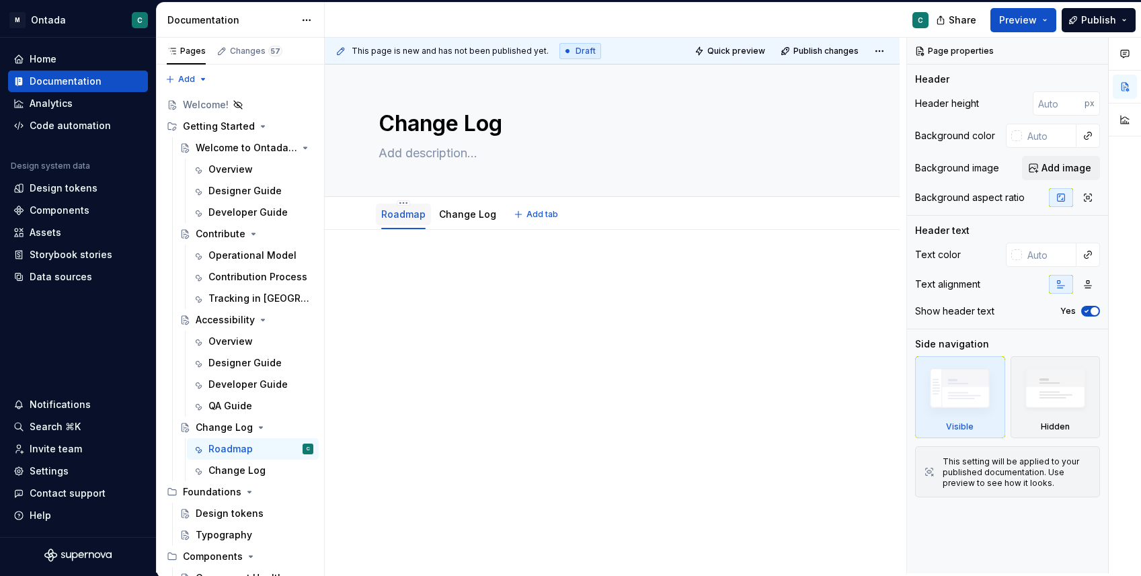
click at [400, 223] on div "Roadmap" at bounding box center [403, 215] width 55 height 22
type textarea "*"
click at [354, 266] on button "button" at bounding box center [350, 270] width 19 height 19
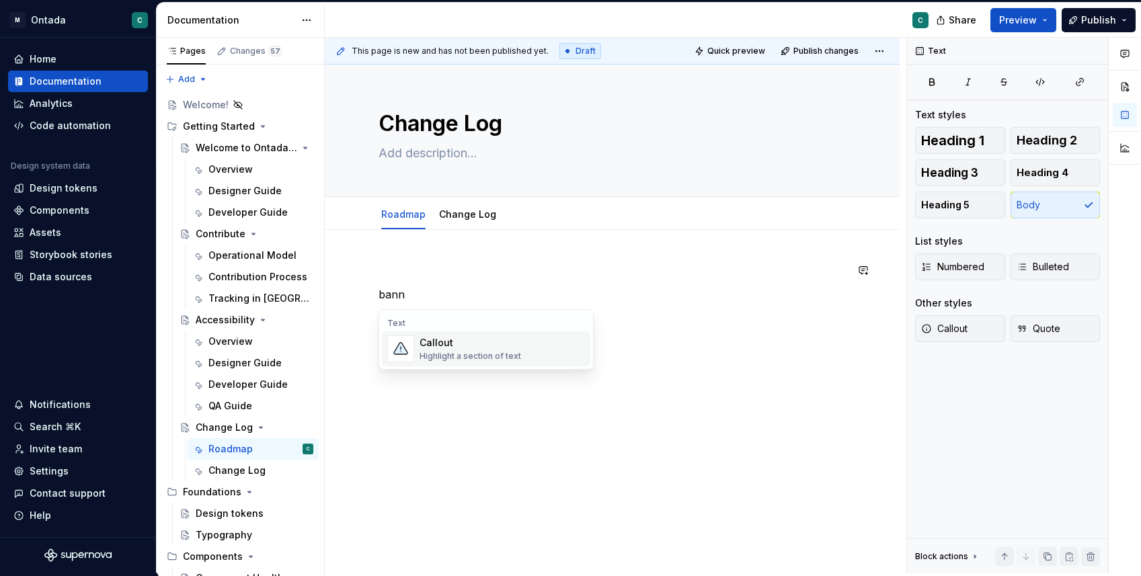
click at [456, 355] on div "Highlight a section of text" at bounding box center [471, 356] width 102 height 11
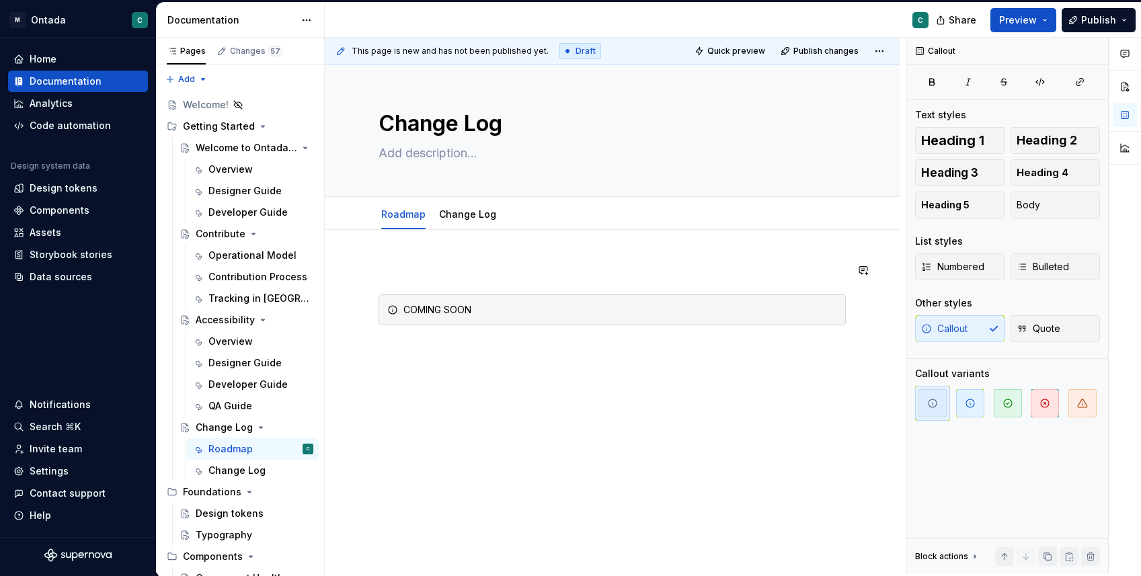
click at [506, 448] on div "COMING SOON" at bounding box center [612, 372] width 575 height 285
click at [480, 227] on div at bounding box center [468, 227] width 68 height 1
click at [250, 476] on div "Change Log" at bounding box center [237, 470] width 57 height 13
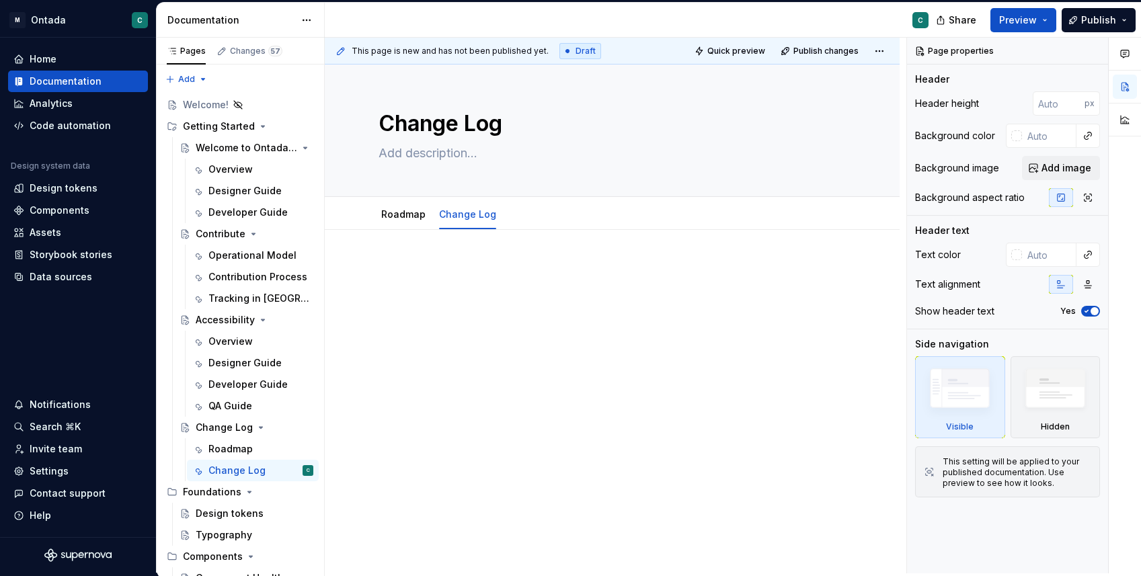
type textarea "*"
click at [428, 260] on div at bounding box center [612, 366] width 575 height 272
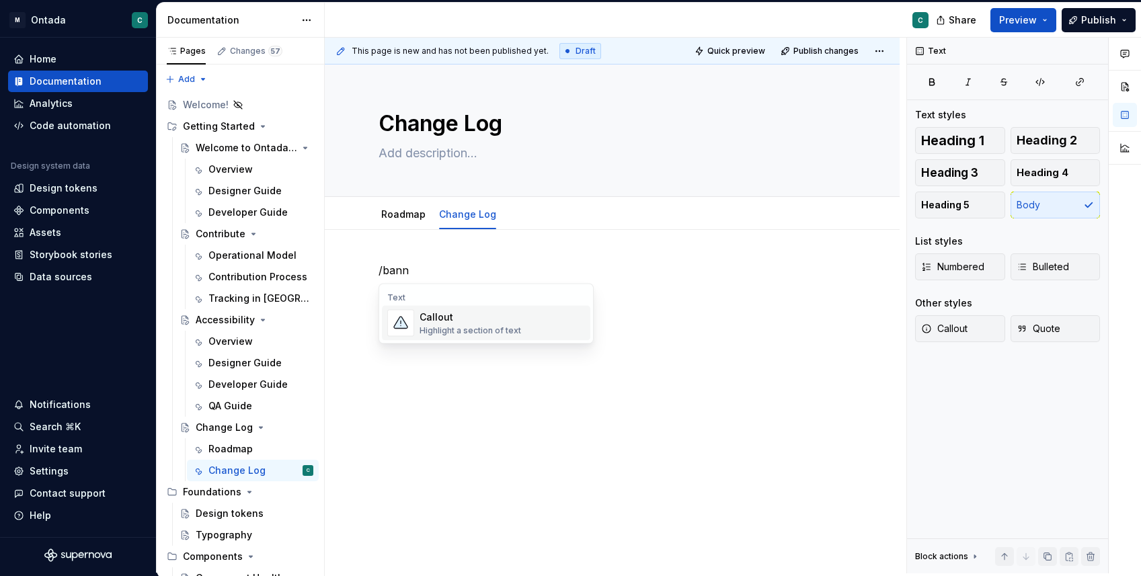
click at [462, 327] on div "Highlight a section of text" at bounding box center [471, 331] width 102 height 11
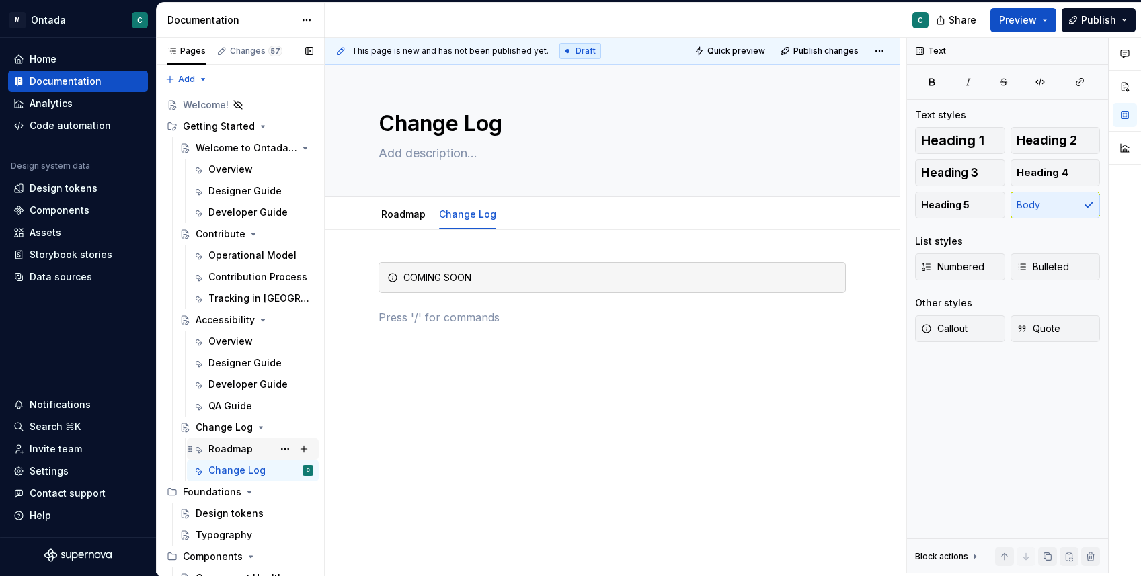
click at [254, 445] on div "Roadmap" at bounding box center [261, 449] width 105 height 19
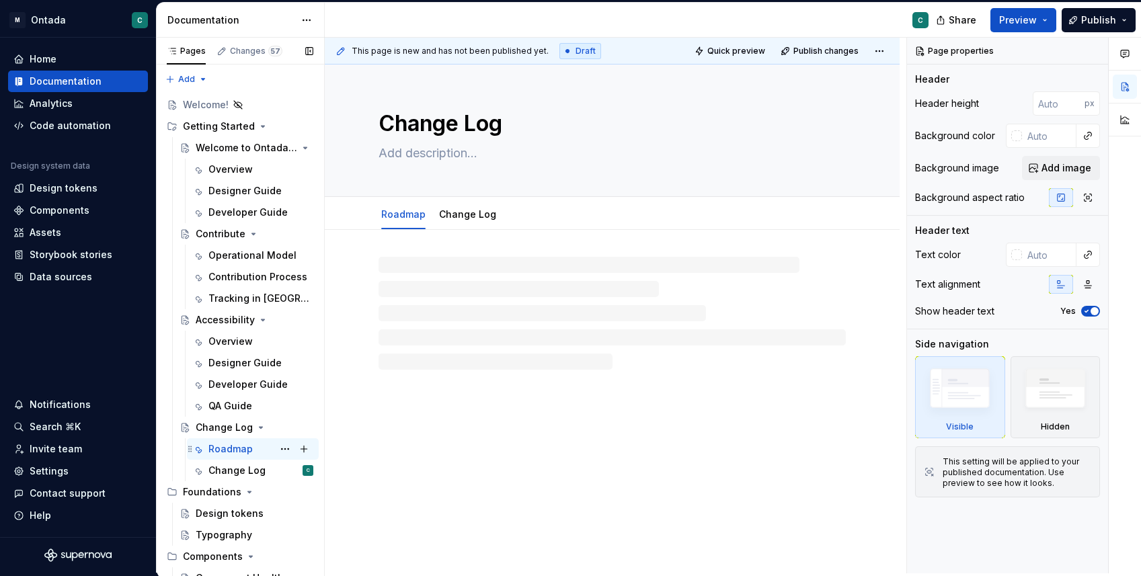
click at [233, 457] on div "Roadmap C" at bounding box center [261, 449] width 105 height 19
click at [233, 469] on div "Change Log" at bounding box center [237, 470] width 57 height 13
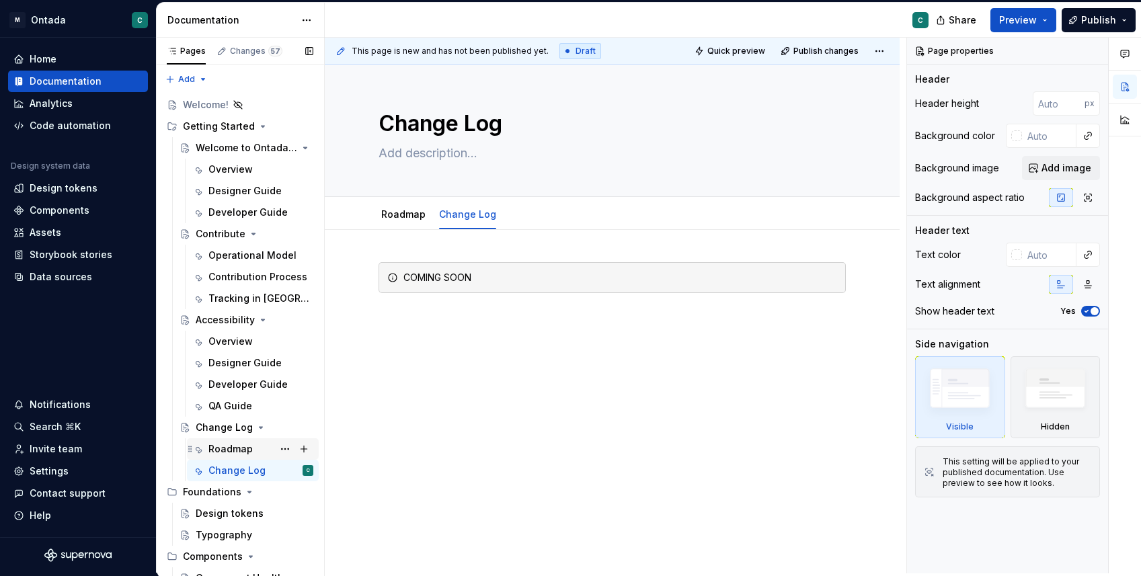
click at [232, 453] on div "Roadmap" at bounding box center [231, 449] width 44 height 13
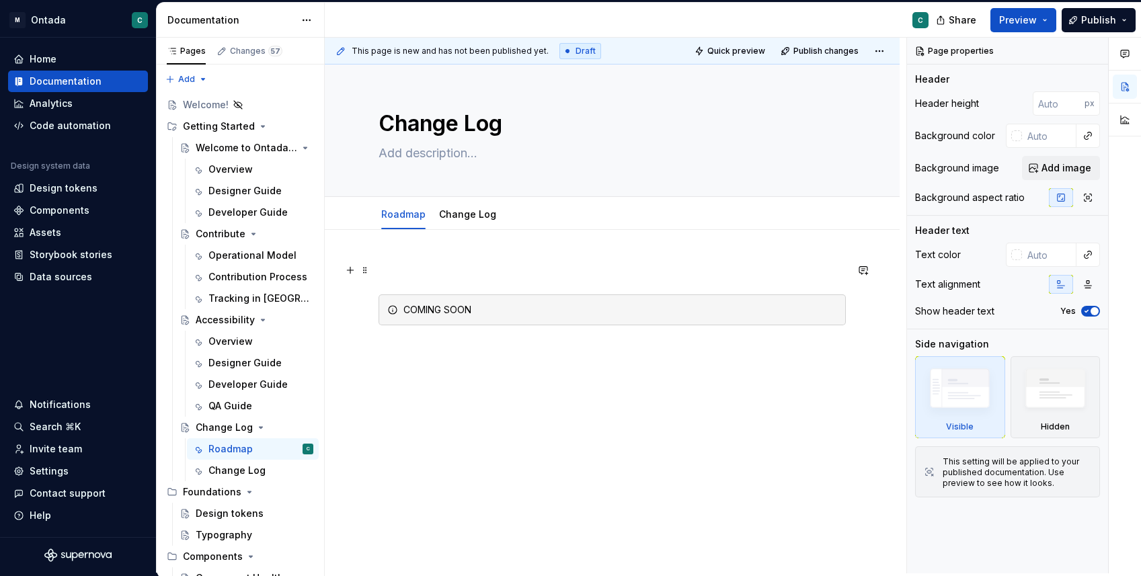
click at [406, 266] on p at bounding box center [612, 270] width 467 height 16
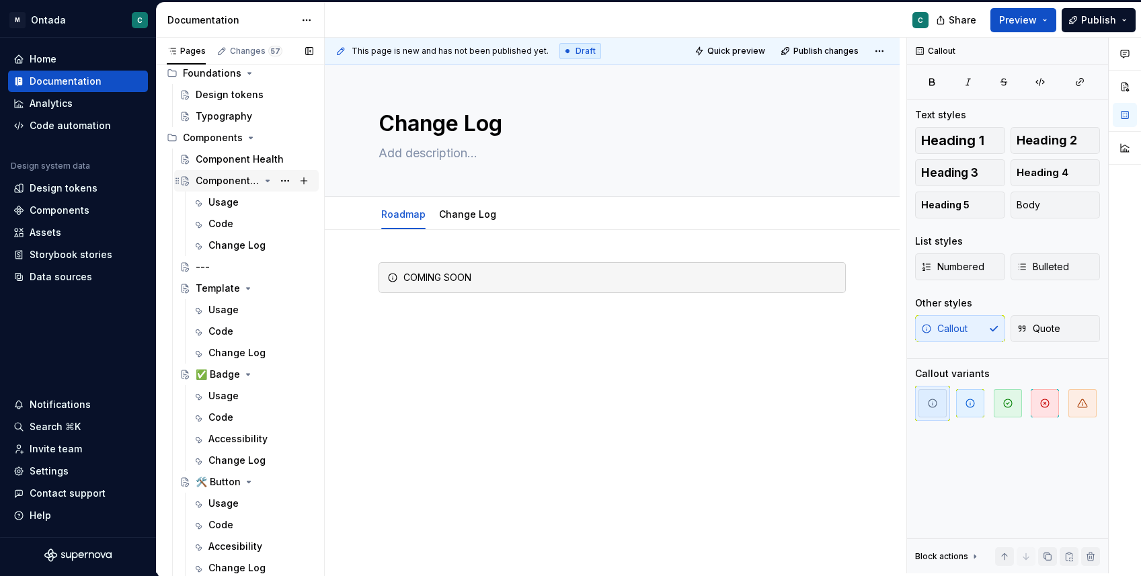
scroll to position [446, 0]
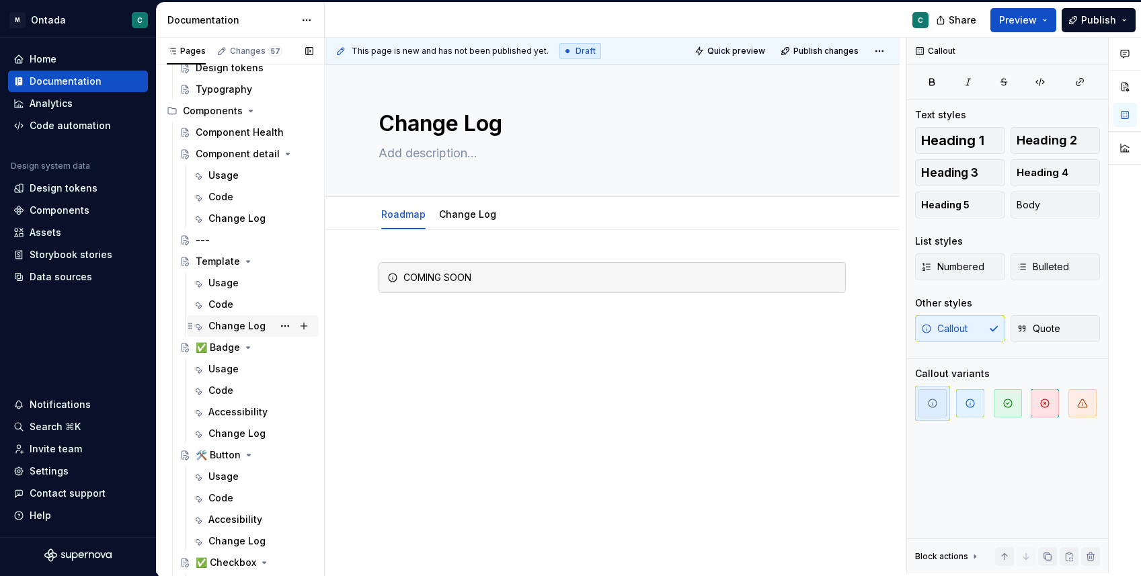
click at [225, 330] on div "Change Log" at bounding box center [237, 325] width 57 height 13
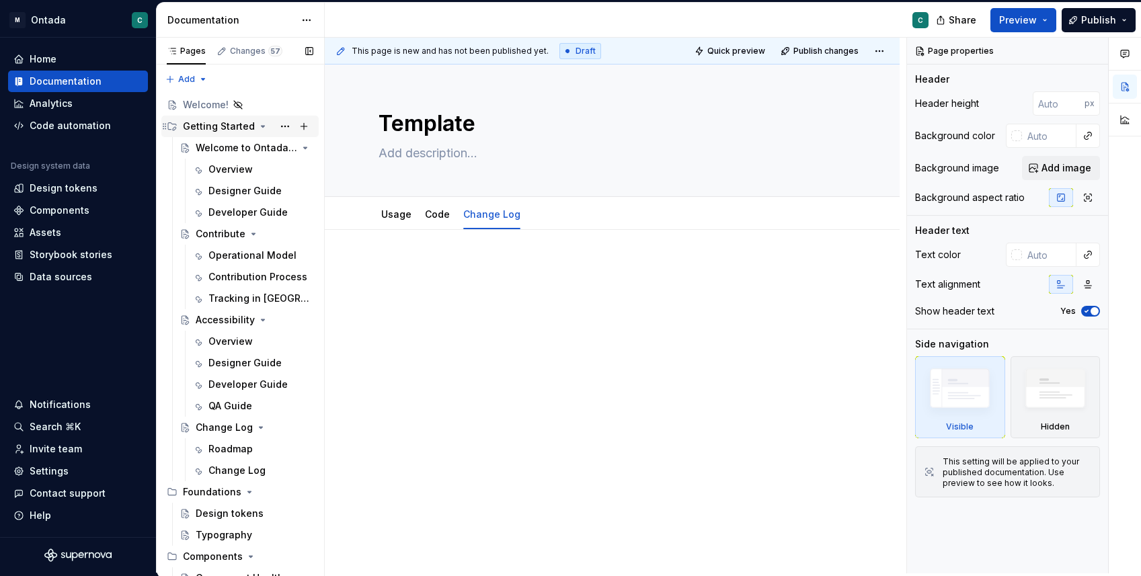
click at [260, 127] on icon "Page tree" at bounding box center [263, 126] width 11 height 11
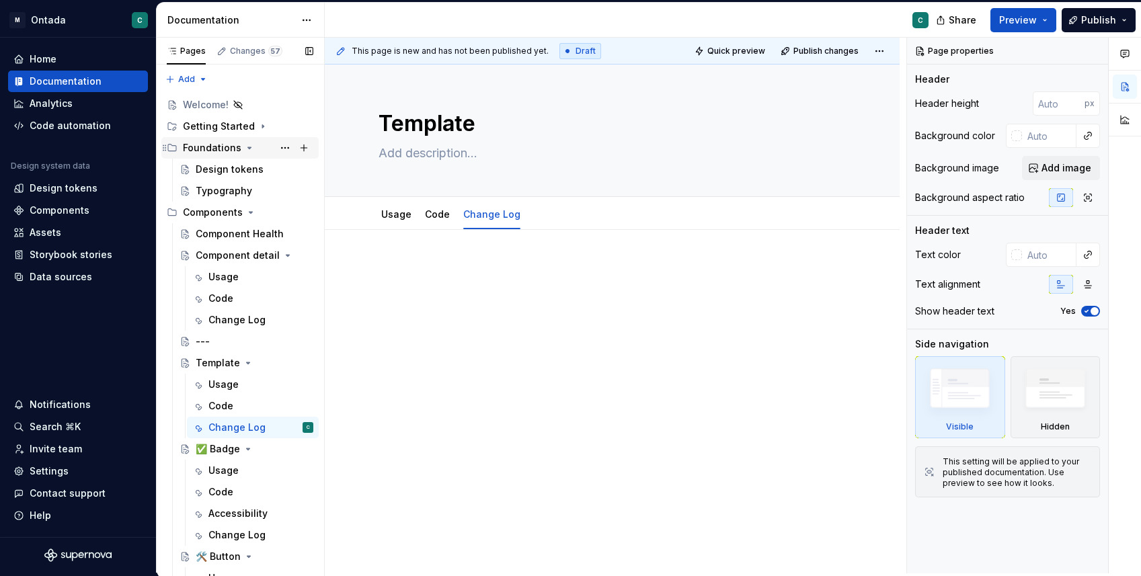
click at [246, 146] on icon "Page tree" at bounding box center [249, 148] width 11 height 11
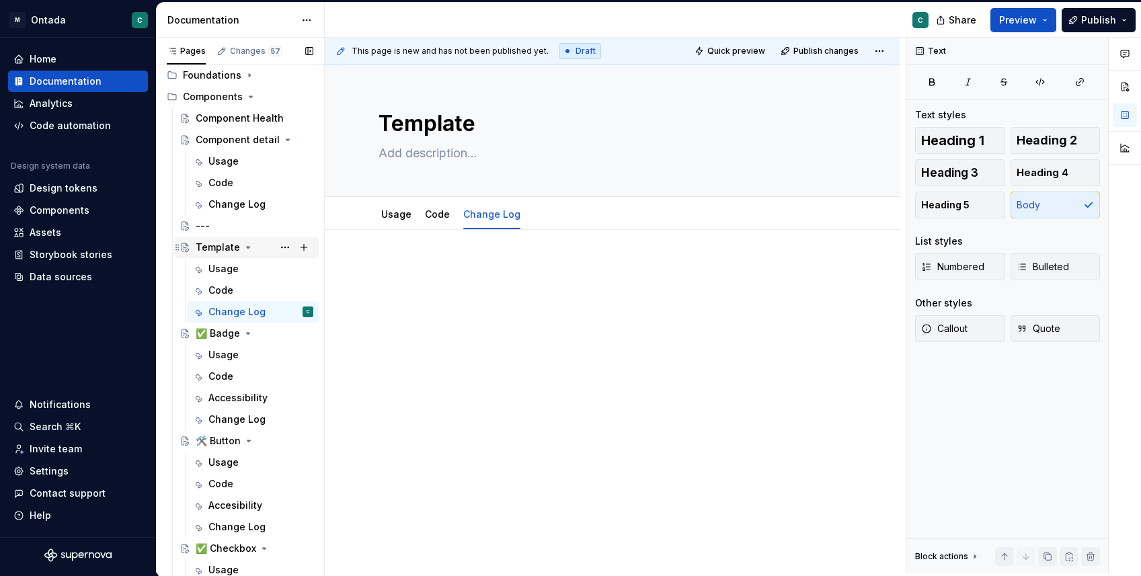
scroll to position [122, 0]
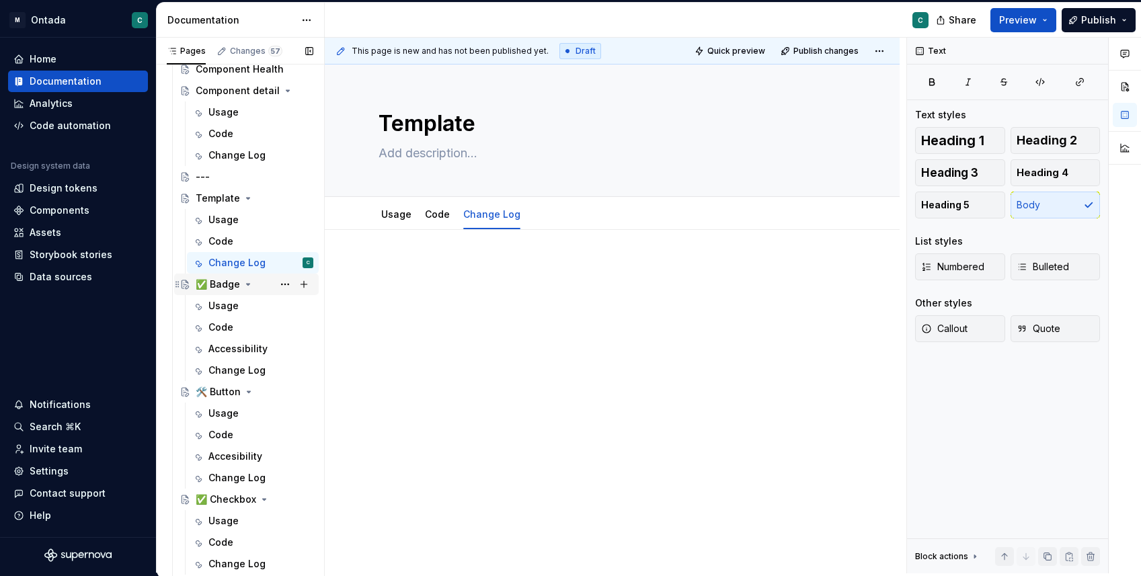
click at [225, 278] on div "✅ Badge" at bounding box center [218, 284] width 44 height 13
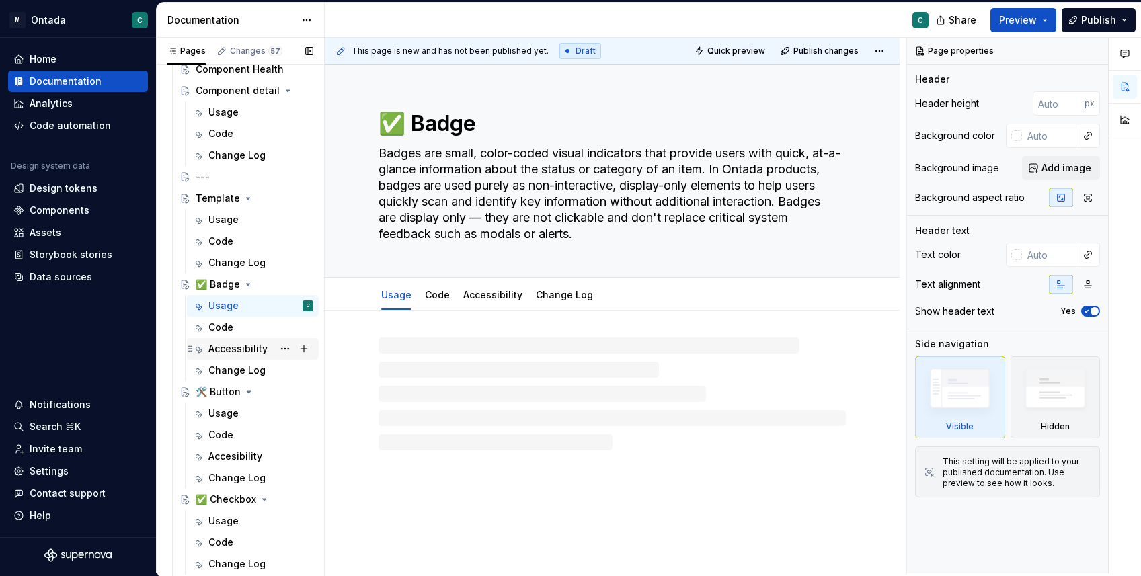
click at [260, 350] on div "Accessibility" at bounding box center [238, 348] width 59 height 13
click at [283, 348] on button "Page tree" at bounding box center [285, 349] width 19 height 19
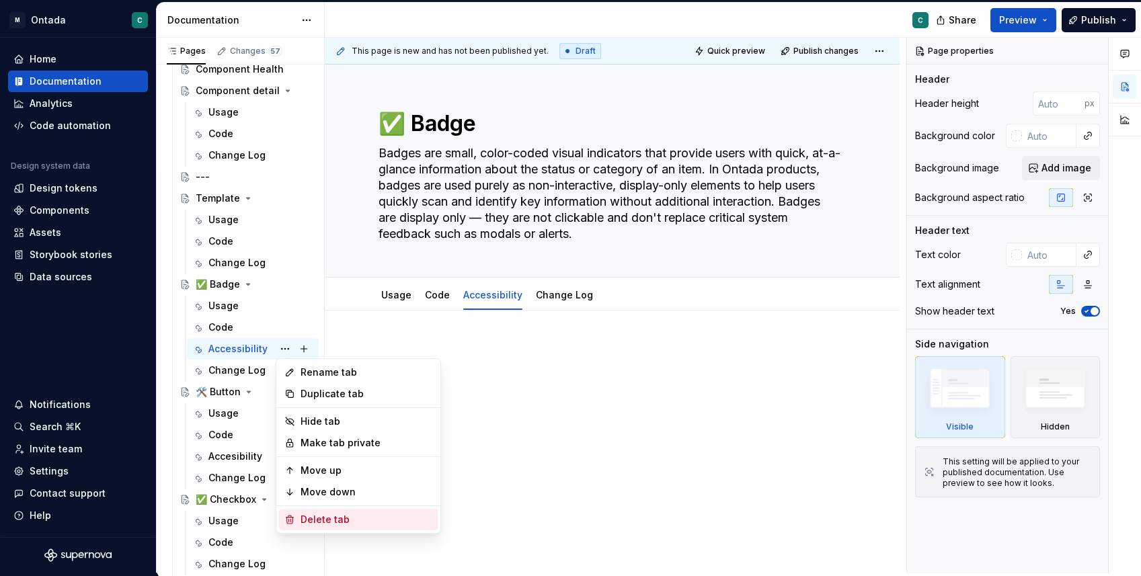
click at [322, 521] on div "Delete tab" at bounding box center [367, 519] width 132 height 13
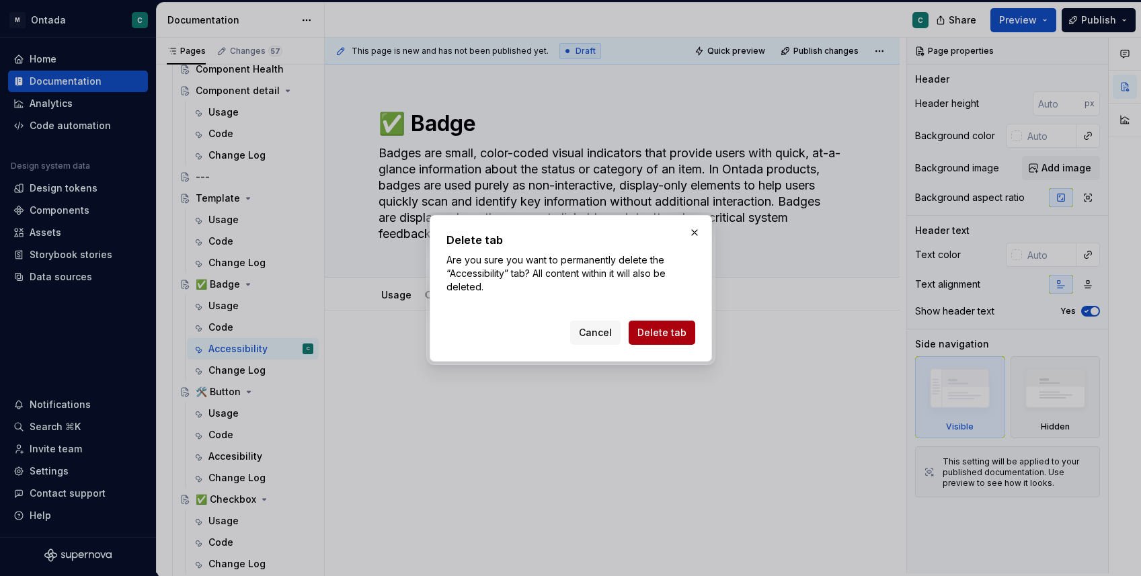
click at [656, 334] on span "Delete tab" at bounding box center [662, 332] width 49 height 13
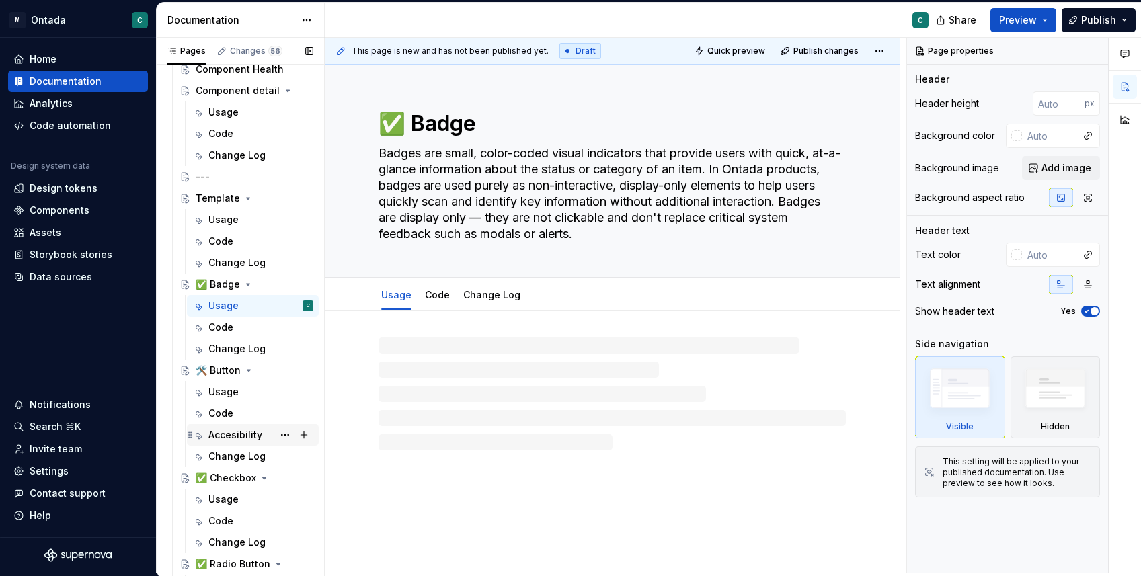
click at [236, 431] on div "Accesibility" at bounding box center [236, 434] width 54 height 13
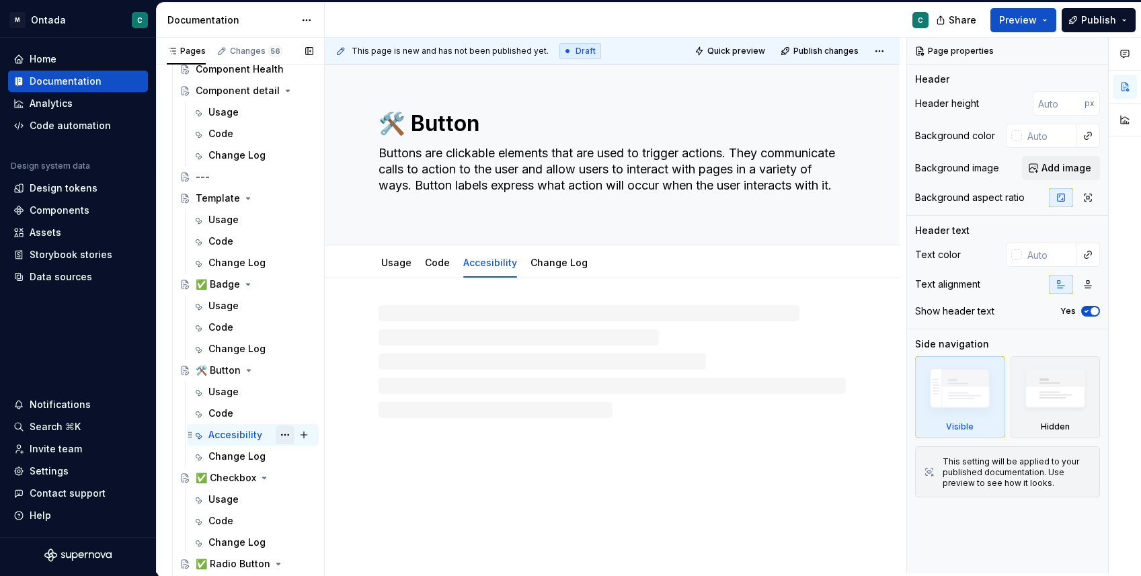
click at [281, 431] on button "Page tree" at bounding box center [285, 435] width 19 height 19
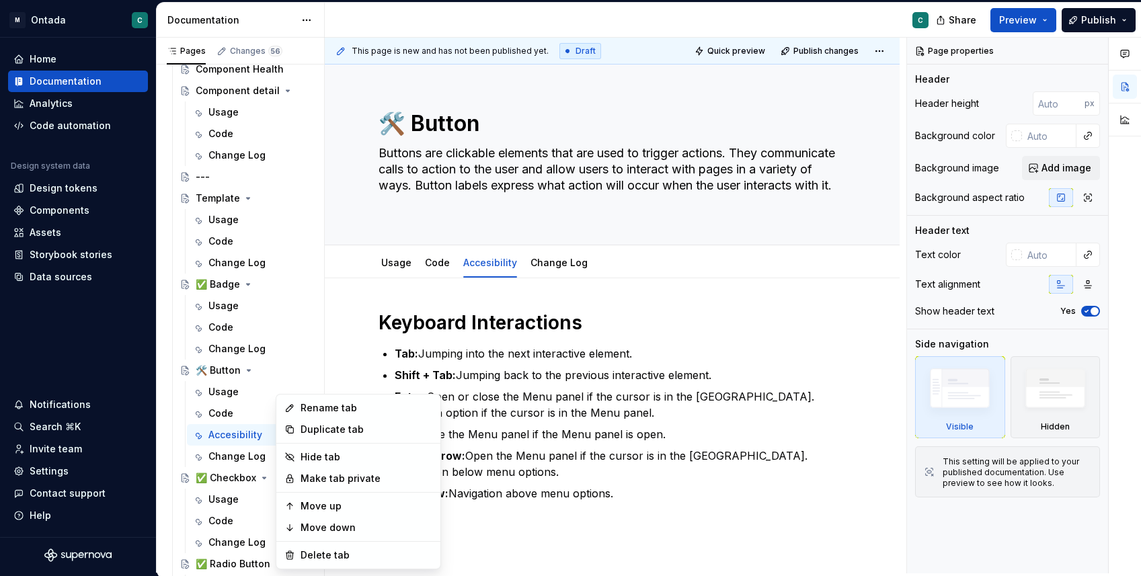
click at [551, 338] on html "M Ontada C Home Documentation Analytics Code automation Design system data Desi…" at bounding box center [570, 288] width 1141 height 576
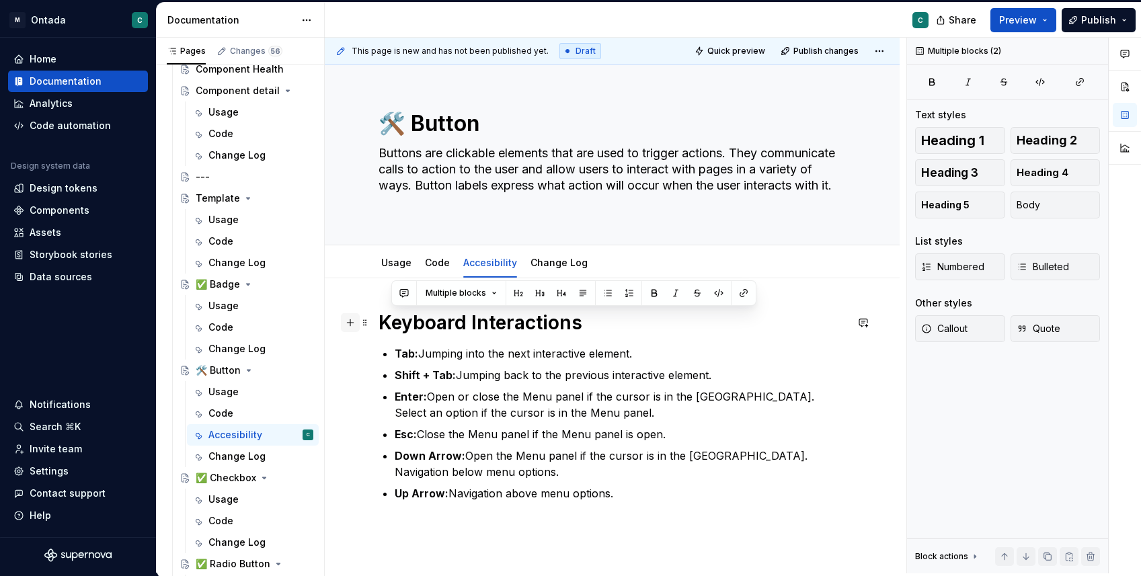
drag, startPoint x: 635, startPoint y: 494, endPoint x: 356, endPoint y: 317, distance: 329.9
click at [379, 317] on div "Keyboard Interactions Tab: Jumping into the next interactive element. Shift + T…" at bounding box center [612, 430] width 467 height 239
click at [284, 430] on button "Page tree" at bounding box center [285, 435] width 19 height 19
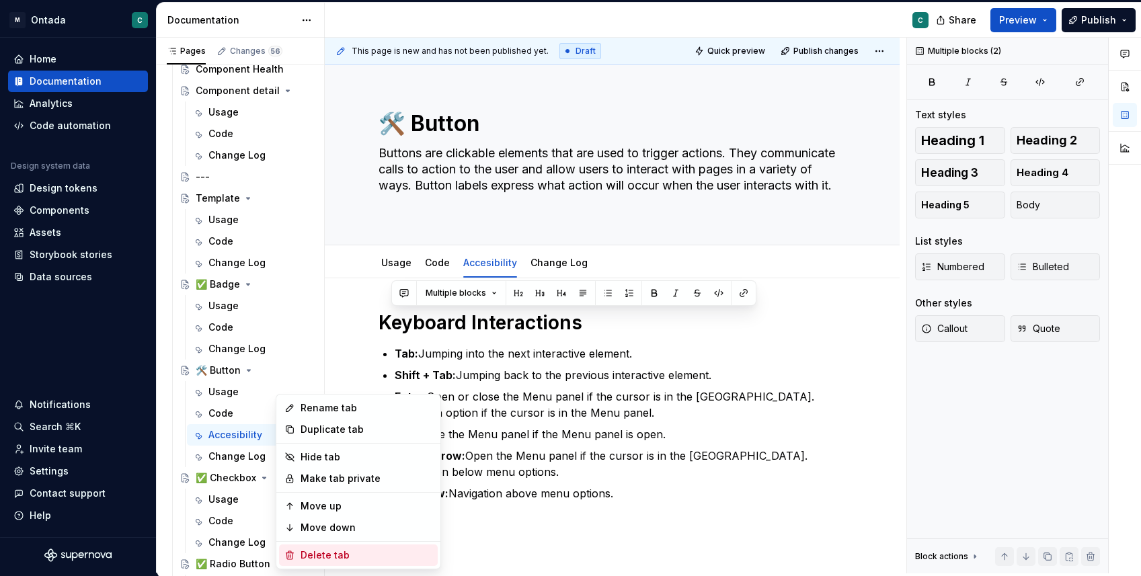
click at [307, 554] on div "Delete tab" at bounding box center [367, 555] width 132 height 13
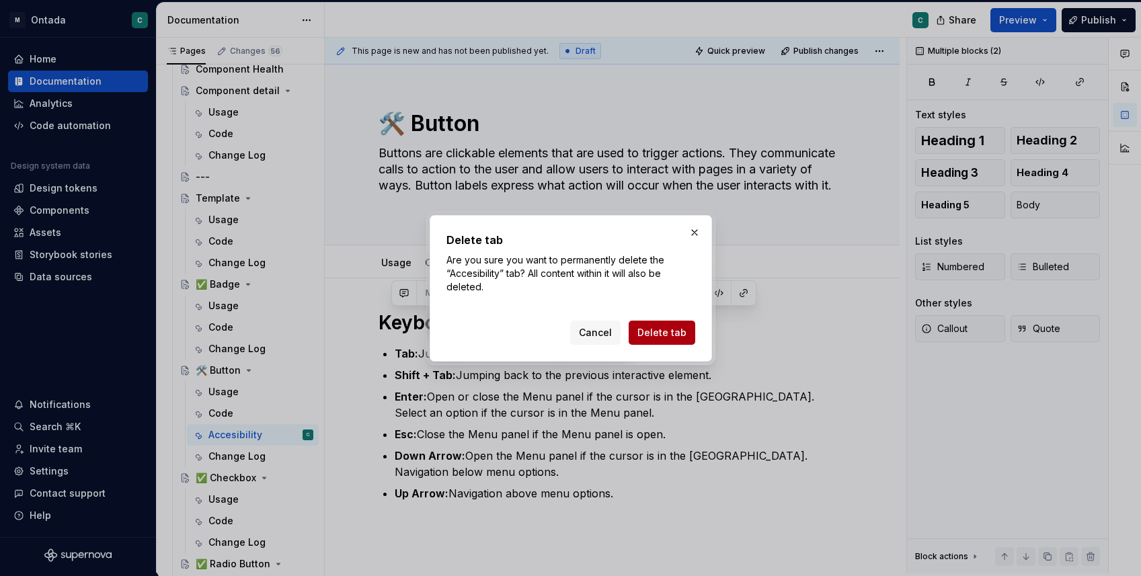
click at [667, 337] on span "Delete tab" at bounding box center [662, 332] width 49 height 13
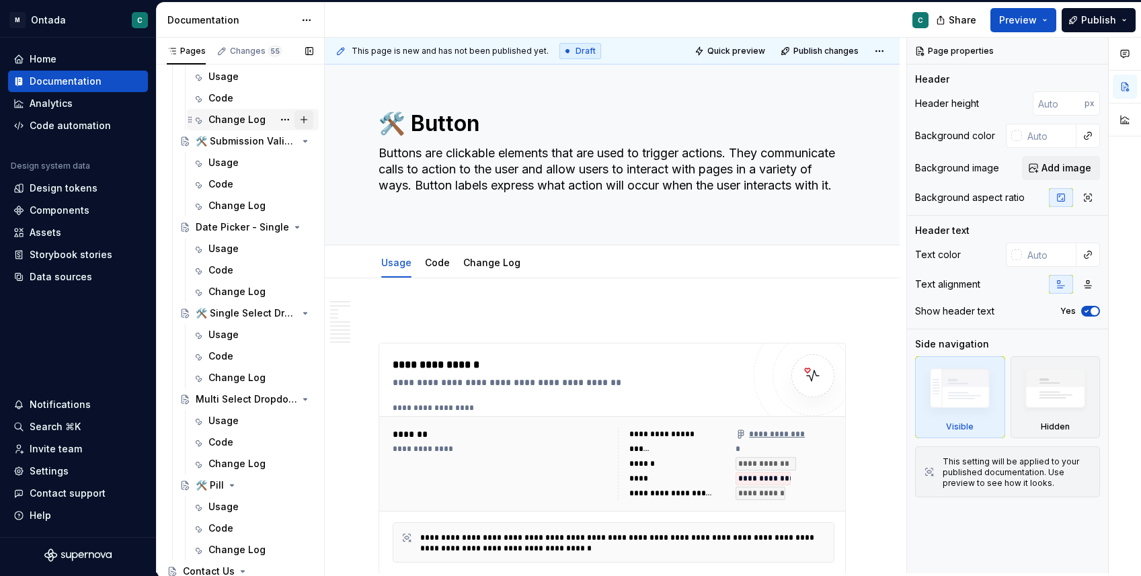
scroll to position [696, 0]
click at [285, 317] on button "Page tree" at bounding box center [285, 312] width 19 height 19
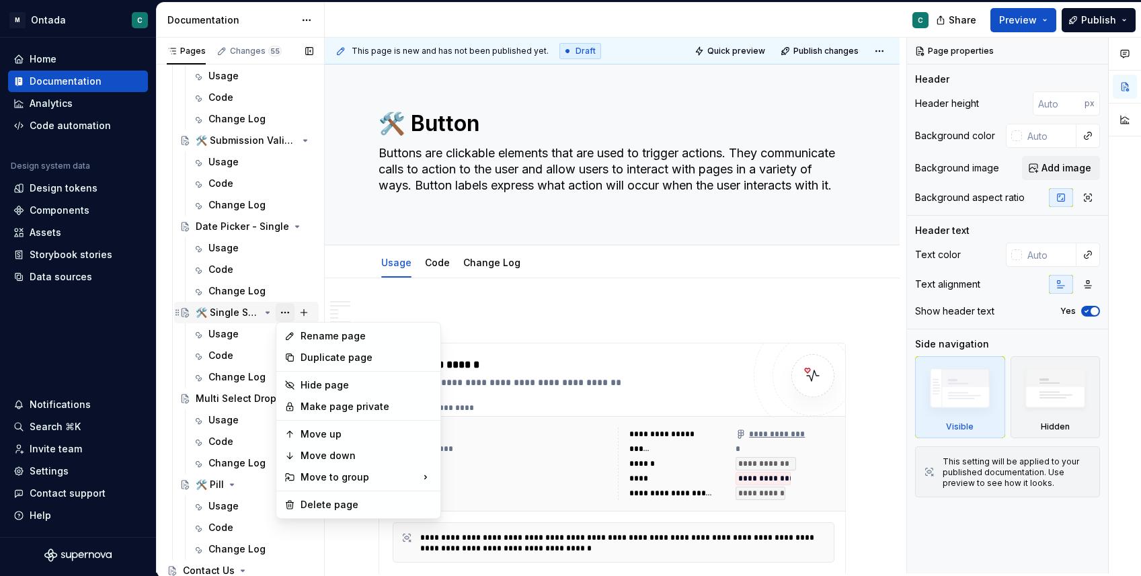
type textarea "*"
click at [328, 333] on div "Rename page" at bounding box center [367, 336] width 132 height 13
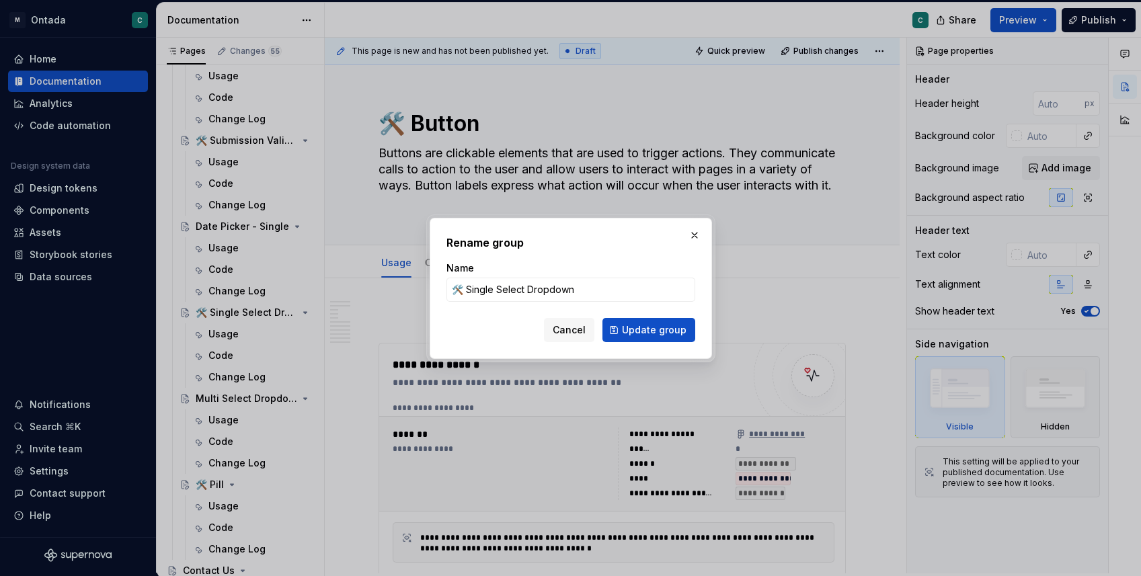
drag, startPoint x: 523, startPoint y: 289, endPoint x: 437, endPoint y: 293, distance: 86.9
click at [437, 293] on div "Rename group Name 🛠️ Single Select Dropdown Cancel Update group" at bounding box center [571, 288] width 282 height 141
click at [544, 285] on input "Dropdown" at bounding box center [571, 290] width 249 height 24
type input "Dropdown - Single"
click at [681, 324] on span "Update group" at bounding box center [654, 330] width 65 height 13
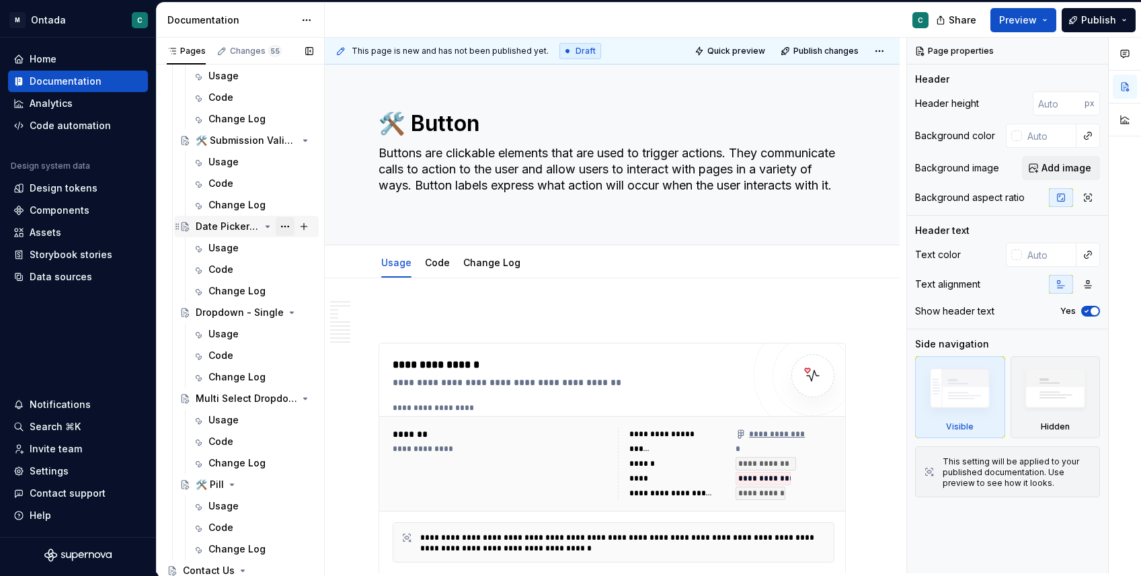
click at [287, 223] on button "Page tree" at bounding box center [285, 226] width 19 height 19
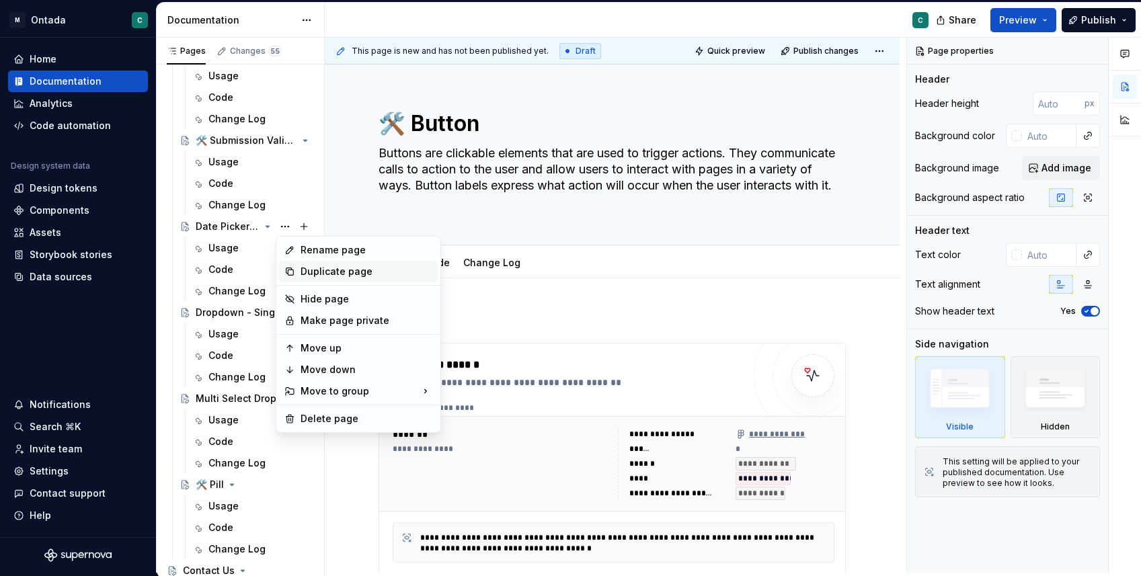
click at [314, 270] on div "Duplicate page" at bounding box center [367, 271] width 132 height 13
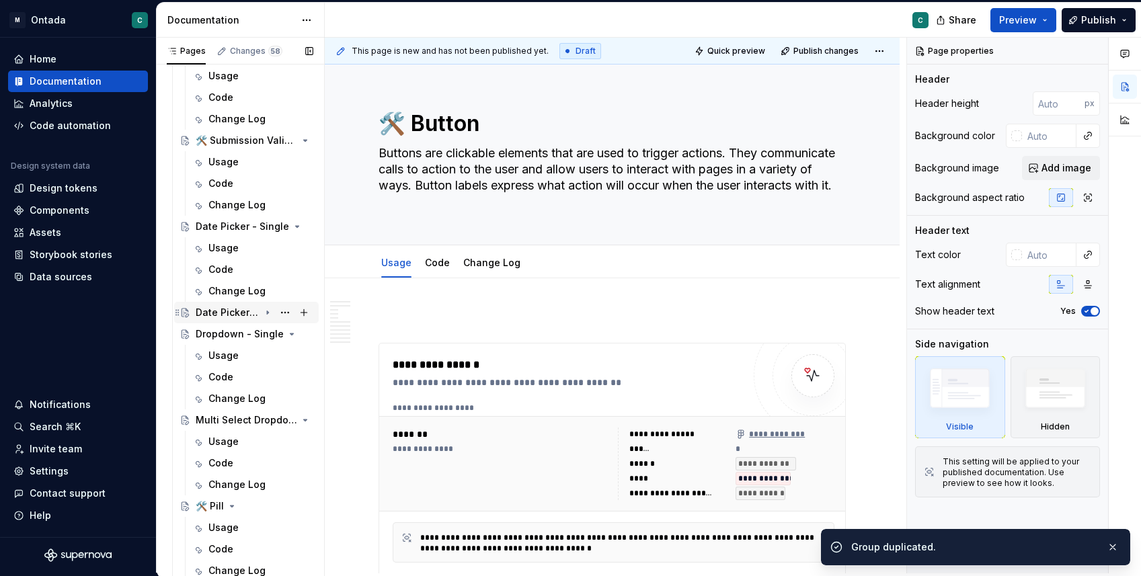
click at [268, 308] on icon "Page tree" at bounding box center [267, 312] width 11 height 11
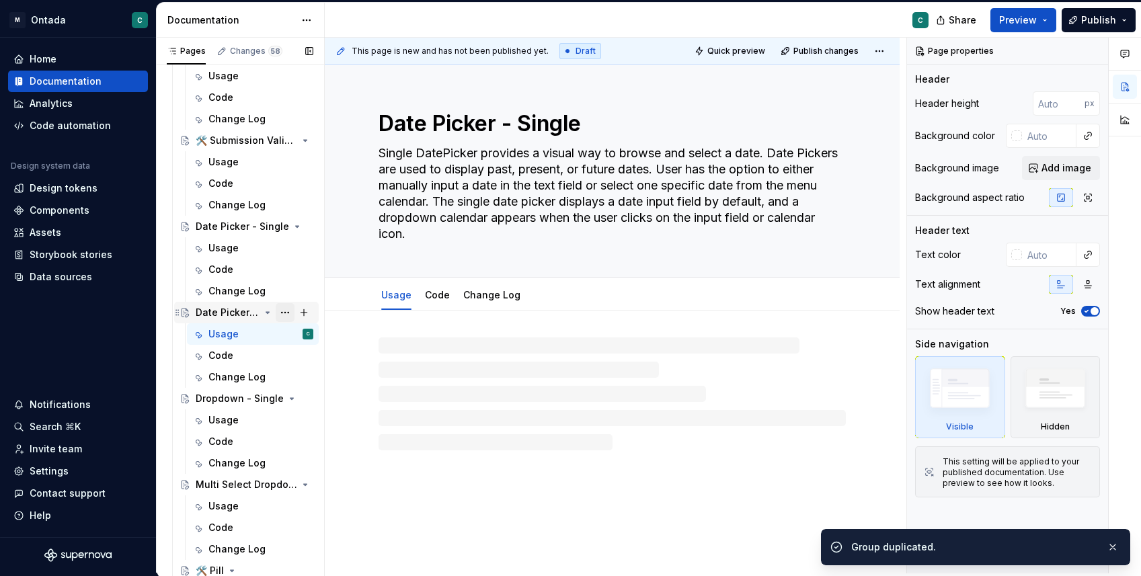
click at [289, 317] on button "Page tree" at bounding box center [285, 312] width 19 height 19
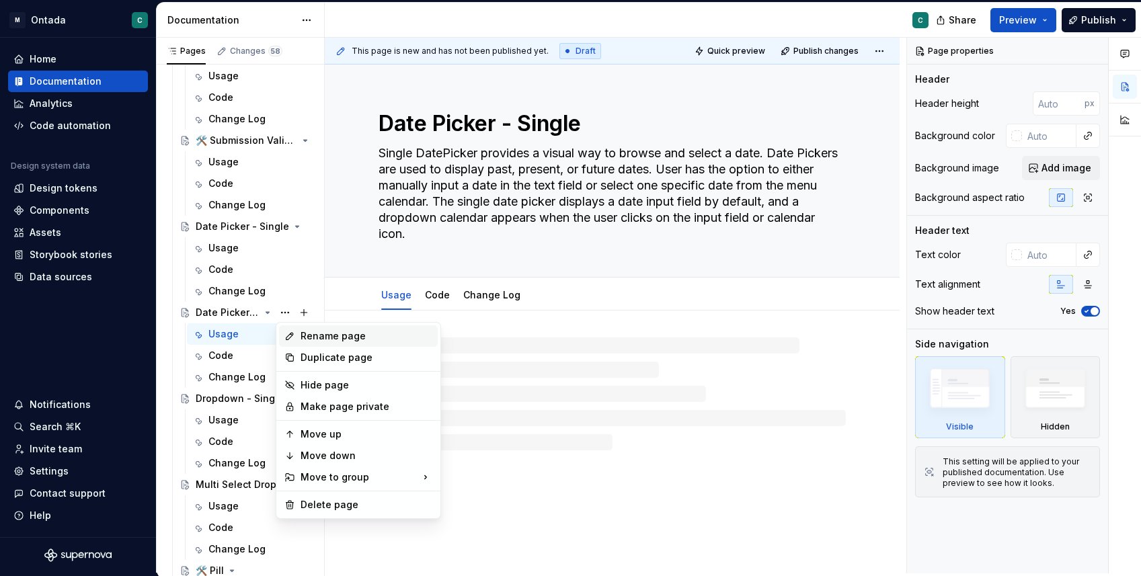
click at [342, 338] on div "Rename page" at bounding box center [367, 336] width 132 height 13
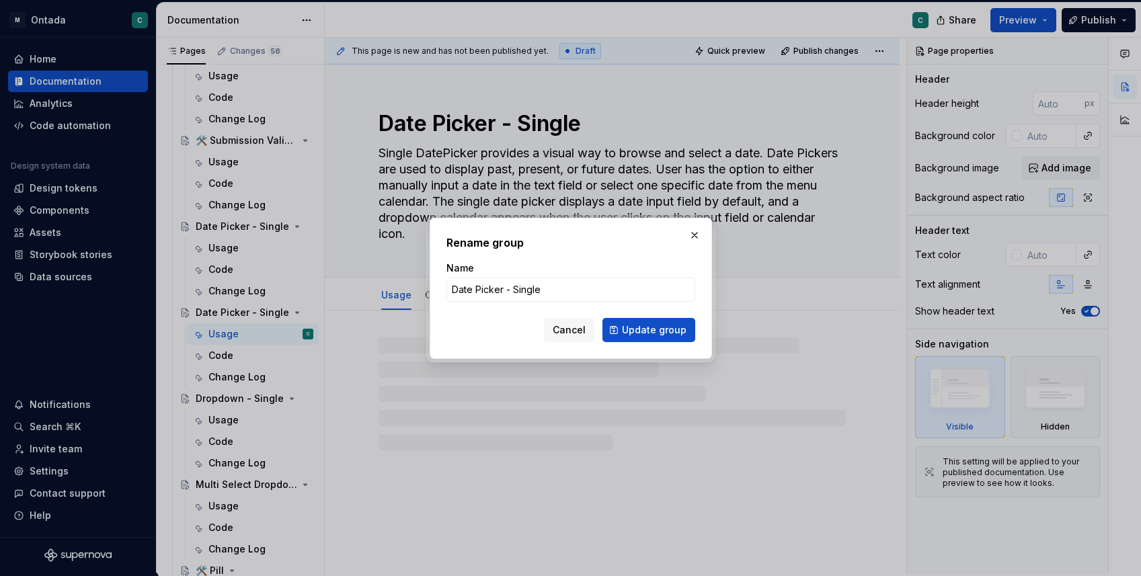
type textarea "*"
click at [531, 288] on input "Date Picker - Single" at bounding box center [571, 290] width 249 height 24
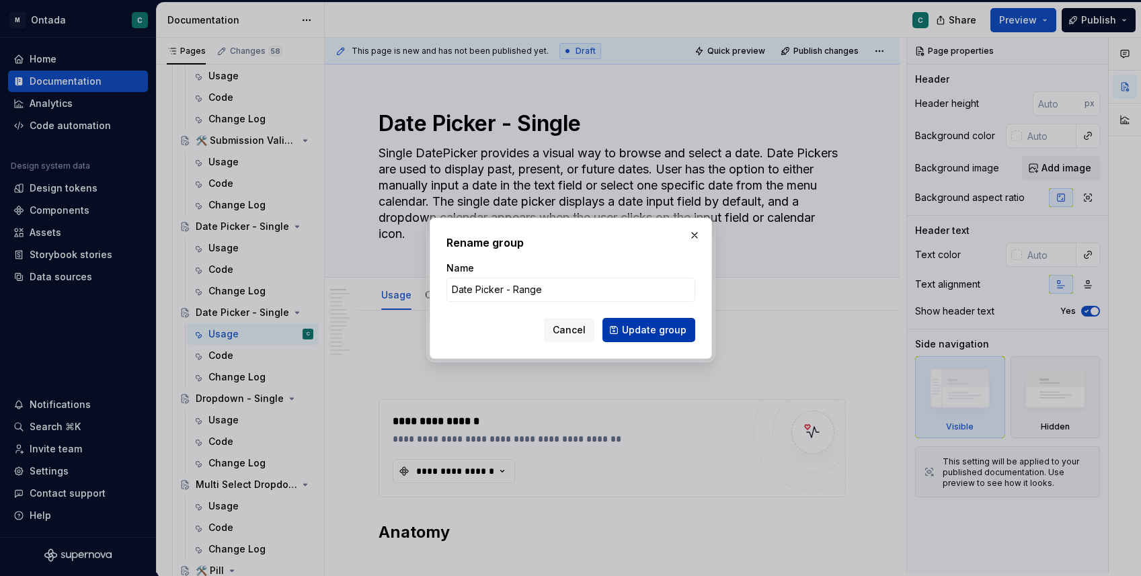
type input "Date Picker - Range"
click at [627, 338] on button "Update group" at bounding box center [649, 330] width 93 height 24
type textarea "*"
type textarea "Date Picker - Range"
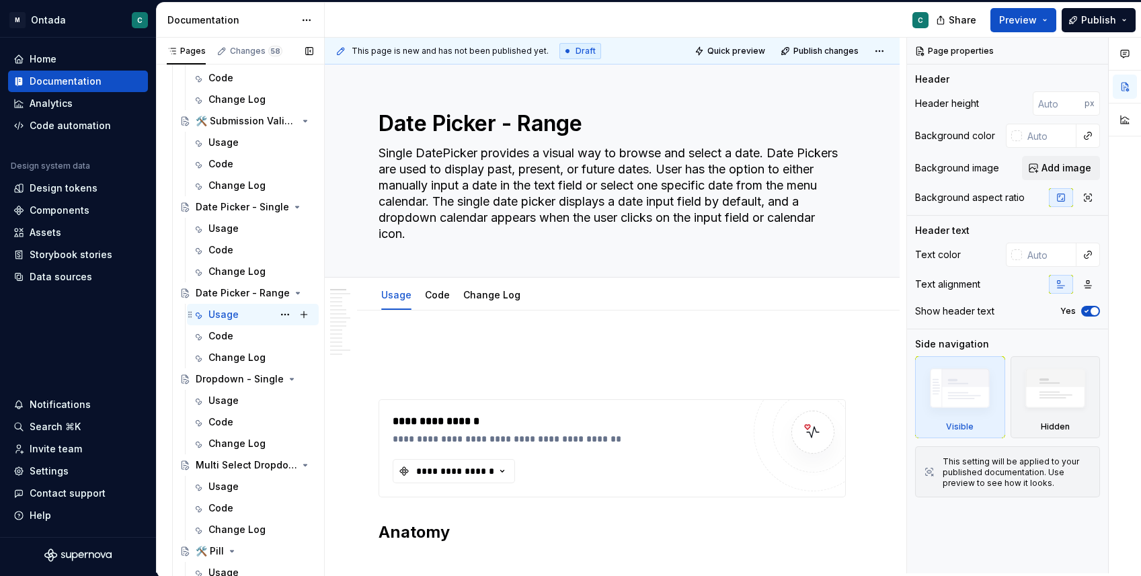
scroll to position [725, 0]
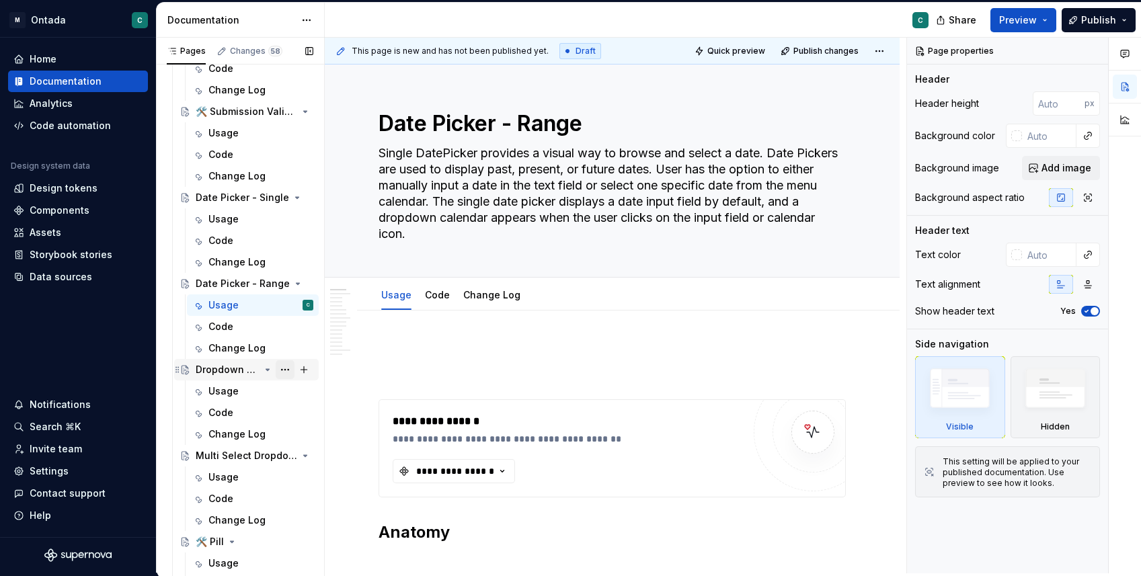
click at [282, 370] on button "Page tree" at bounding box center [285, 370] width 19 height 19
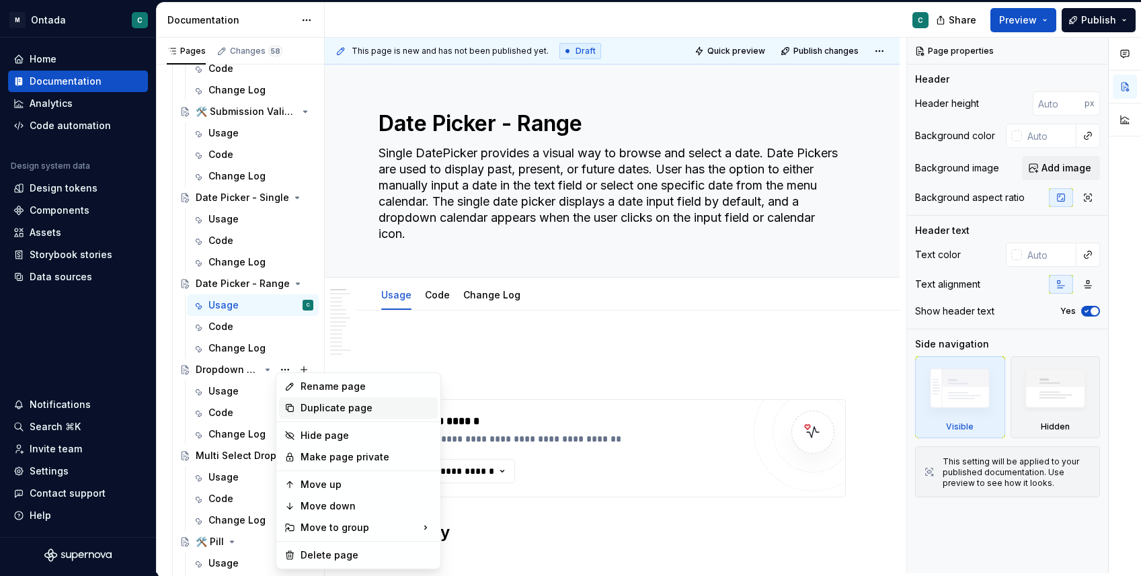
click at [322, 414] on div "Duplicate page" at bounding box center [367, 408] width 132 height 13
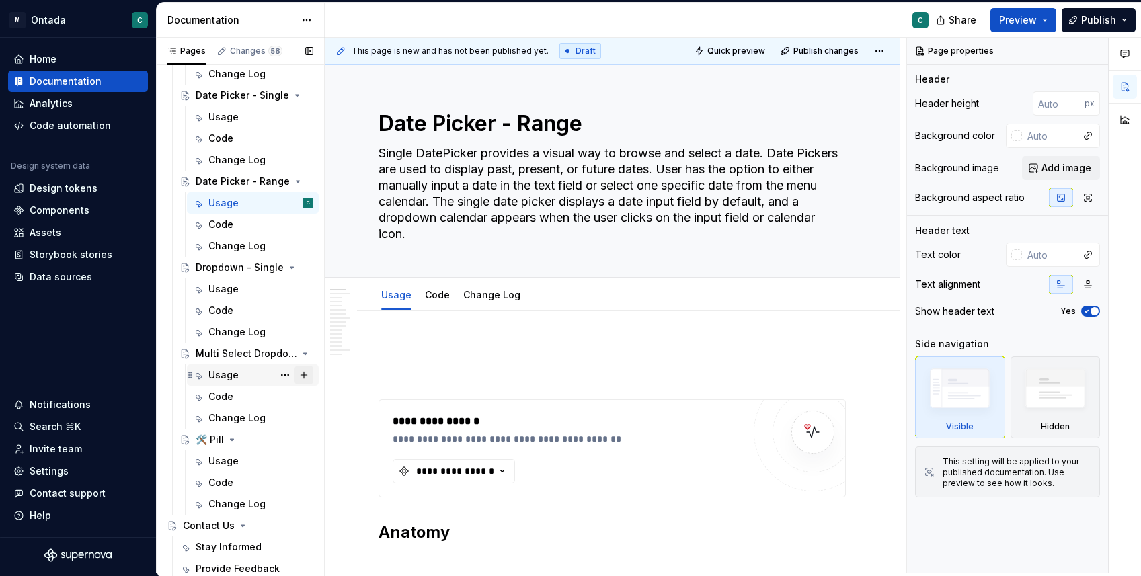
scroll to position [830, 0]
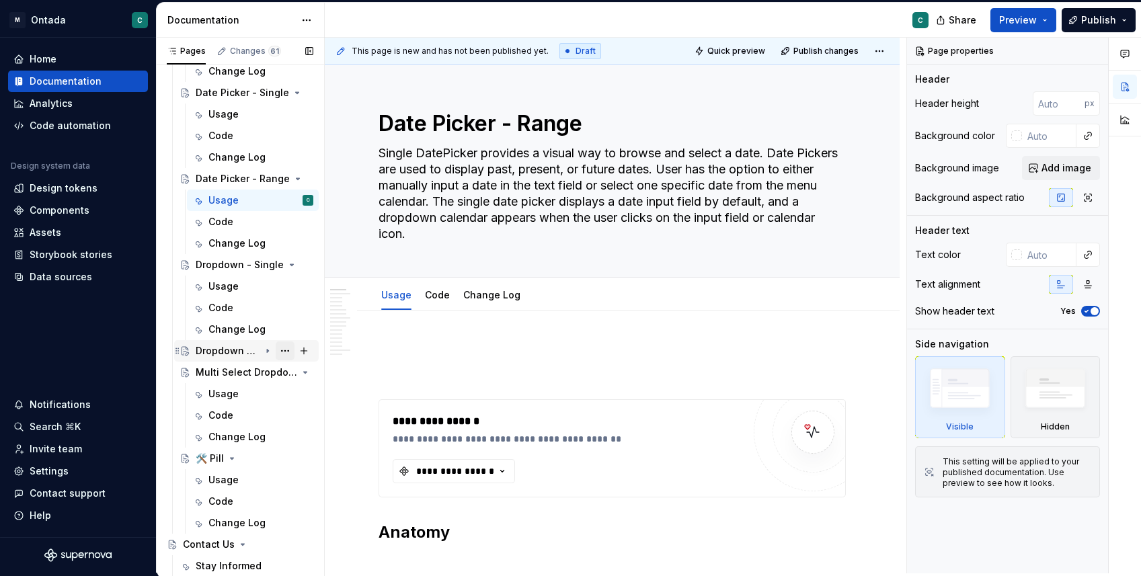
click at [288, 351] on button "Page tree" at bounding box center [285, 351] width 19 height 19
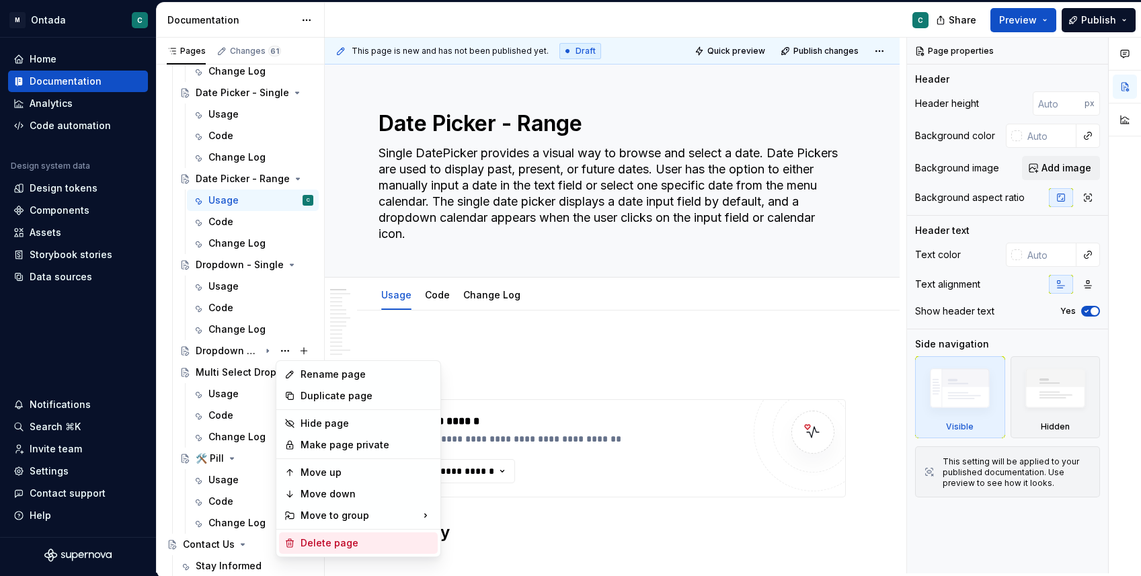
click at [305, 538] on div "Delete page" at bounding box center [367, 543] width 132 height 13
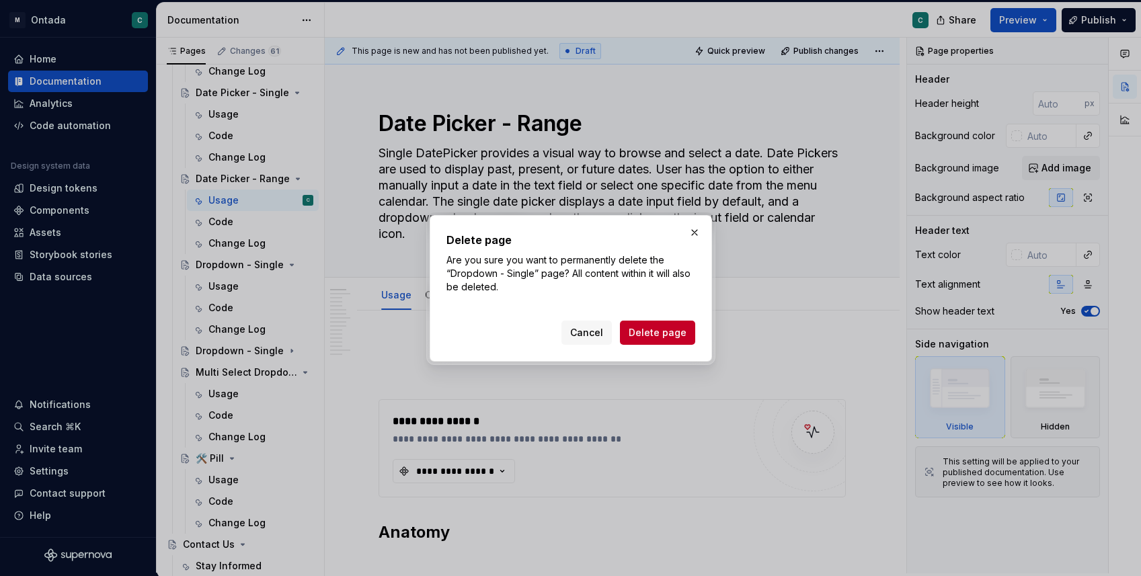
click at [660, 344] on div "Delete page Are you sure you want to permanently delete the “Dropdown - Single”…" at bounding box center [571, 288] width 282 height 147
click at [679, 332] on span "Delete page" at bounding box center [658, 332] width 58 height 13
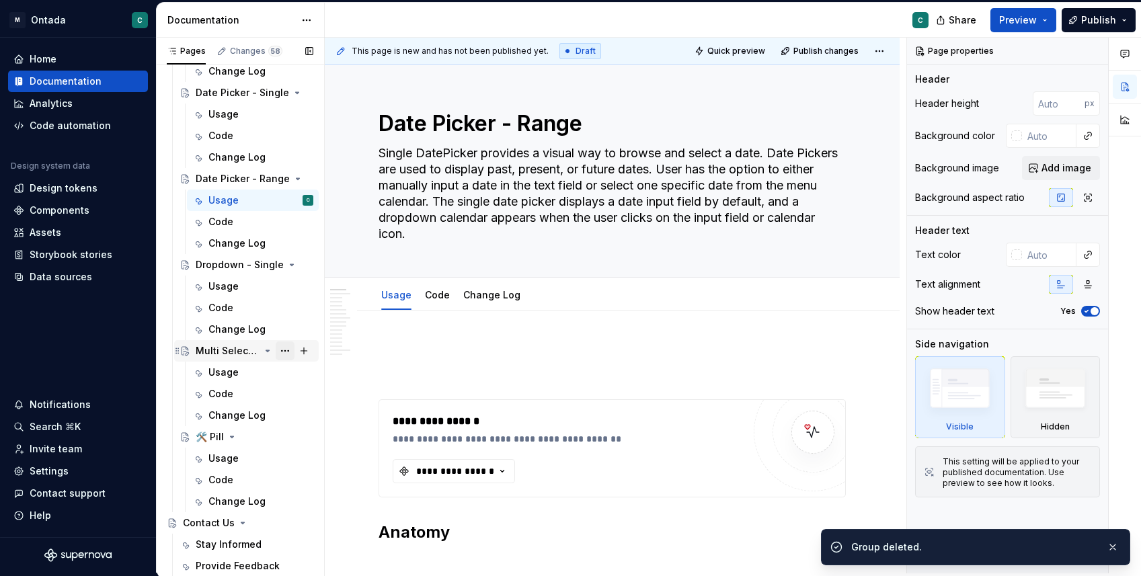
click at [279, 350] on button "Page tree" at bounding box center [285, 351] width 19 height 19
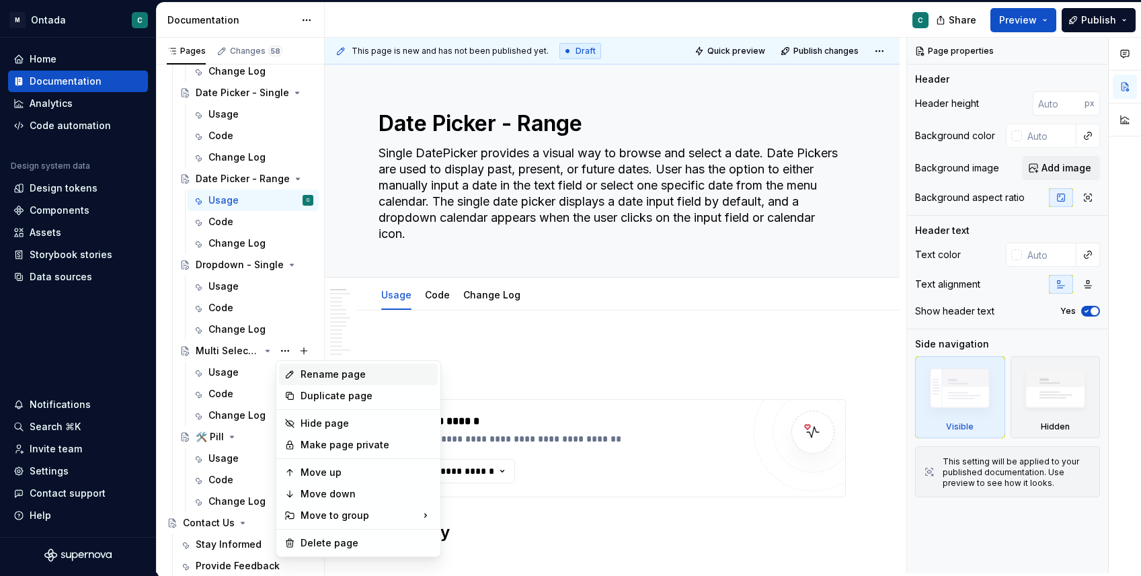
type textarea "*"
click at [318, 371] on div "Rename page" at bounding box center [367, 374] width 132 height 13
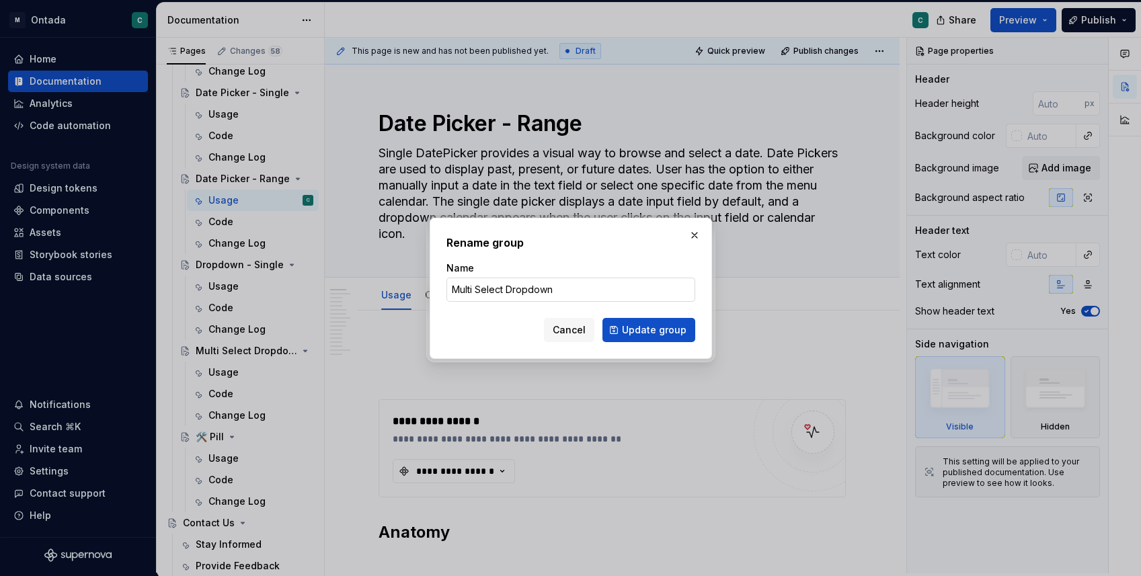
click at [504, 289] on input "Multi Select Dropdown" at bounding box center [571, 290] width 249 height 24
drag, startPoint x: 508, startPoint y: 289, endPoint x: 422, endPoint y: 285, distance: 86.9
click at [422, 285] on div "Rename group Name Multi Select Dropdown Cancel Update group" at bounding box center [570, 288] width 1141 height 576
click at [502, 295] on input "Dropdown" at bounding box center [571, 290] width 249 height 24
type input "Dropdown - Multi"
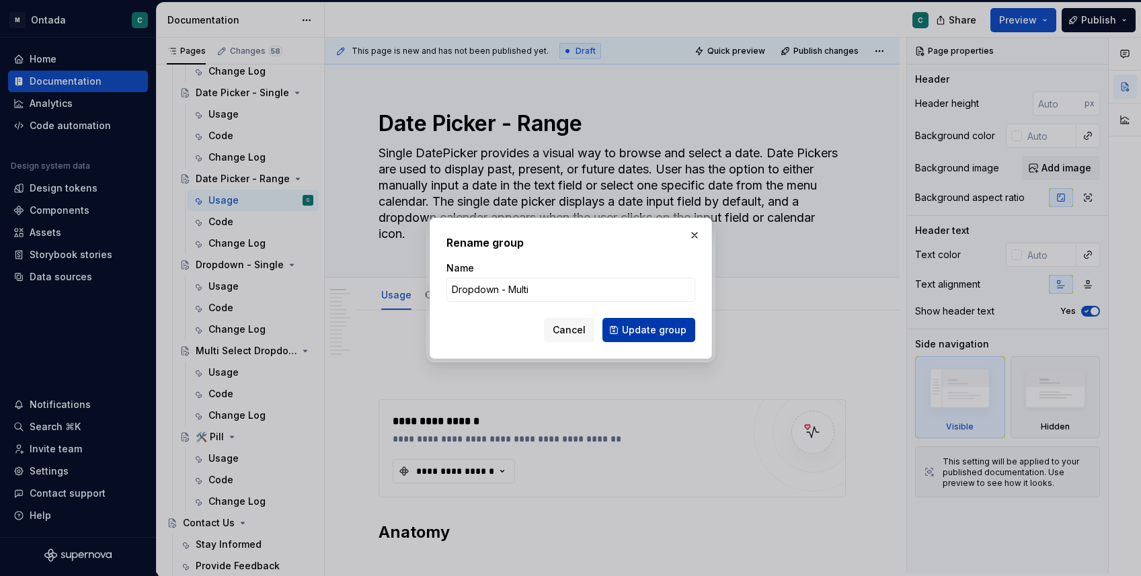
click at [649, 327] on span "Update group" at bounding box center [654, 330] width 65 height 13
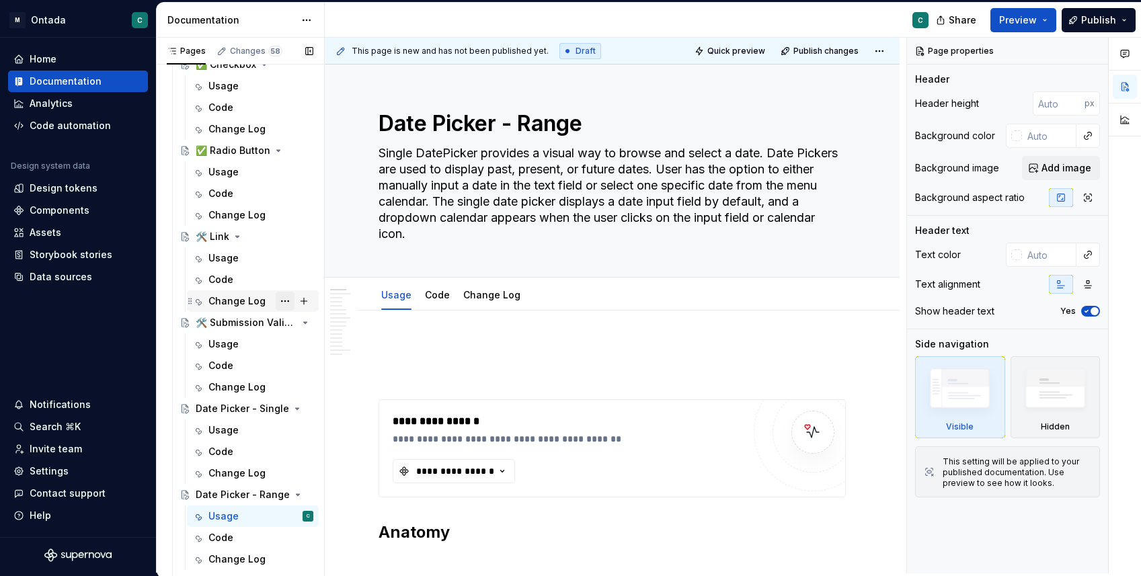
scroll to position [502, 0]
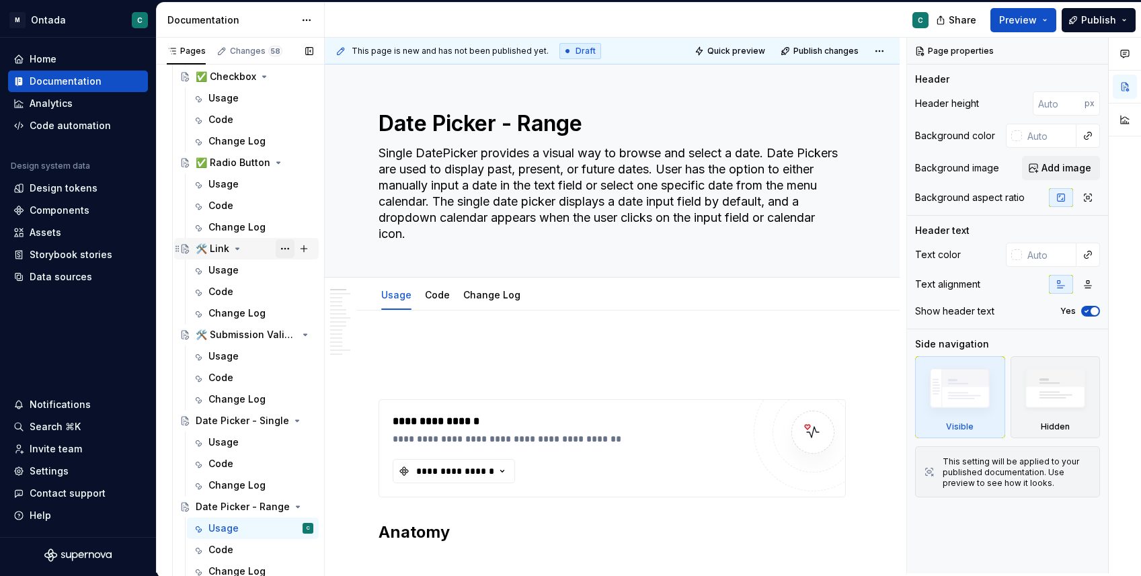
click at [284, 248] on button "Page tree" at bounding box center [285, 248] width 19 height 19
click at [252, 268] on div "Pages Changes 58 Add Accessibility guide for tree Page tree. Navigate the tree …" at bounding box center [240, 308] width 168 height 541
click at [289, 273] on button "Page tree" at bounding box center [285, 270] width 19 height 19
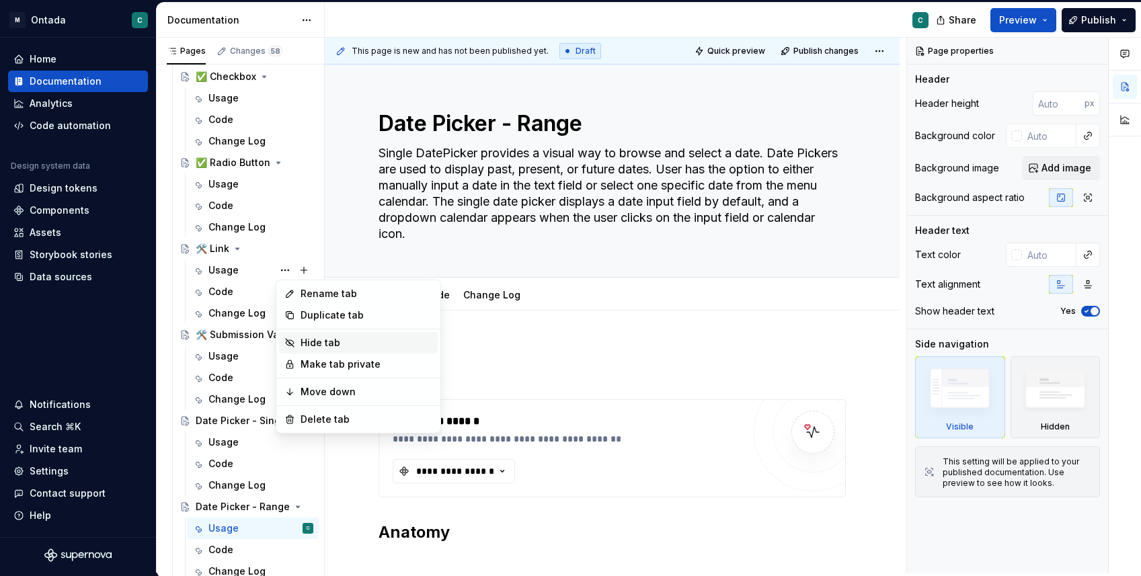
click at [317, 344] on div "Hide tab" at bounding box center [367, 342] width 132 height 13
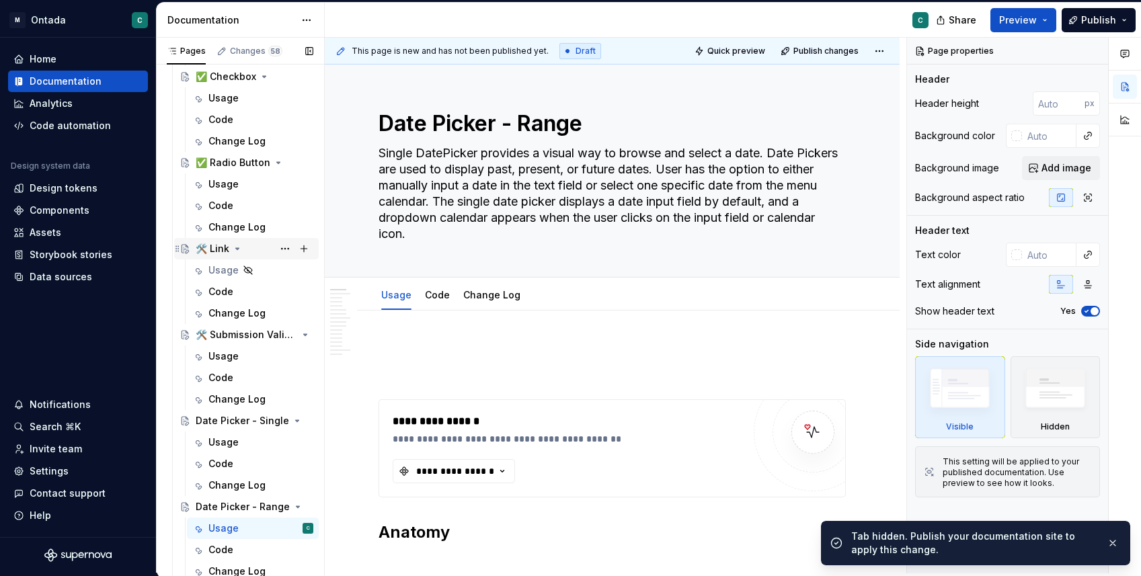
click at [215, 251] on div "🛠️ Link" at bounding box center [213, 248] width 34 height 13
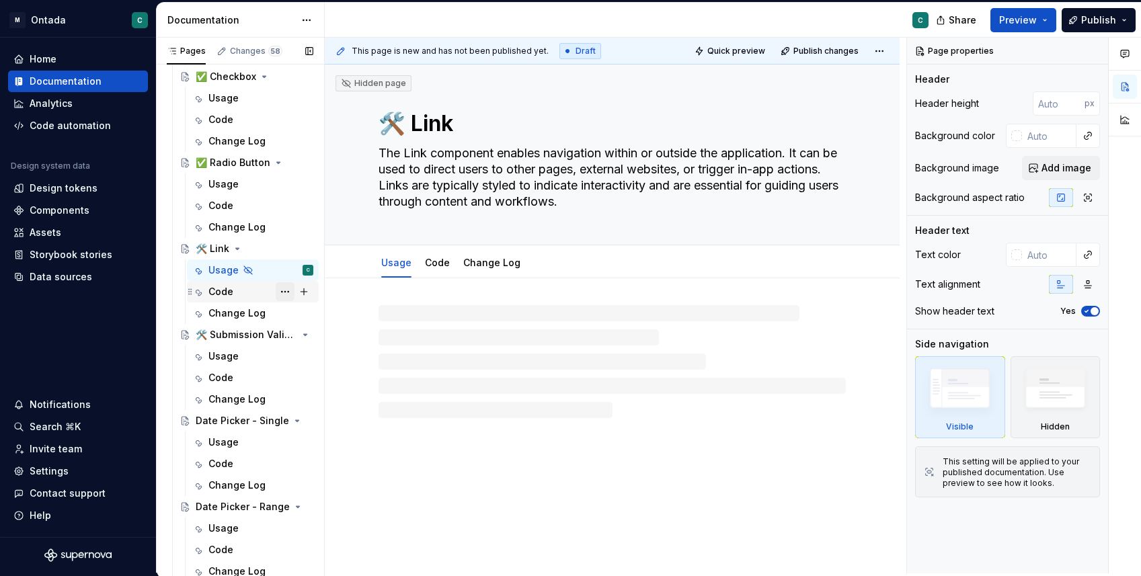
click at [290, 293] on button "Page tree" at bounding box center [285, 291] width 19 height 19
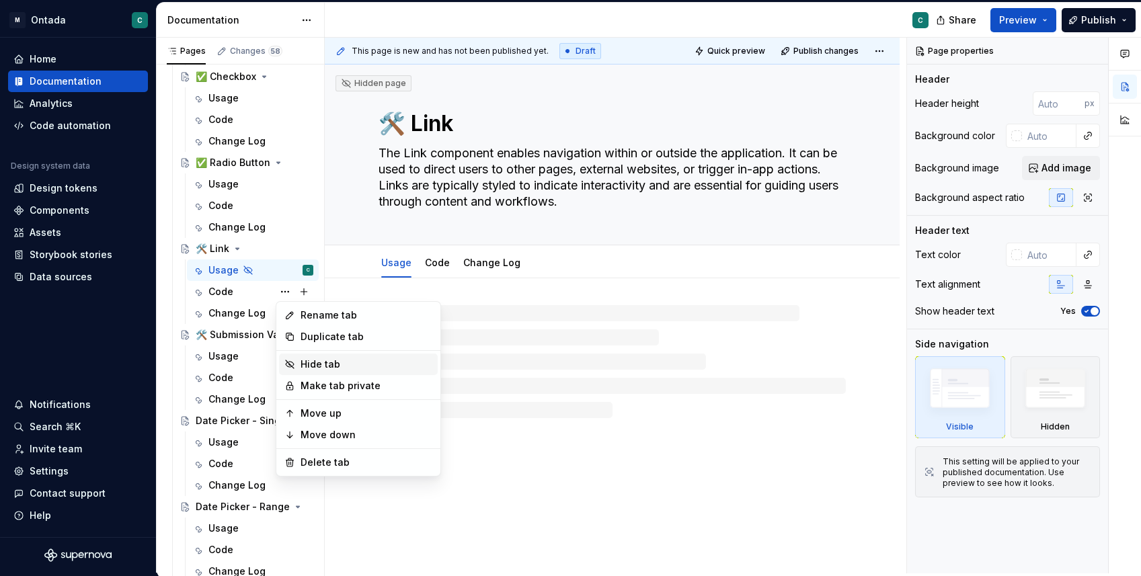
click at [317, 360] on div "Hide tab" at bounding box center [367, 364] width 132 height 13
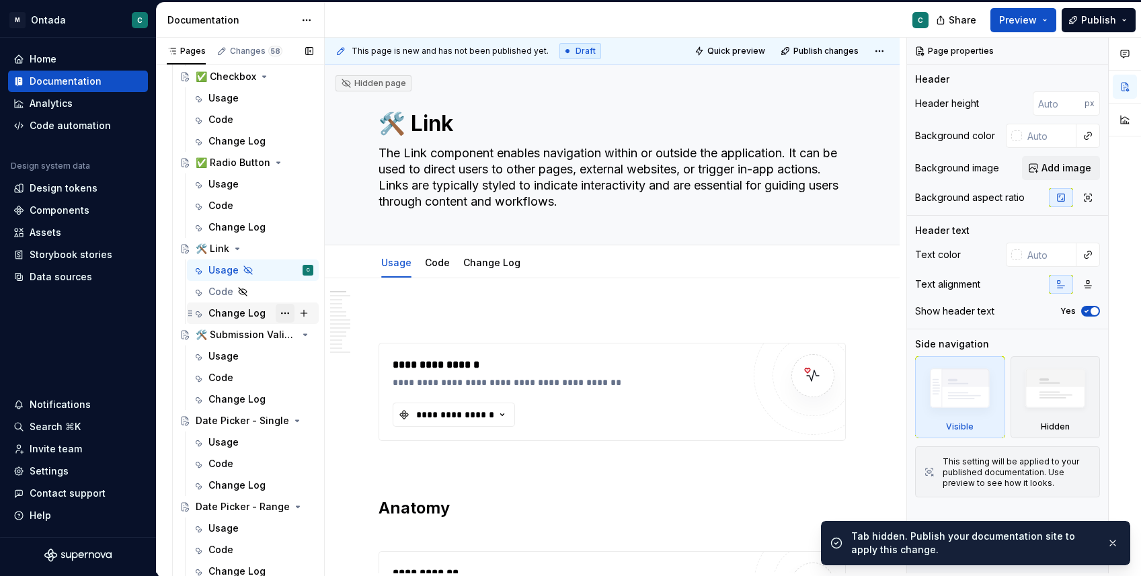
click at [288, 319] on button "Page tree" at bounding box center [285, 313] width 19 height 19
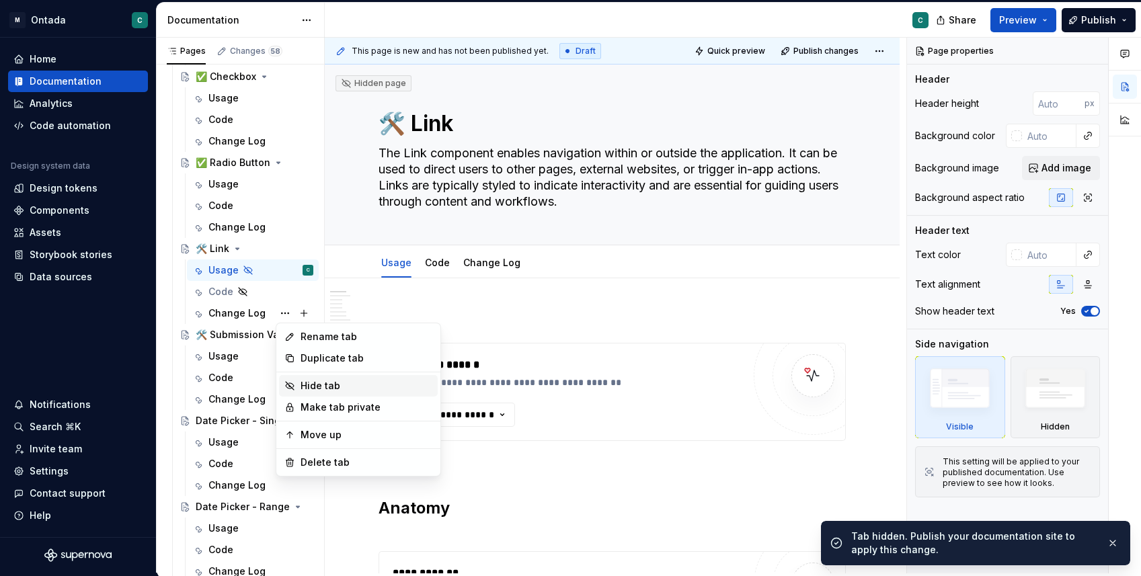
click at [330, 383] on div "Hide tab" at bounding box center [367, 385] width 132 height 13
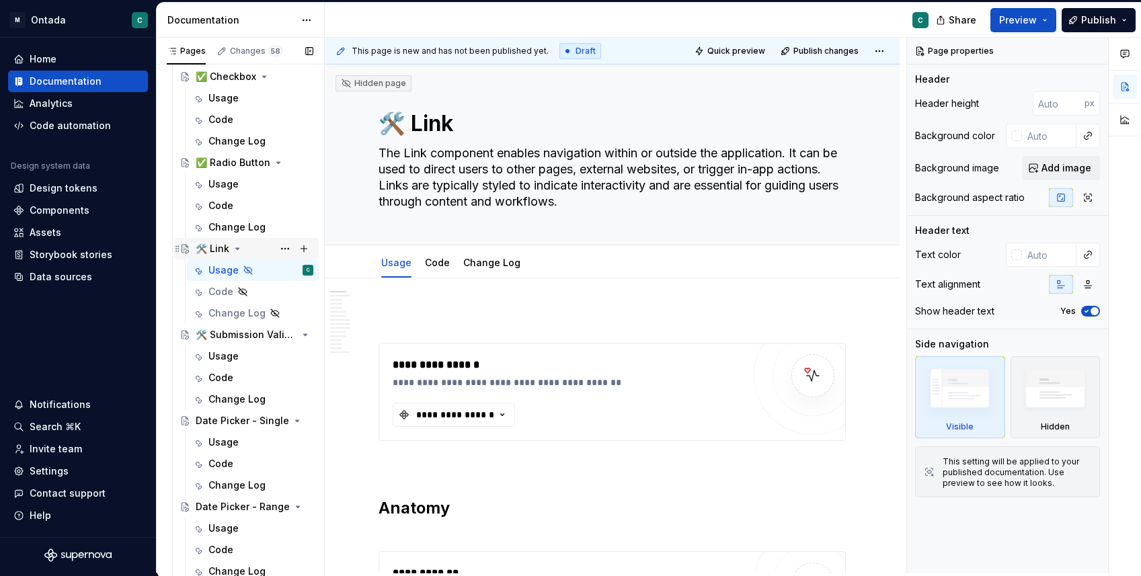
click at [211, 246] on div "🛠️ Link" at bounding box center [213, 248] width 34 height 13
click at [290, 271] on button "Page tree" at bounding box center [285, 270] width 19 height 19
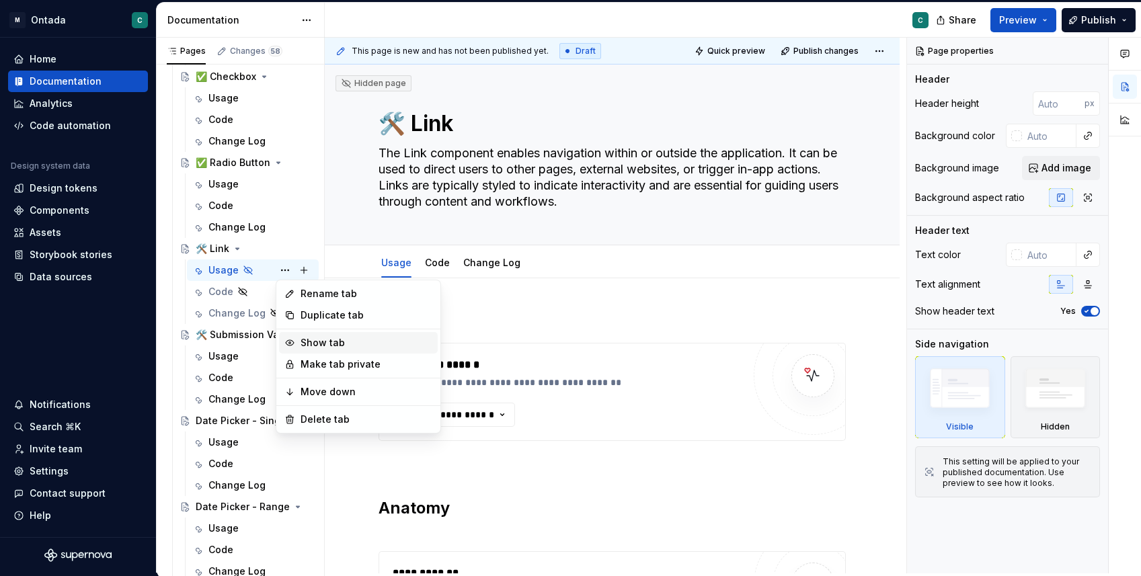
click at [319, 344] on div "Show tab" at bounding box center [367, 342] width 132 height 13
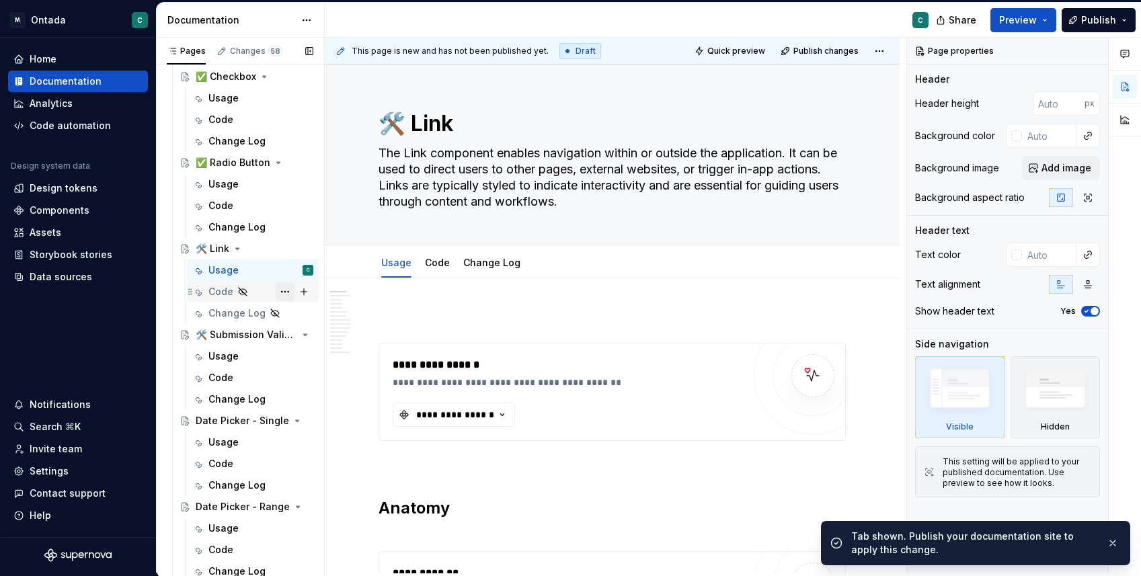
click at [290, 291] on button "Page tree" at bounding box center [285, 291] width 19 height 19
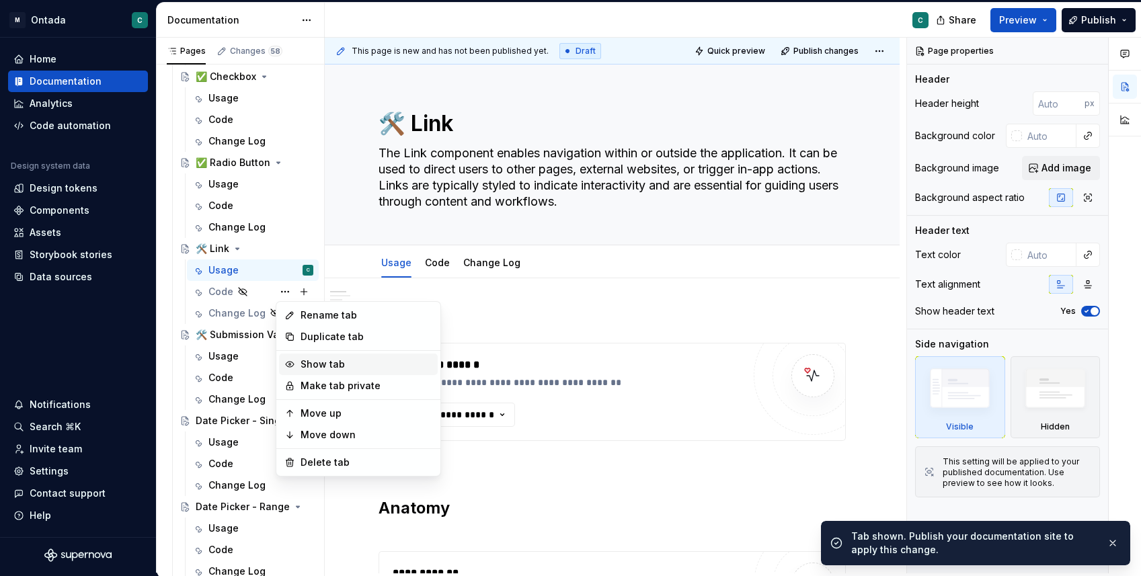
click at [331, 369] on div "Show tab" at bounding box center [367, 364] width 132 height 13
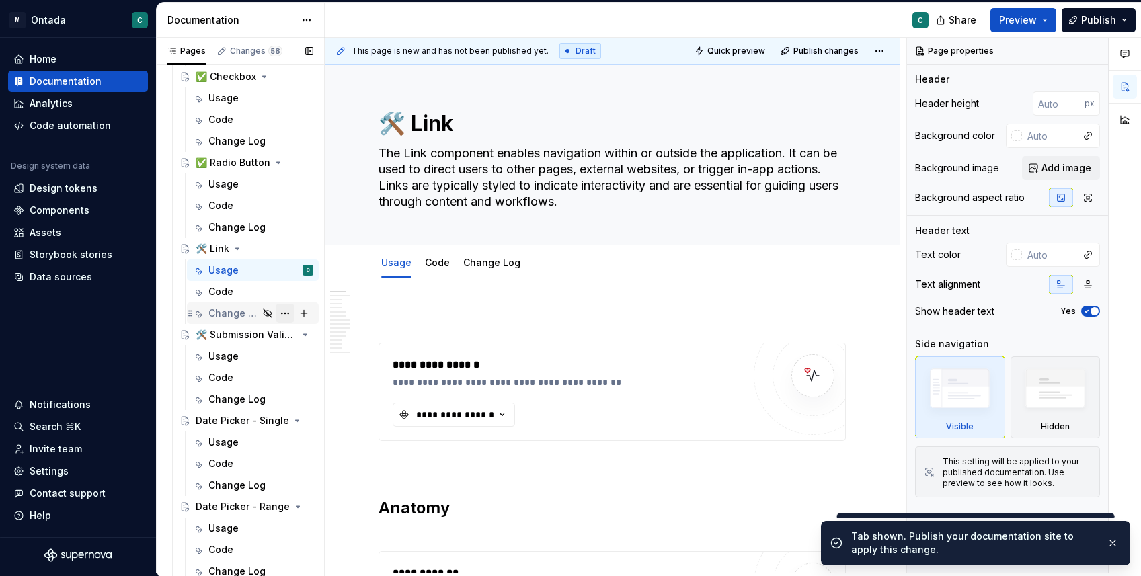
click at [292, 305] on button "Page tree" at bounding box center [285, 313] width 19 height 19
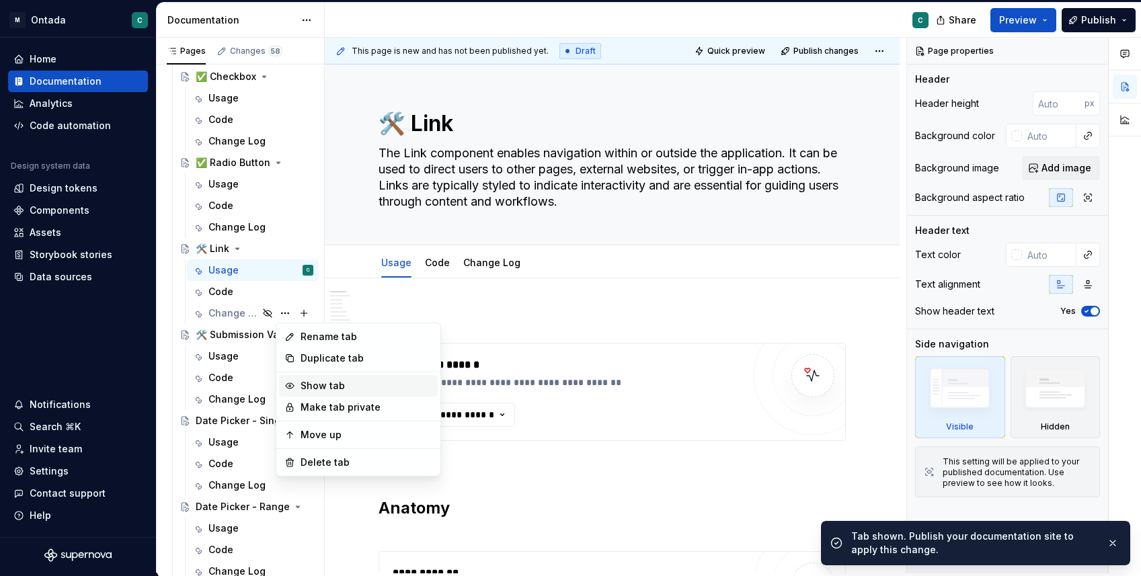
click at [327, 383] on div "Show tab" at bounding box center [367, 385] width 132 height 13
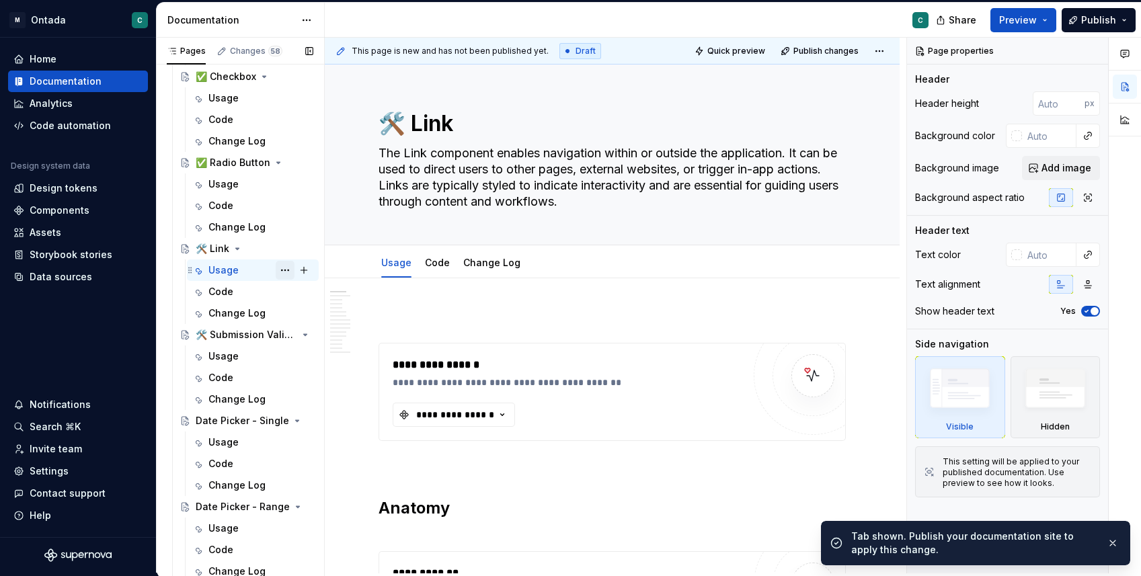
click at [282, 272] on button "Page tree" at bounding box center [285, 270] width 19 height 19
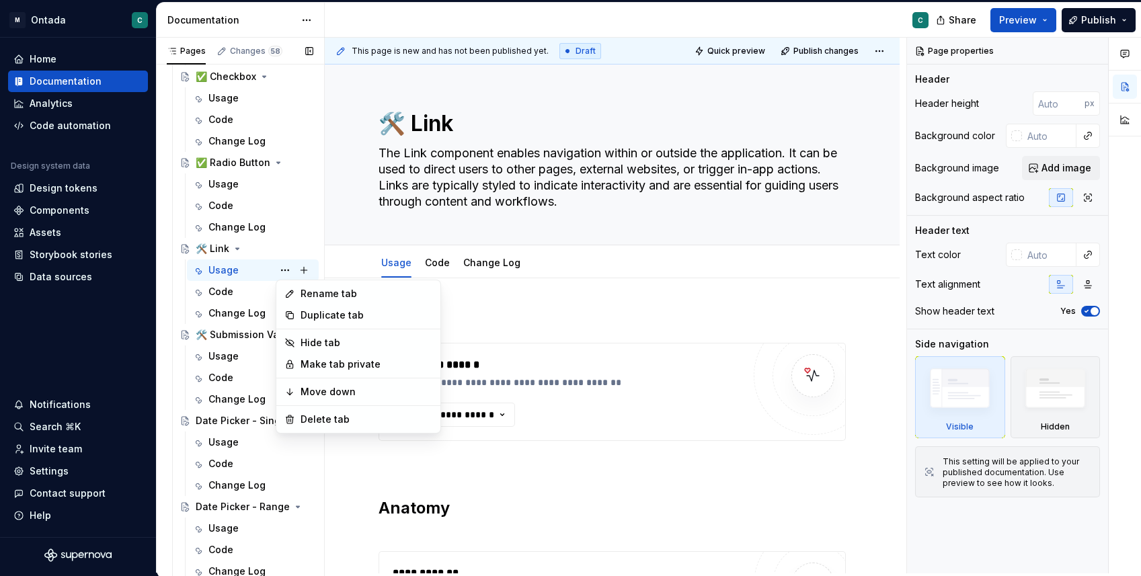
click at [222, 272] on div "Pages Changes 58 Add Accessibility guide for tree Page tree. Navigate the tree …" at bounding box center [240, 308] width 168 height 541
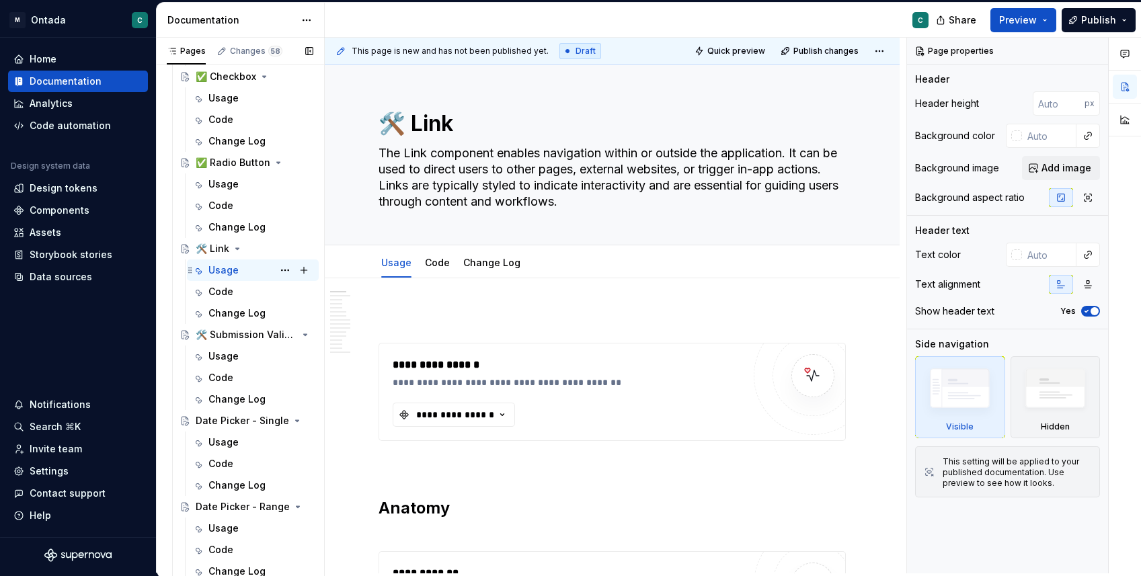
click at [200, 274] on icon "Page tree" at bounding box center [197, 270] width 11 height 11
click at [199, 270] on icon "Page tree" at bounding box center [199, 271] width 6 height 6
click at [395, 255] on div "Usage" at bounding box center [396, 263] width 30 height 16
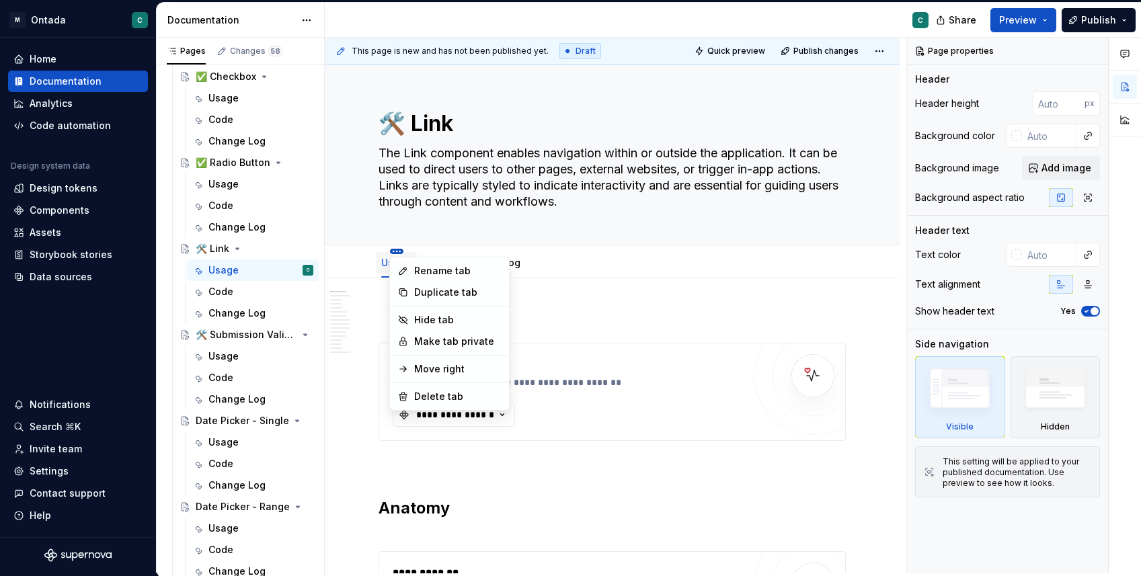
click at [397, 250] on html "M Ontada C Home Documentation Analytics Code automation Design system data Desi…" at bounding box center [570, 288] width 1141 height 576
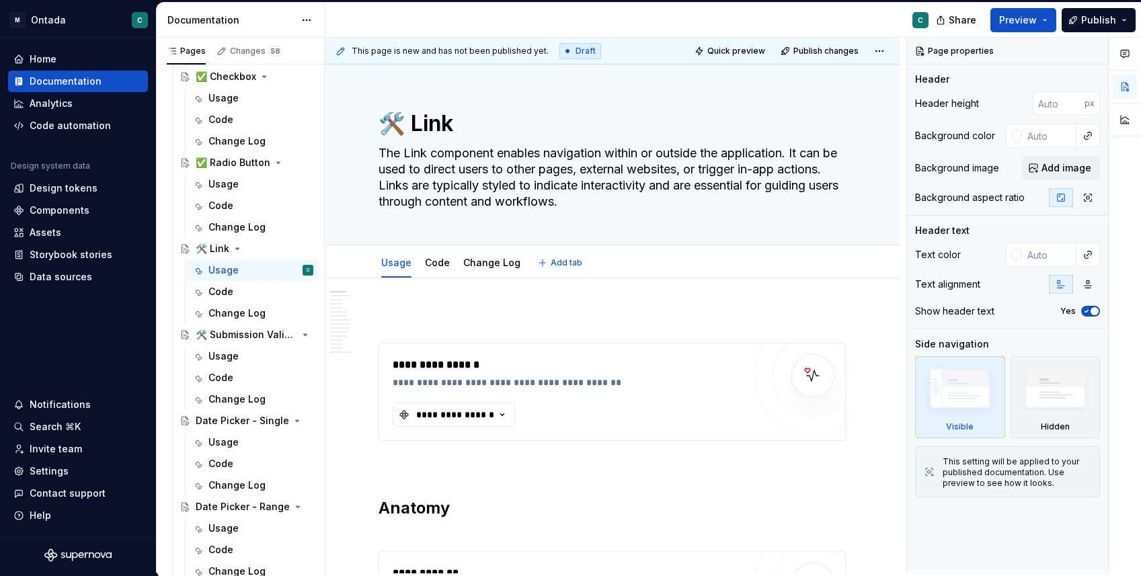
click at [697, 249] on html "M Ontada C Home Documentation Analytics Code automation Design system data Desi…" at bounding box center [570, 288] width 1141 height 576
click at [1048, 410] on img at bounding box center [1055, 392] width 77 height 59
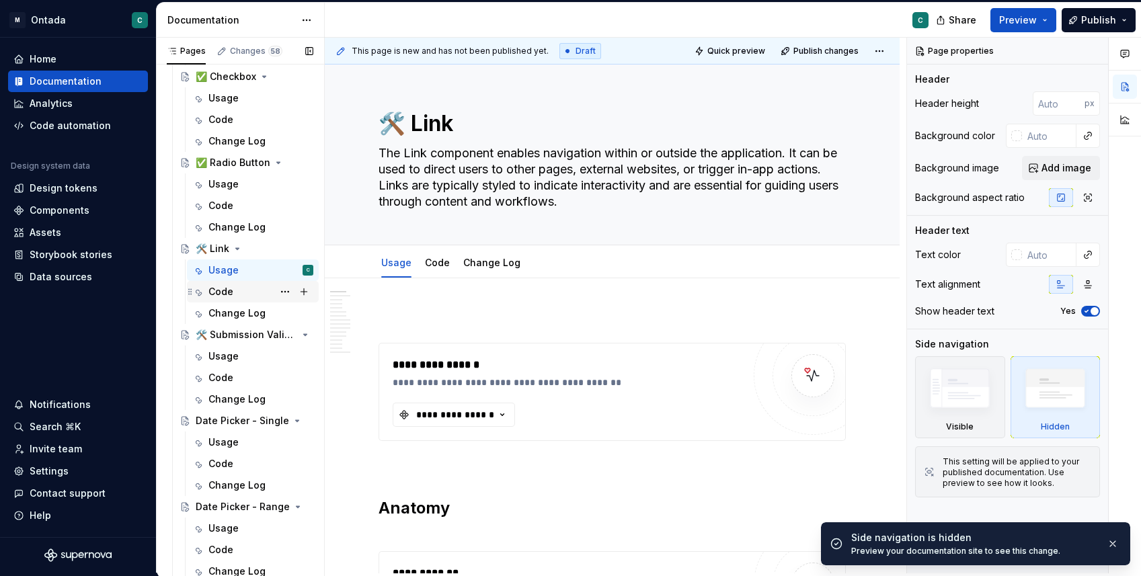
click at [239, 293] on div "Code" at bounding box center [261, 291] width 105 height 19
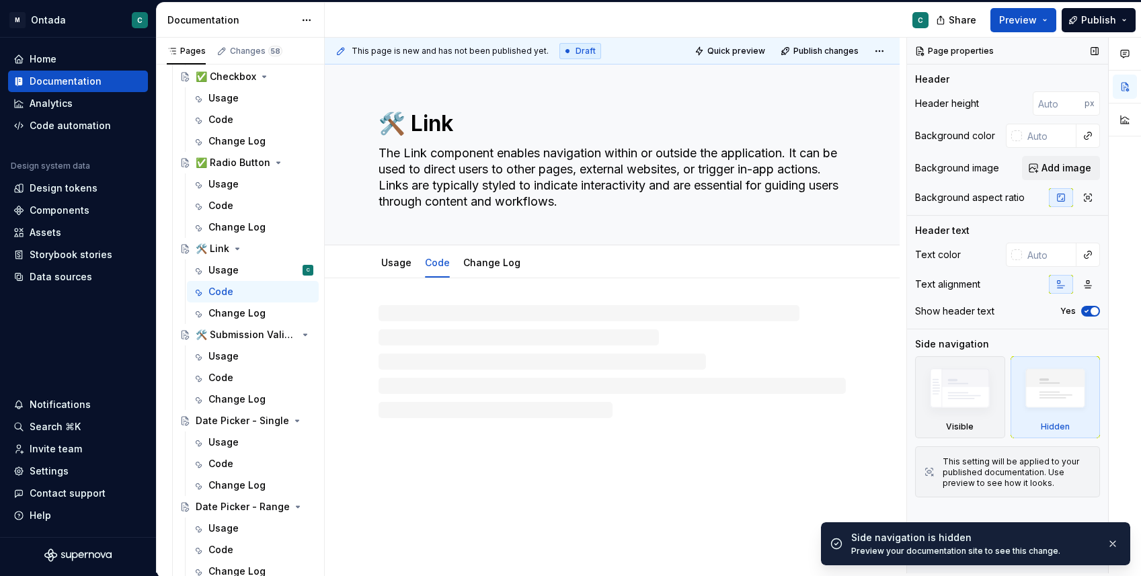
click at [1051, 411] on img at bounding box center [1055, 392] width 77 height 59
click at [221, 317] on div "Change Log" at bounding box center [237, 313] width 57 height 13
click at [1033, 383] on img at bounding box center [1055, 392] width 77 height 59
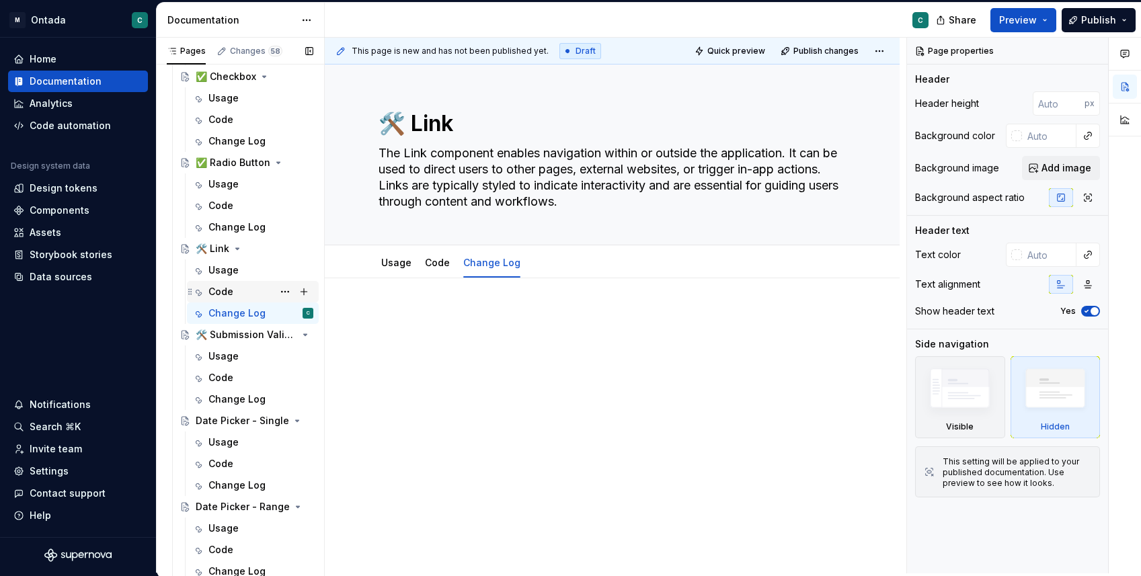
click at [233, 281] on div "Code" at bounding box center [253, 292] width 132 height 22
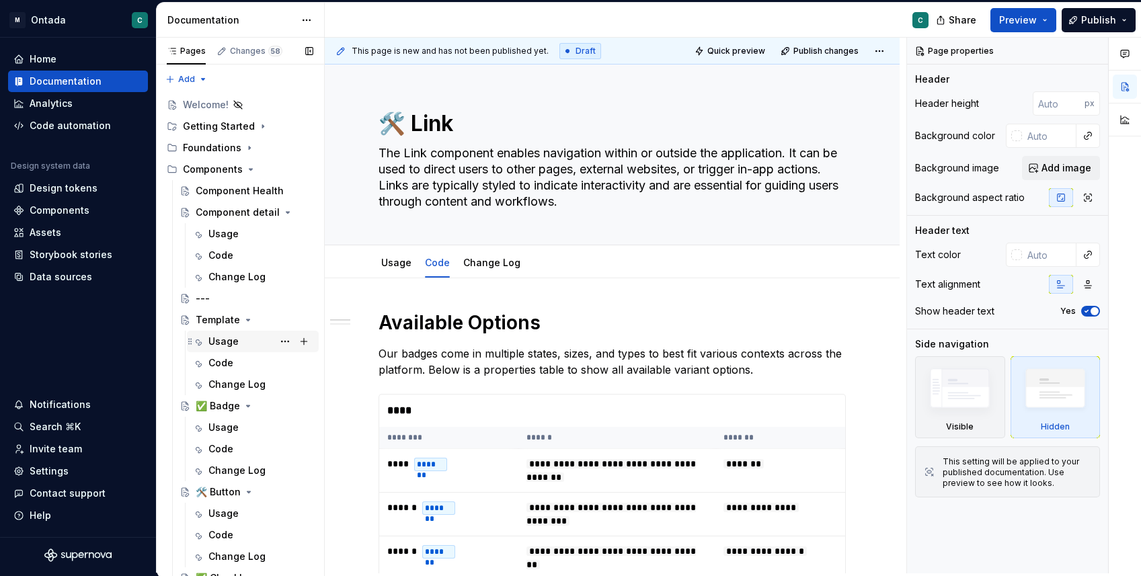
click at [225, 342] on div "Usage" at bounding box center [224, 341] width 30 height 13
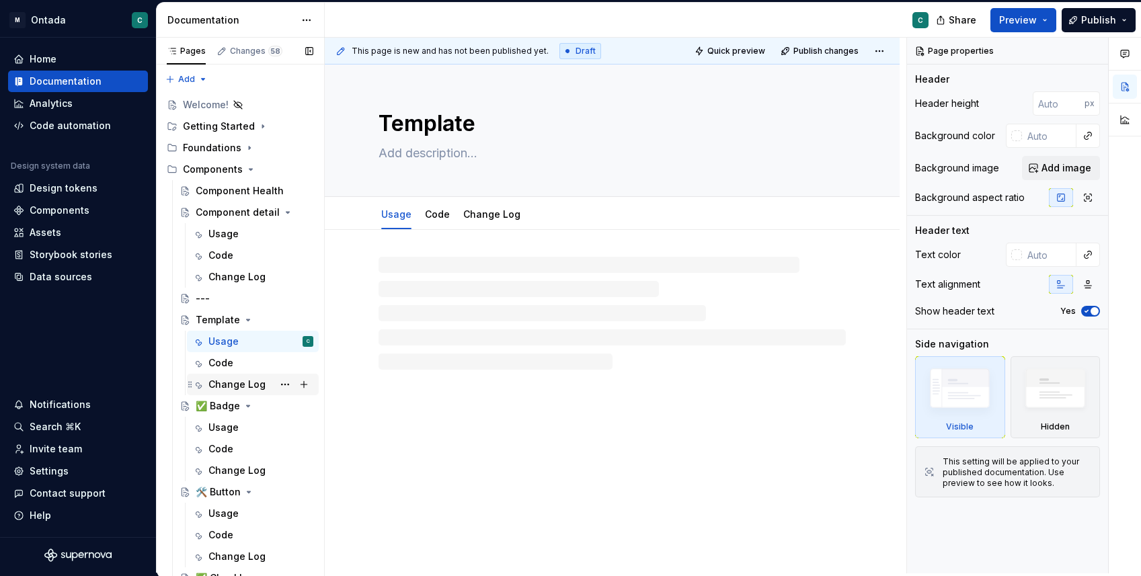
click at [245, 389] on div "Change Log" at bounding box center [237, 384] width 57 height 13
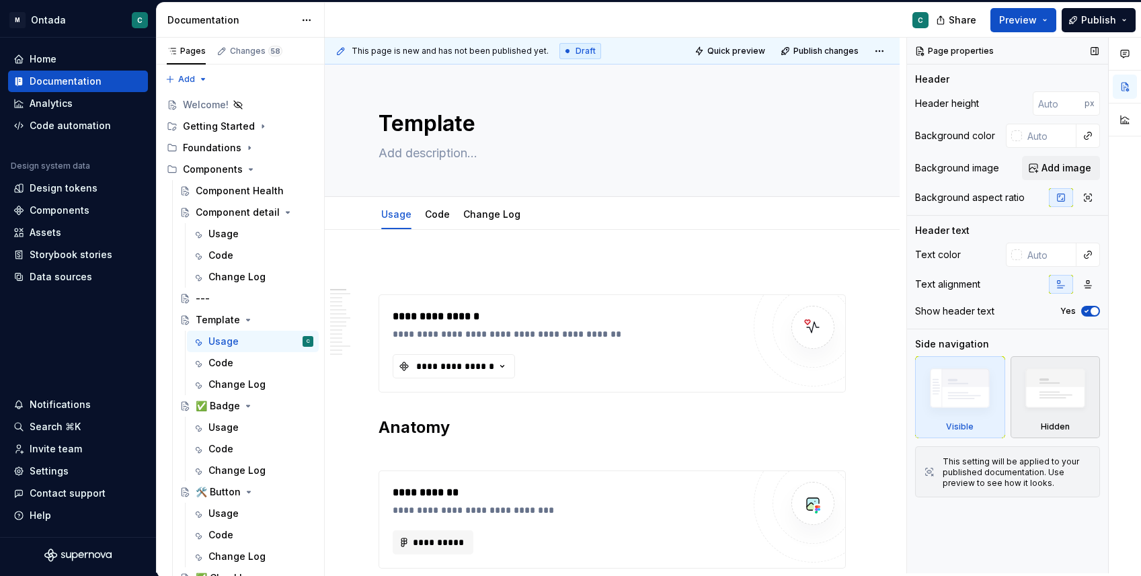
click at [1062, 396] on img at bounding box center [1055, 392] width 77 height 59
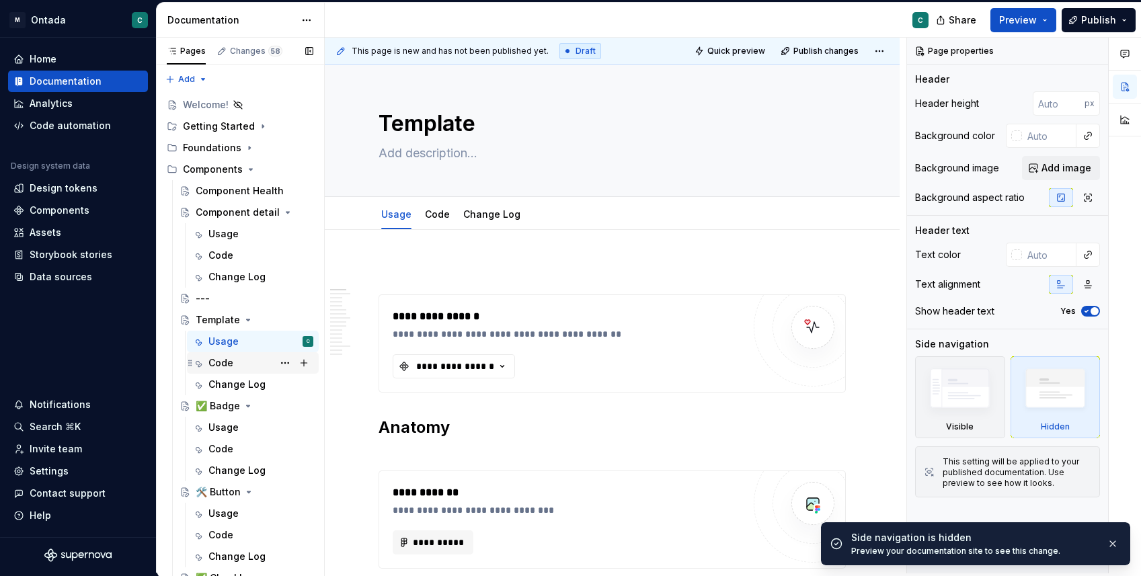
click at [229, 360] on div "Code" at bounding box center [221, 362] width 25 height 13
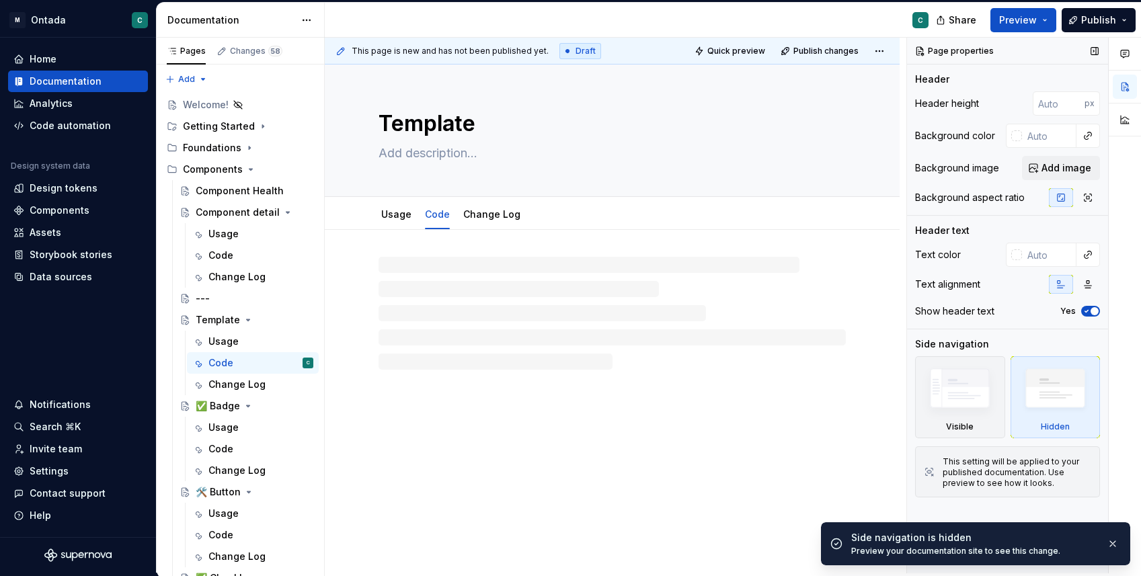
click at [1059, 412] on img at bounding box center [1055, 392] width 77 height 59
click at [273, 387] on div "Change Log" at bounding box center [261, 384] width 105 height 19
click at [1057, 416] on img at bounding box center [1055, 392] width 77 height 59
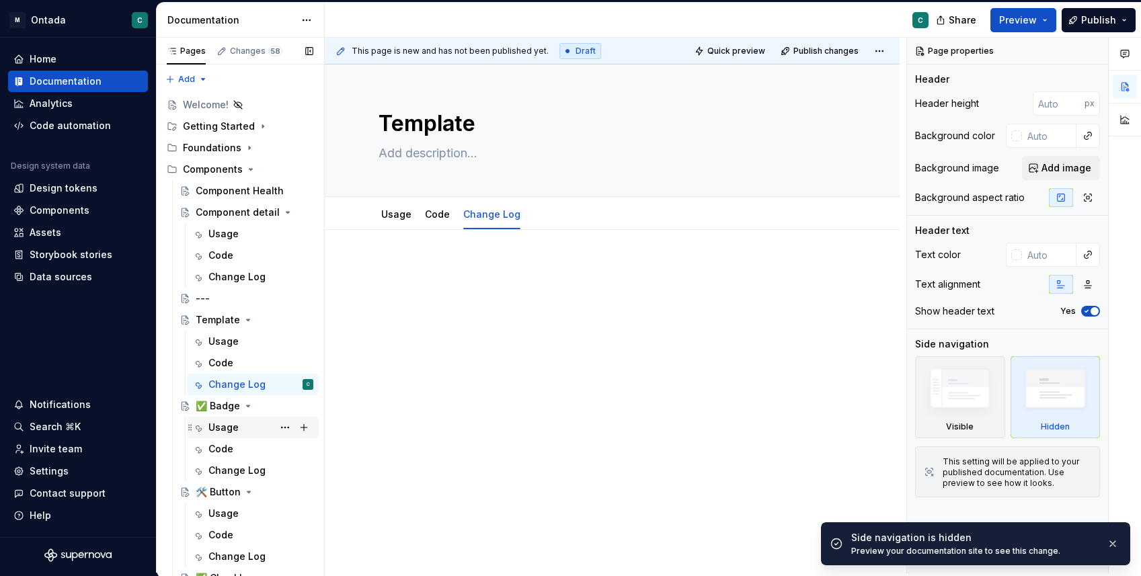
click at [238, 427] on div "Usage" at bounding box center [261, 427] width 105 height 19
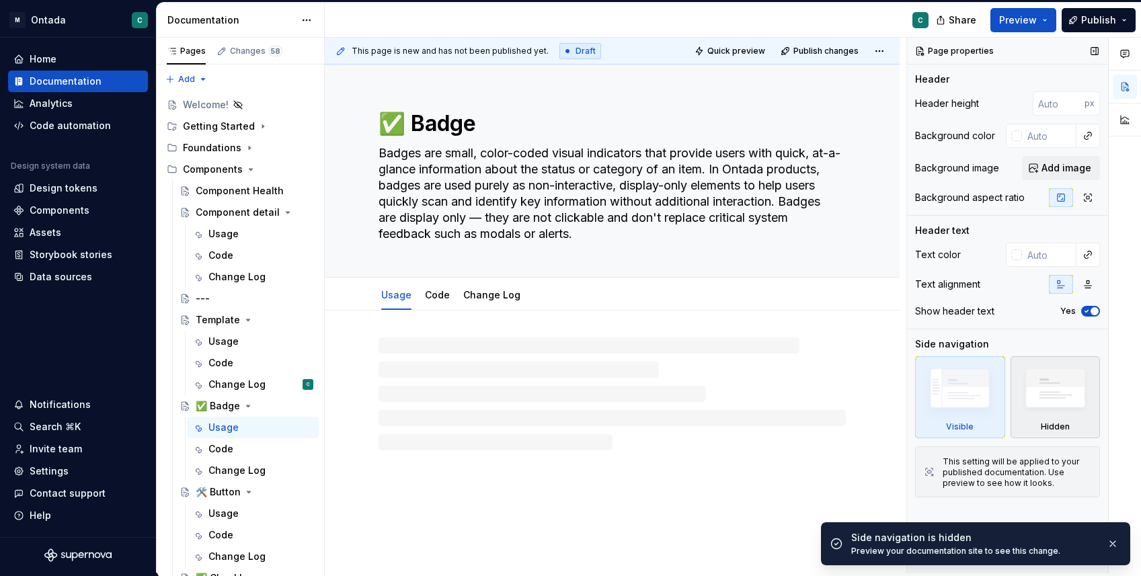
click at [1047, 402] on img at bounding box center [1055, 392] width 77 height 59
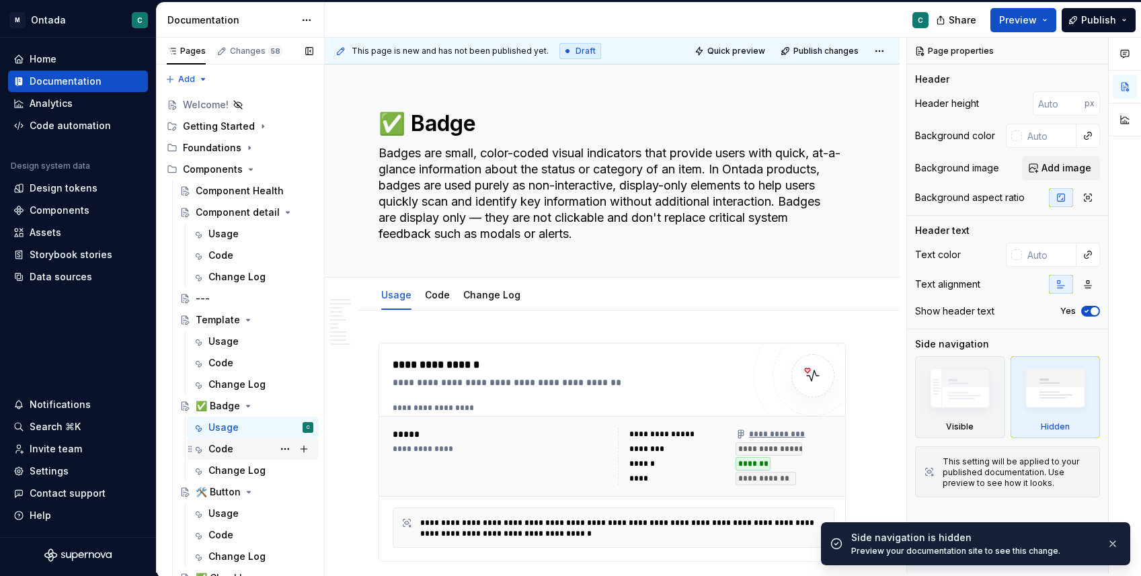
click at [245, 456] on div "Code" at bounding box center [261, 449] width 105 height 19
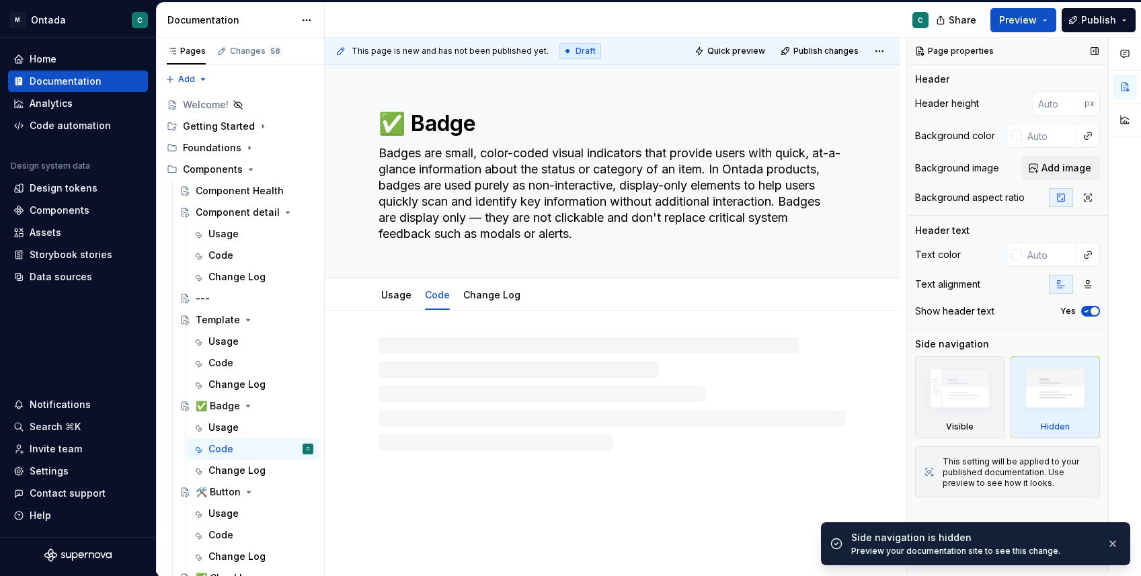
click at [1067, 420] on img at bounding box center [1055, 392] width 77 height 59
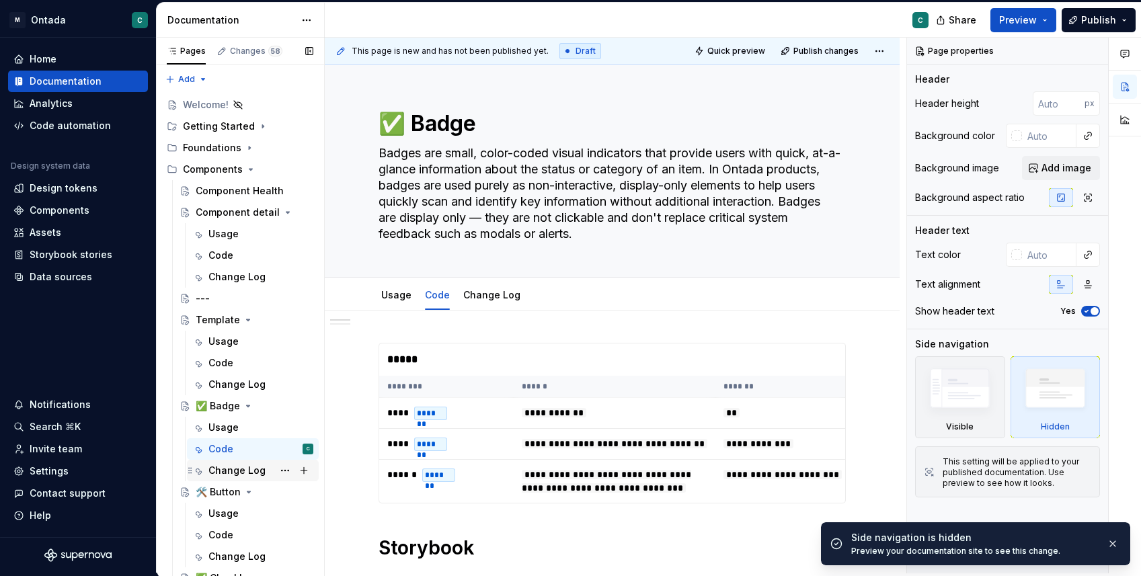
click at [215, 465] on div "Change Log" at bounding box center [237, 470] width 57 height 13
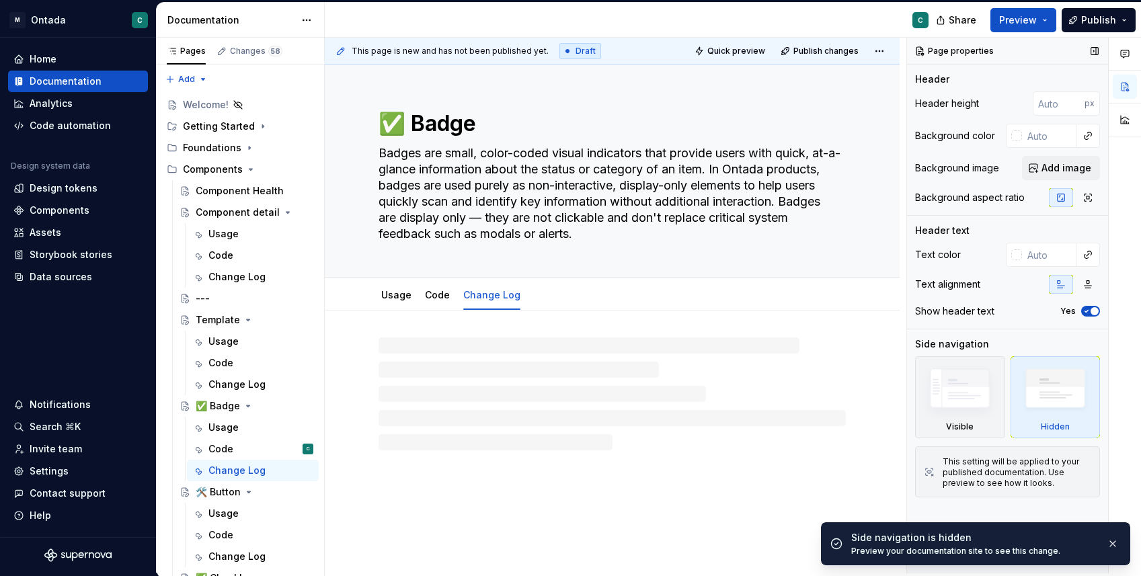
click at [1072, 404] on img at bounding box center [1055, 392] width 77 height 59
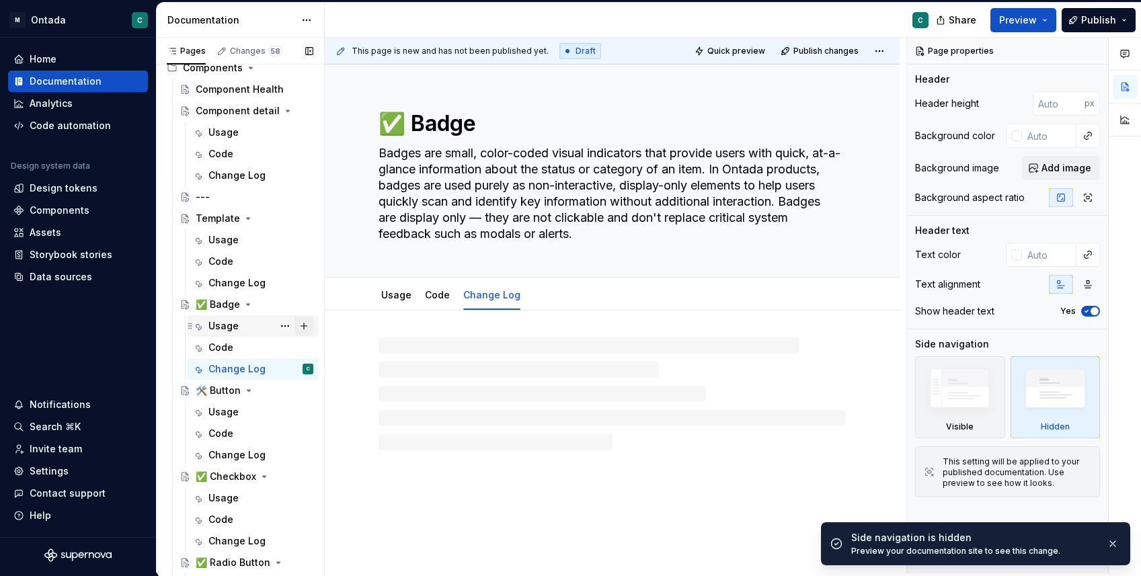
scroll to position [108, 0]
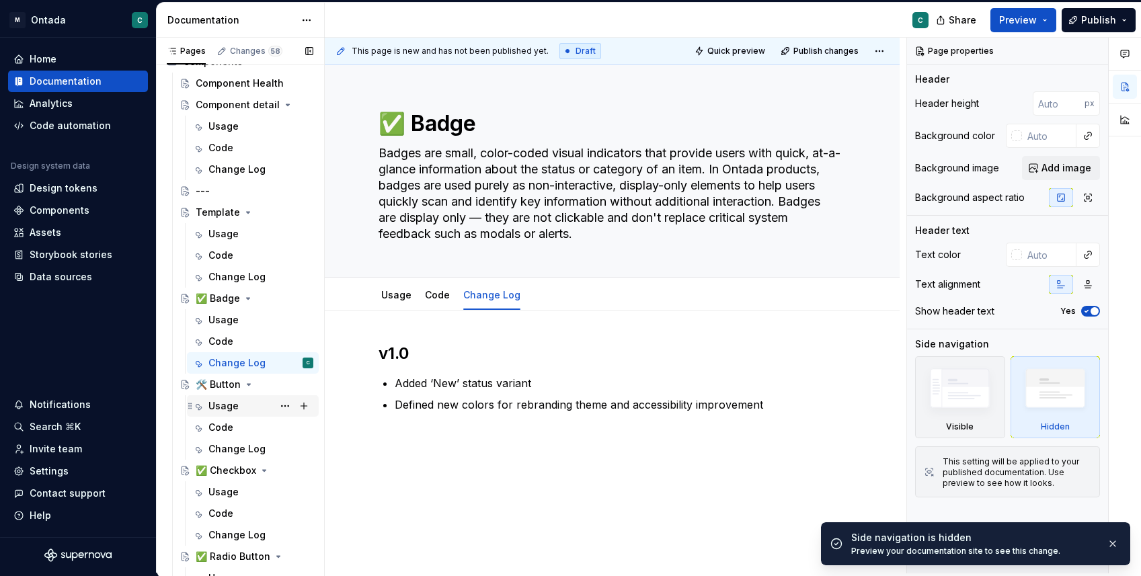
click at [236, 402] on div "Usage" at bounding box center [224, 406] width 30 height 13
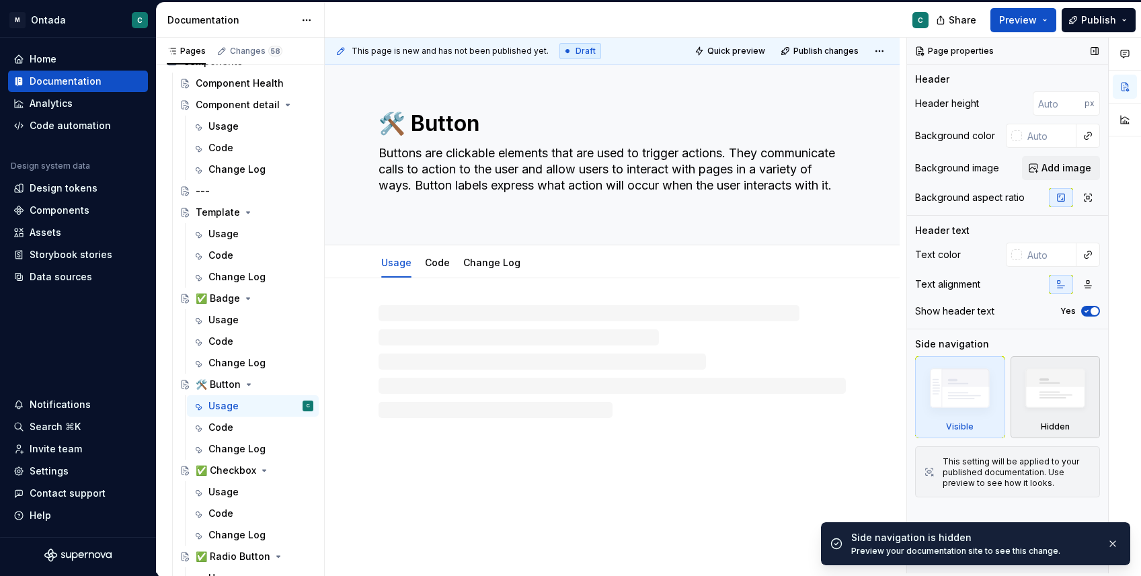
click at [1056, 418] on img at bounding box center [1055, 392] width 77 height 59
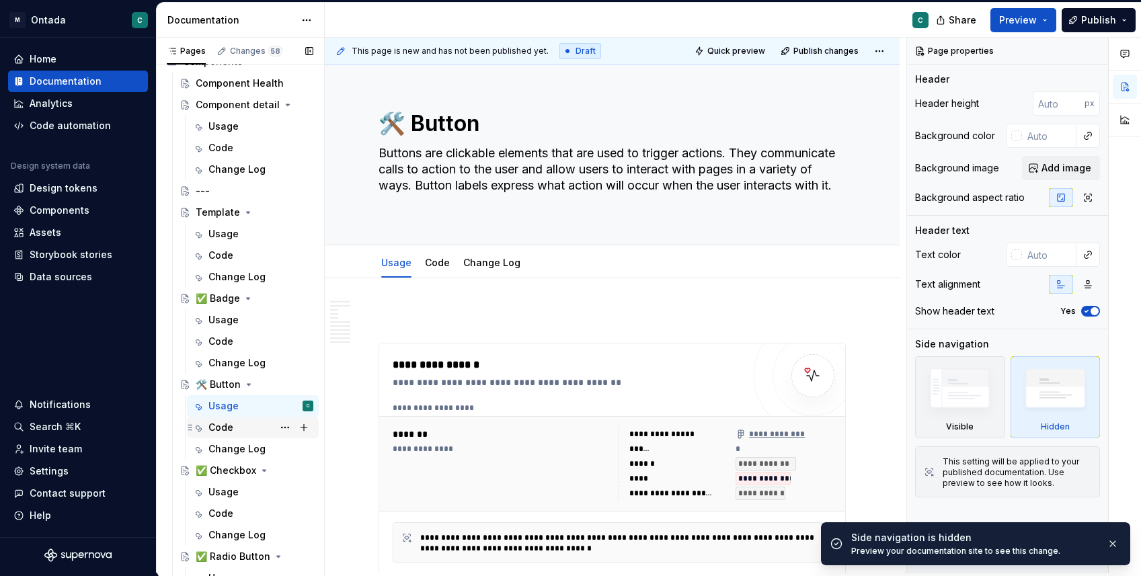
click at [238, 429] on div "Code" at bounding box center [261, 427] width 105 height 19
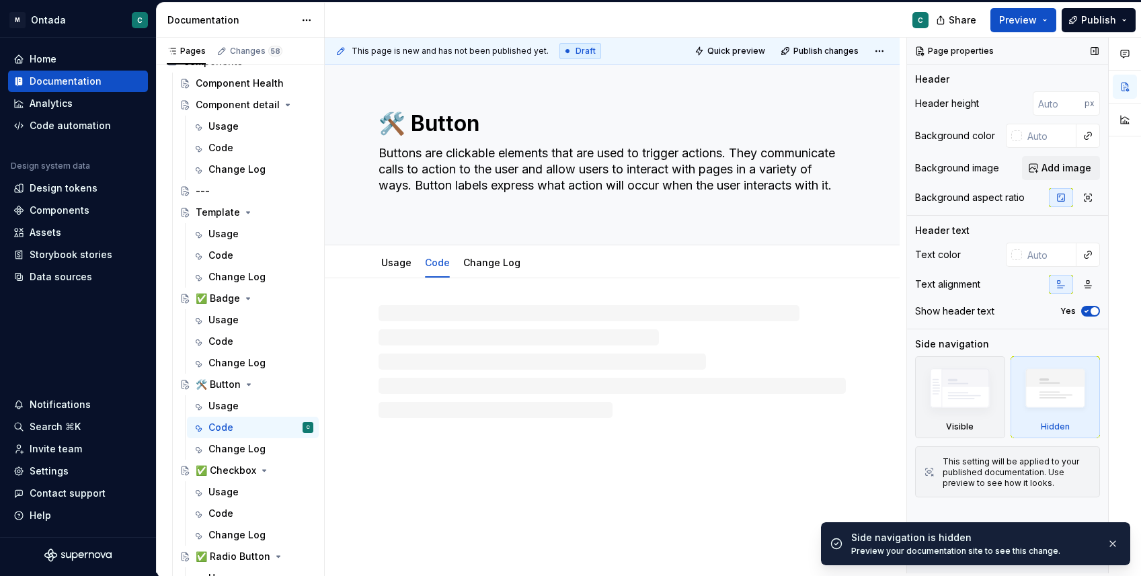
click at [1051, 418] on img at bounding box center [1055, 392] width 77 height 59
click at [239, 453] on div "Change Log" at bounding box center [237, 449] width 57 height 13
click at [1028, 403] on img at bounding box center [1055, 392] width 77 height 59
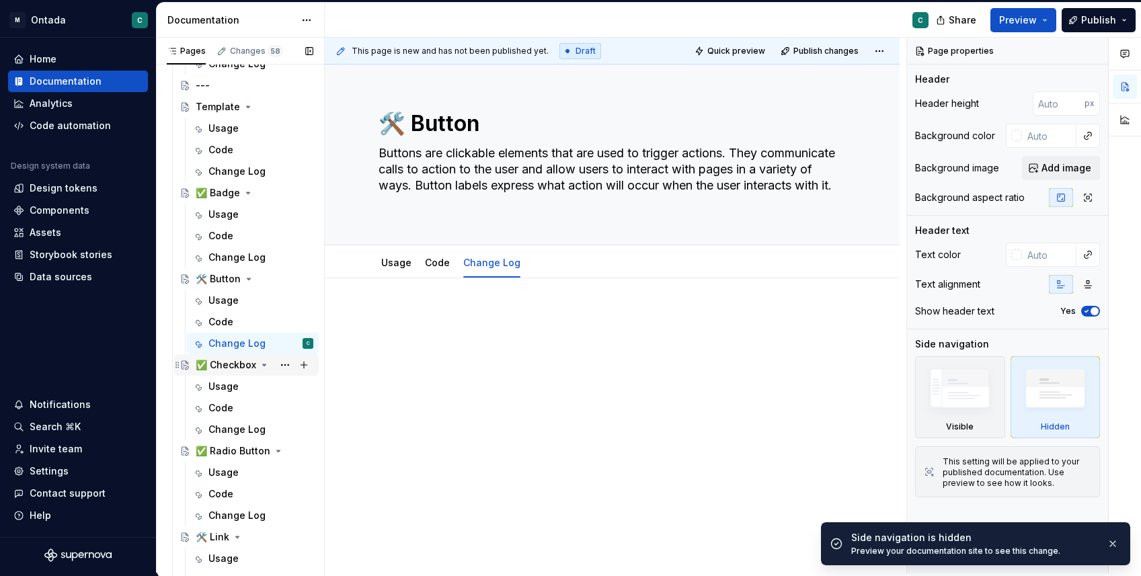
scroll to position [296, 0]
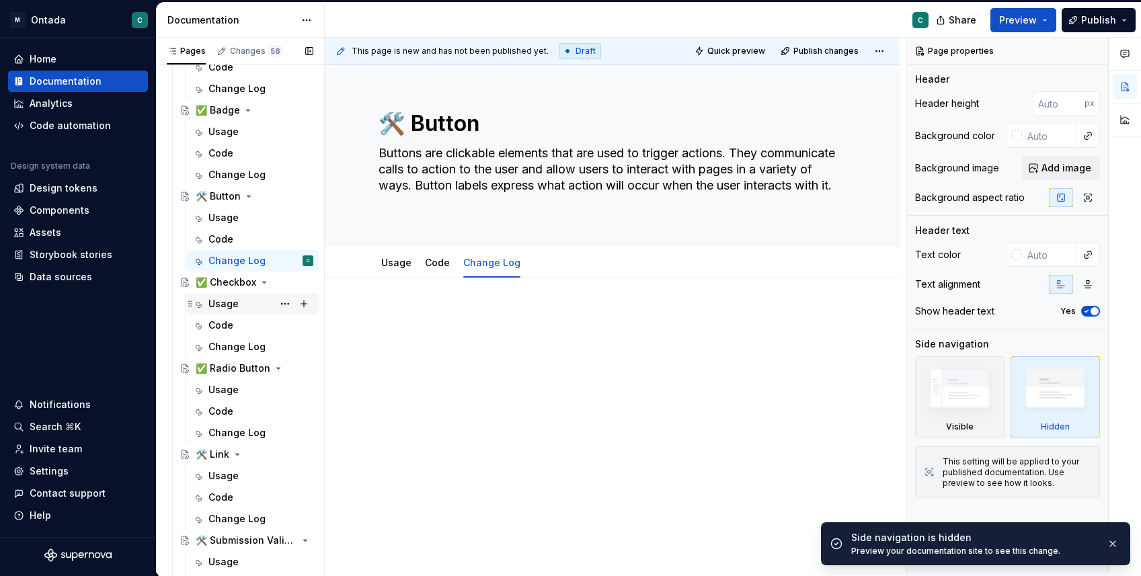
click at [246, 301] on div "Usage" at bounding box center [261, 304] width 105 height 19
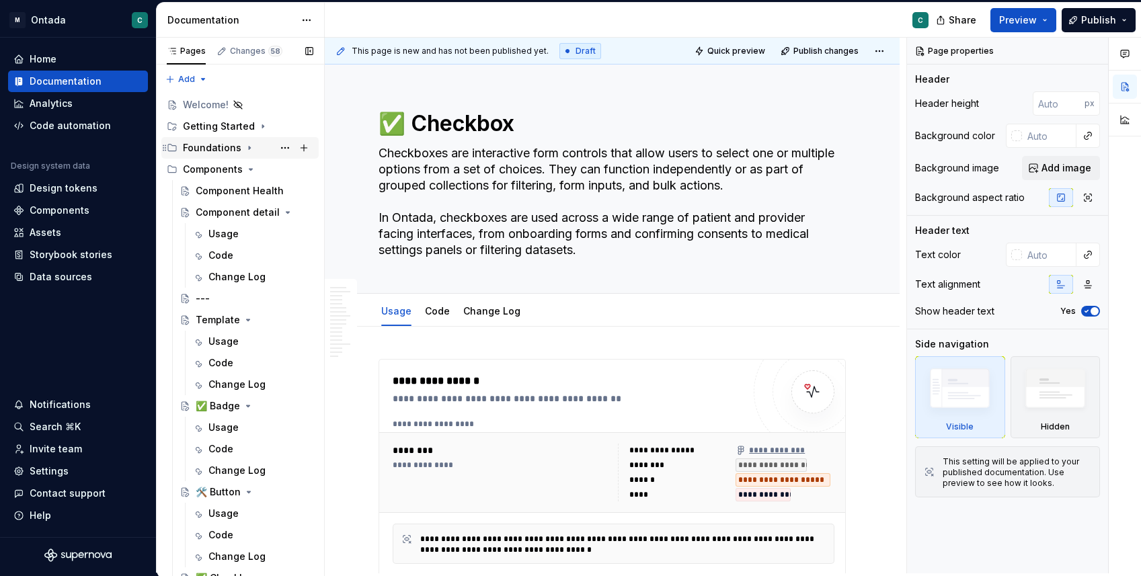
click at [214, 150] on div "Foundations" at bounding box center [212, 147] width 59 height 13
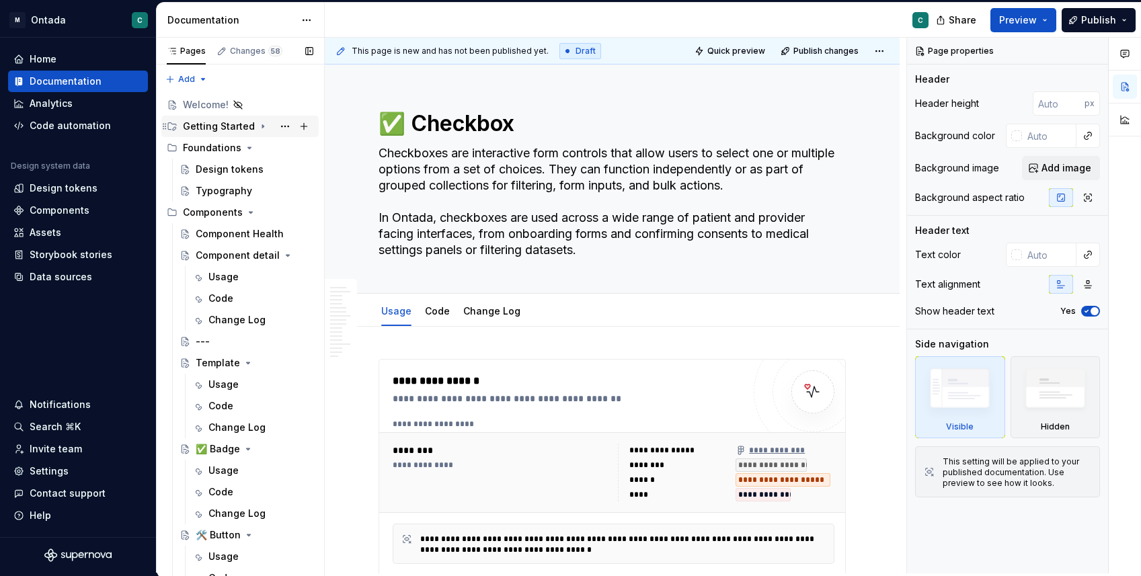
click at [215, 121] on div "Getting Started" at bounding box center [219, 126] width 72 height 13
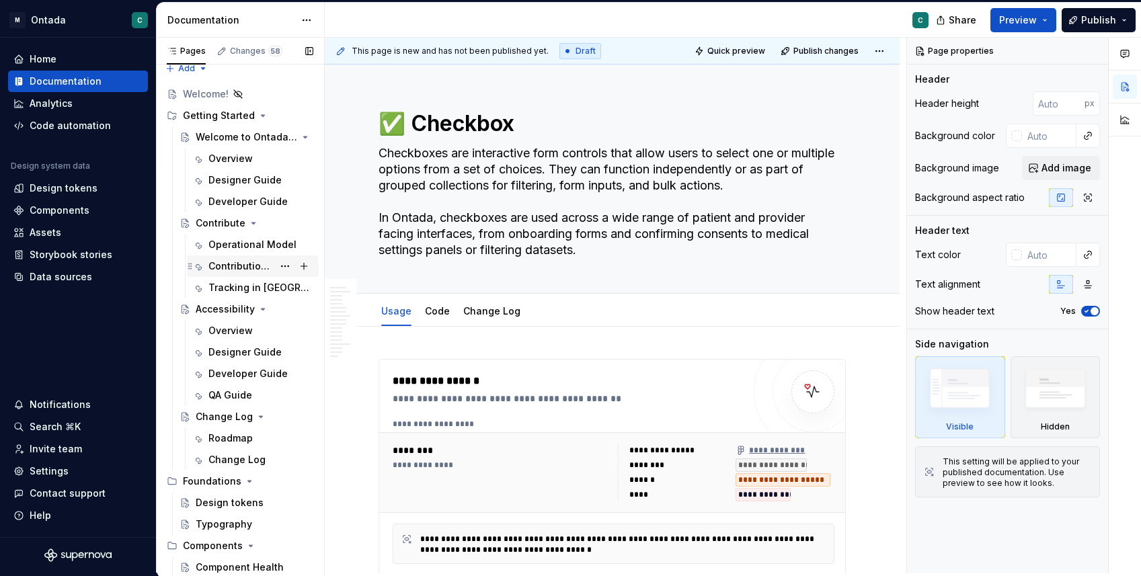
scroll to position [9, 0]
click at [226, 251] on div "Operational Model" at bounding box center [241, 246] width 65 height 13
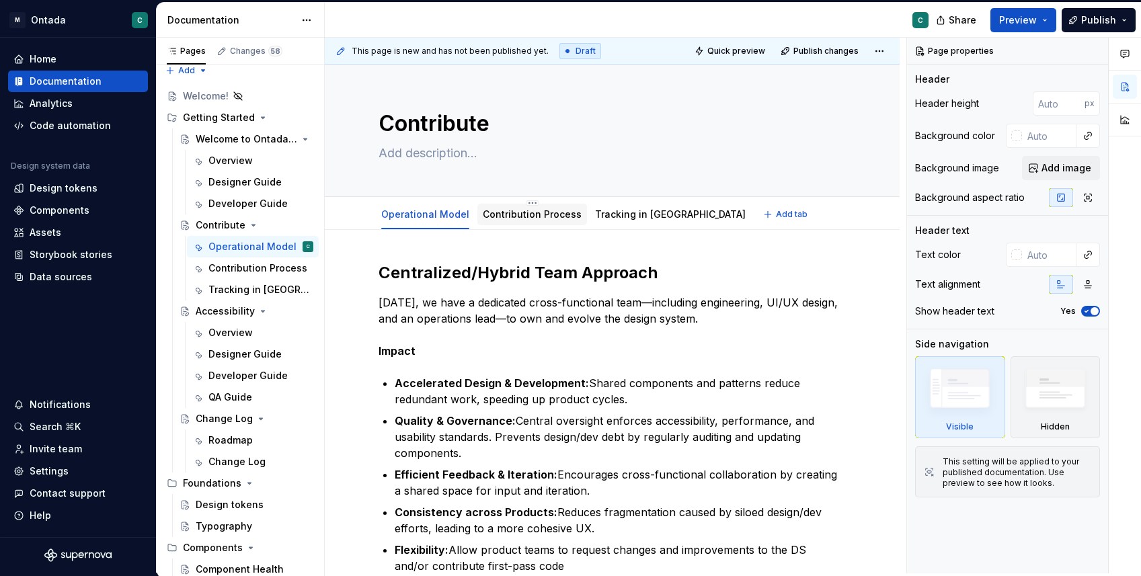
click at [530, 210] on link "Contribution Process" at bounding box center [532, 214] width 99 height 11
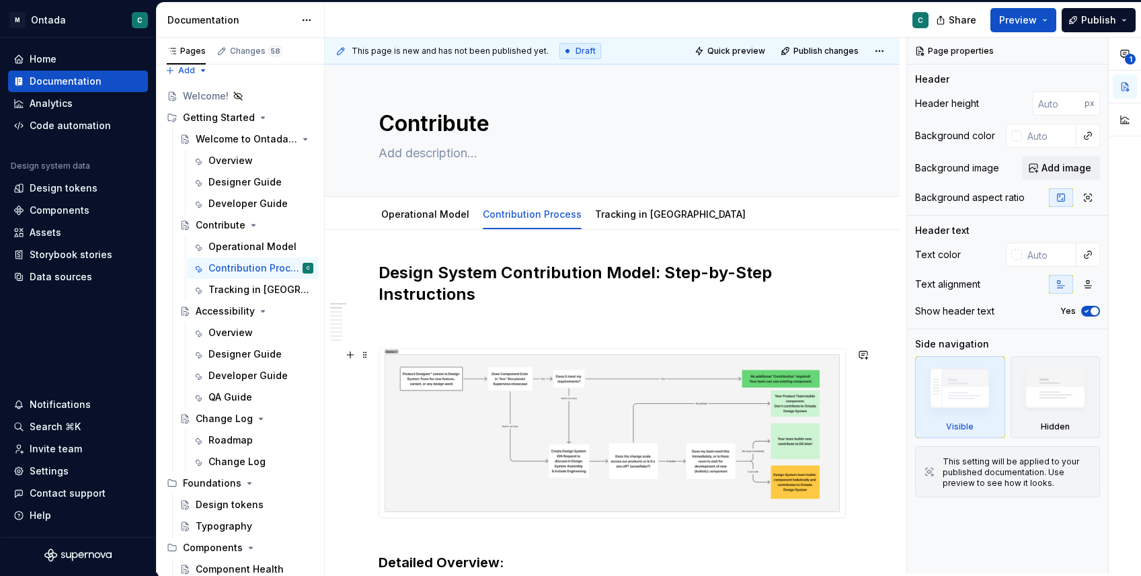
scroll to position [26, 0]
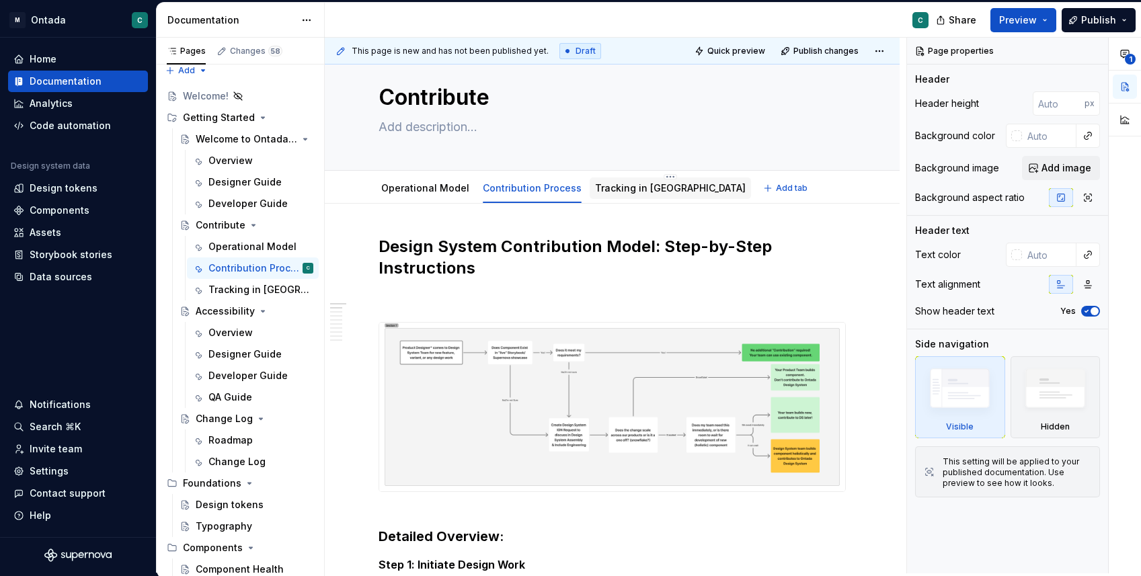
click at [617, 191] on link "Tracking in [GEOGRAPHIC_DATA]" at bounding box center [670, 187] width 151 height 11
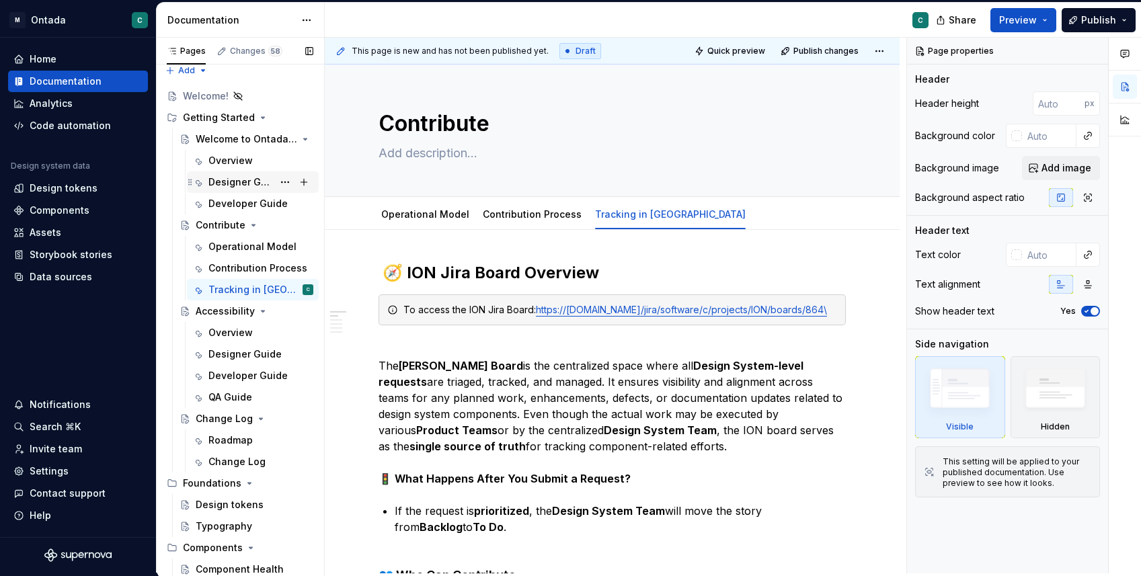
click at [227, 178] on div "Designer Guide" at bounding box center [241, 182] width 65 height 13
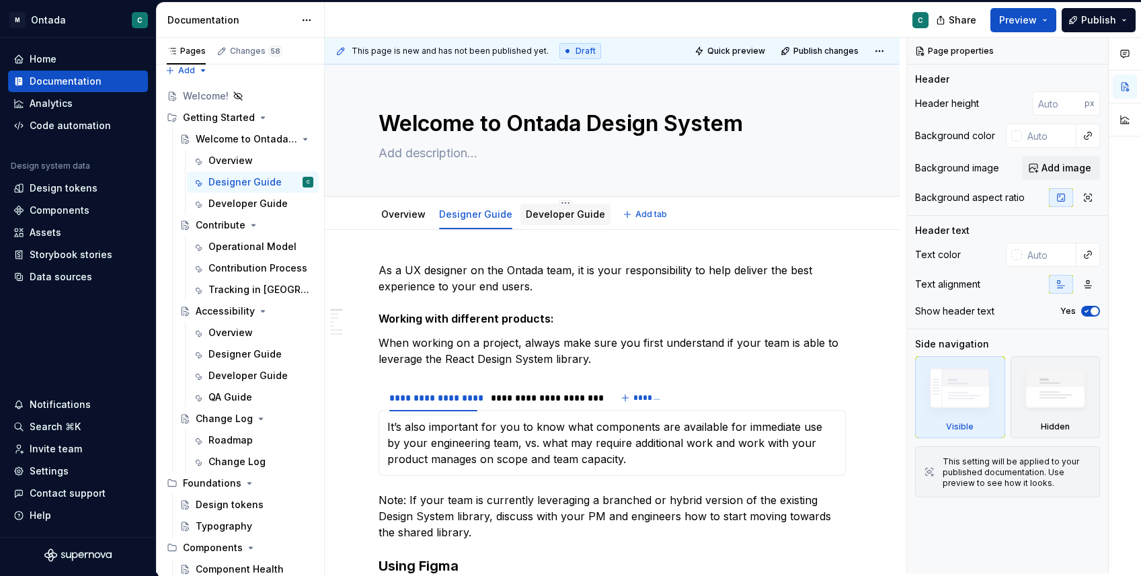
click at [560, 226] on div "Developer Guide" at bounding box center [566, 214] width 90 height 24
click at [546, 222] on div "Developer Guide" at bounding box center [565, 214] width 79 height 16
click at [546, 213] on link "Developer Guide" at bounding box center [565, 214] width 79 height 11
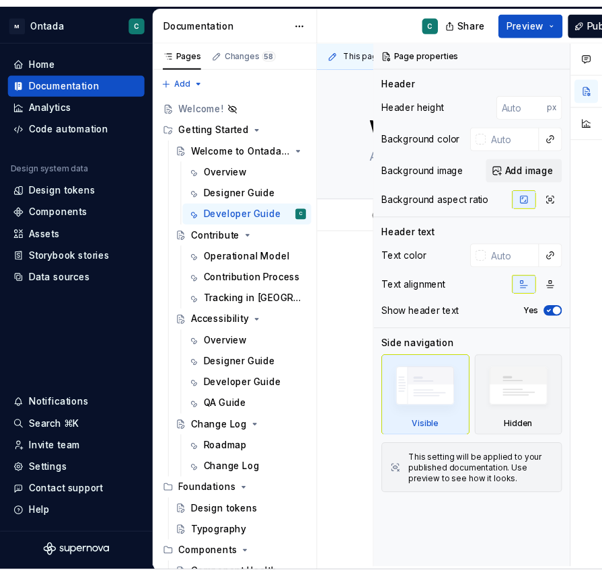
scroll to position [1, 0]
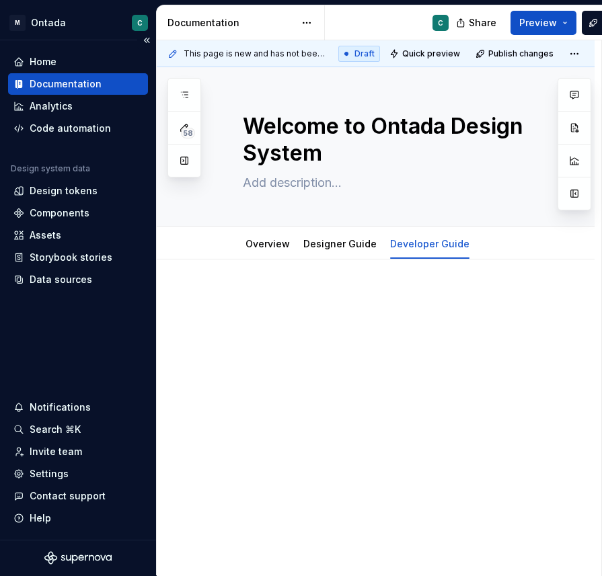
click at [79, 87] on div "Documentation" at bounding box center [66, 83] width 72 height 13
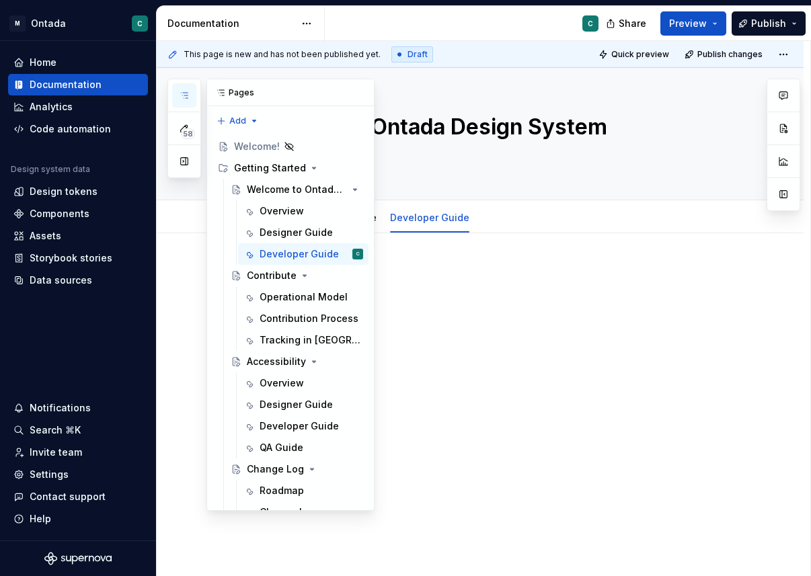
click at [186, 98] on icon "button" at bounding box center [184, 95] width 11 height 11
click at [297, 227] on div "Designer Guide" at bounding box center [291, 232] width 63 height 13
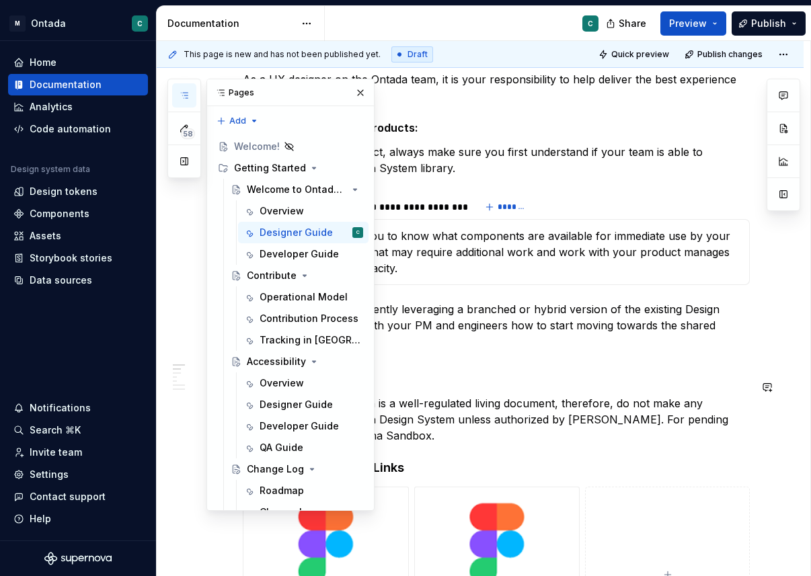
scroll to position [206, 0]
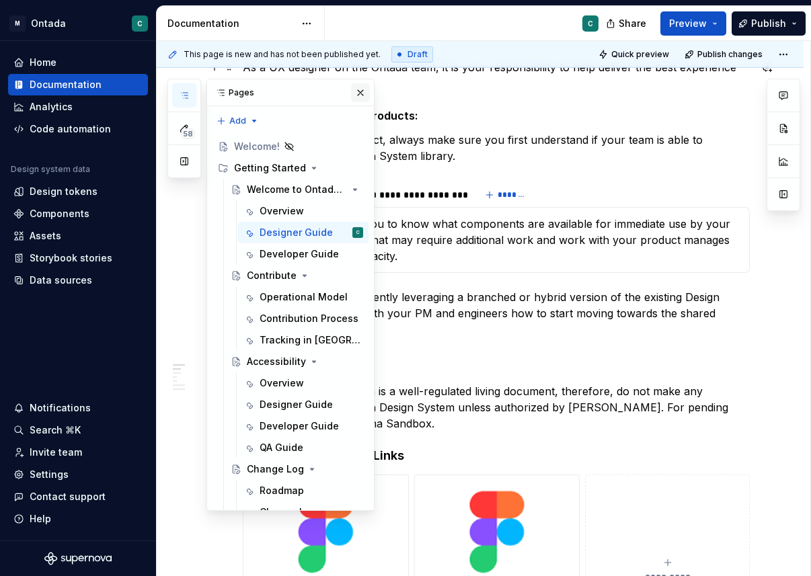
click at [356, 91] on button "button" at bounding box center [360, 92] width 19 height 19
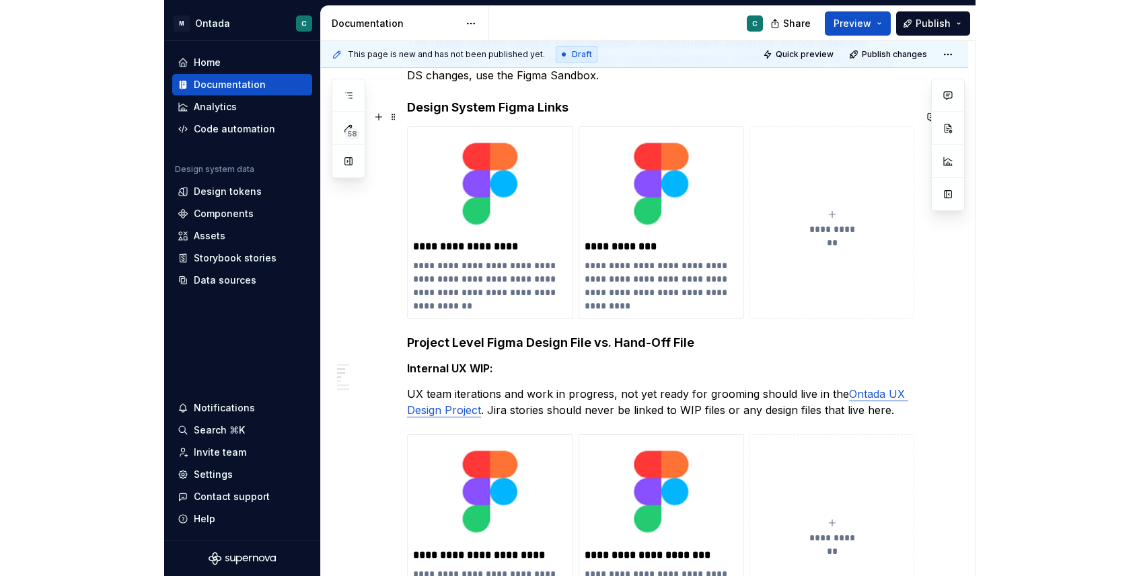
scroll to position [528, 0]
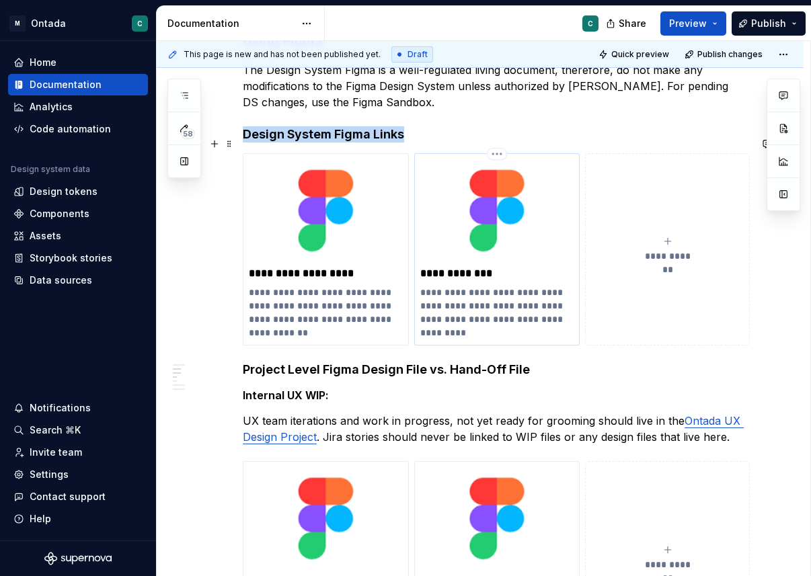
click at [517, 163] on img at bounding box center [497, 210] width 154 height 102
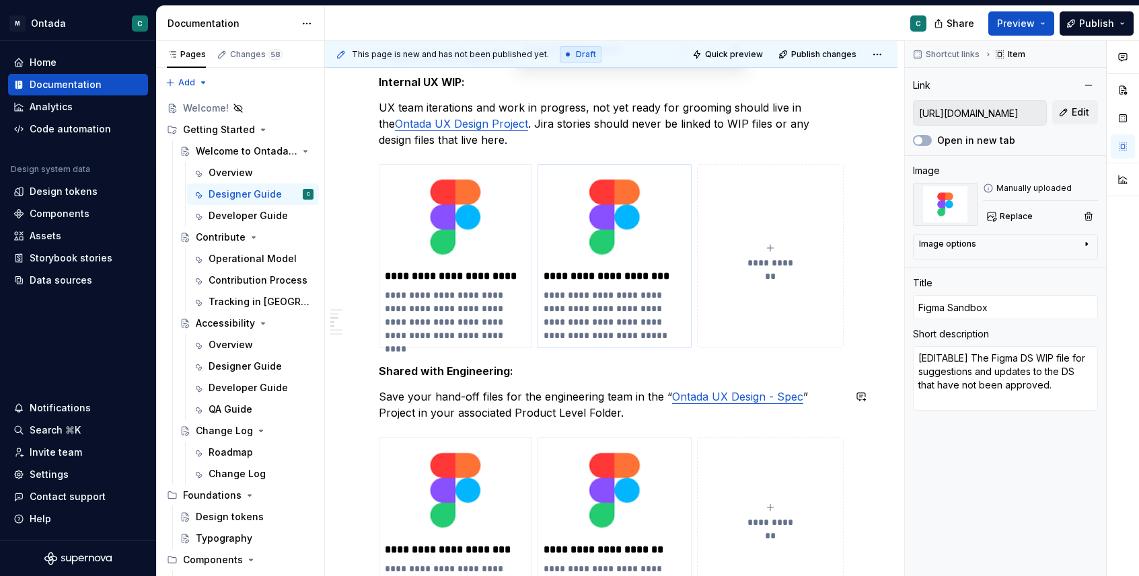
scroll to position [835, 0]
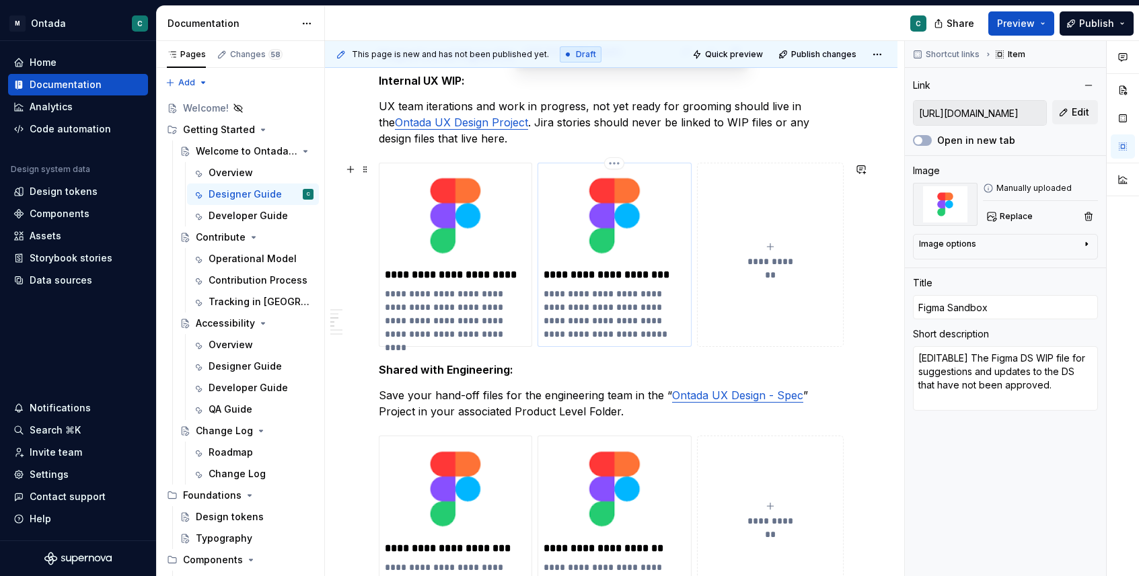
type textarea "*"
type input "https://www.figma.com/design/iDddUVpTDMQbzPOAQOFNWF/Project-Name---Template?nod…"
type input "WIP Figma File Template"
type textarea "File to house WIP iterations, research design etc. before moving final designs …"
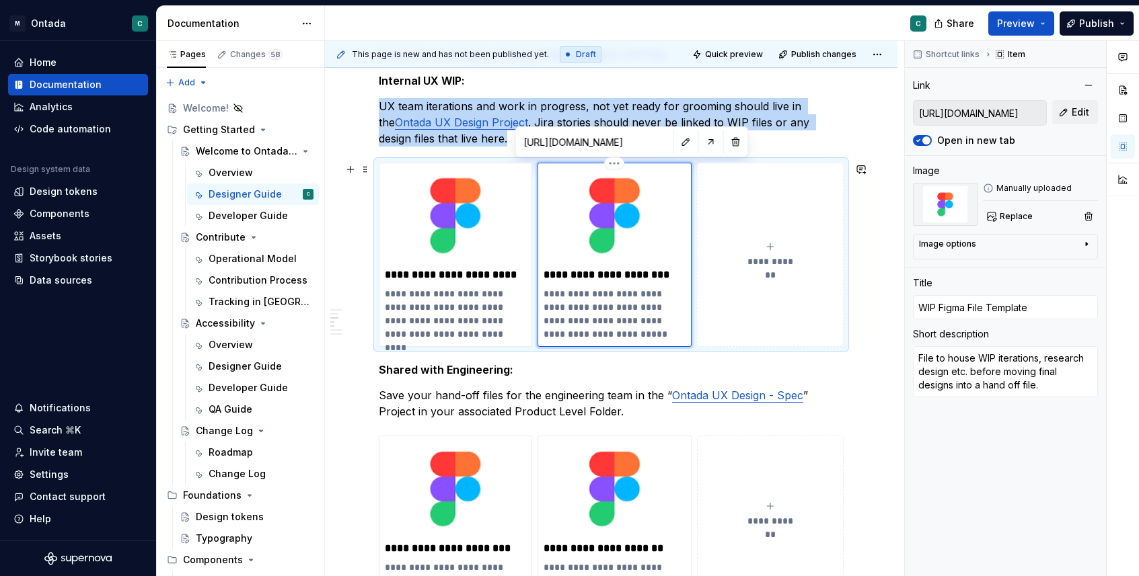
click at [632, 193] on img at bounding box center [613, 216] width 141 height 94
click at [702, 145] on button "button" at bounding box center [711, 142] width 19 height 19
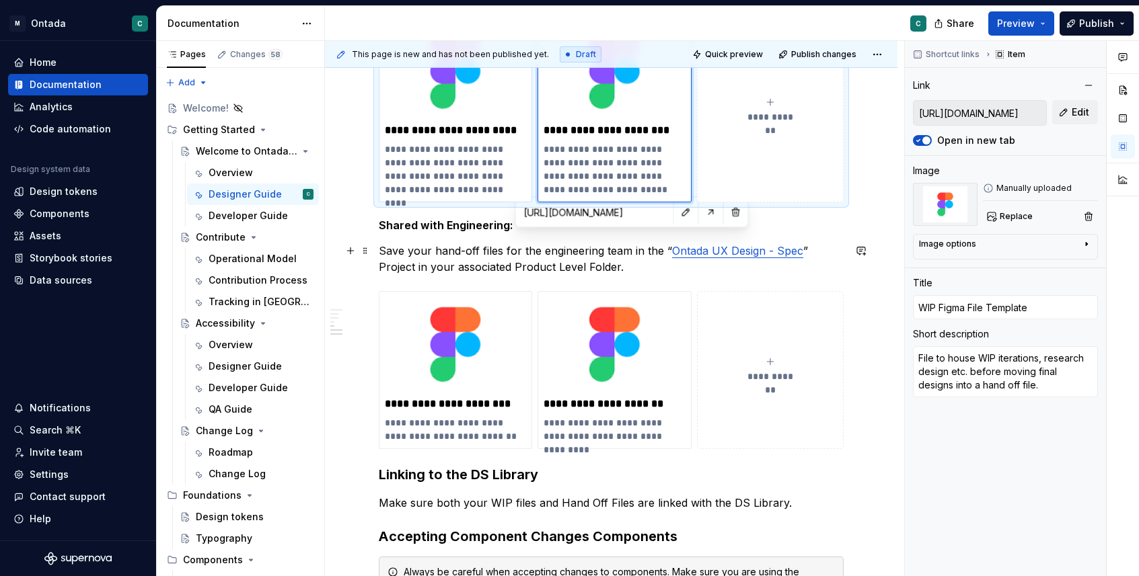
scroll to position [1011, 0]
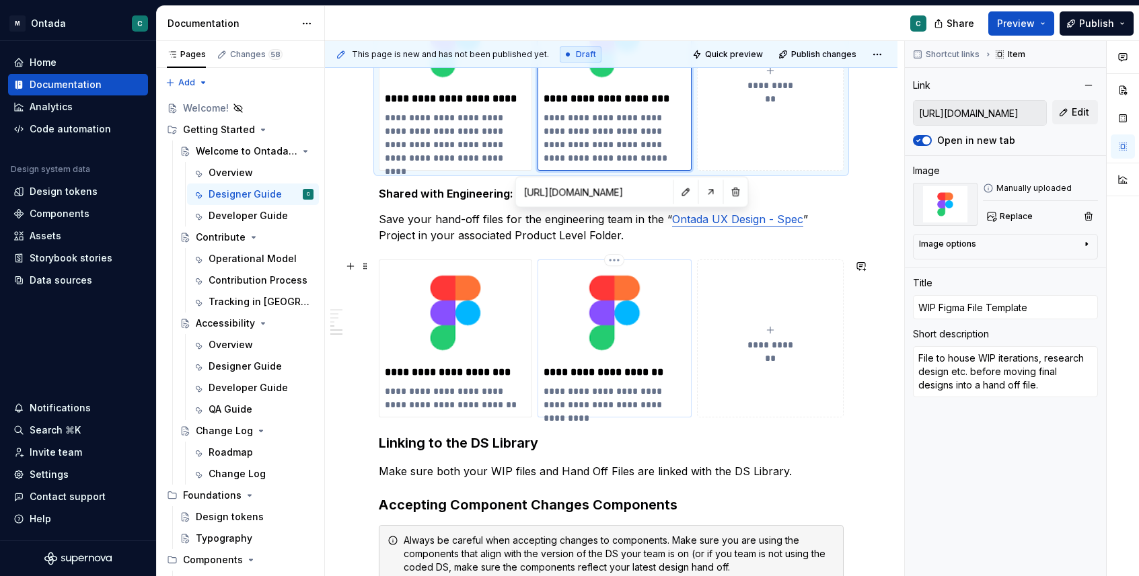
type textarea "*"
type input "https://www.figma.com/design/sBKWi1m9e2ieEUtO5E9asj/Project-Name---Hand-Off?nod…"
type input "Hand Off File Template"
type textarea "Final, historically accurate hand off file for engineering."
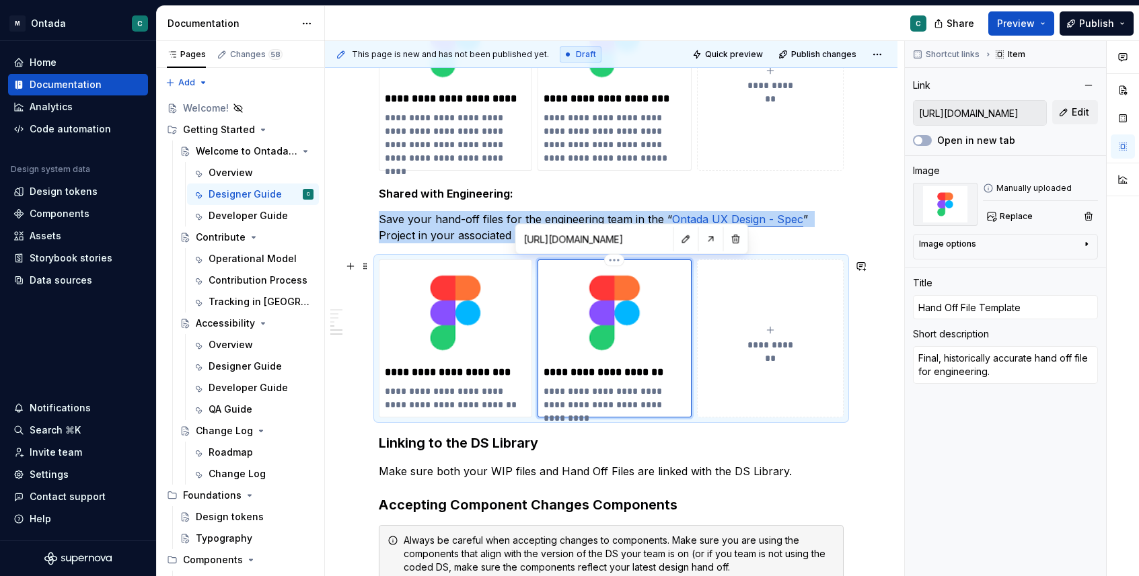
click at [609, 350] on img at bounding box center [613, 313] width 141 height 94
click at [702, 237] on button "button" at bounding box center [711, 239] width 19 height 19
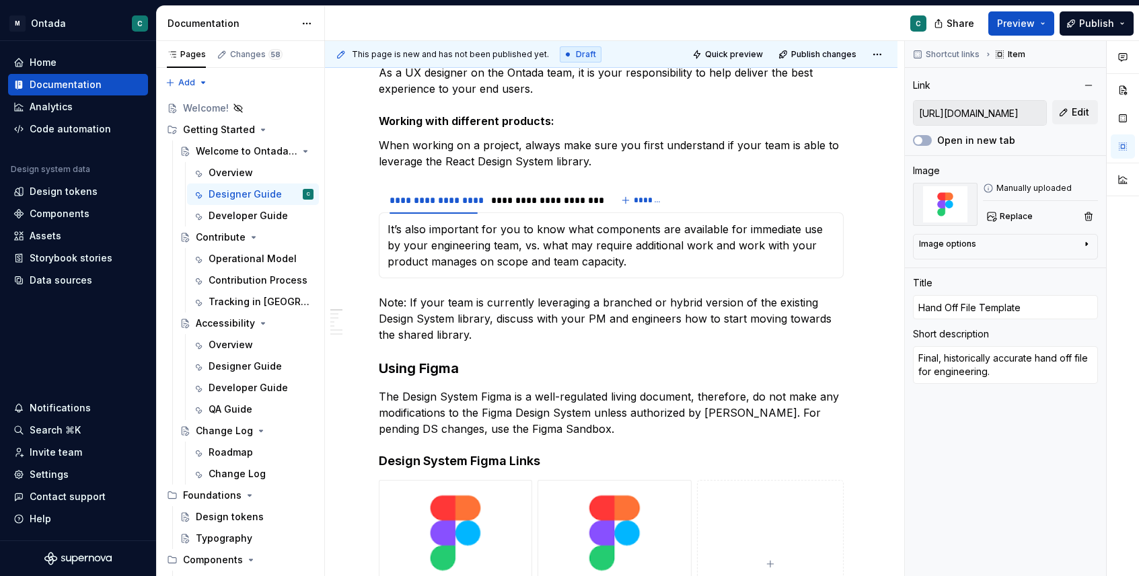
scroll to position [0, 0]
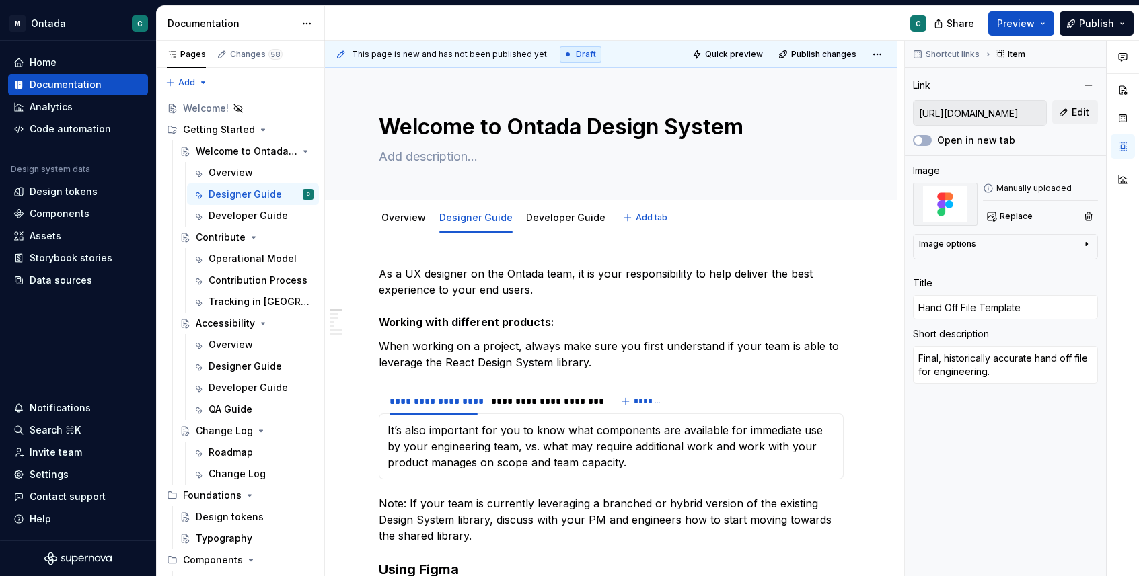
type textarea "*"
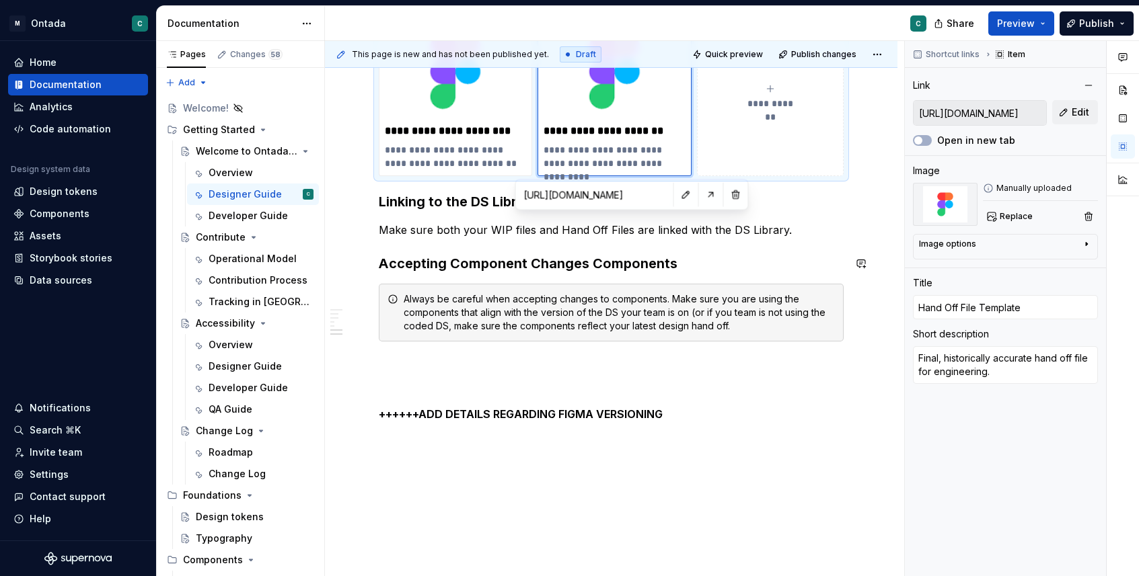
scroll to position [1254, 0]
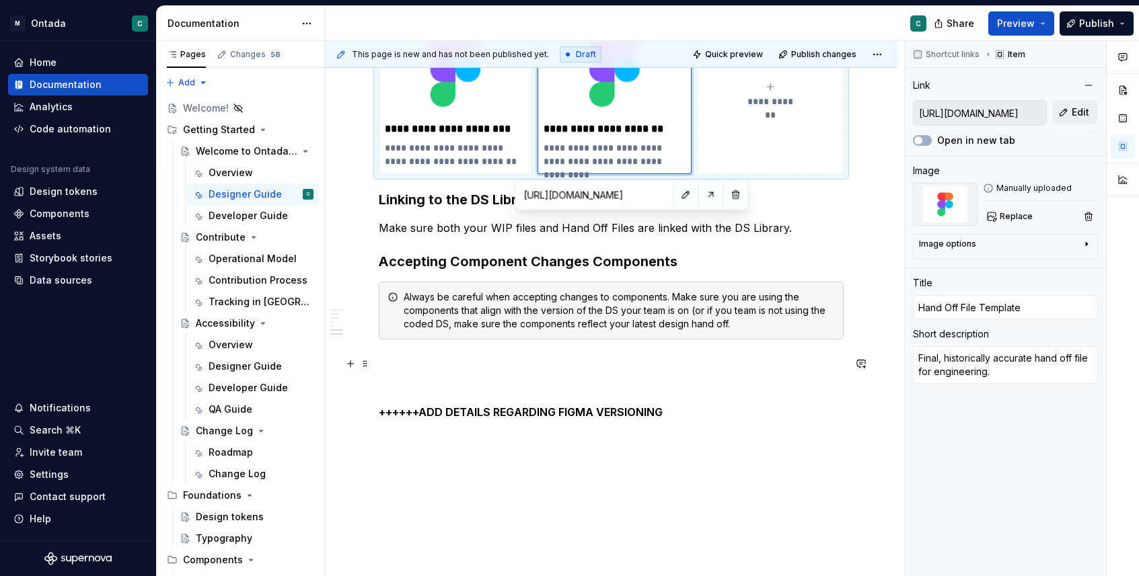
click at [527, 365] on p at bounding box center [611, 364] width 465 height 16
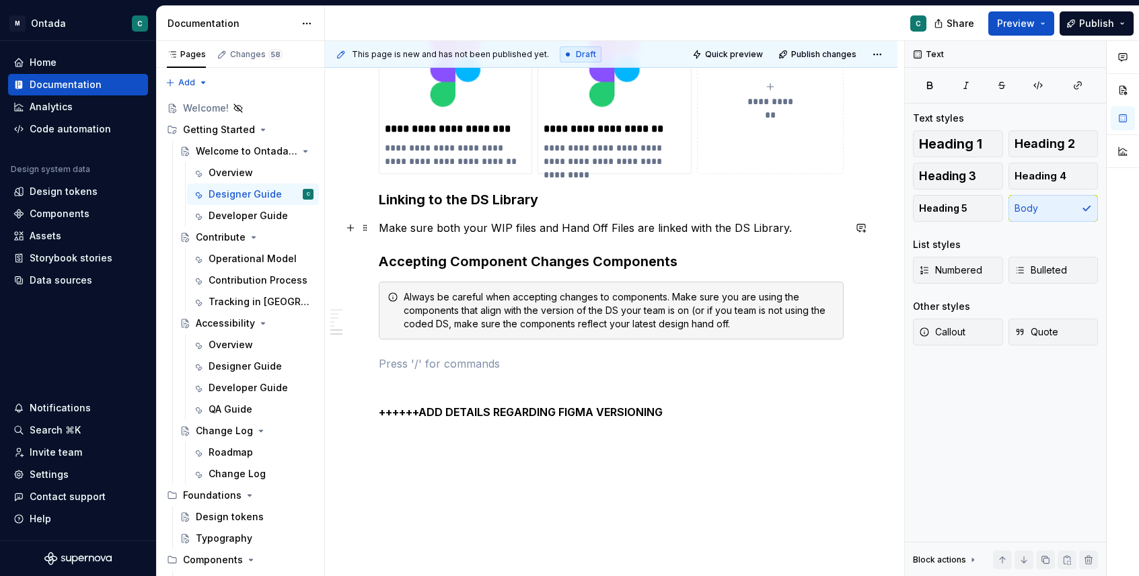
click at [503, 222] on p "Make sure both your WIP files and Hand Off Files are linked with the DS Library." at bounding box center [611, 228] width 465 height 16
click at [422, 438] on p at bounding box center [611, 436] width 465 height 16
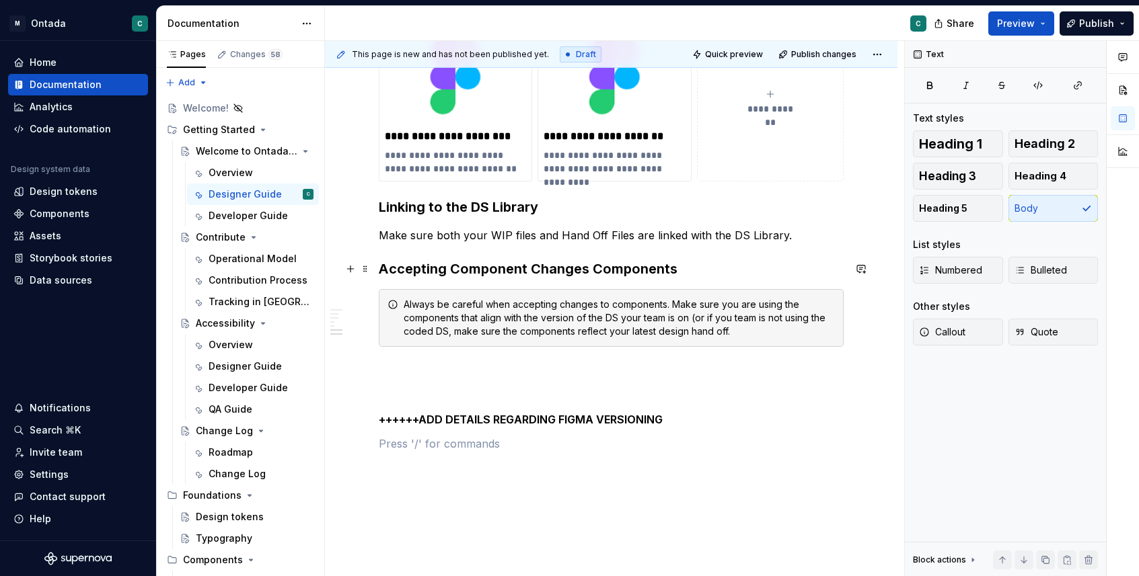
scroll to position [1248, 0]
click at [593, 264] on h3 "Accepting Component Changes Components" at bounding box center [611, 267] width 465 height 19
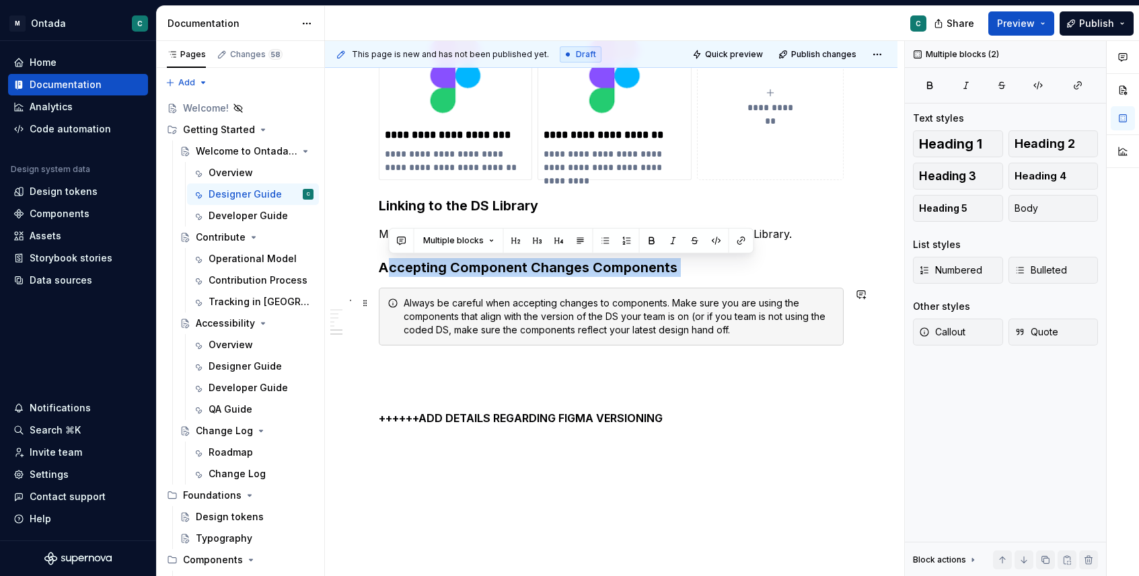
drag, startPoint x: 387, startPoint y: 276, endPoint x: 647, endPoint y: 289, distance: 260.6
click at [641, 268] on h3 "Accepting Component Changes Components" at bounding box center [611, 267] width 465 height 19
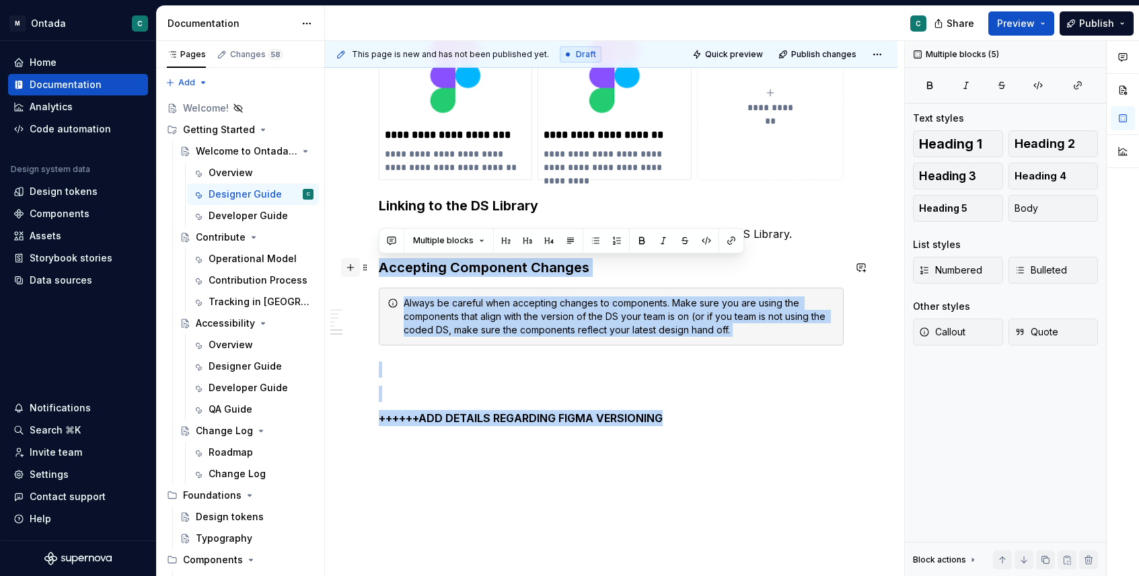
drag, startPoint x: 681, startPoint y: 412, endPoint x: 349, endPoint y: 263, distance: 364.3
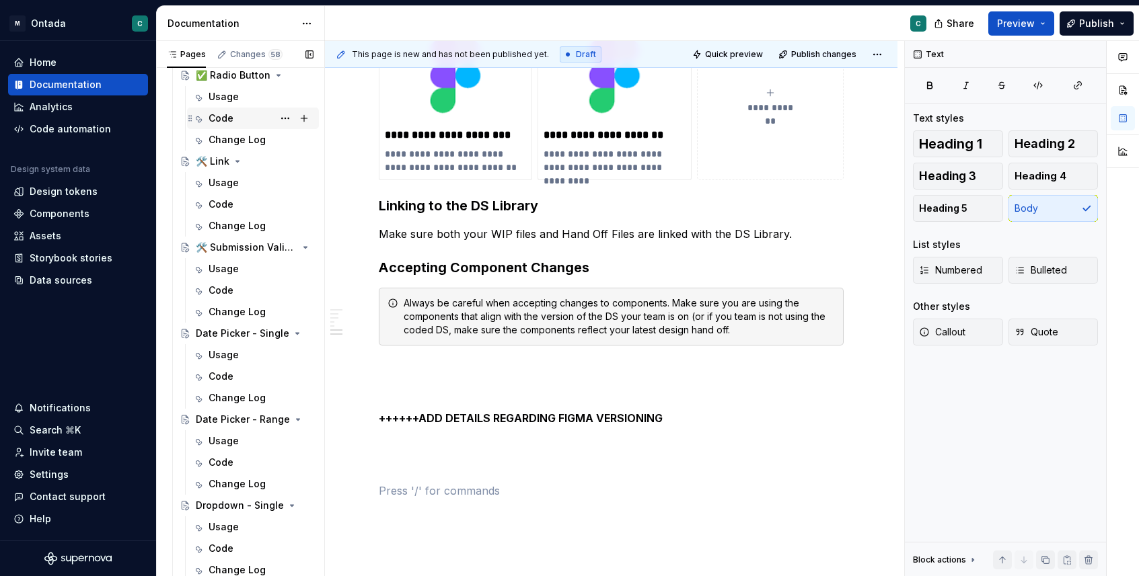
scroll to position [983, 0]
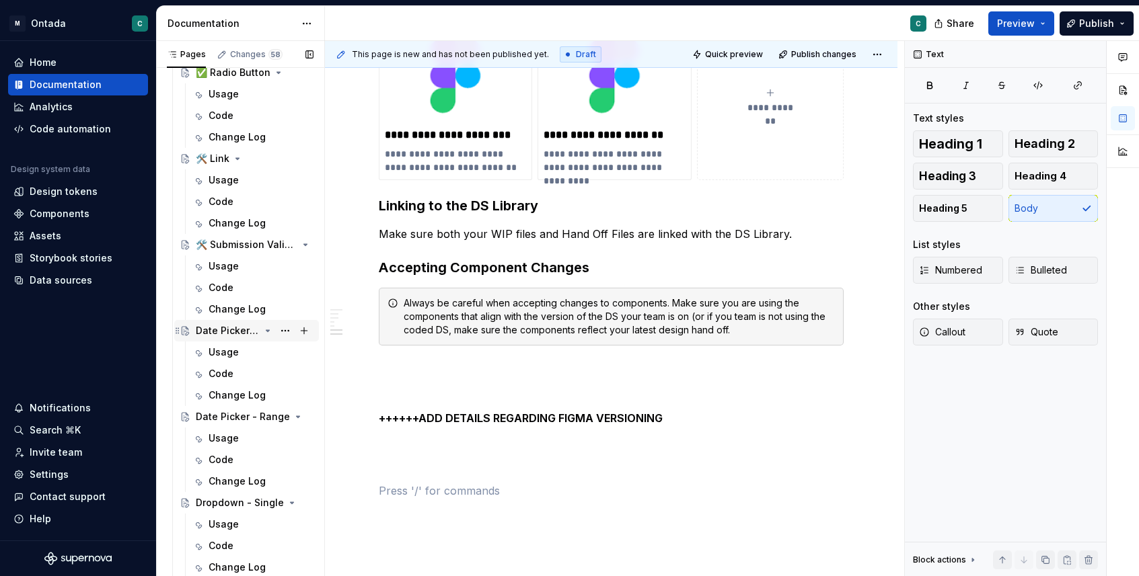
click at [233, 337] on div "Date Picker - Single" at bounding box center [228, 330] width 64 height 13
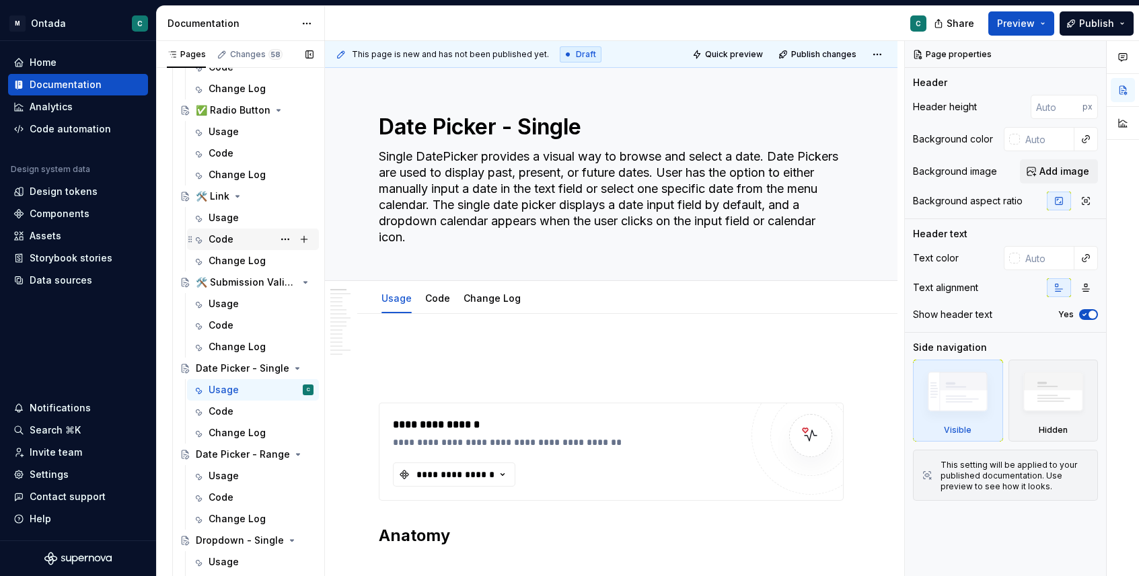
scroll to position [942, 0]
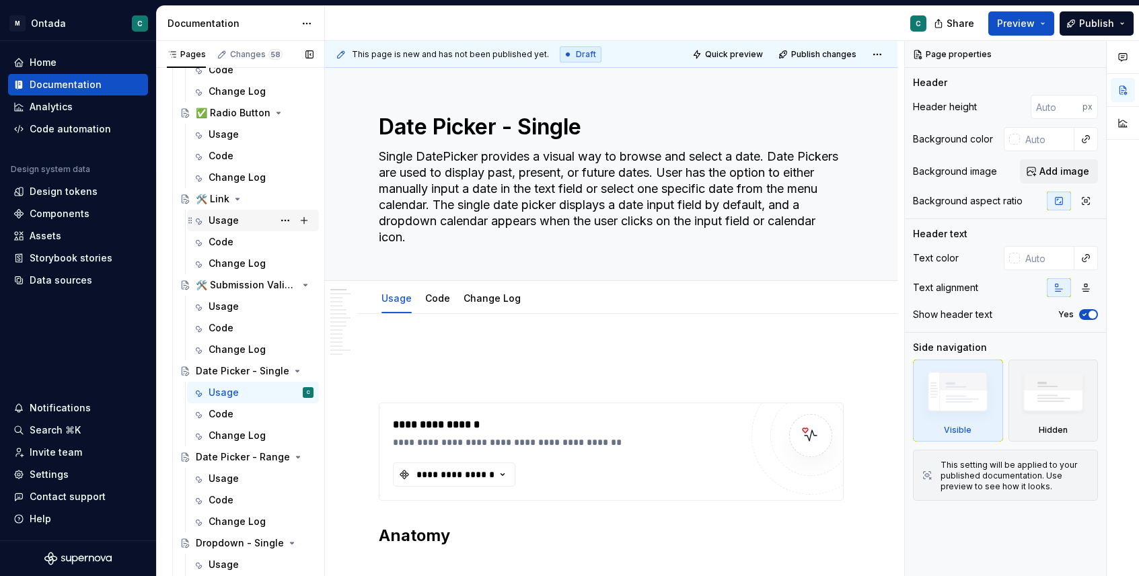
click at [227, 215] on div "Usage" at bounding box center [224, 220] width 30 height 13
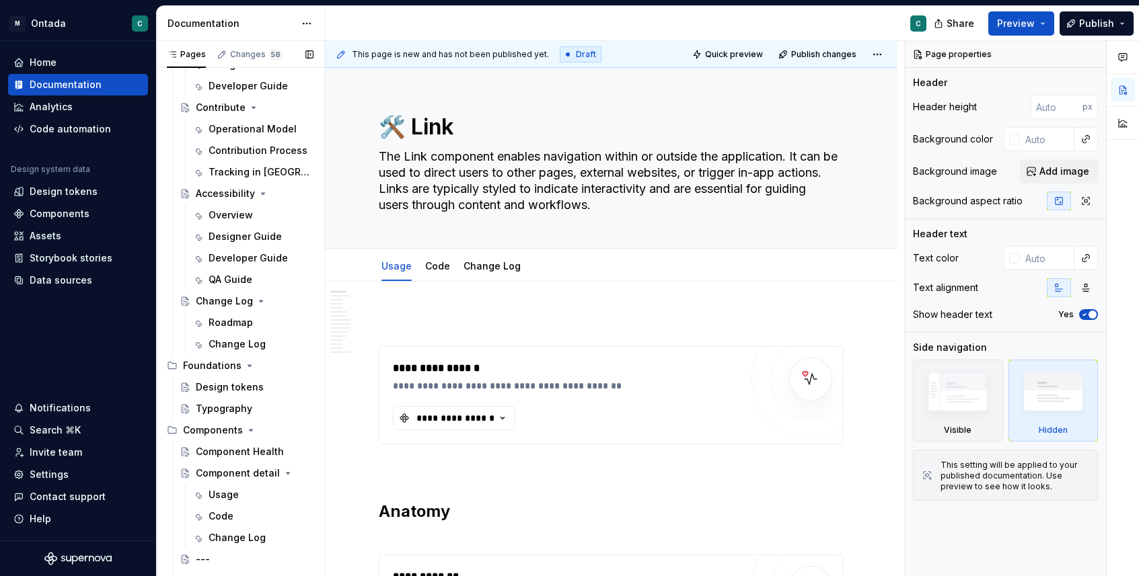
scroll to position [153, 0]
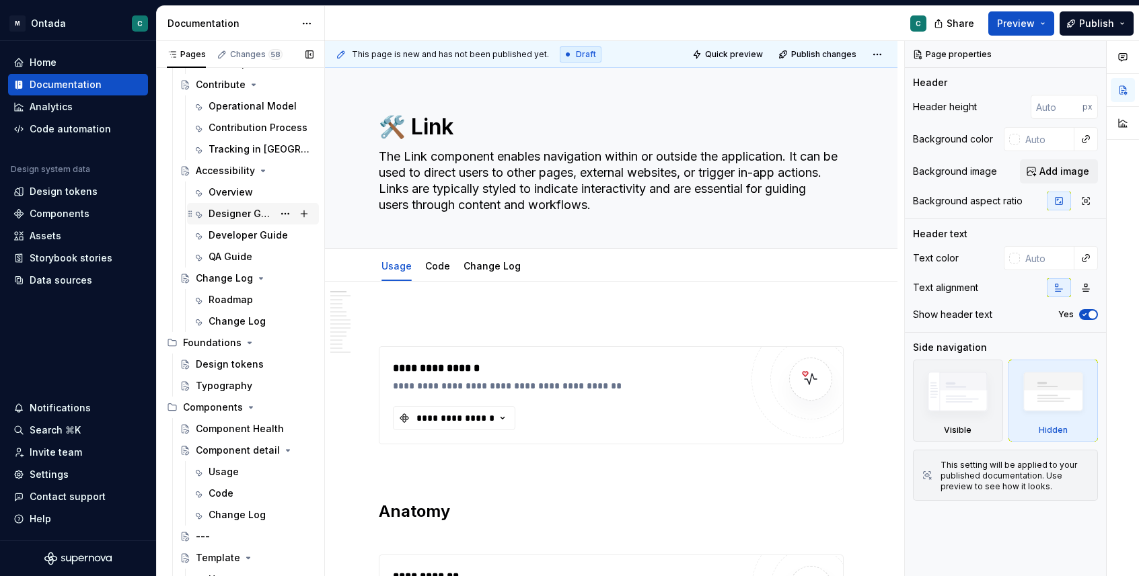
click at [227, 215] on div "Designer Guide" at bounding box center [241, 213] width 65 height 13
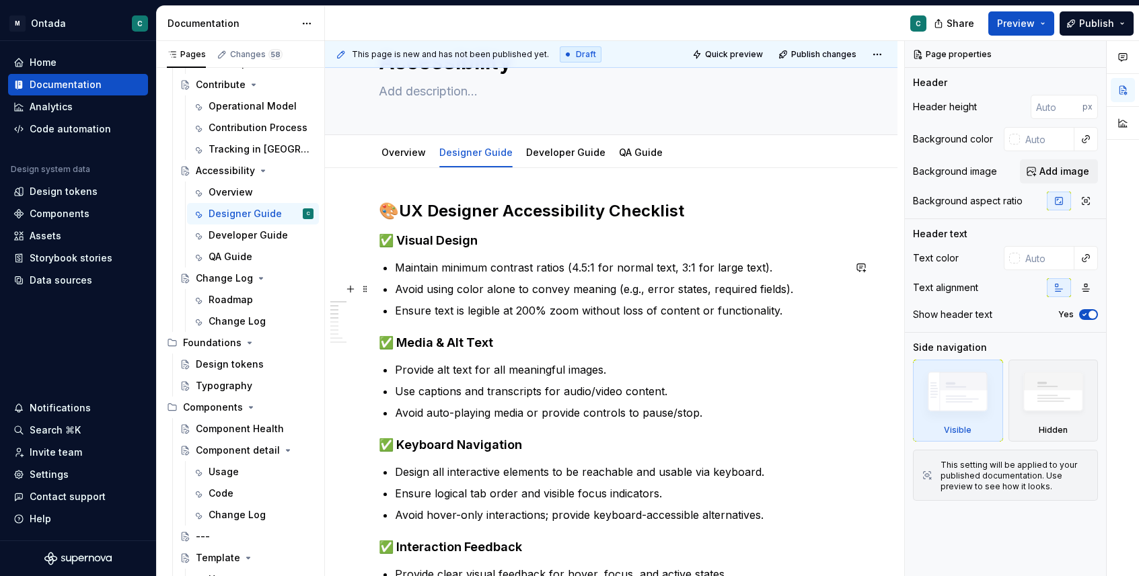
scroll to position [56, 0]
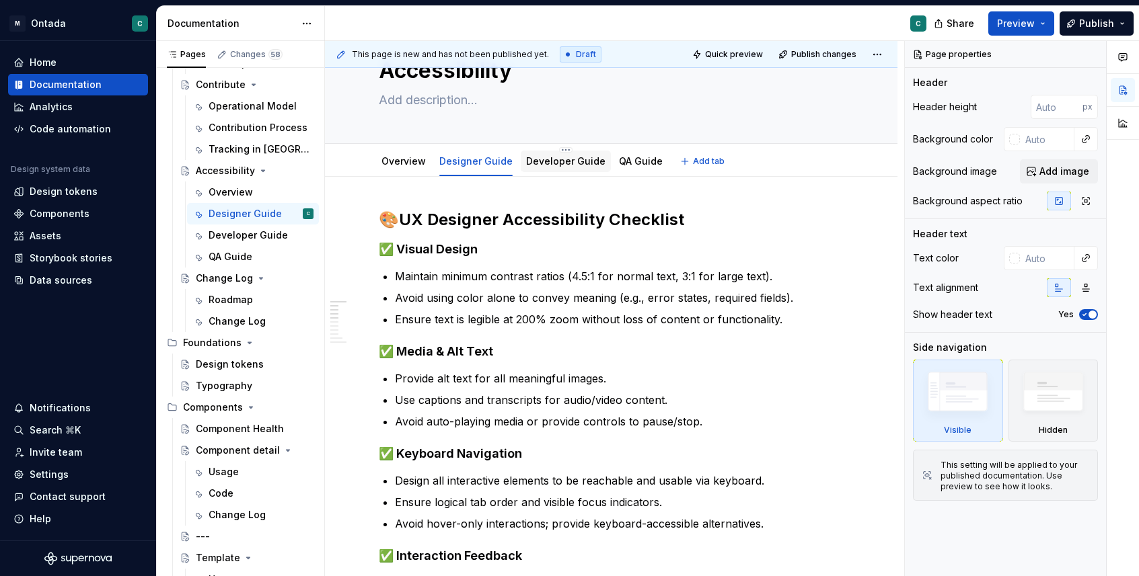
click at [572, 158] on link "Developer Guide" at bounding box center [565, 160] width 79 height 11
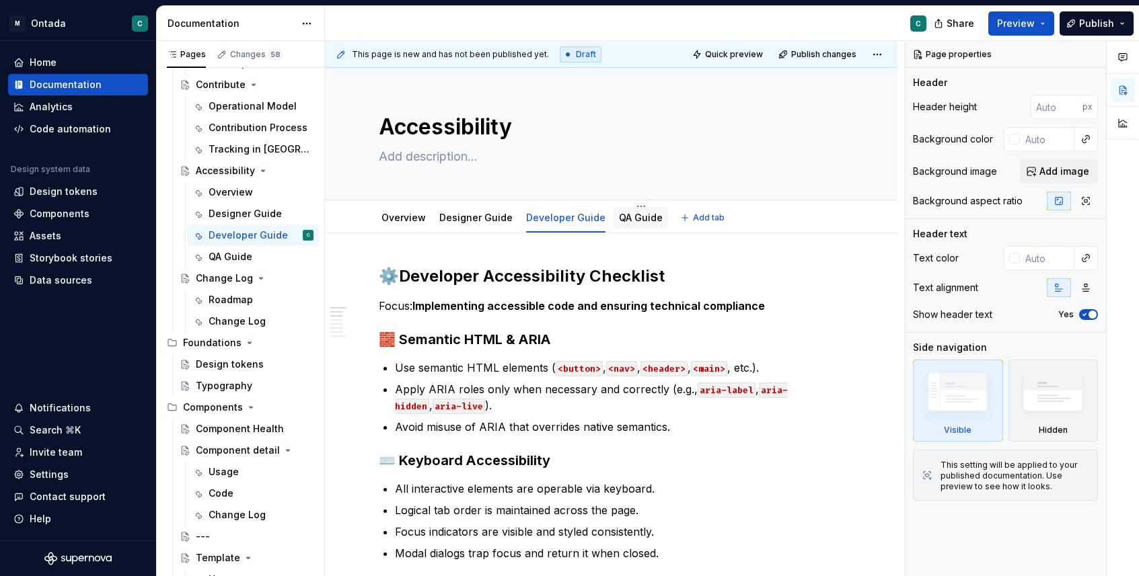
click at [627, 217] on link "QA Guide" at bounding box center [641, 217] width 44 height 11
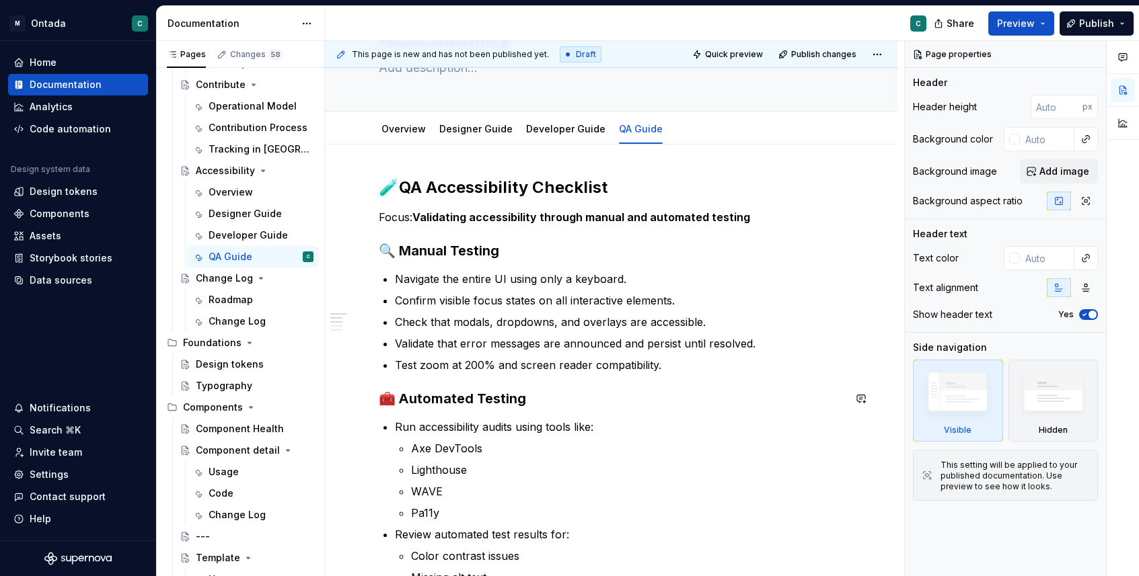
scroll to position [68, 0]
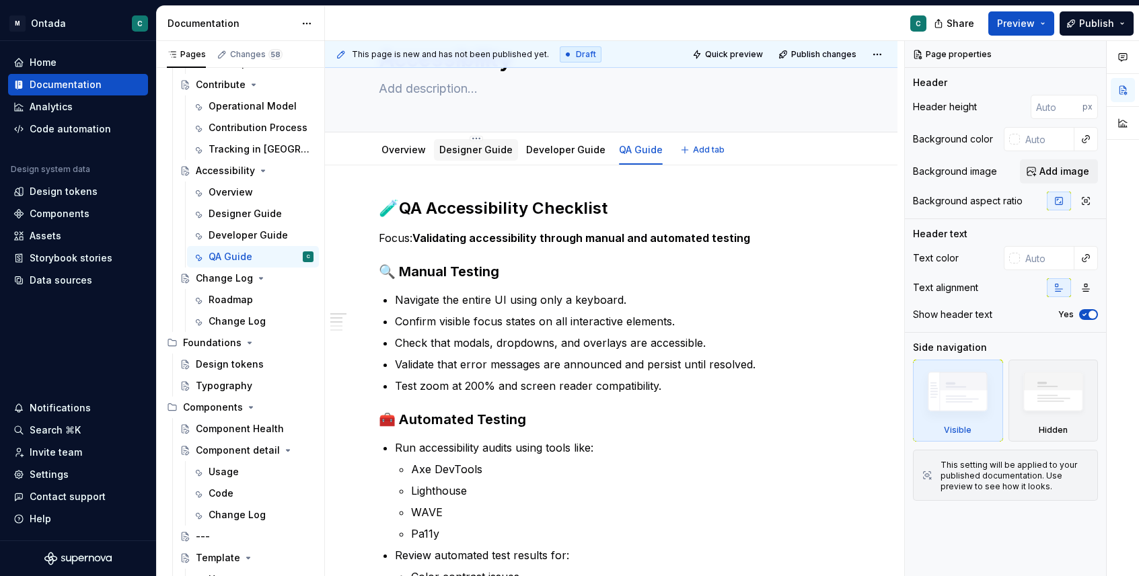
click at [454, 151] on link "Designer Guide" at bounding box center [475, 149] width 73 height 11
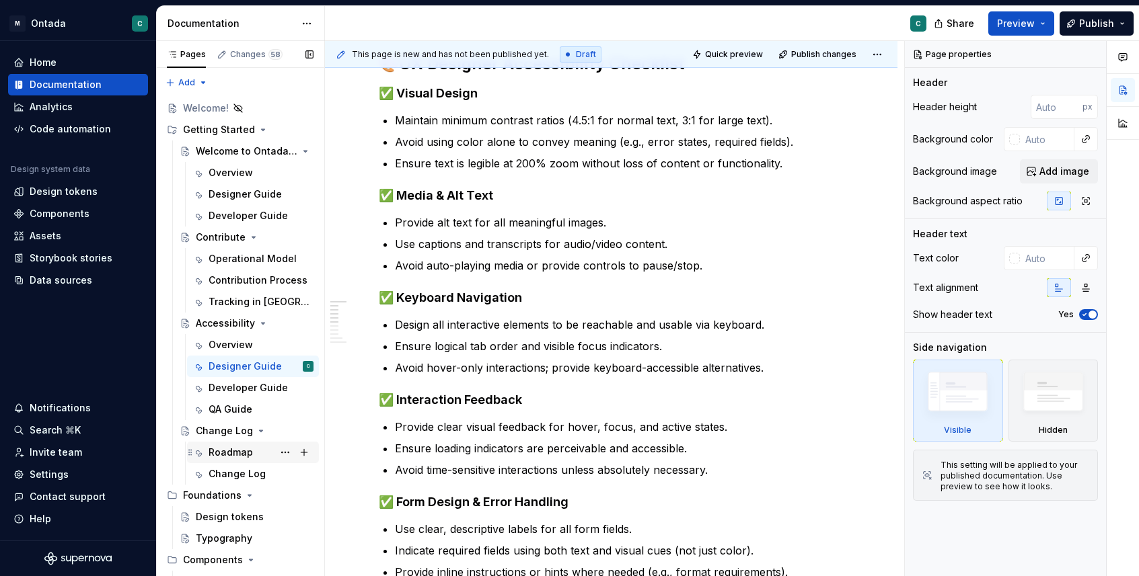
click at [216, 445] on div "Roadmap" at bounding box center [261, 452] width 105 height 19
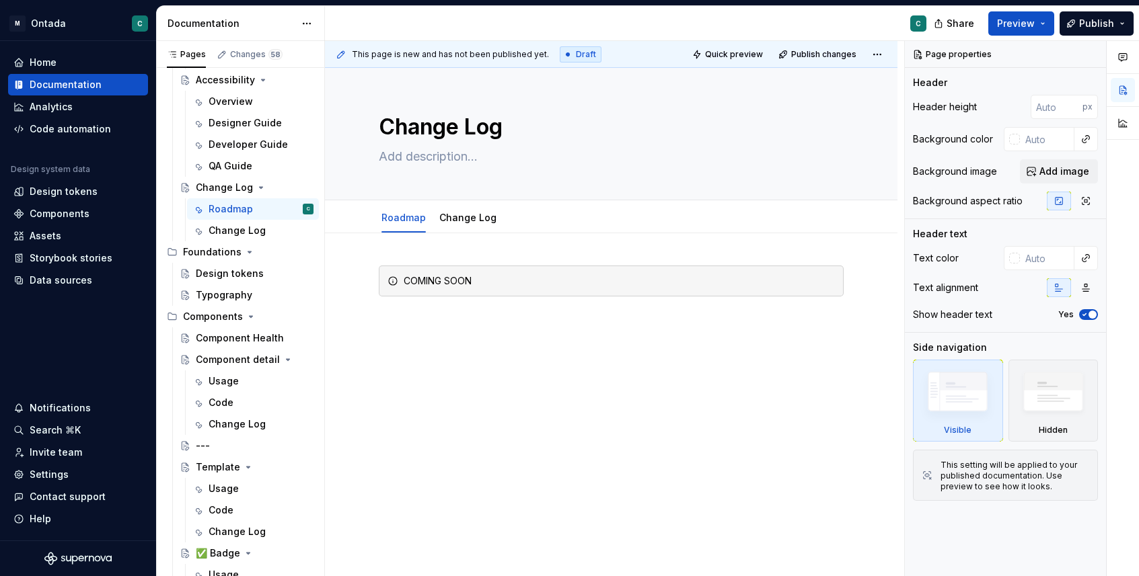
scroll to position [264, 0]
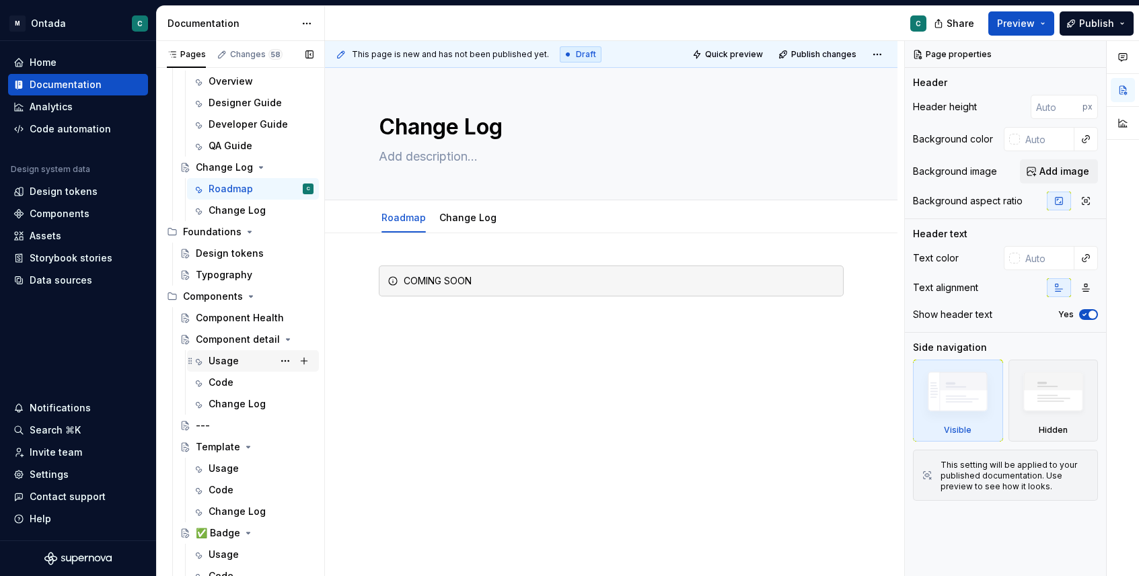
click at [222, 364] on div "Usage" at bounding box center [224, 360] width 30 height 13
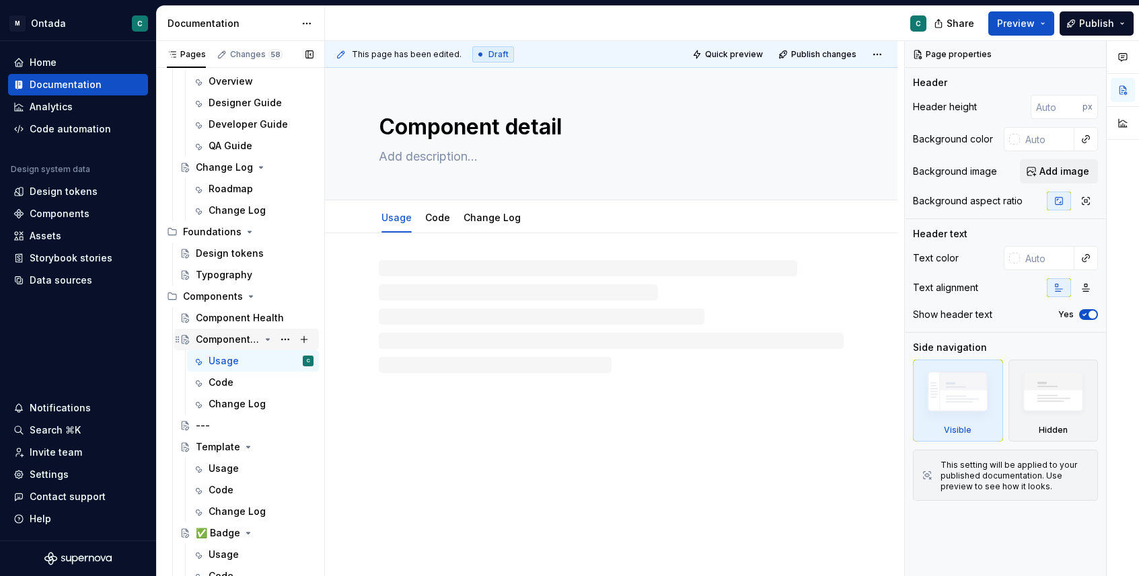
click at [233, 341] on div "Component detail" at bounding box center [228, 339] width 64 height 13
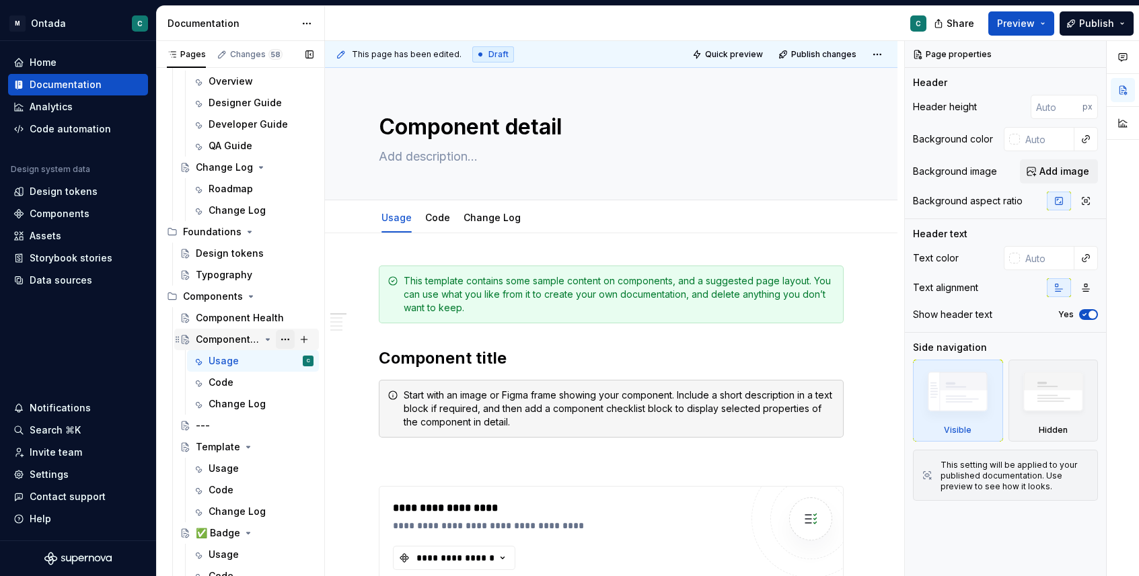
click at [287, 342] on button "Page tree" at bounding box center [285, 339] width 19 height 19
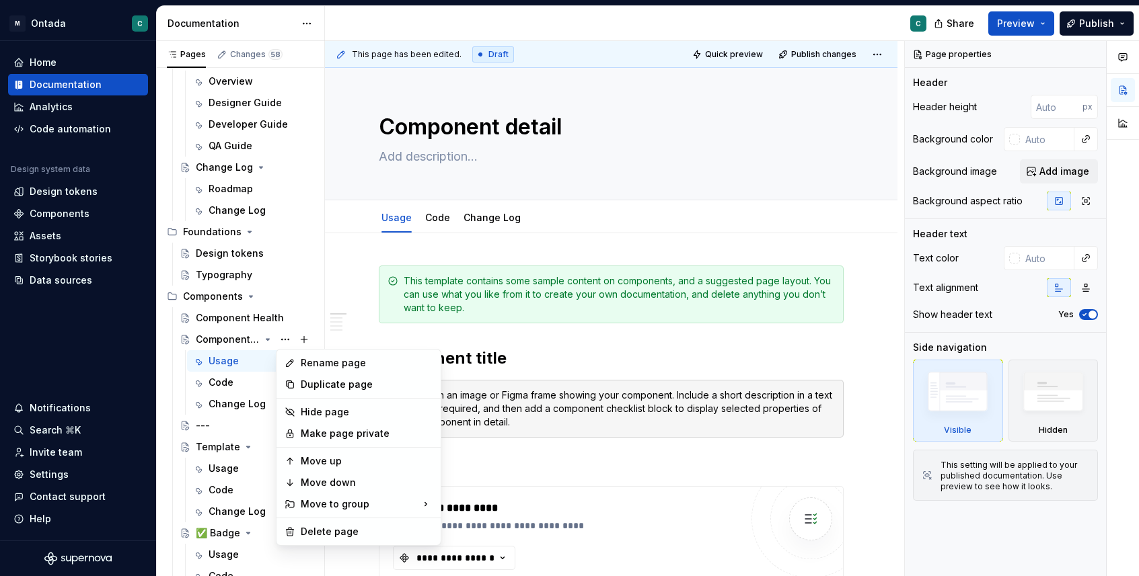
click at [541, 262] on html "M Ontada C Home Documentation Analytics Code automation Design system data Desi…" at bounding box center [569, 288] width 1139 height 576
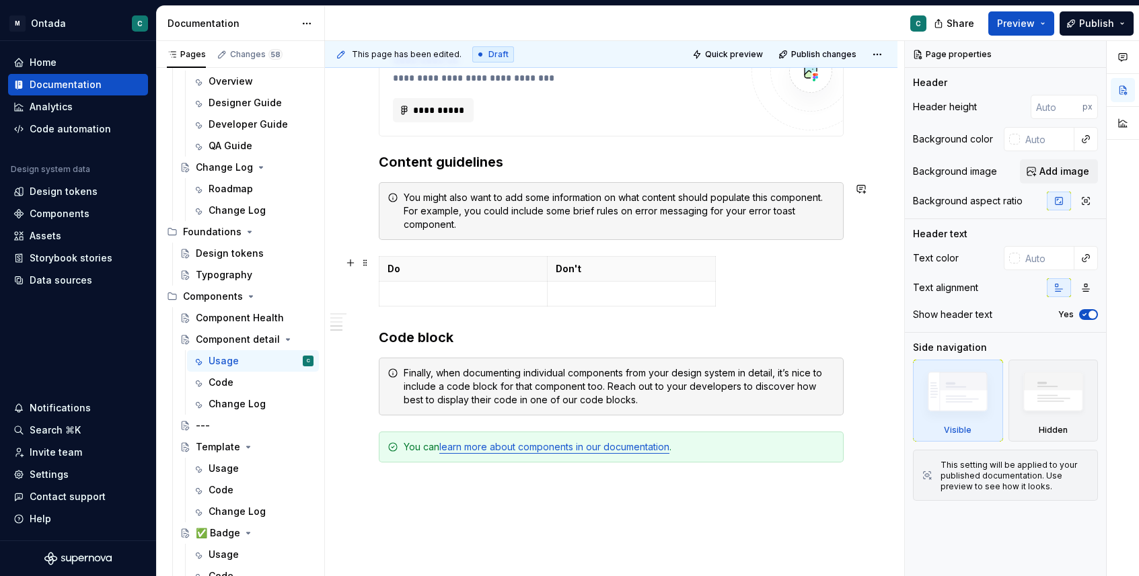
scroll to position [900, 0]
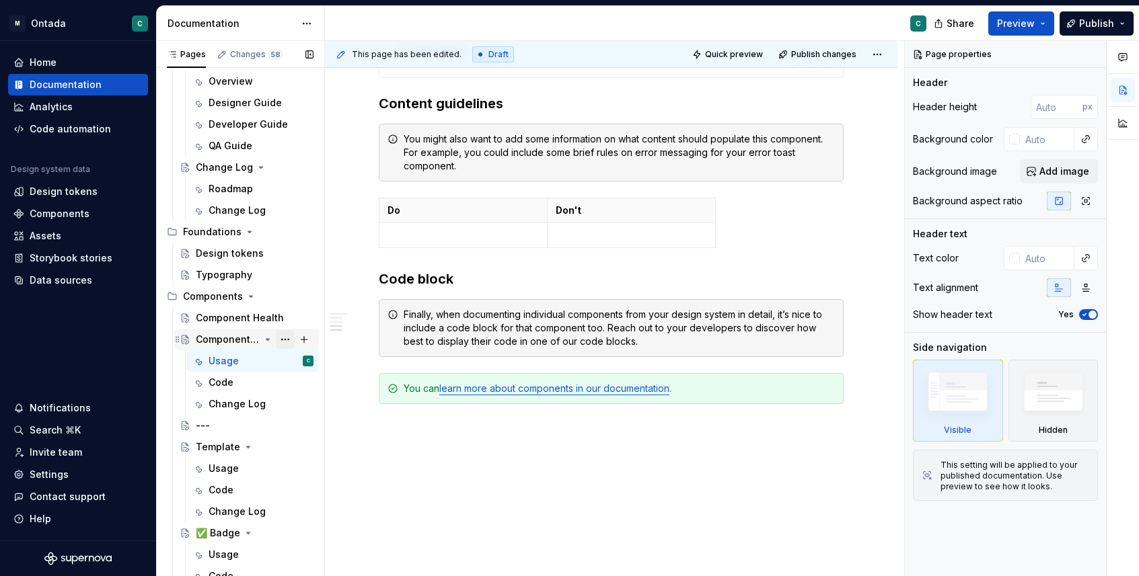
click at [279, 342] on button "Page tree" at bounding box center [285, 339] width 19 height 19
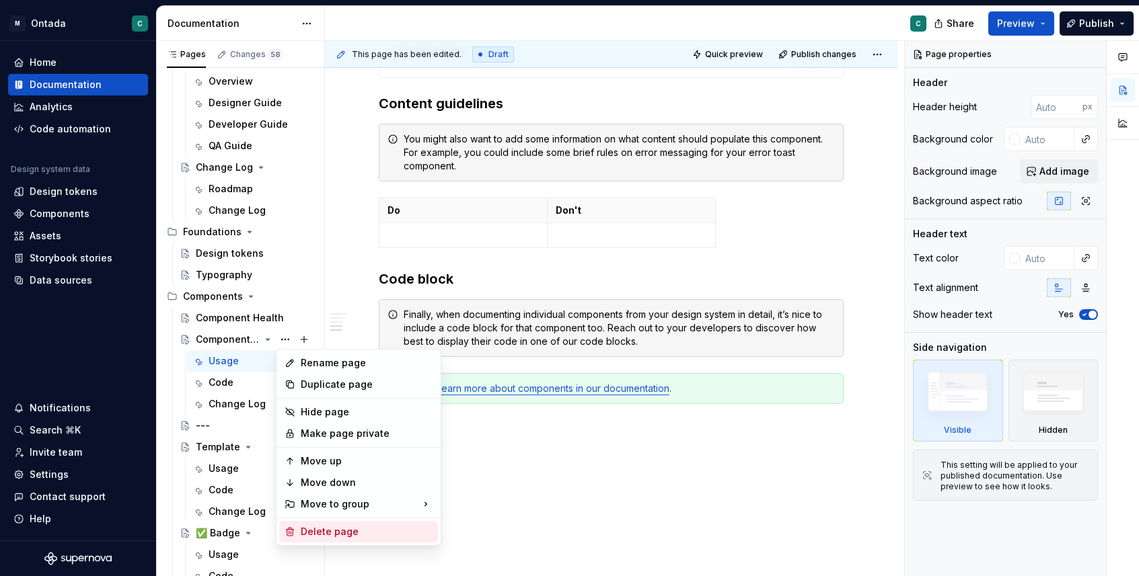
click at [317, 527] on div "Delete page" at bounding box center [367, 531] width 132 height 13
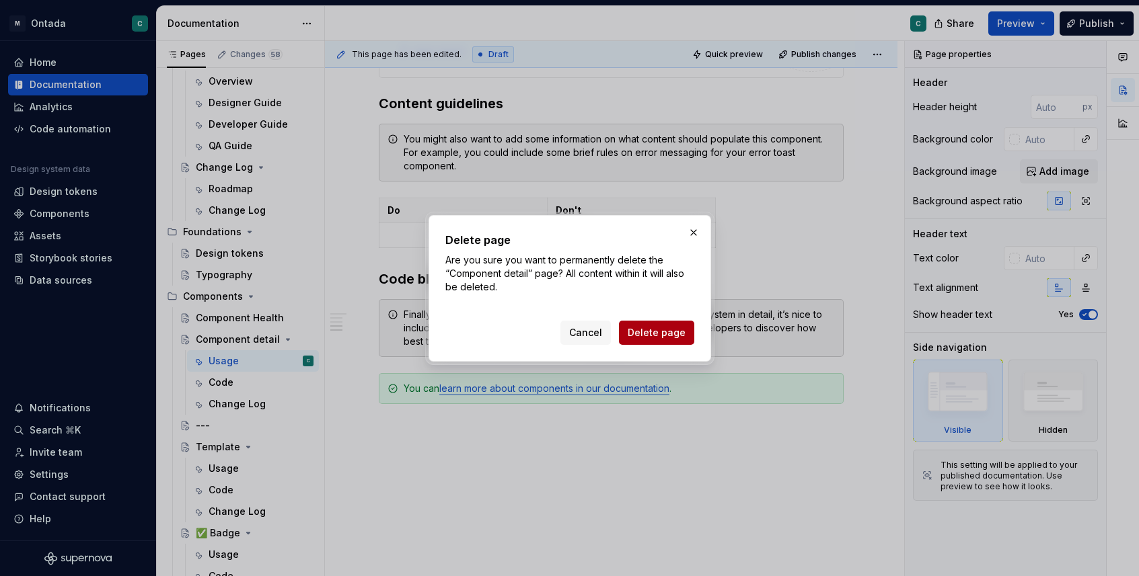
click at [666, 325] on button "Delete page" at bounding box center [656, 333] width 75 height 24
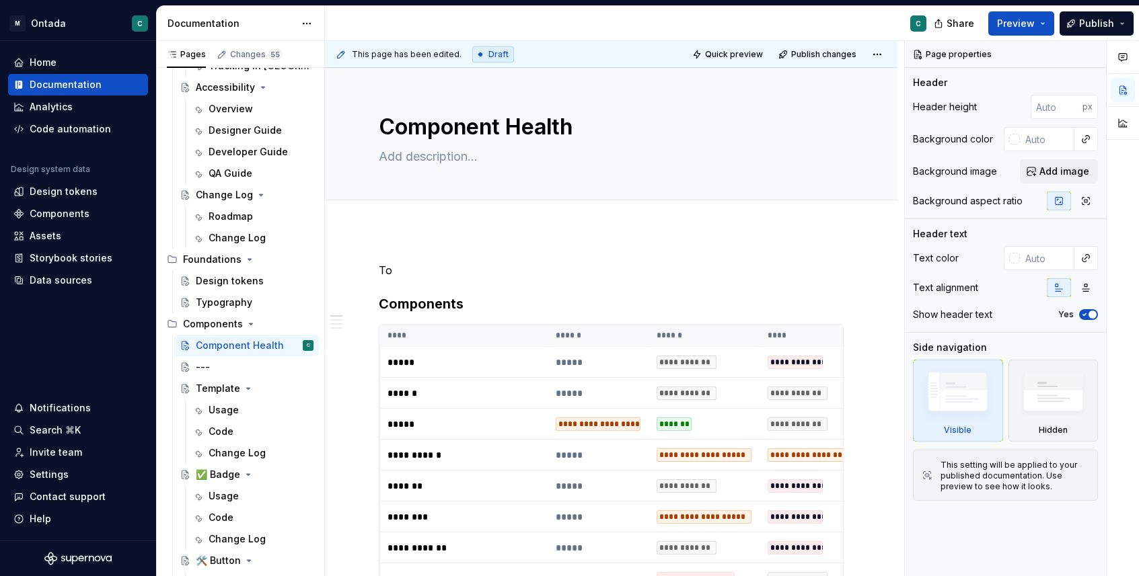
scroll to position [235, 0]
click at [1027, 24] on span "Preview" at bounding box center [1016, 23] width 38 height 13
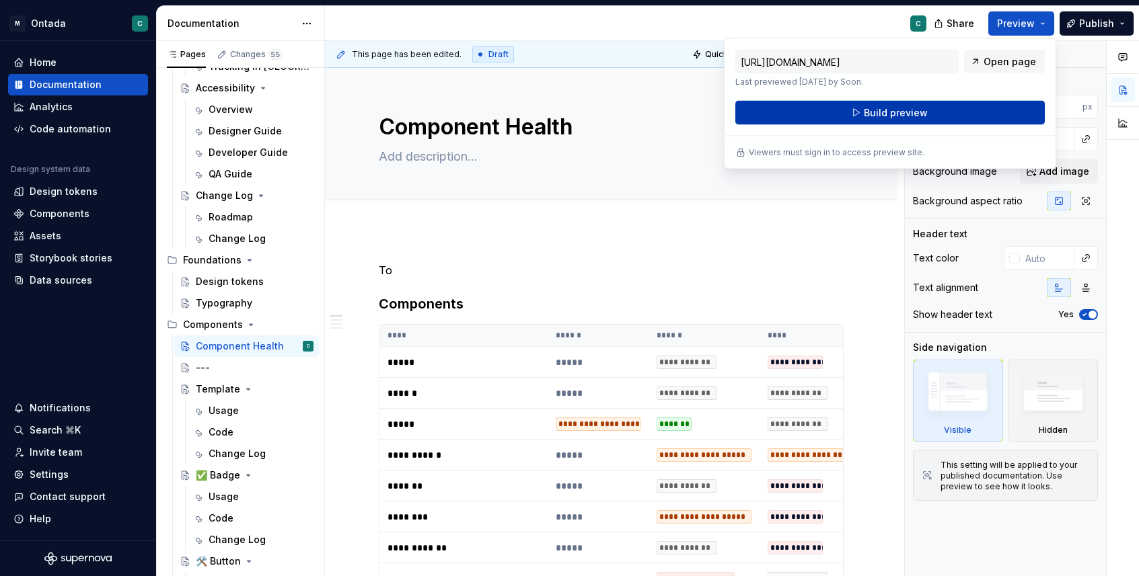
click at [905, 115] on span "Build preview" at bounding box center [896, 112] width 64 height 13
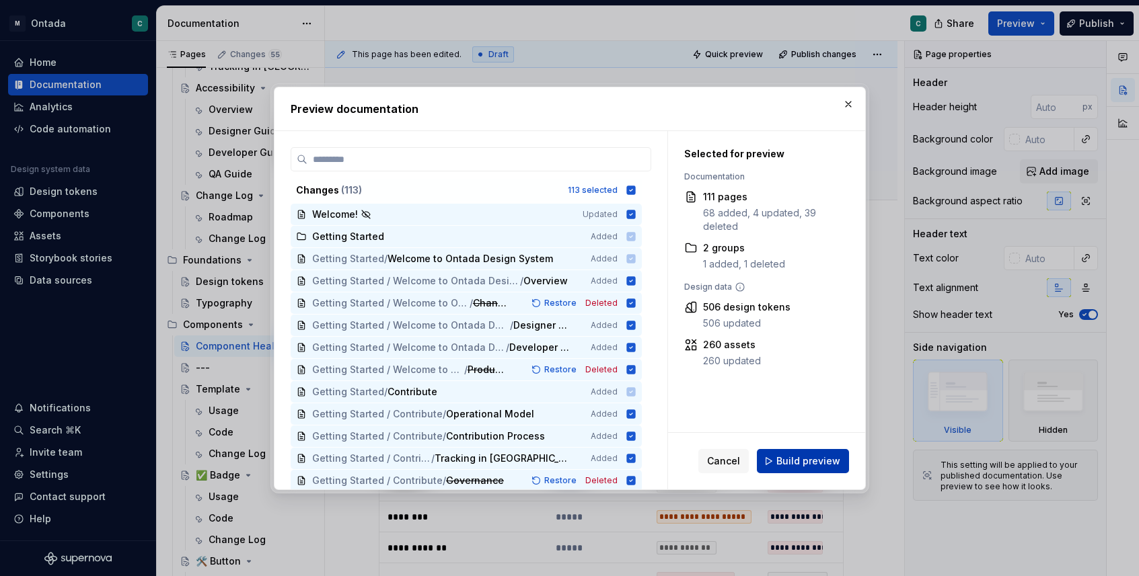
click at [781, 459] on span "Build preview" at bounding box center [808, 461] width 64 height 13
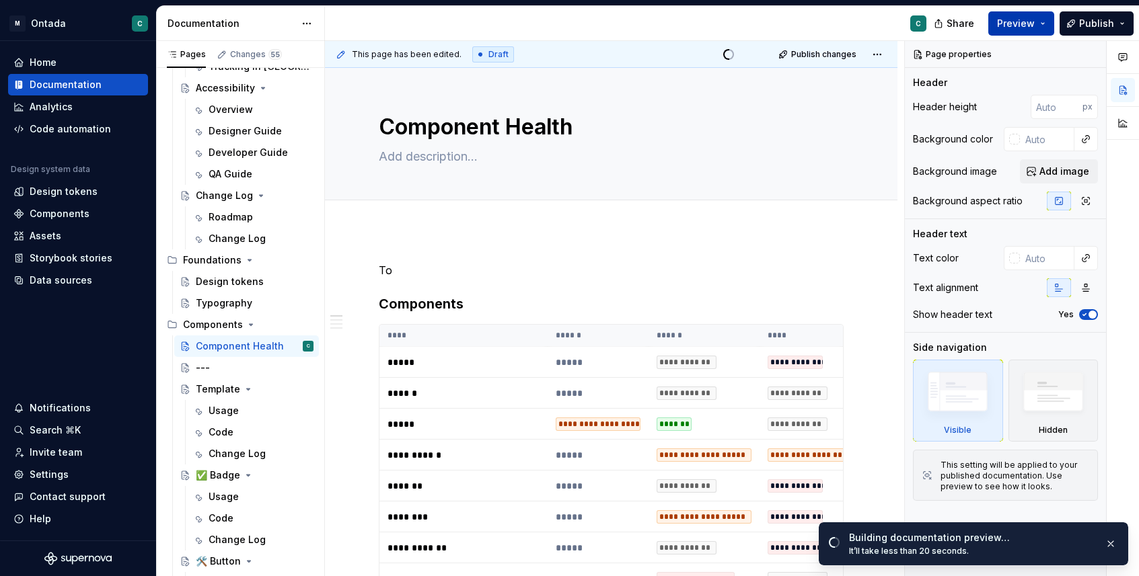
click at [1004, 31] on button "Preview" at bounding box center [1021, 23] width 66 height 24
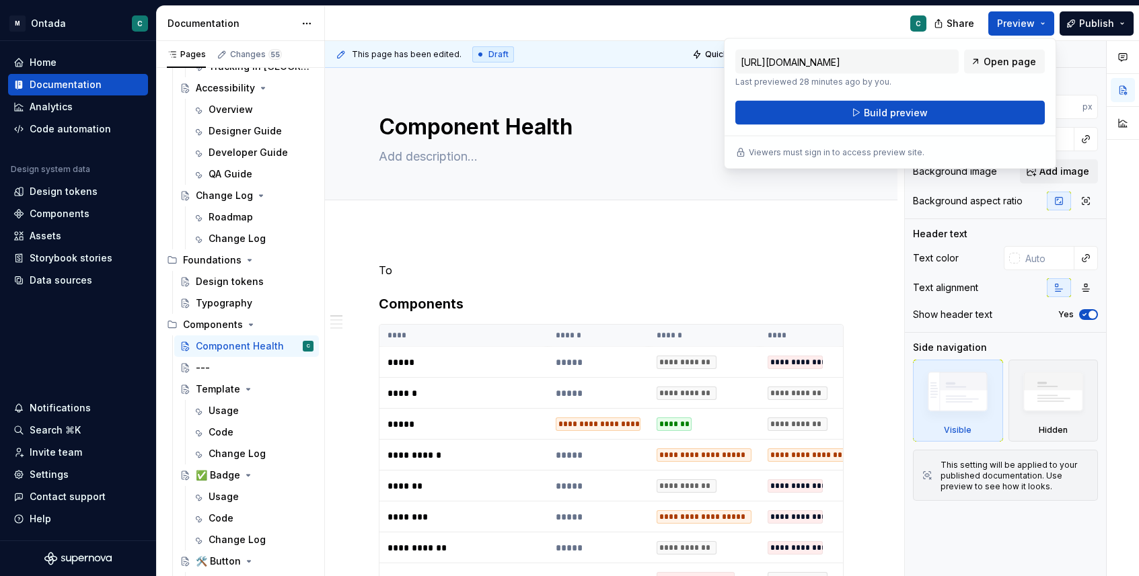
type textarea "*"
